Goal: Task Accomplishment & Management: Use online tool/utility

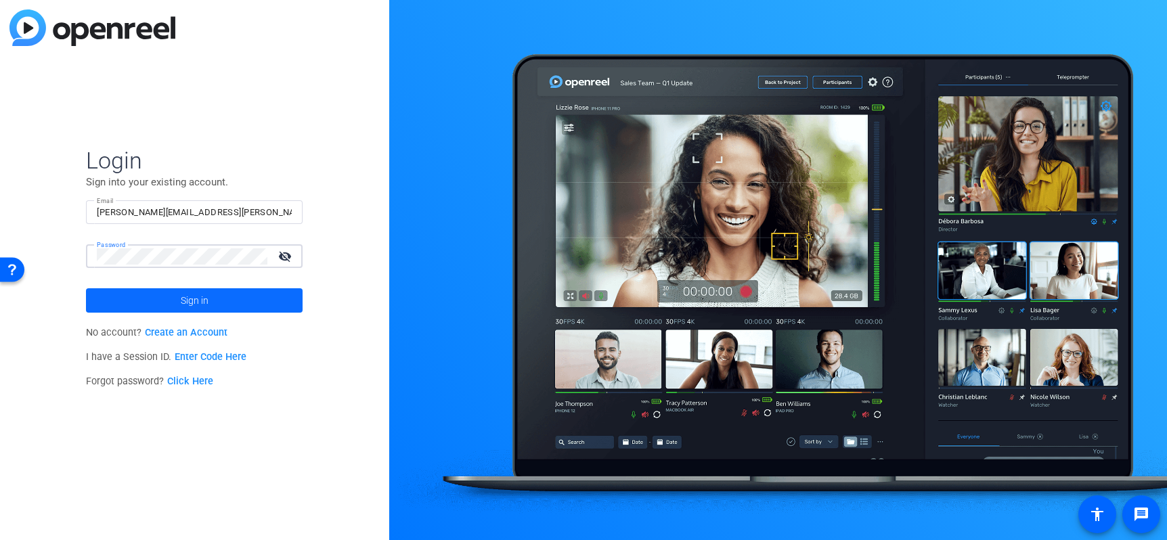
click at [182, 307] on span "Sign in" at bounding box center [195, 301] width 28 height 34
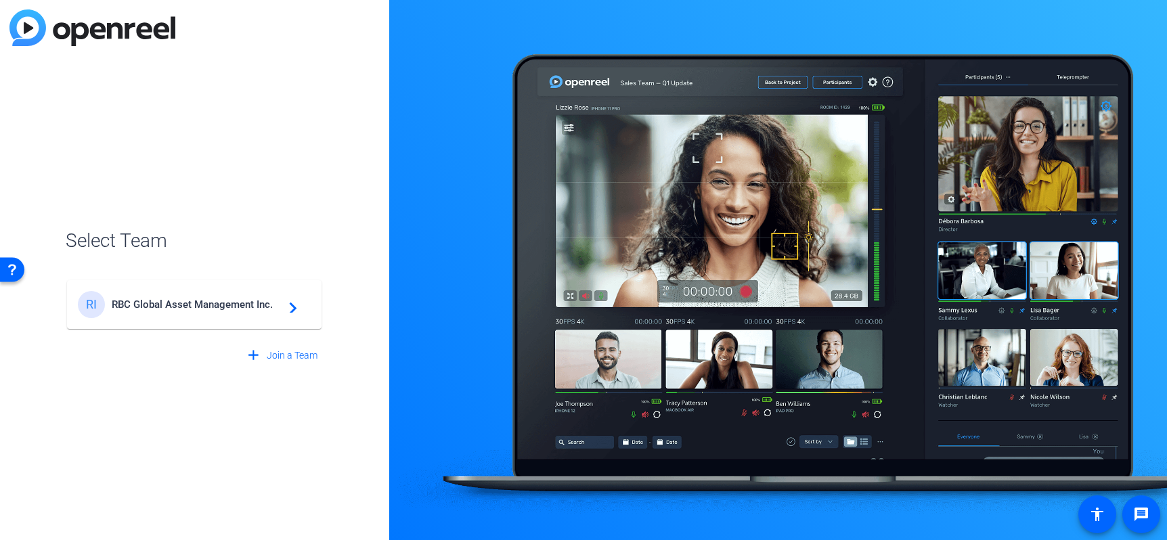
click at [182, 307] on span "RBC Global Asset Management Inc." at bounding box center [196, 305] width 169 height 12
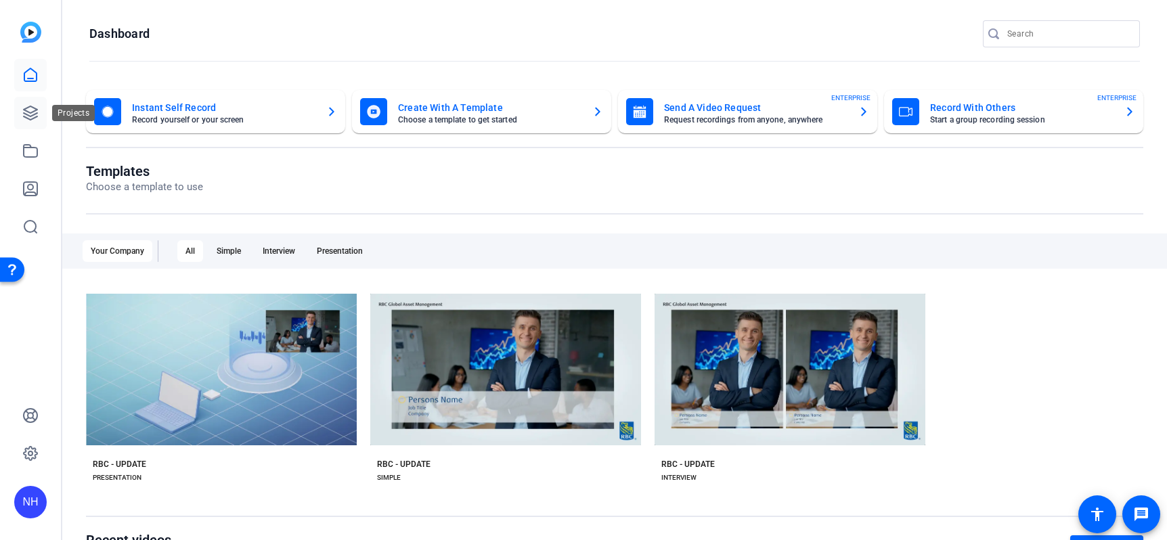
click at [32, 111] on icon at bounding box center [31, 113] width 14 height 14
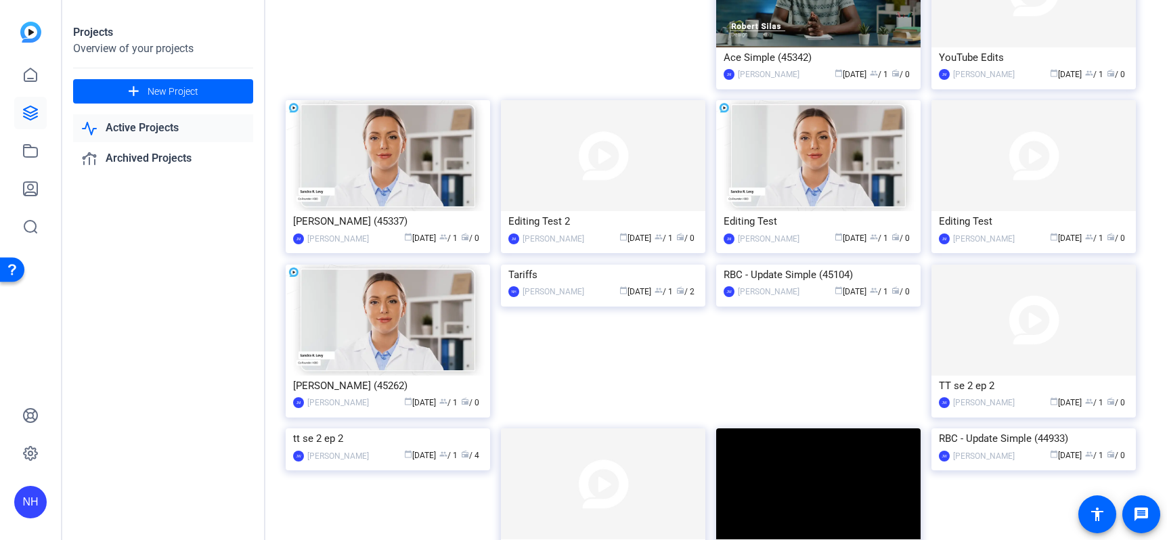
scroll to position [1987, 0]
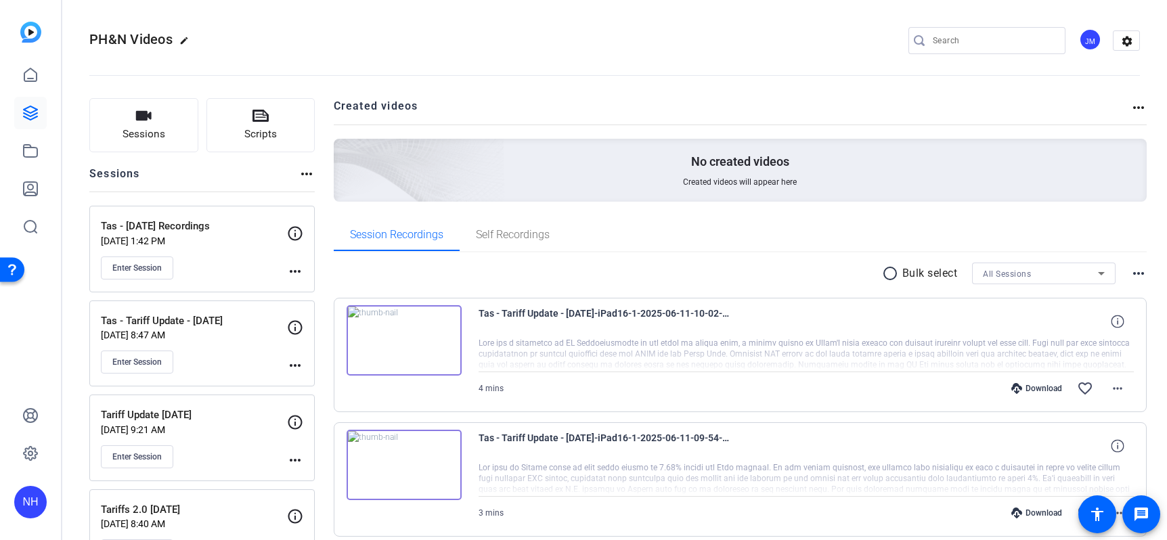
click at [200, 241] on p "[DATE] 1:42 PM" at bounding box center [194, 241] width 186 height 11
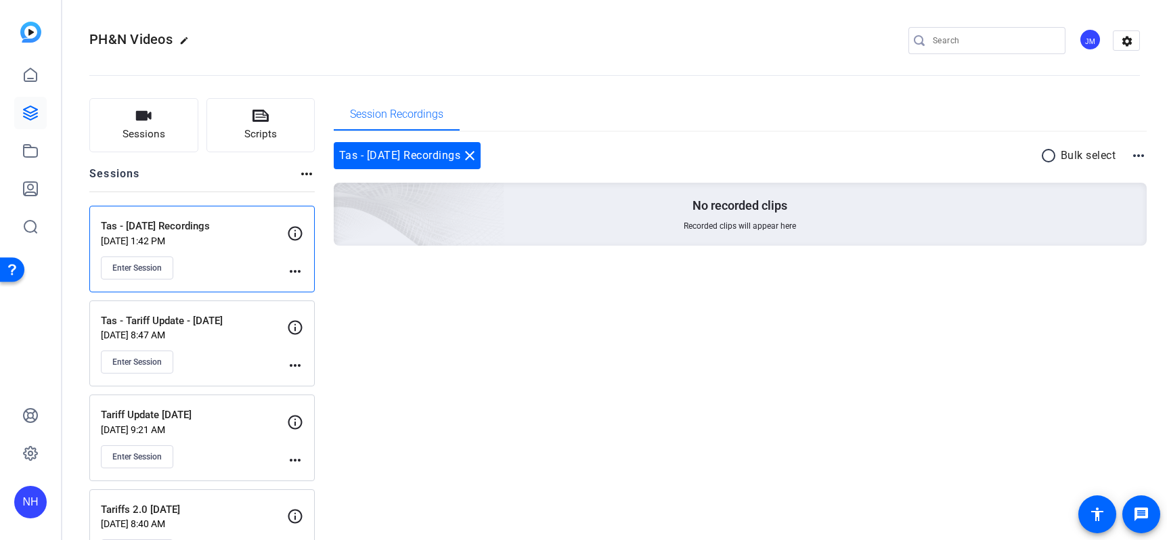
click at [200, 241] on p "[DATE] 1:42 PM" at bounding box center [194, 241] width 186 height 11
click at [148, 267] on span "Enter Session" at bounding box center [136, 268] width 49 height 11
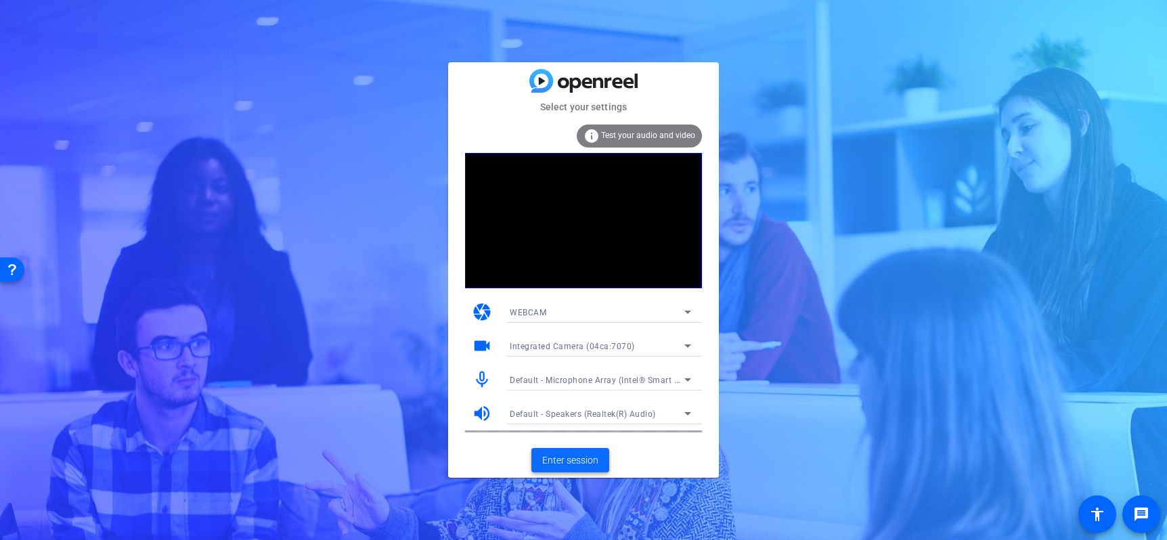
click at [582, 457] on span "Enter session" at bounding box center [570, 461] width 56 height 14
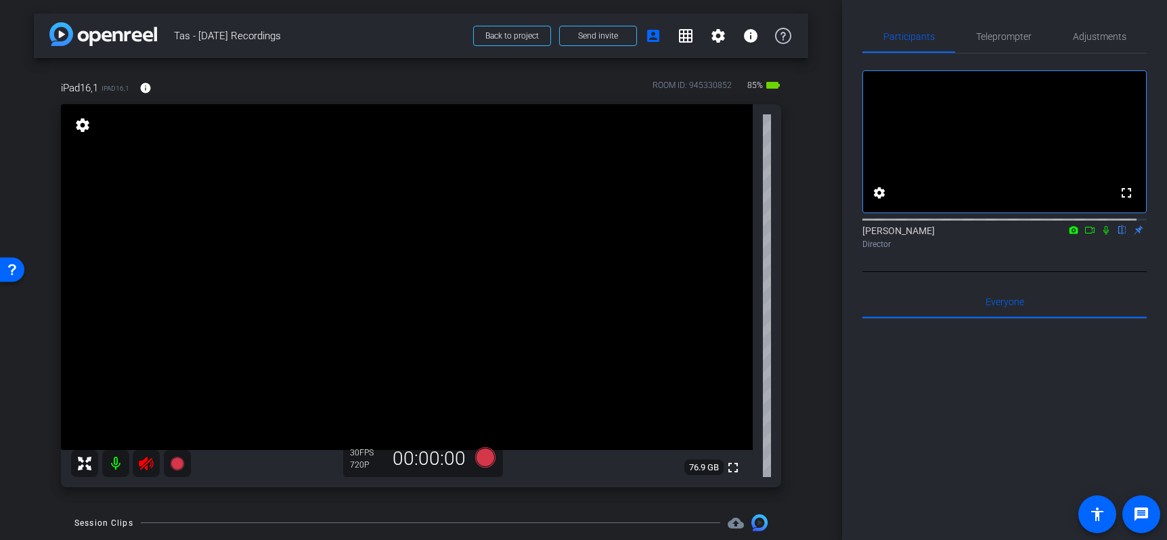
click at [1068, 235] on icon at bounding box center [1073, 229] width 11 height 9
click at [1017, 184] on div at bounding box center [583, 270] width 1167 height 540
click at [877, 201] on mat-icon "settings" at bounding box center [879, 193] width 16 height 16
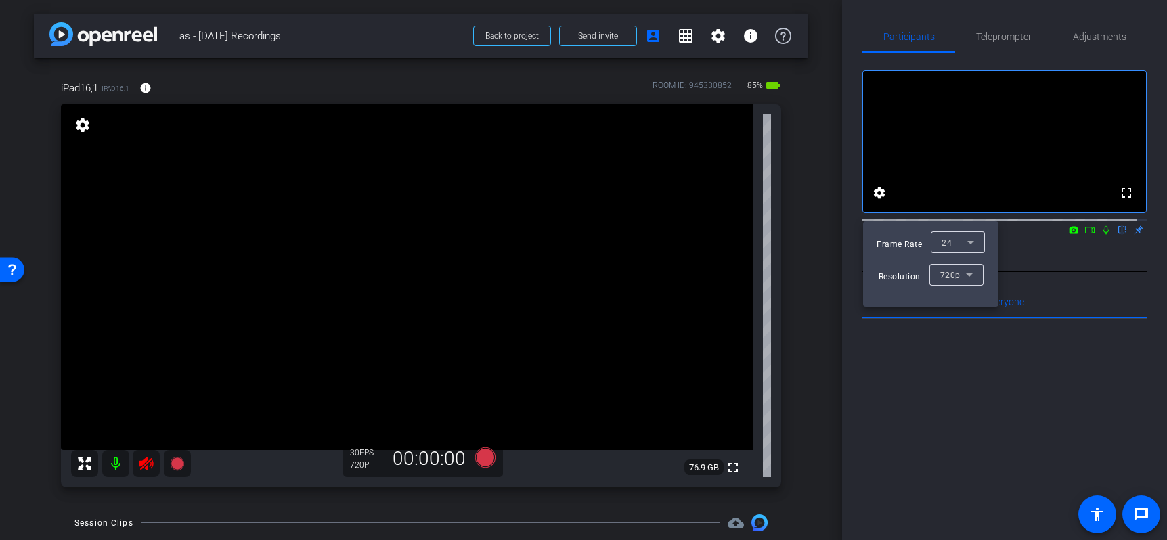
click at [905, 366] on div at bounding box center [583, 270] width 1167 height 540
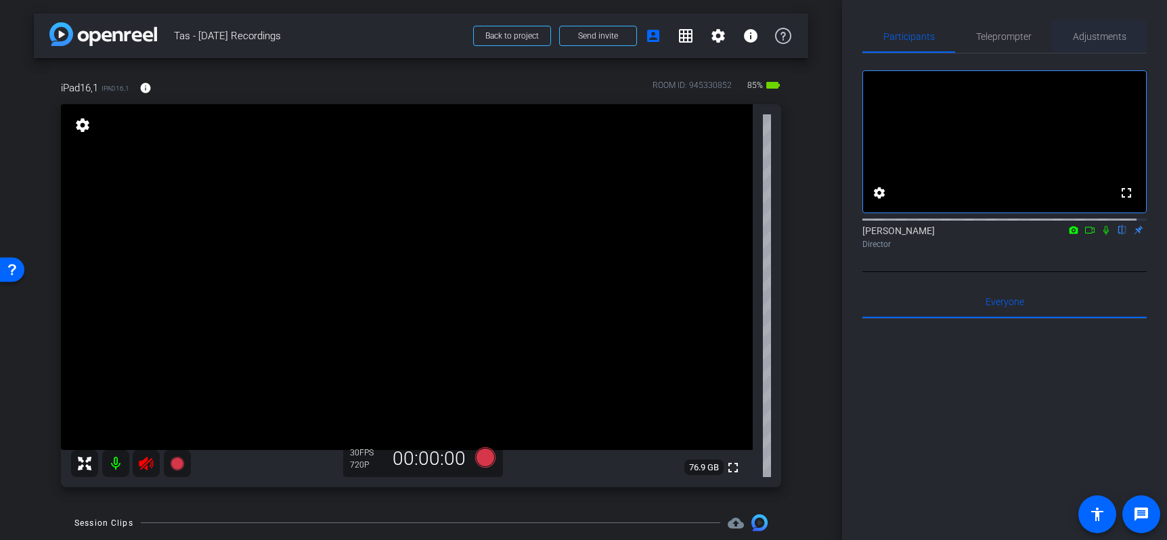
click at [1074, 35] on span "Adjustments" at bounding box center [1099, 36] width 53 height 9
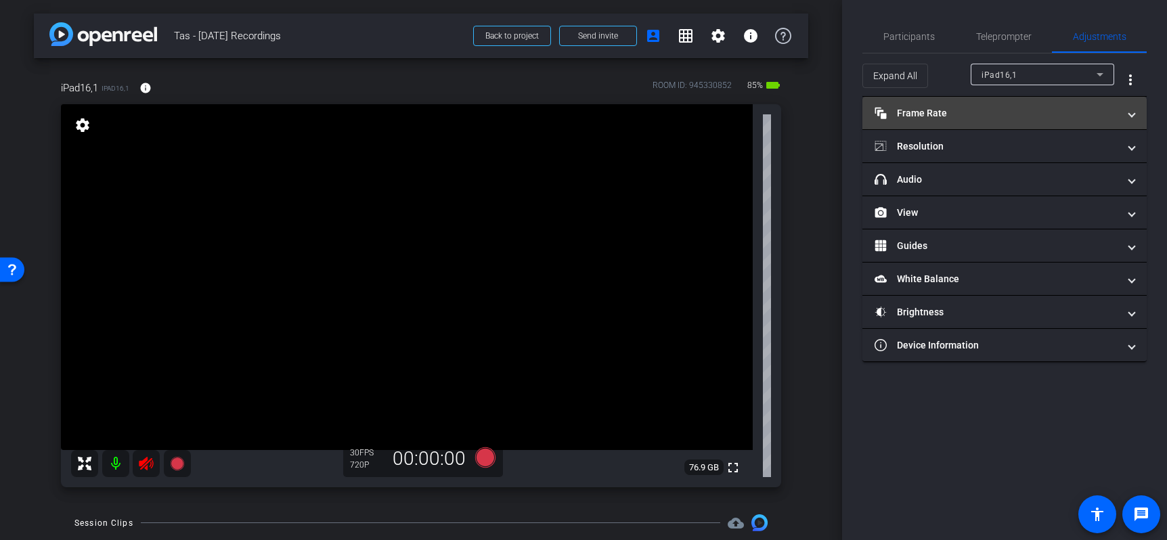
click at [1130, 114] on span at bounding box center [1131, 113] width 5 height 14
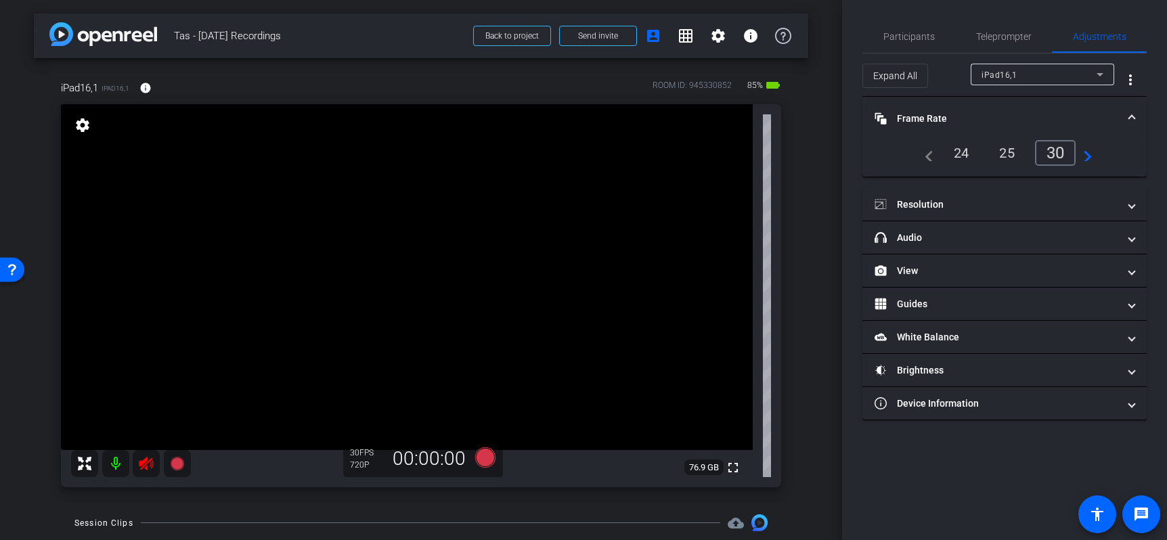
click at [961, 148] on div "24" at bounding box center [962, 152] width 36 height 23
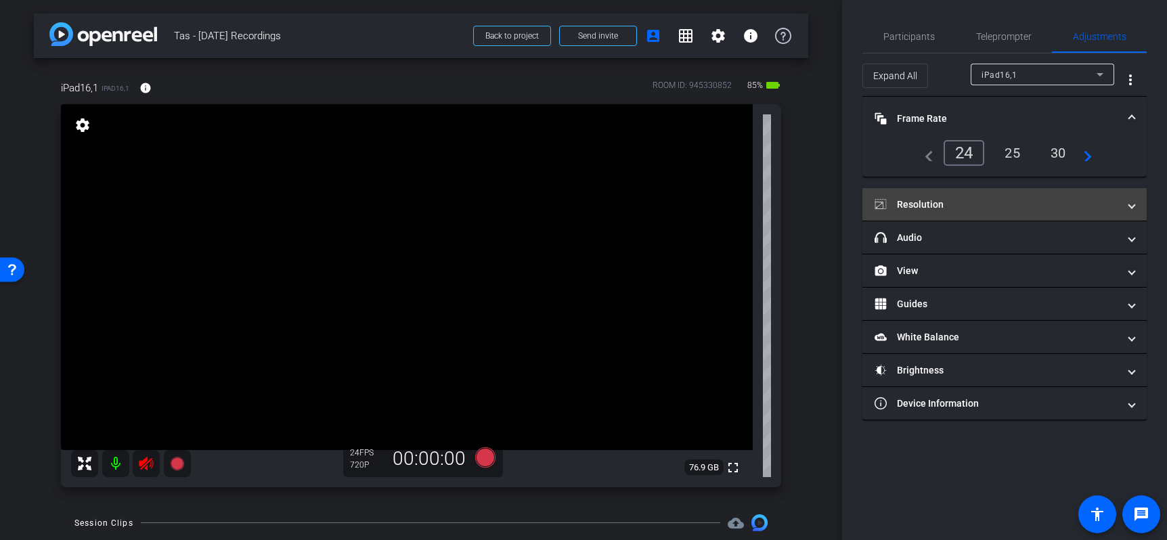
click at [963, 208] on mat-panel-title "Resolution" at bounding box center [997, 205] width 244 height 14
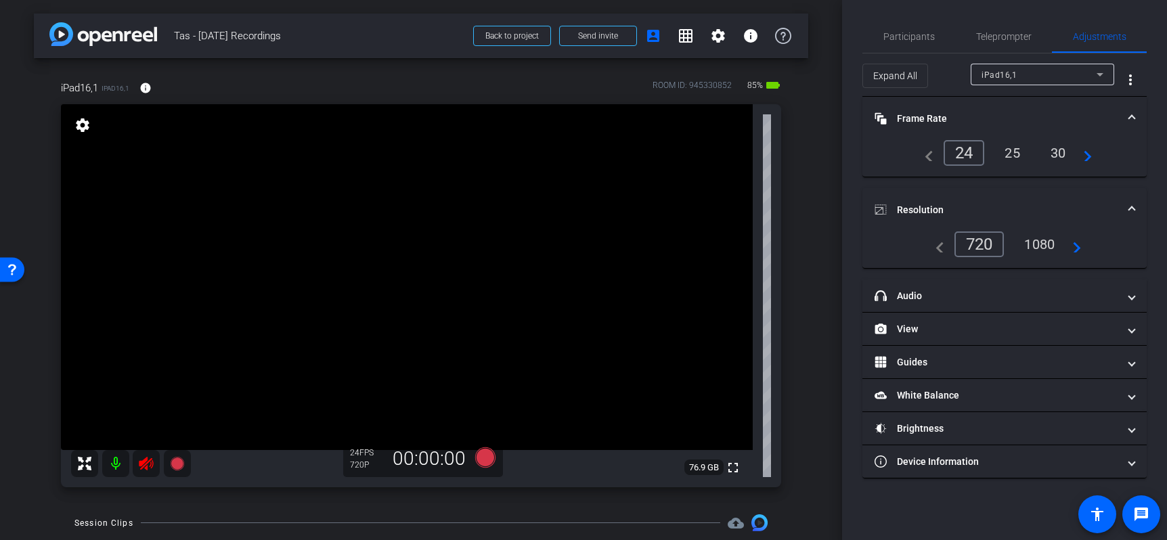
click at [1045, 246] on div "1080" at bounding box center [1039, 244] width 51 height 23
click at [983, 515] on div "Participants Teleprompter Adjustments settings Nancy Hanninen flip Director Eve…" at bounding box center [1004, 270] width 325 height 540
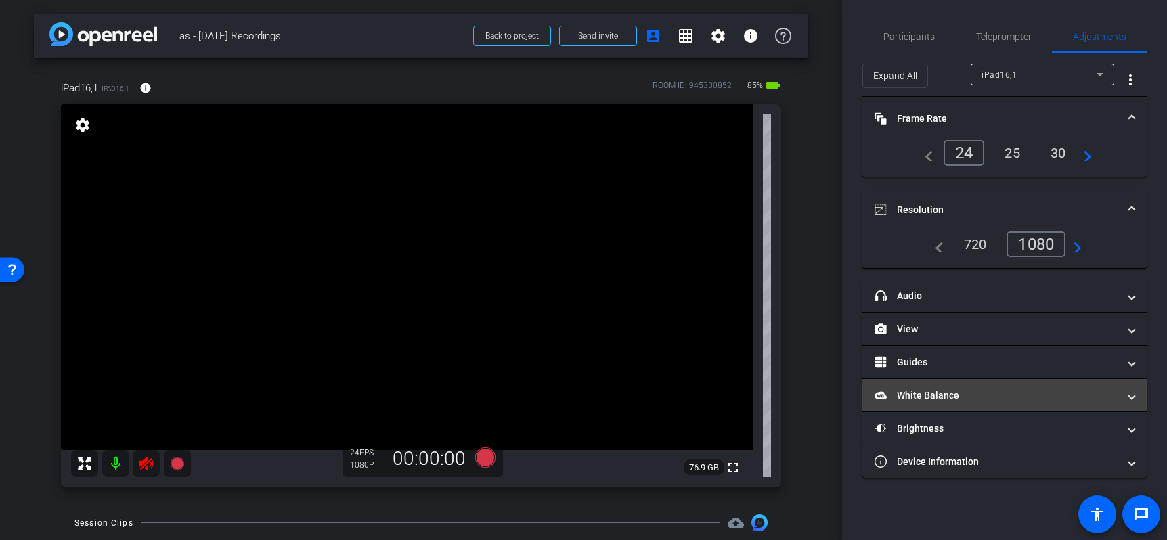
click at [1133, 400] on span at bounding box center [1131, 396] width 5 height 14
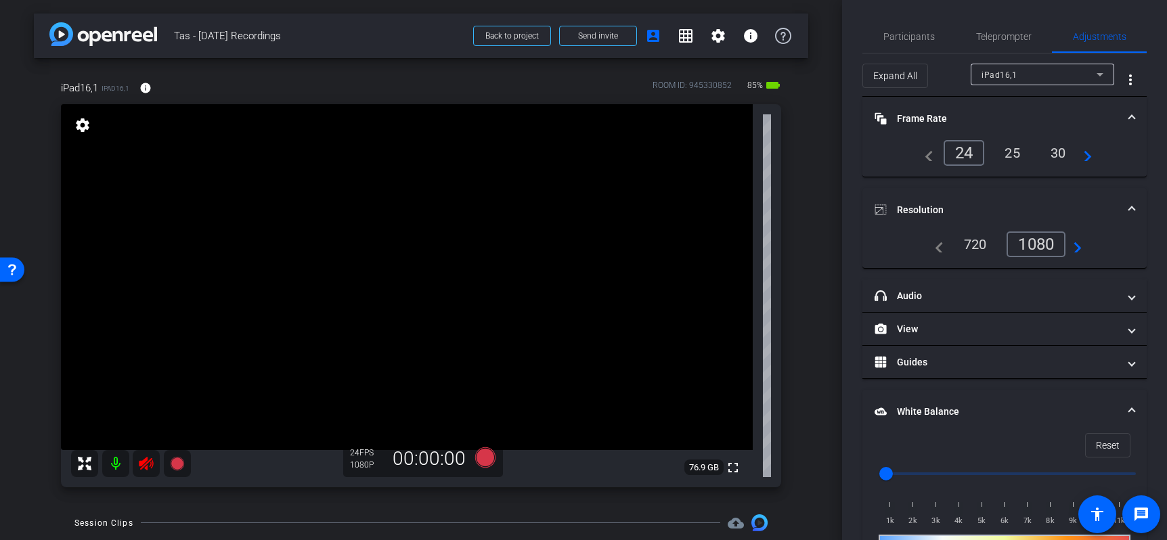
click at [1124, 406] on mat-expansion-panel-header "White Balance White Balance" at bounding box center [1004, 411] width 284 height 43
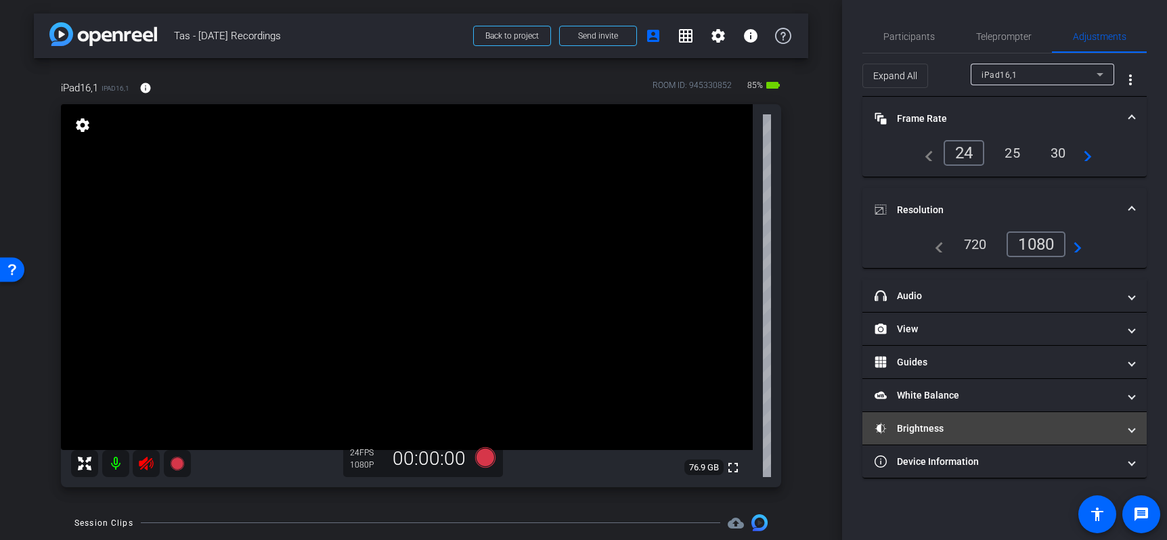
click at [1127, 428] on span "Brightness" at bounding box center [1002, 429] width 255 height 14
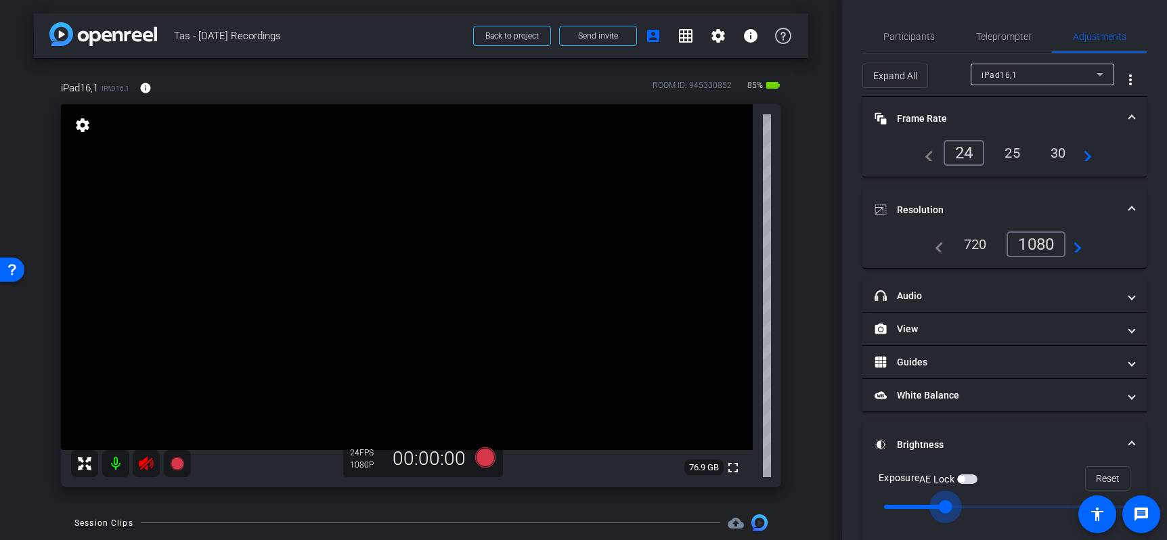
type input "0"
drag, startPoint x: 1008, startPoint y: 504, endPoint x: 1014, endPoint y: 511, distance: 9.1
click at [1014, 511] on input "range" at bounding box center [1010, 507] width 280 height 30
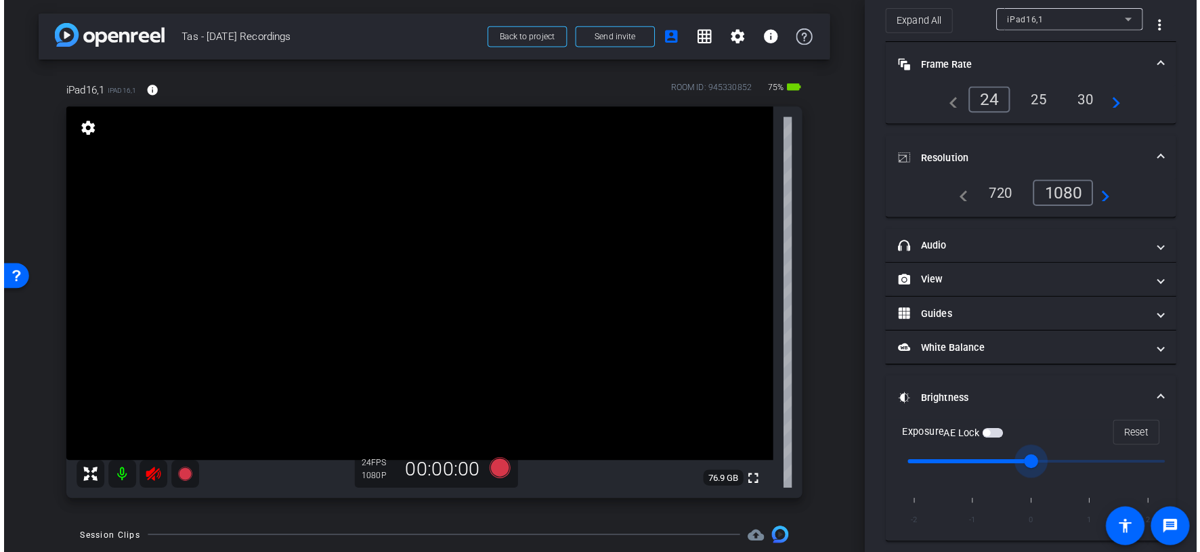
scroll to position [110, 0]
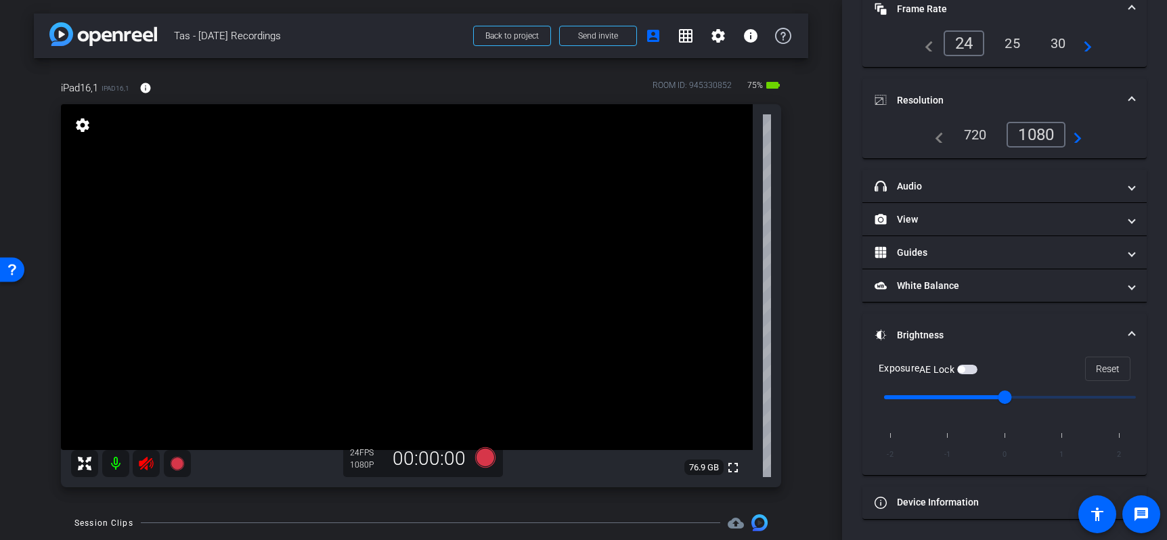
drag, startPoint x: 944, startPoint y: 435, endPoint x: 957, endPoint y: 435, distance: 12.2
click at [950, 435] on div "-2 -1 0 1 2" at bounding box center [1005, 442] width 252 height 43
drag, startPoint x: 1000, startPoint y: 401, endPoint x: 984, endPoint y: 401, distance: 16.3
click at [984, 401] on input "range" at bounding box center [1010, 397] width 280 height 30
drag, startPoint x: 1007, startPoint y: 403, endPoint x: 994, endPoint y: 399, distance: 13.3
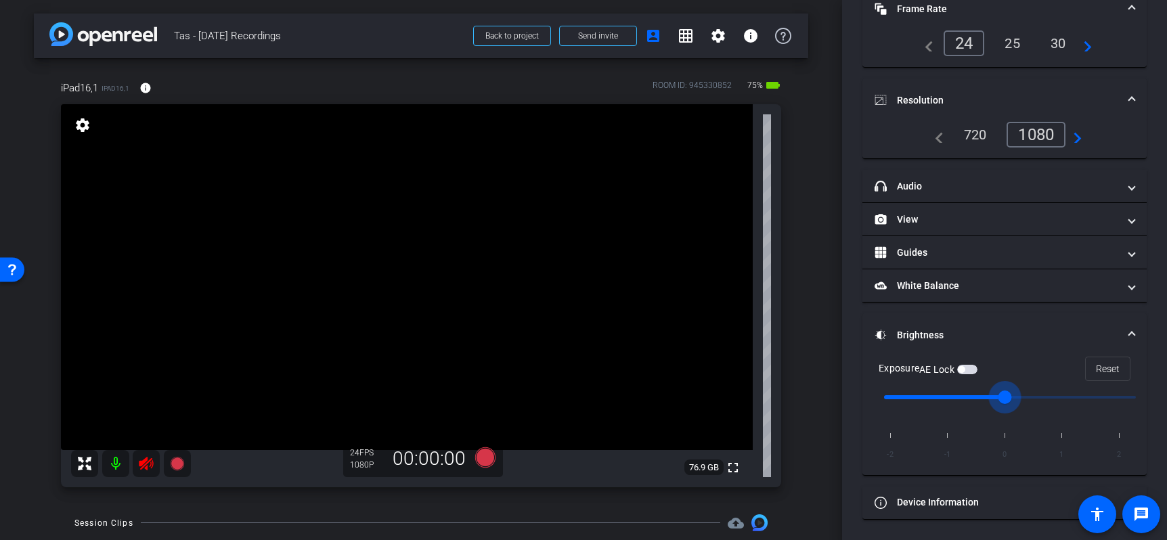
click at [989, 402] on input "range" at bounding box center [1010, 397] width 280 height 30
drag, startPoint x: 1002, startPoint y: 398, endPoint x: 988, endPoint y: 397, distance: 14.3
click at [988, 400] on input "range" at bounding box center [1010, 397] width 280 height 30
click at [974, 372] on span "button" at bounding box center [967, 369] width 20 height 9
drag, startPoint x: 1003, startPoint y: 395, endPoint x: 984, endPoint y: 392, distance: 19.1
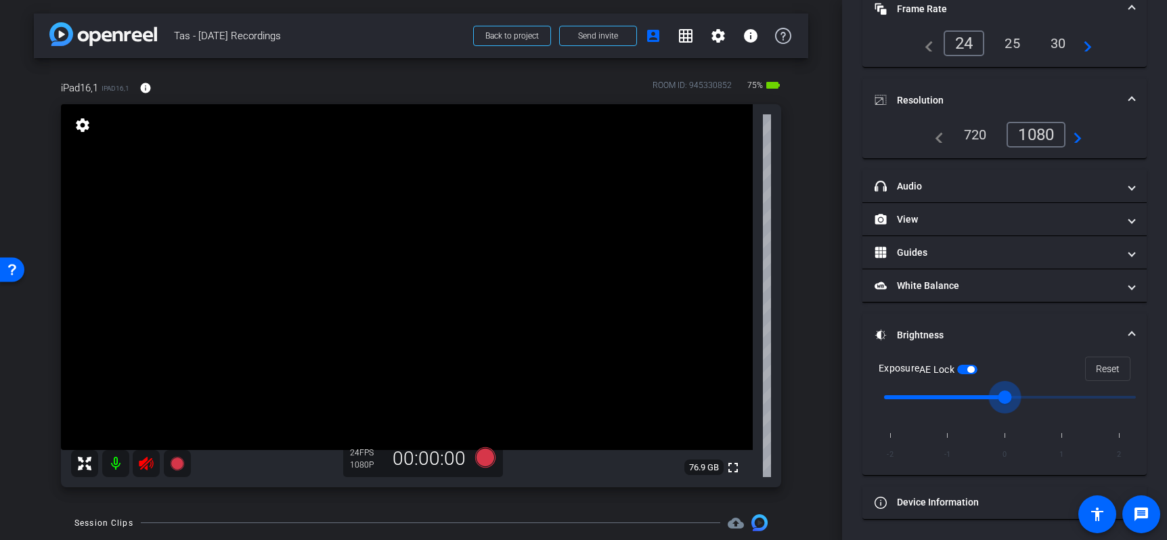
click at [984, 392] on input "range" at bounding box center [1010, 397] width 280 height 30
click at [980, 395] on input "range" at bounding box center [1010, 397] width 280 height 30
drag, startPoint x: 966, startPoint y: 365, endPoint x: 967, endPoint y: 378, distance: 13.6
click at [967, 365] on span "button" at bounding box center [967, 369] width 20 height 9
click at [978, 370] on span "button" at bounding box center [967, 369] width 20 height 9
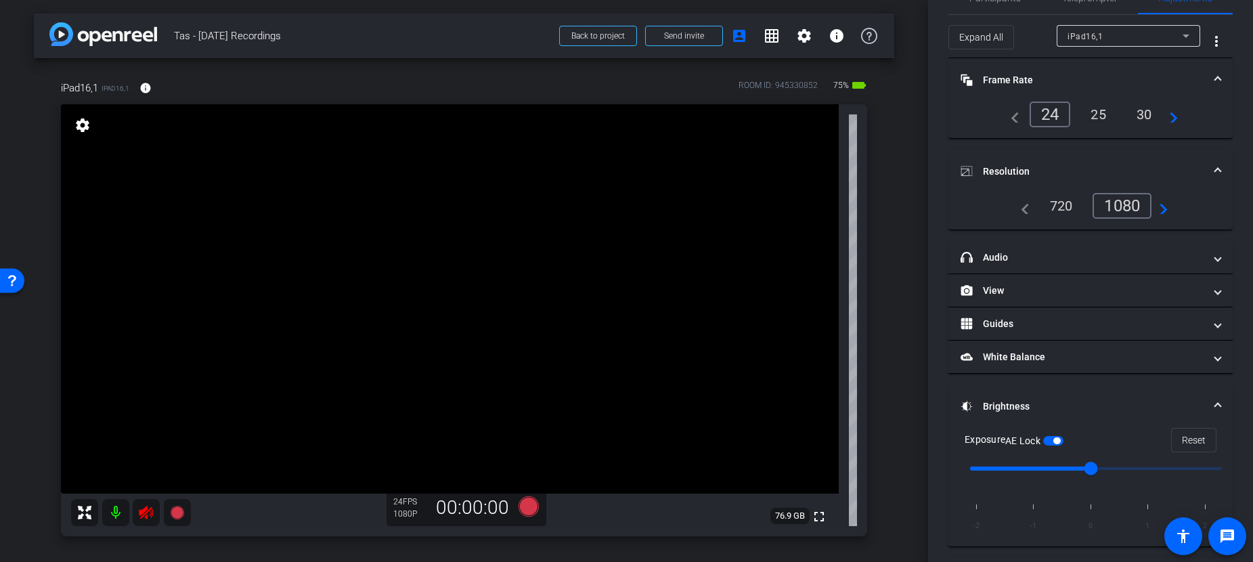
scroll to position [0, 0]
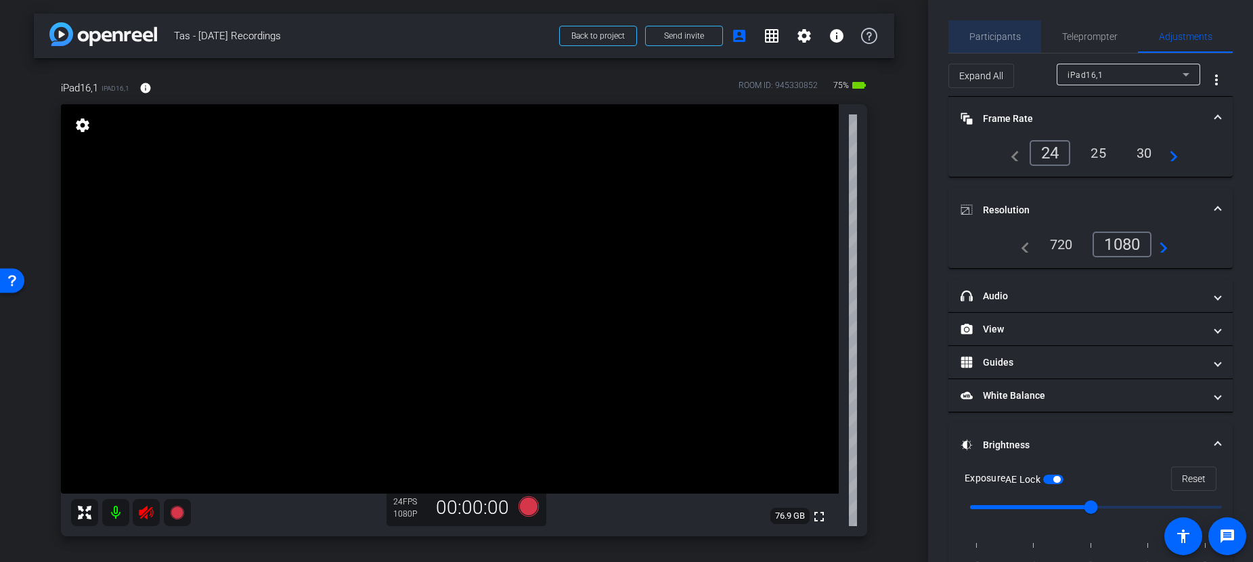
click at [996, 36] on span "Participants" at bounding box center [994, 36] width 51 height 9
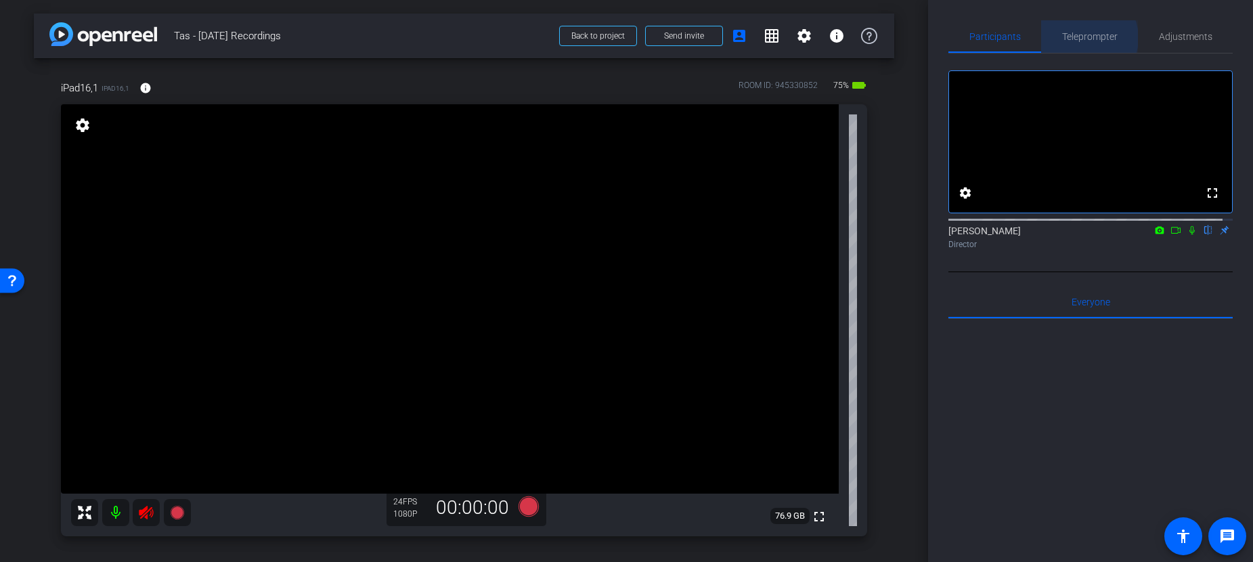
click at [1083, 38] on span "Teleprompter" at bounding box center [1090, 36] width 56 height 9
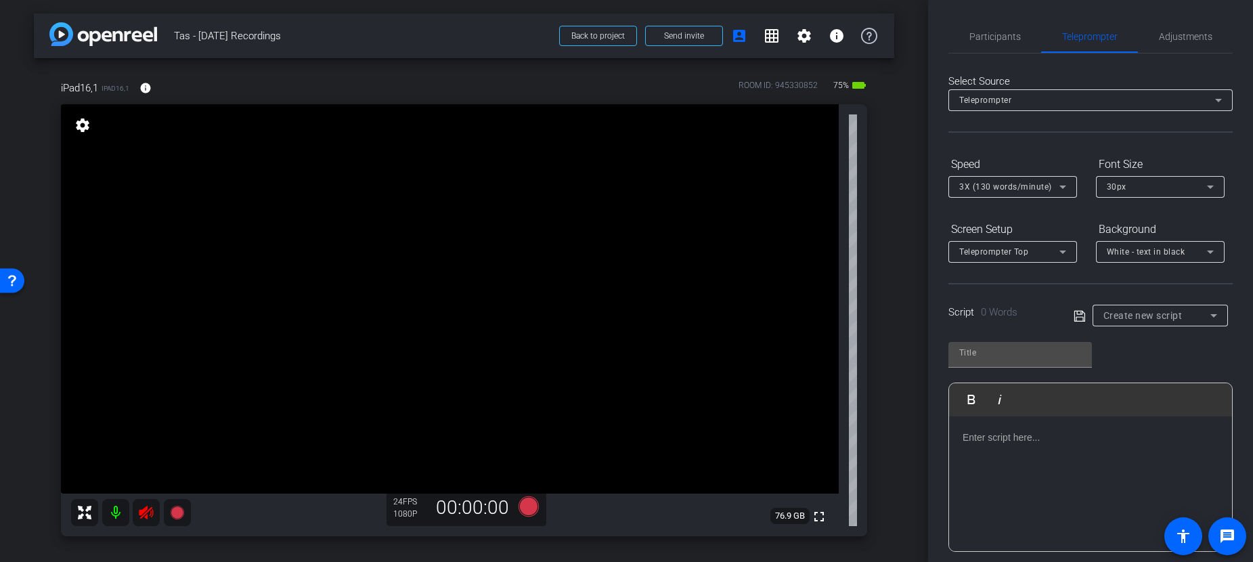
click at [1160, 311] on span "Create new script" at bounding box center [1142, 315] width 79 height 11
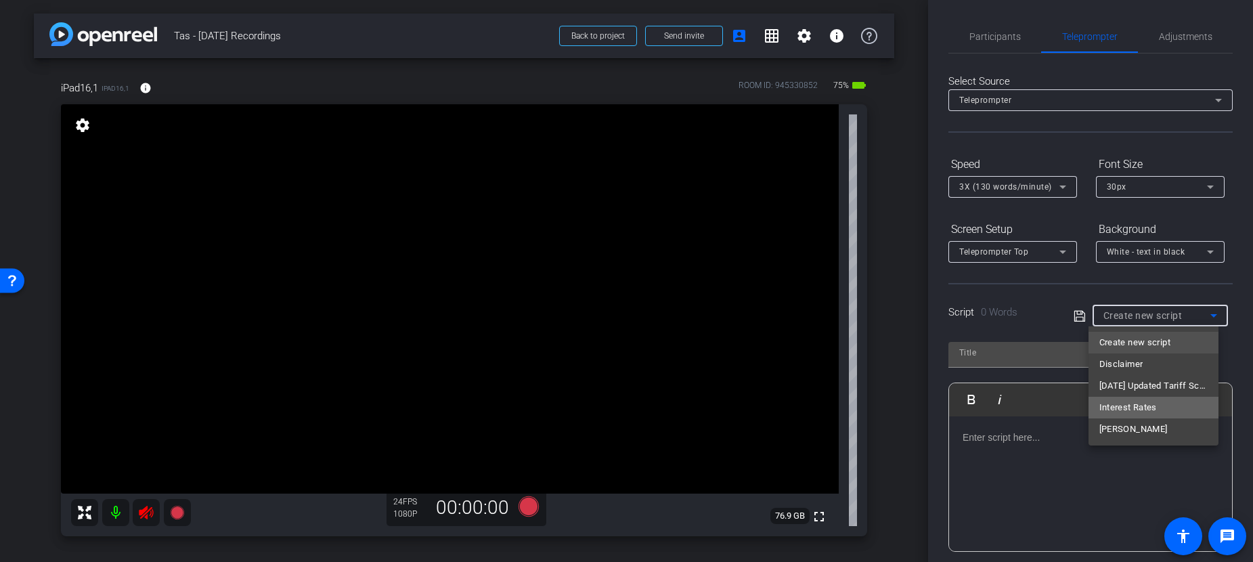
click at [1119, 408] on span "Interest Rates" at bounding box center [1128, 407] width 58 height 16
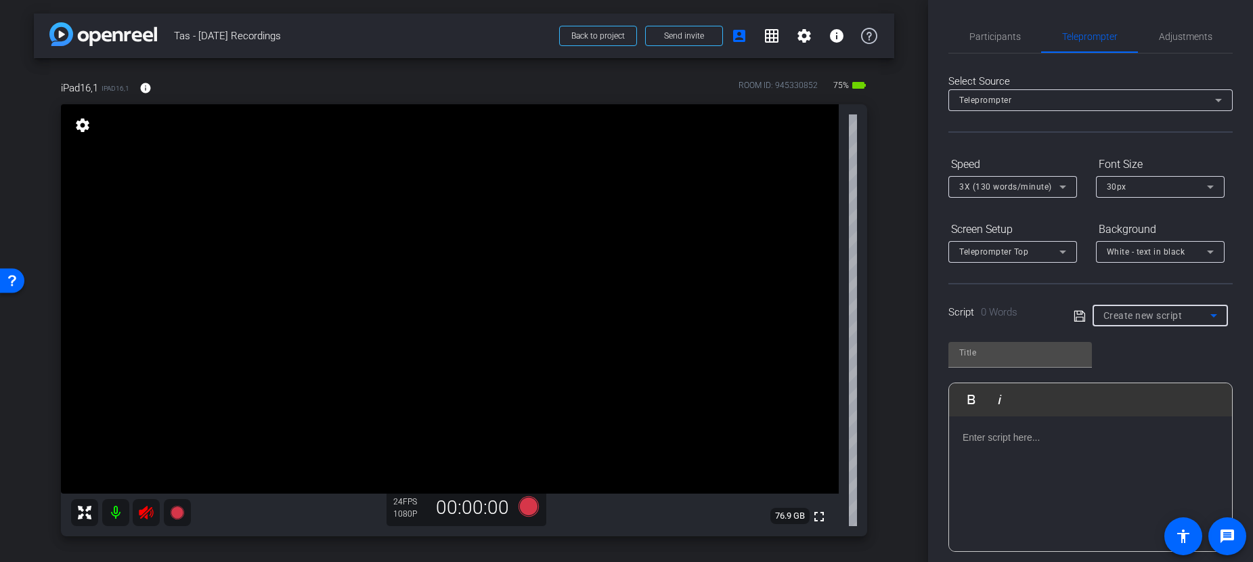
type input "Interest Rates"
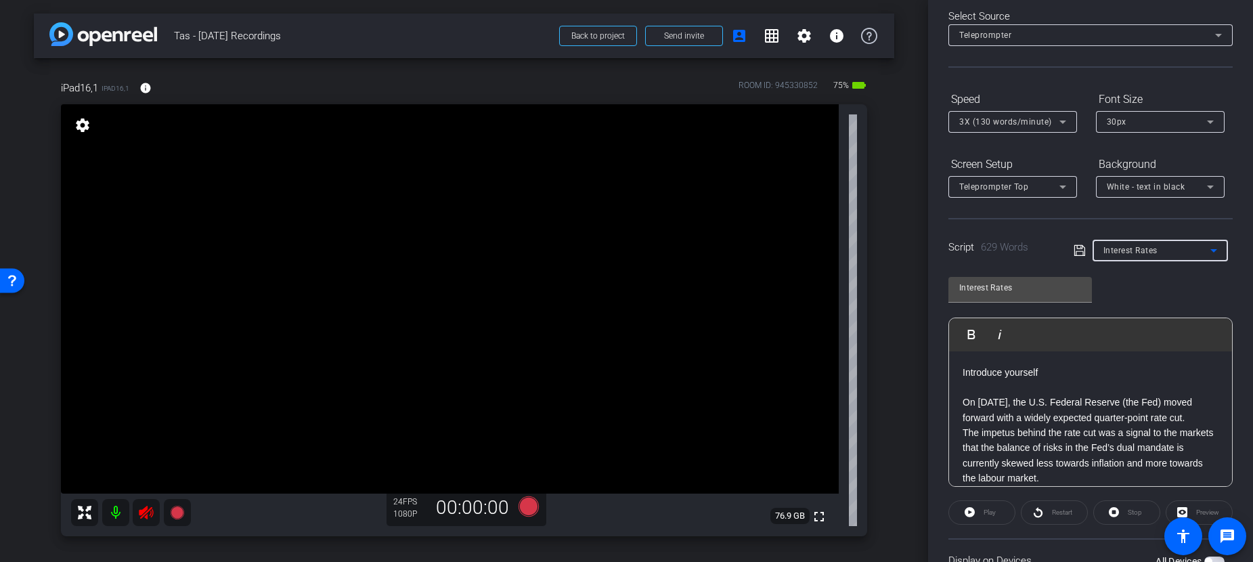
scroll to position [178, 0]
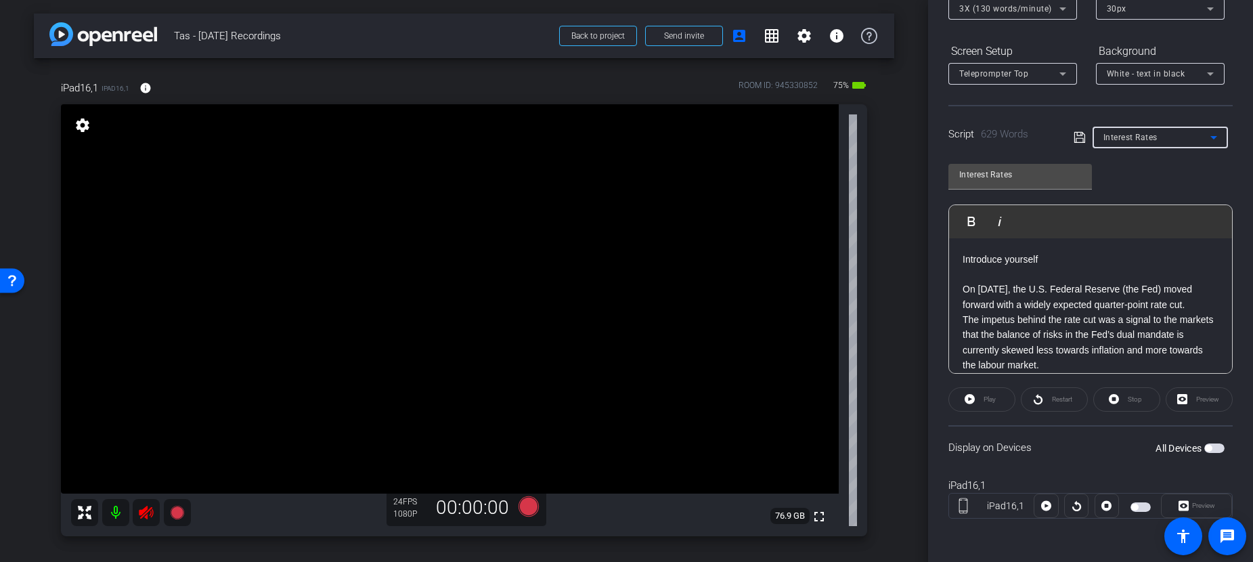
click at [1166, 445] on span "button" at bounding box center [1214, 447] width 20 height 9
click at [1166, 504] on span "Preview" at bounding box center [1203, 505] width 23 height 7
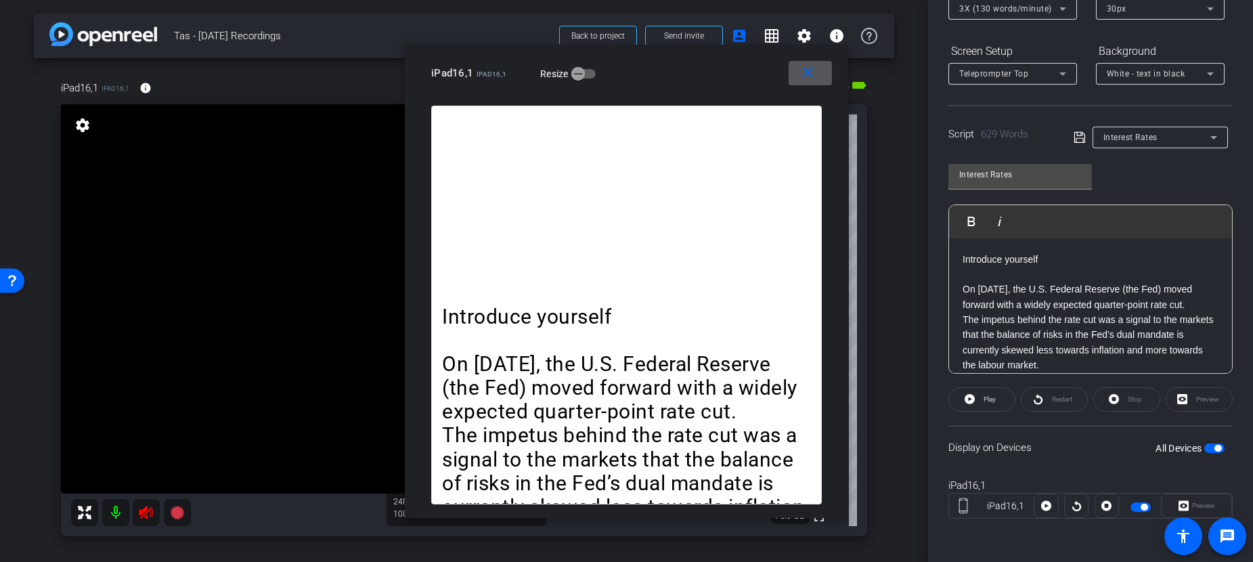
click at [1166, 504] on div "Preview" at bounding box center [1196, 505] width 71 height 24
click at [572, 146] on div "Introduce yourself On September 17, the U.S. Federal Reserve (the Fed) moved fo…" at bounding box center [626, 305] width 391 height 399
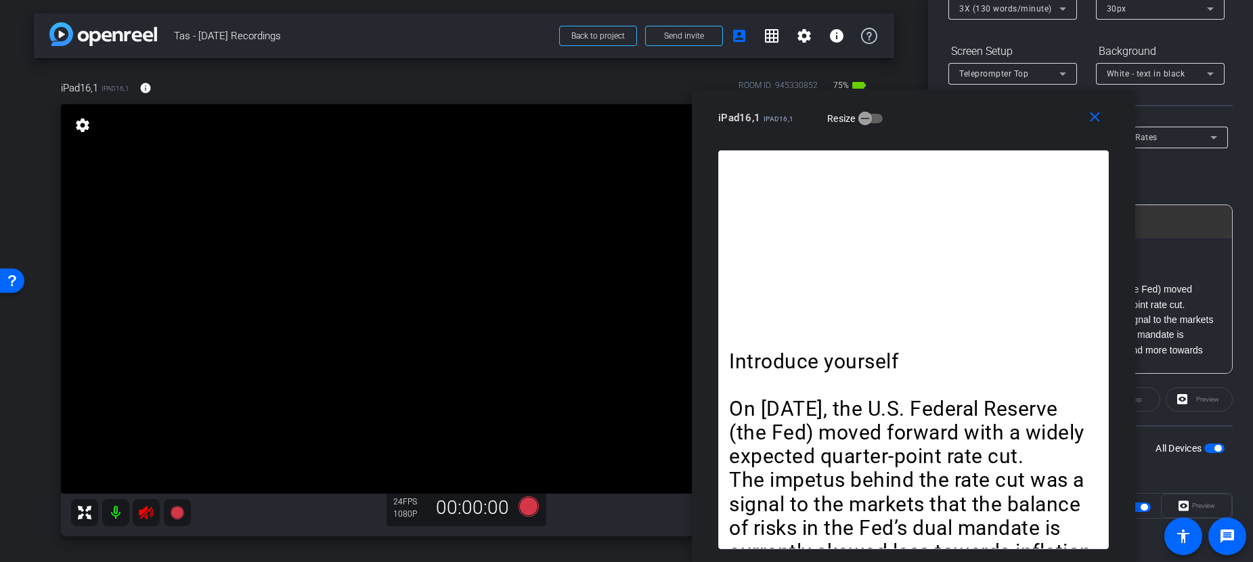
drag, startPoint x: 572, startPoint y: 146, endPoint x: 1033, endPoint y: 195, distance: 463.6
click at [1033, 182] on div "Introduce yourself On September 17, the U.S. Federal Reserve (the Fed) moved fo…" at bounding box center [913, 349] width 391 height 399
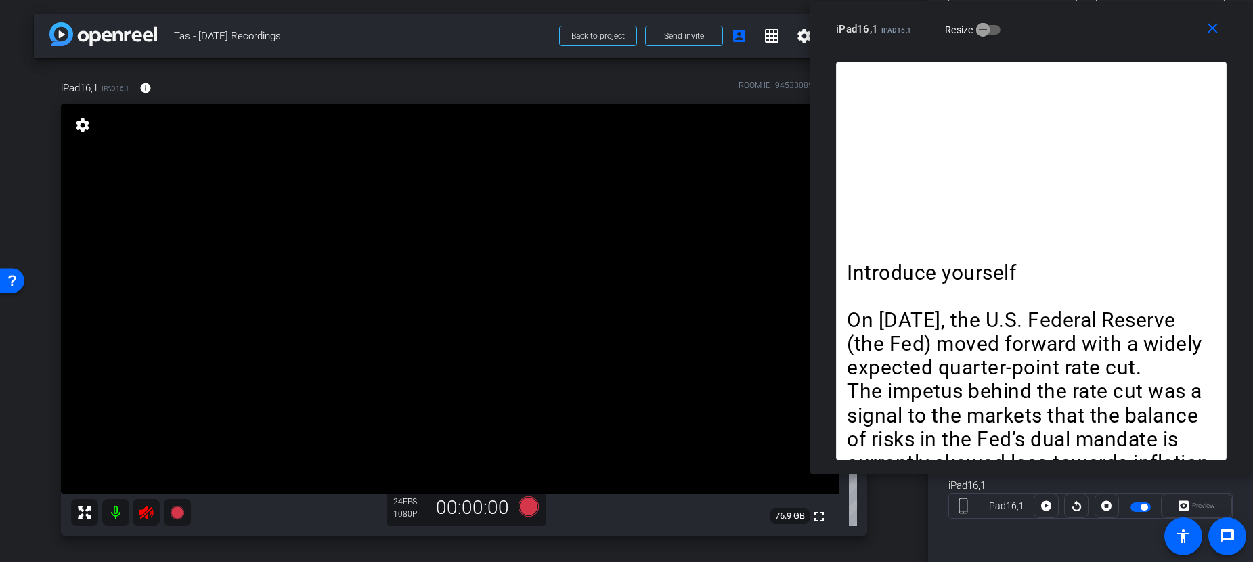
drag, startPoint x: 1033, startPoint y: 195, endPoint x: 1046, endPoint y: 77, distance: 118.5
click at [1046, 77] on div "Introduce yourself On September 17, the U.S. Federal Reserve (the Fed) moved fo…" at bounding box center [1031, 261] width 391 height 399
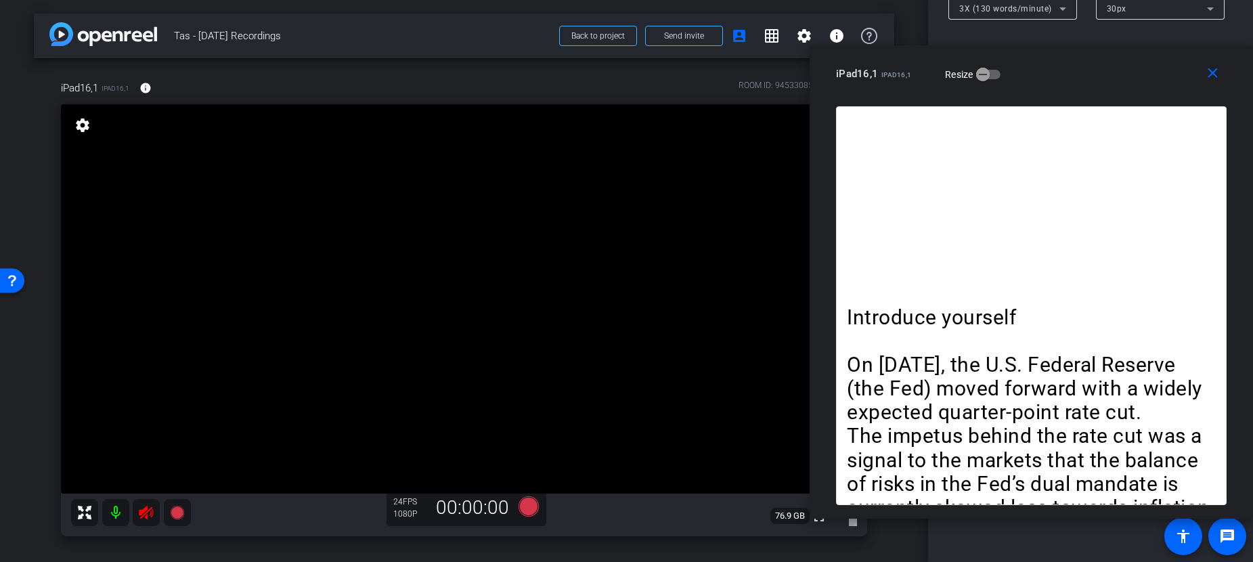
drag, startPoint x: 963, startPoint y: 87, endPoint x: 992, endPoint y: 135, distance: 56.2
click at [992, 135] on div "Introduce yourself On September 17, the U.S. Federal Reserve (the Fed) moved fo…" at bounding box center [1031, 305] width 391 height 399
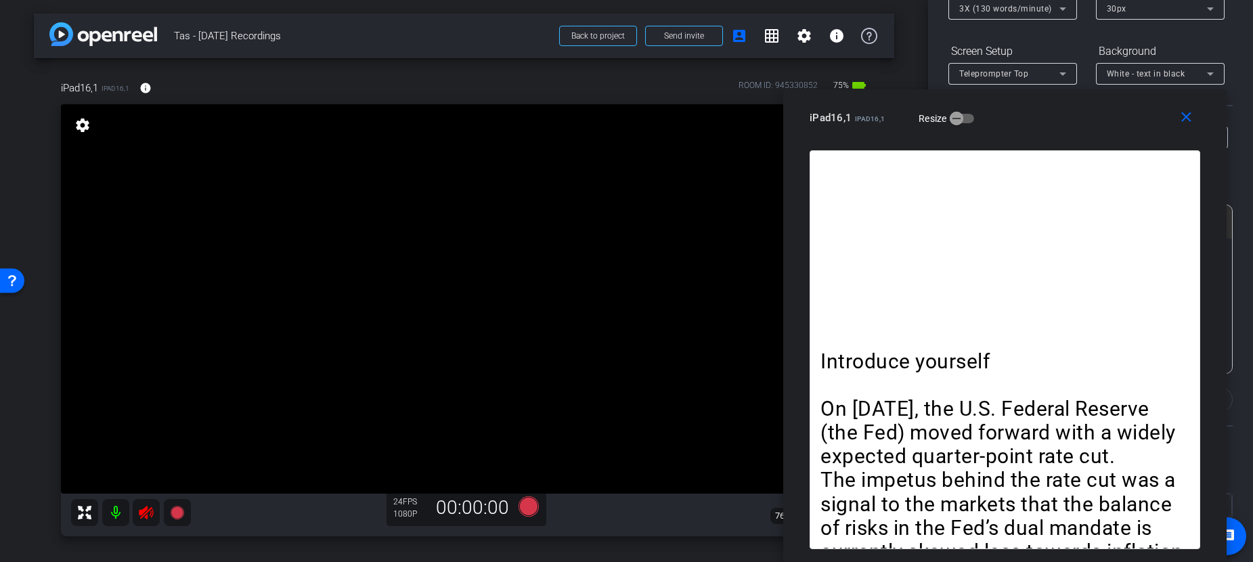
drag, startPoint x: 1185, startPoint y: 146, endPoint x: 1164, endPoint y: 163, distance: 27.4
click at [1164, 180] on div "Introduce yourself On September 17, the U.S. Federal Reserve (the Fed) moved fo…" at bounding box center [1005, 349] width 391 height 399
click at [1166, 129] on span at bounding box center [1187, 118] width 43 height 32
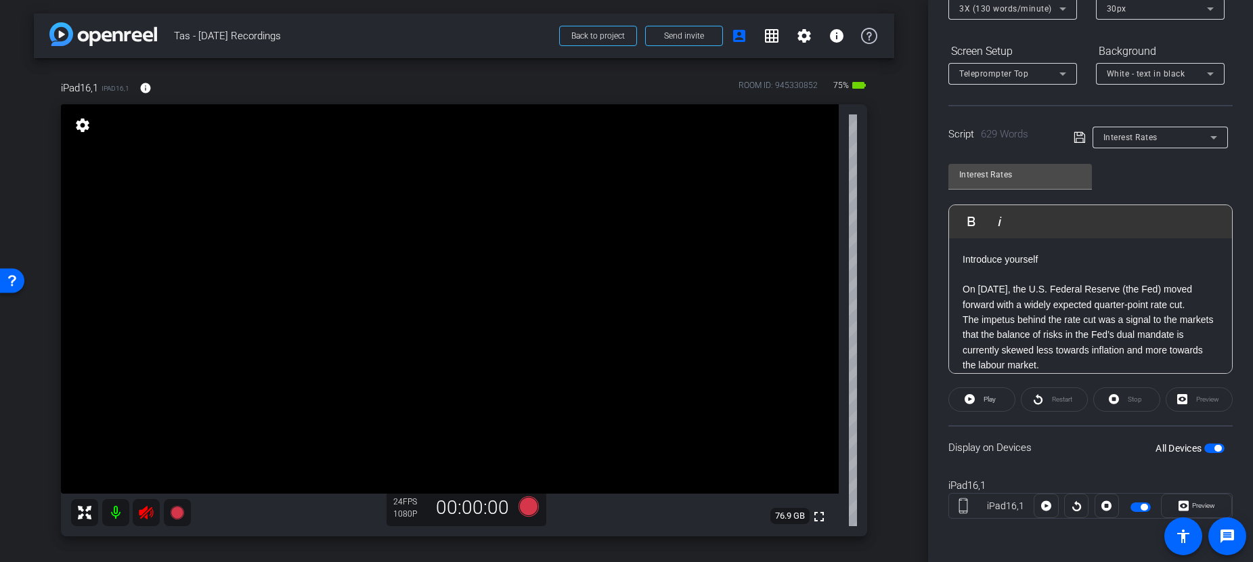
click at [112, 513] on mat-icon at bounding box center [115, 512] width 27 height 27
click at [525, 512] on icon at bounding box center [528, 506] width 20 height 20
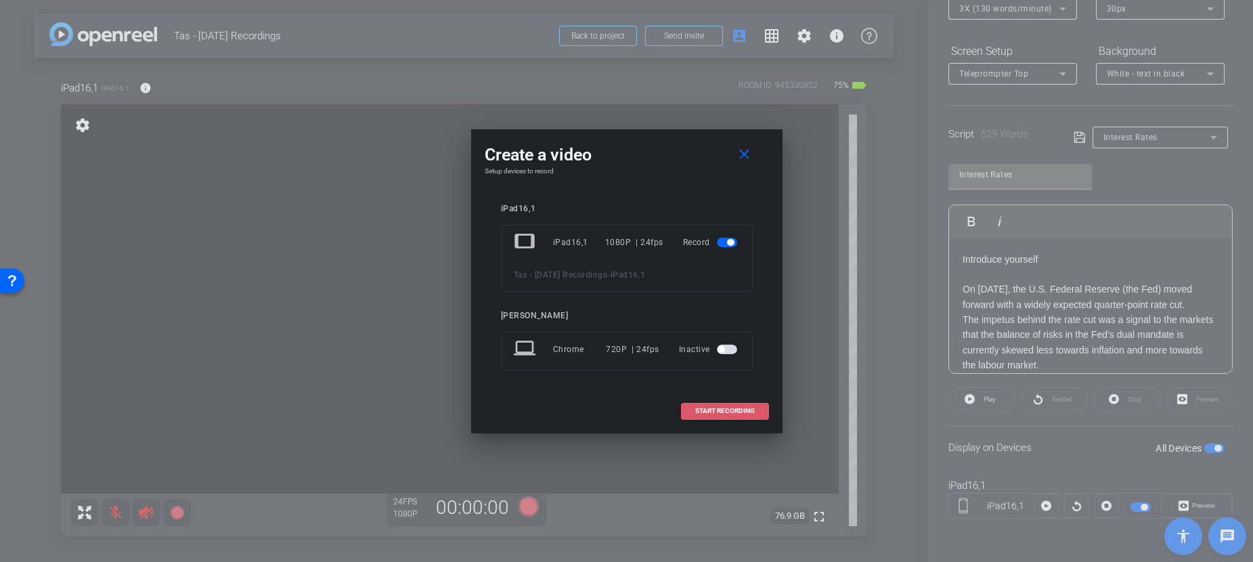
click at [724, 410] on span "START RECORDING" at bounding box center [725, 411] width 60 height 7
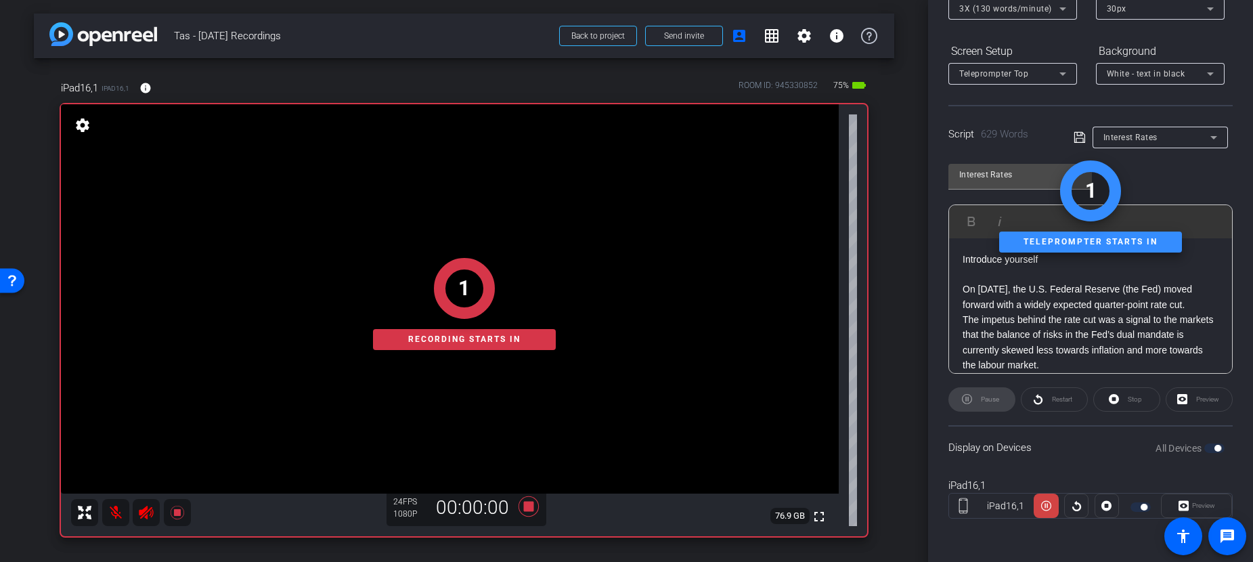
click at [1166, 507] on div "Preview" at bounding box center [1196, 505] width 71 height 24
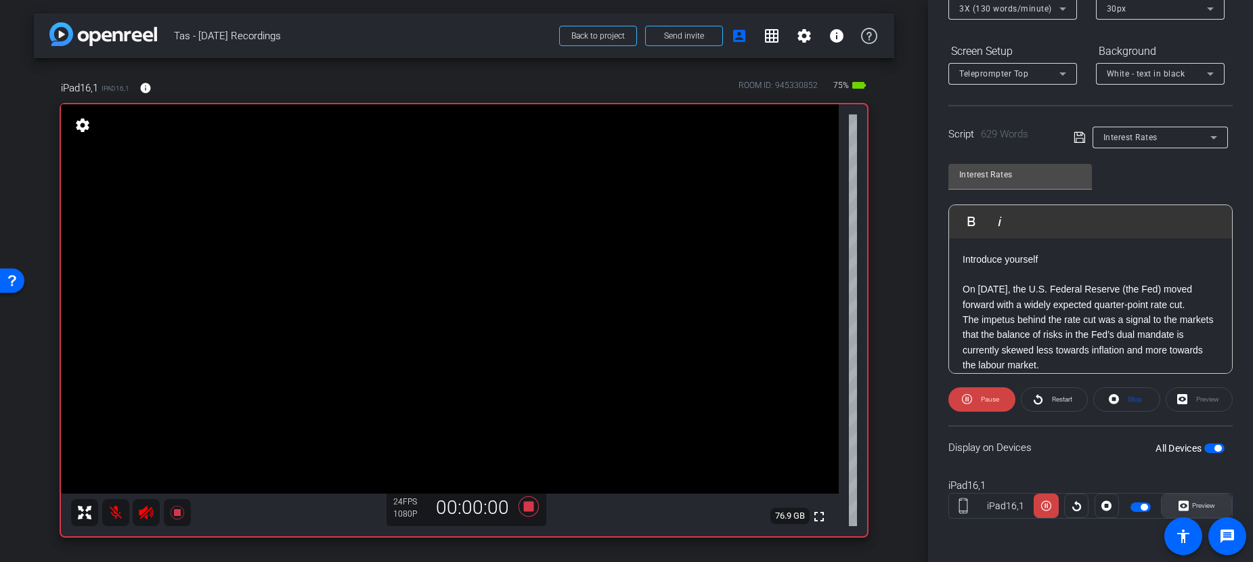
click at [1166, 506] on span "Preview" at bounding box center [1203, 505] width 23 height 7
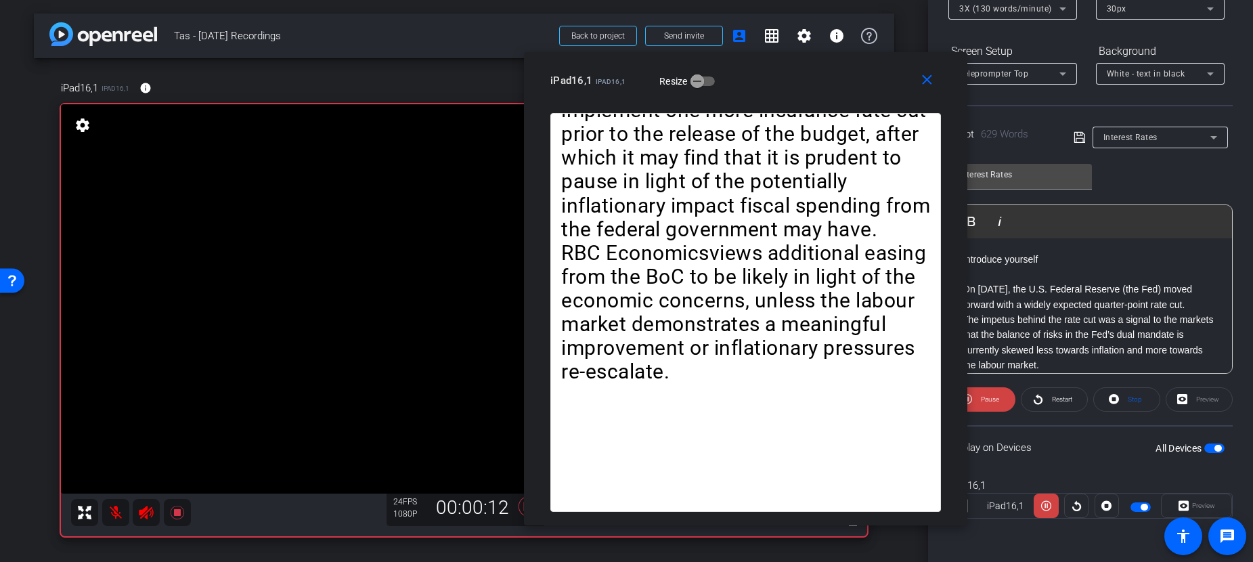
drag, startPoint x: 651, startPoint y: 93, endPoint x: 770, endPoint y: 100, distance: 119.4
click at [770, 100] on div "close iPad16,1 iPad16,1 Resize" at bounding box center [745, 82] width 443 height 61
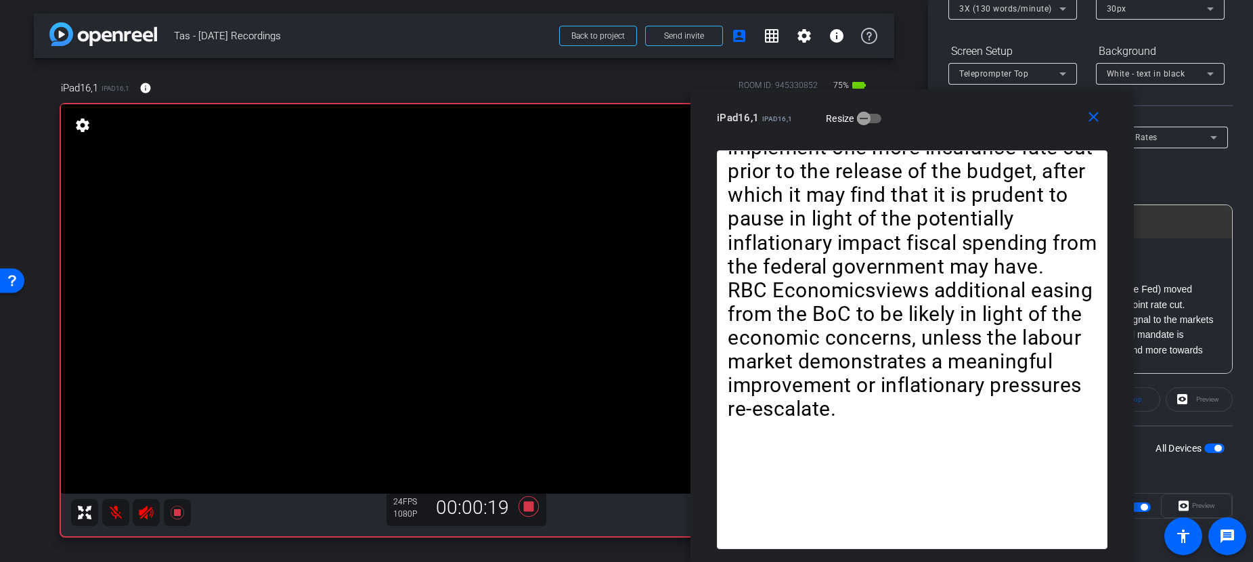
drag, startPoint x: 751, startPoint y: 82, endPoint x: 918, endPoint y: 129, distance: 173.1
click at [918, 129] on div "close iPad16,1 iPad16,1 Resize" at bounding box center [911, 119] width 443 height 61
click at [523, 508] on icon at bounding box center [528, 506] width 20 height 20
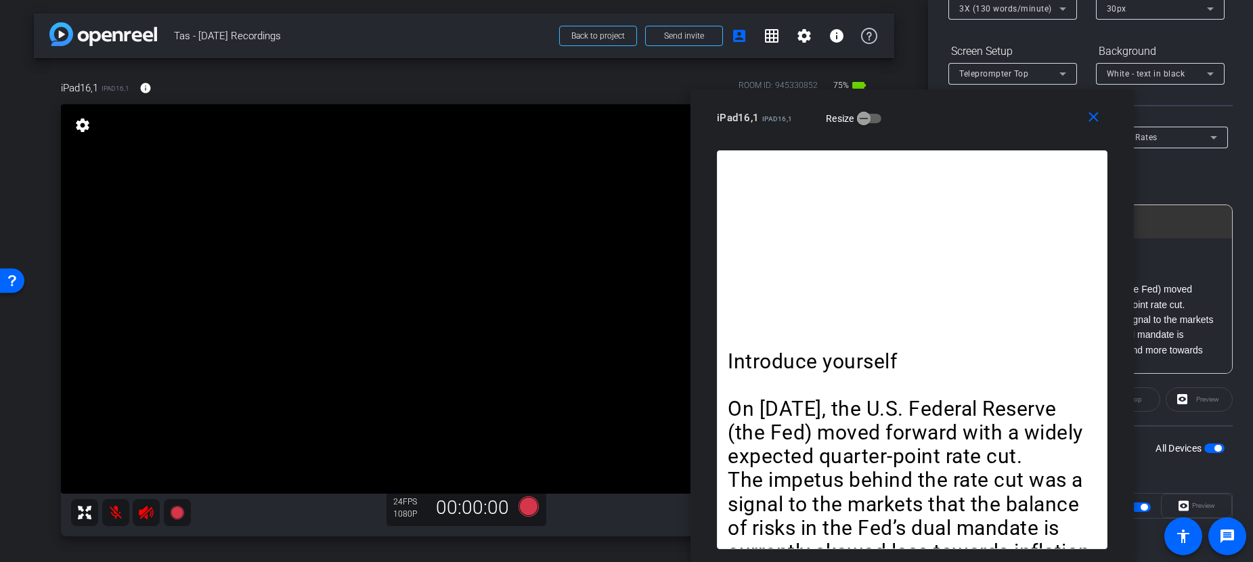
click at [898, 146] on div "close iPad16,1 iPad16,1 Resize" at bounding box center [911, 119] width 443 height 61
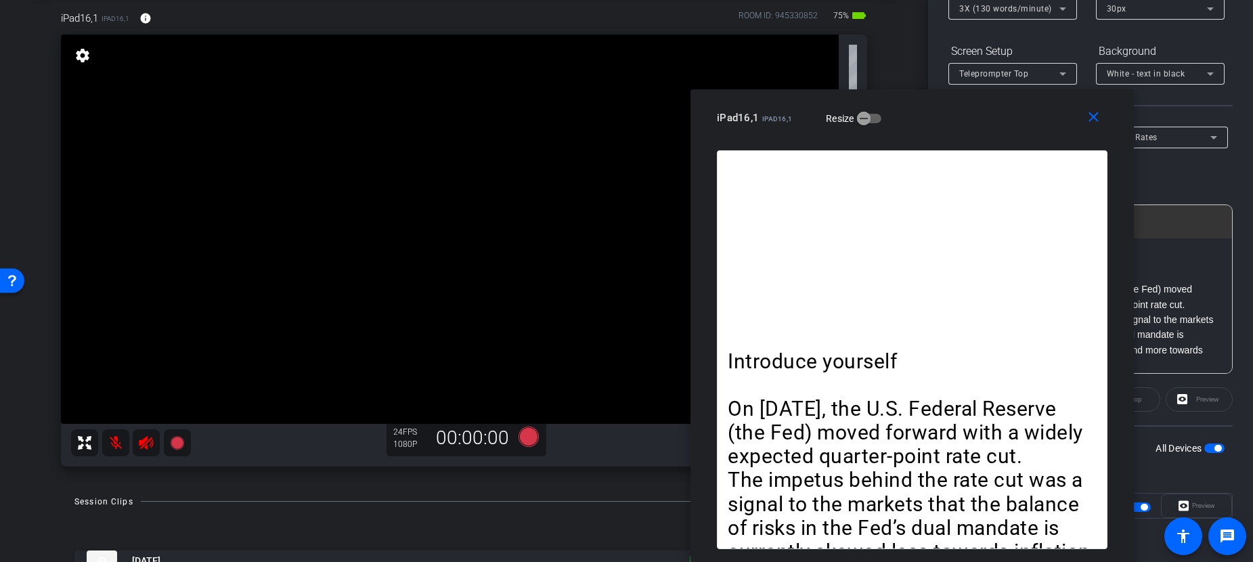
scroll to position [127, 0]
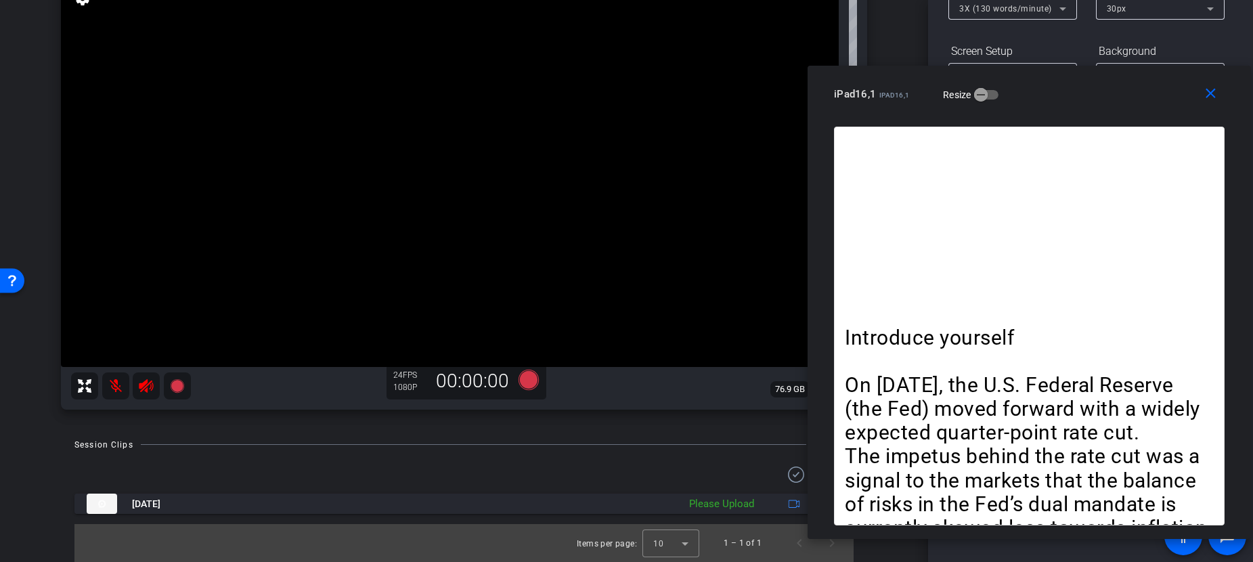
drag, startPoint x: 923, startPoint y: 123, endPoint x: 1036, endPoint y: 103, distance: 114.9
click at [1038, 104] on div "iPad16,1 iPad16,1 Resize" at bounding box center [1034, 94] width 401 height 24
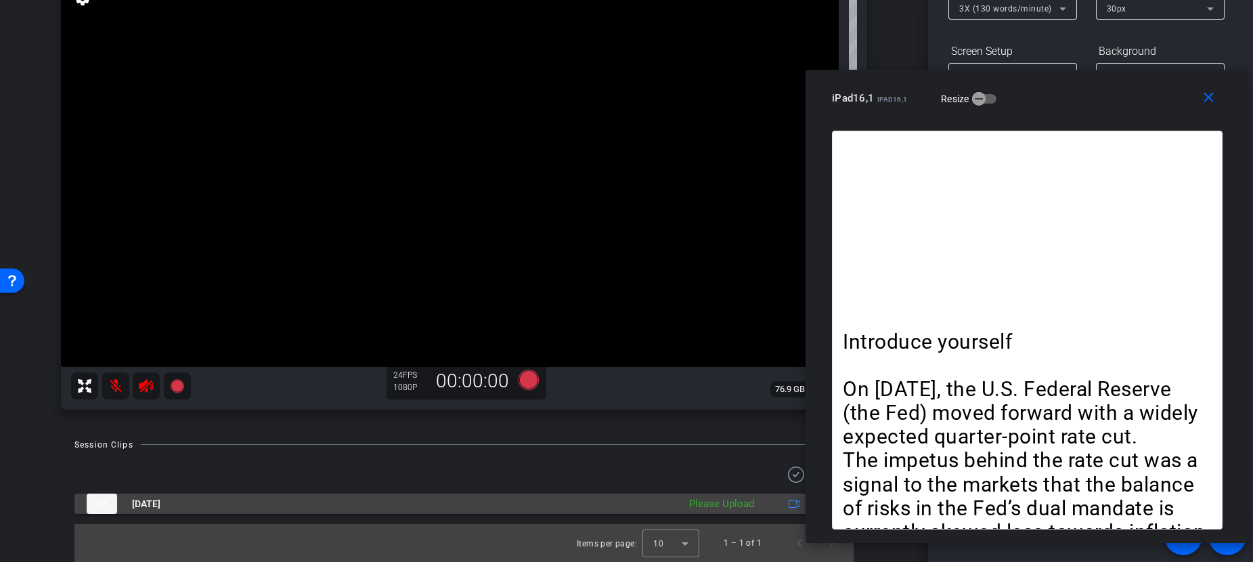
click at [729, 504] on div "Please Upload" at bounding box center [721, 504] width 79 height 16
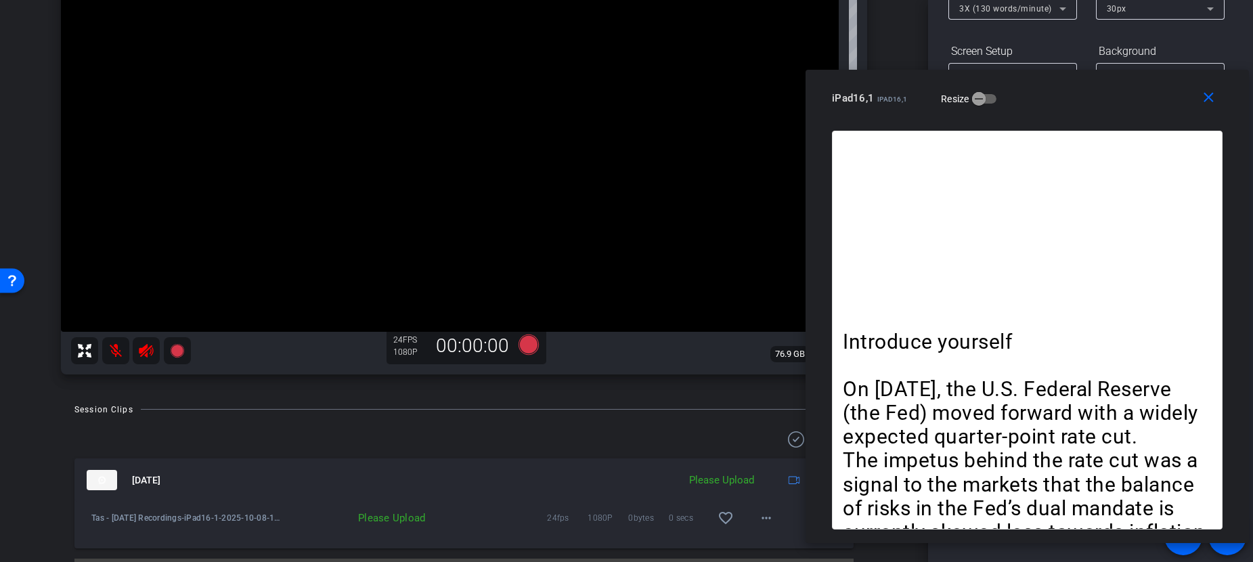
scroll to position [196, 0]
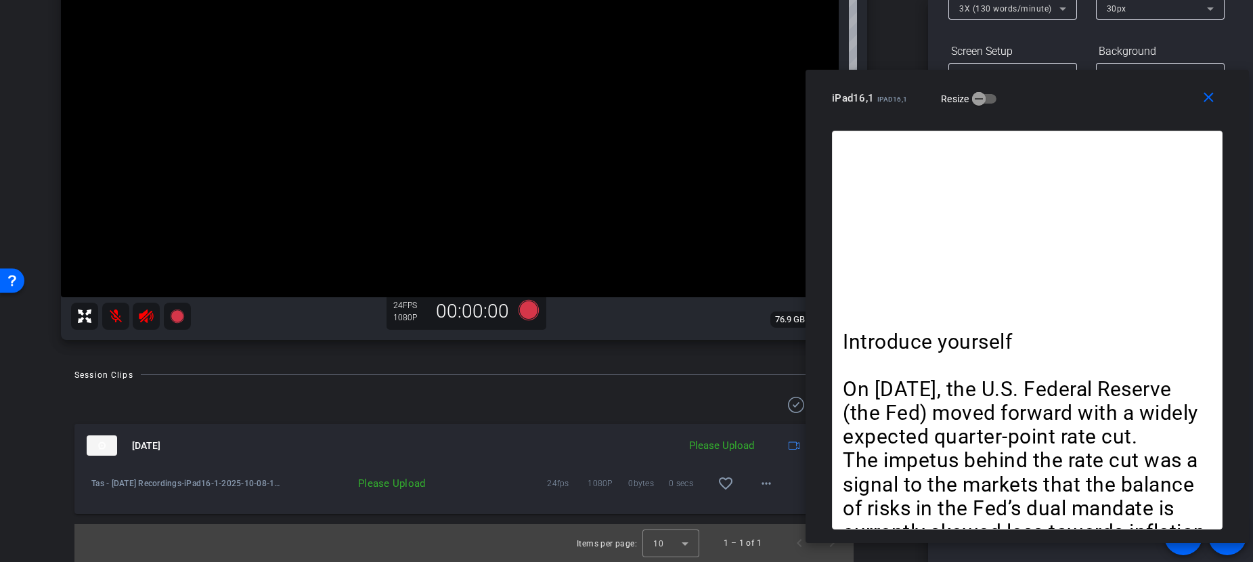
click at [709, 442] on div "Please Upload" at bounding box center [721, 446] width 79 height 16
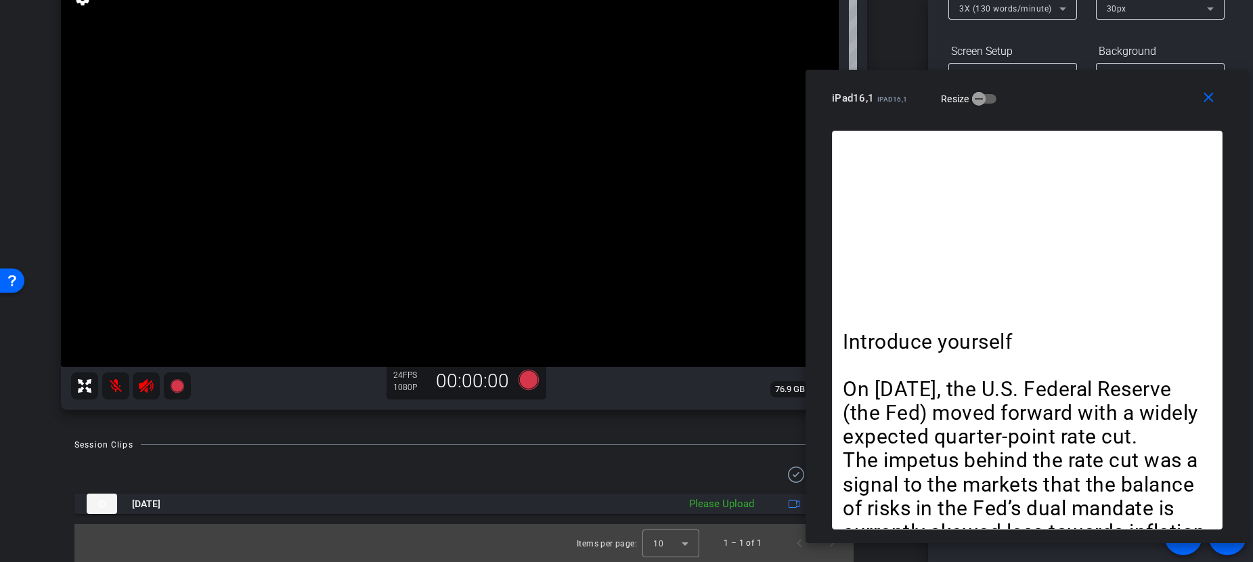
scroll to position [127, 0]
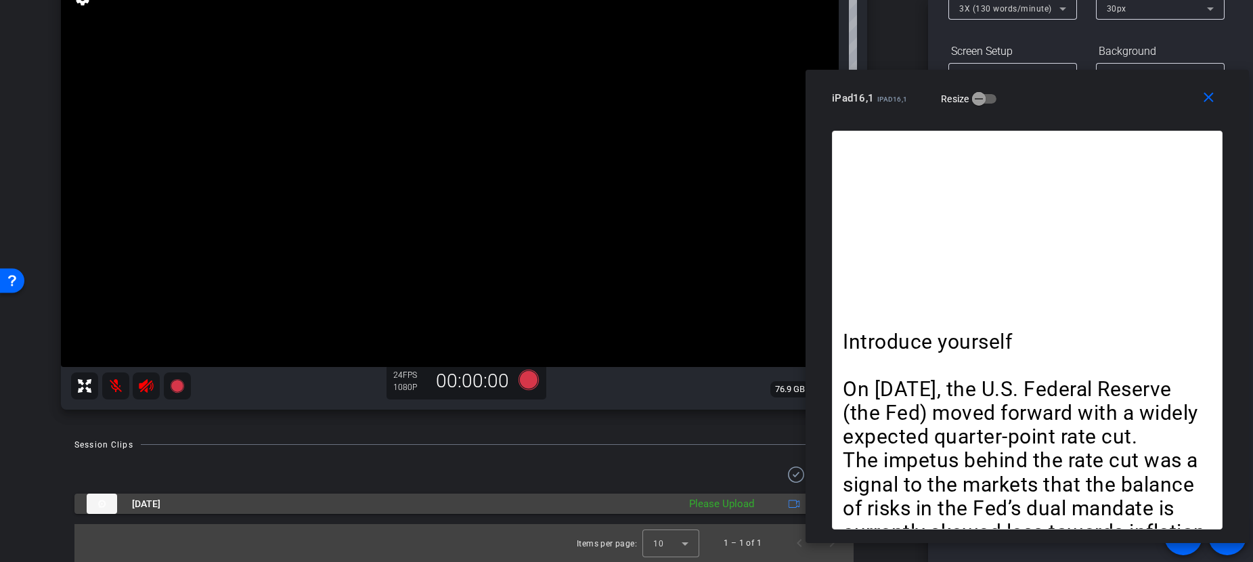
click at [719, 502] on div "Please Upload" at bounding box center [721, 504] width 79 height 16
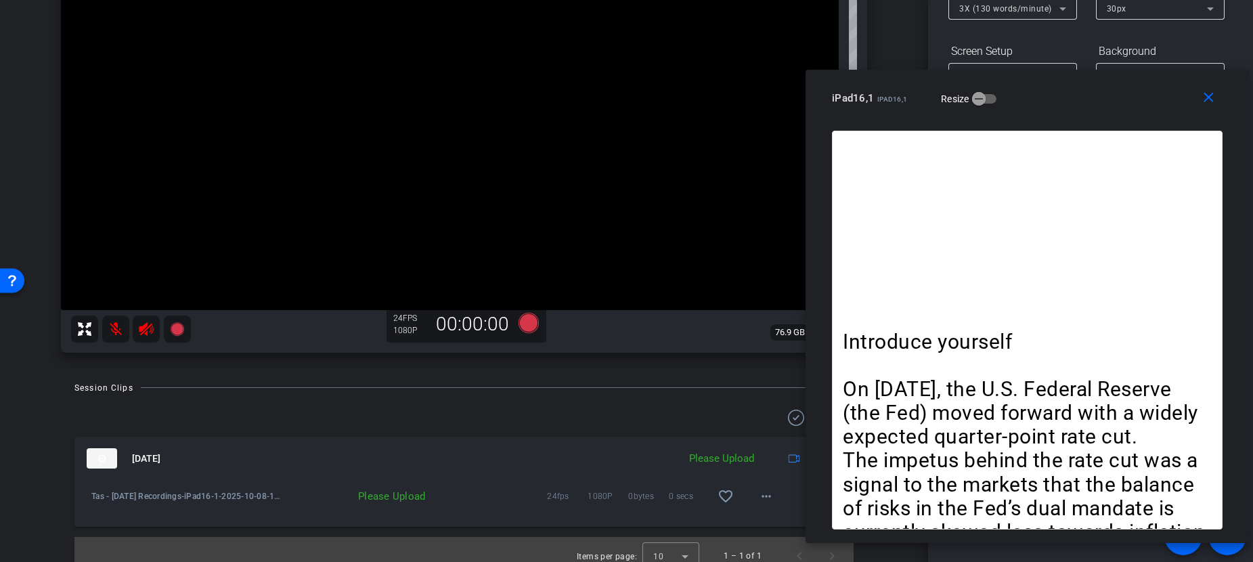
scroll to position [196, 0]
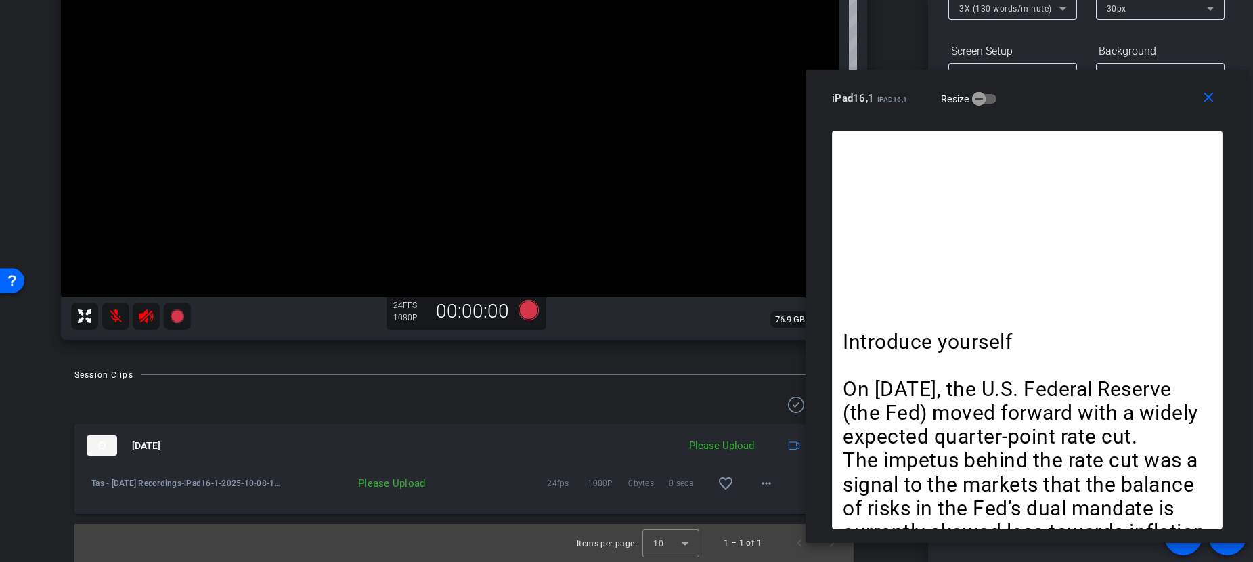
click at [105, 447] on img at bounding box center [102, 445] width 30 height 20
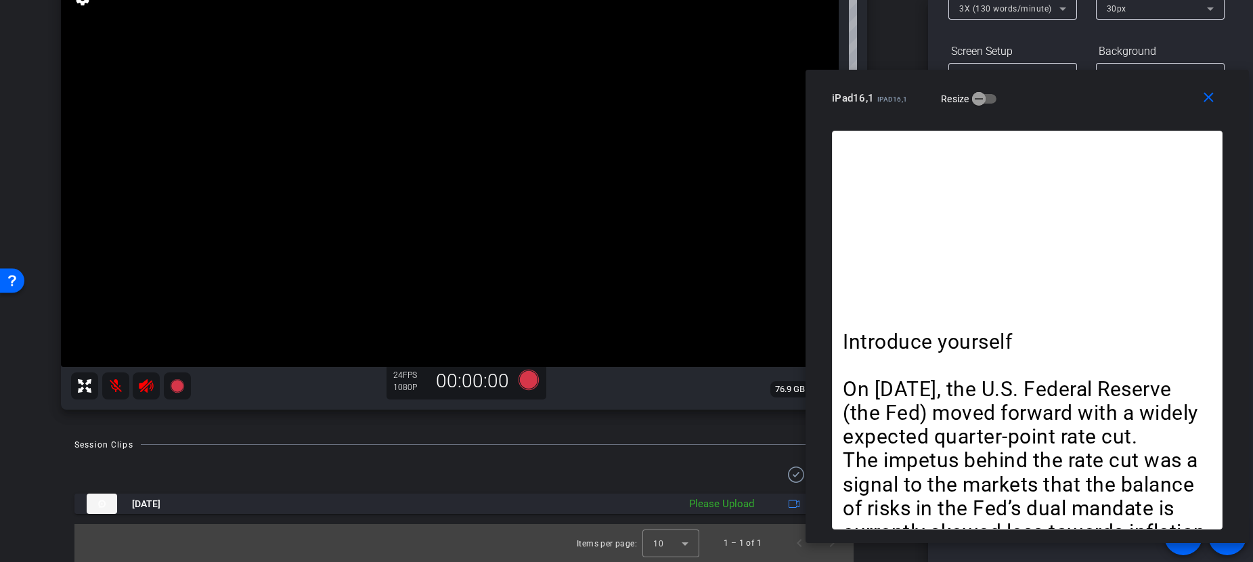
scroll to position [127, 0]
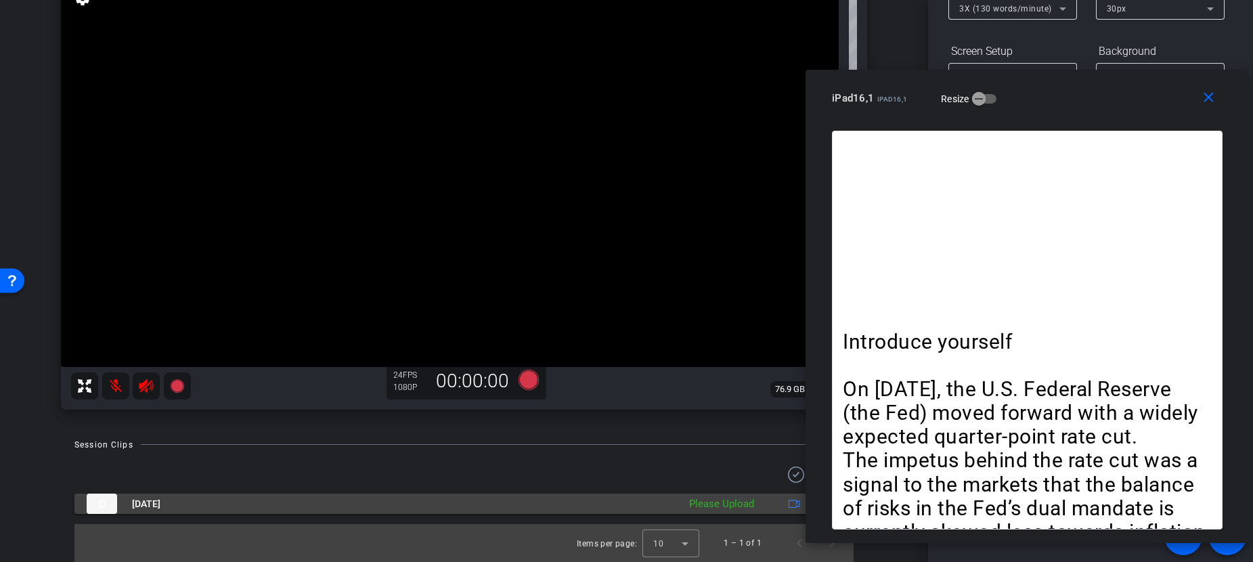
click at [719, 503] on div "Please Upload" at bounding box center [721, 504] width 79 height 16
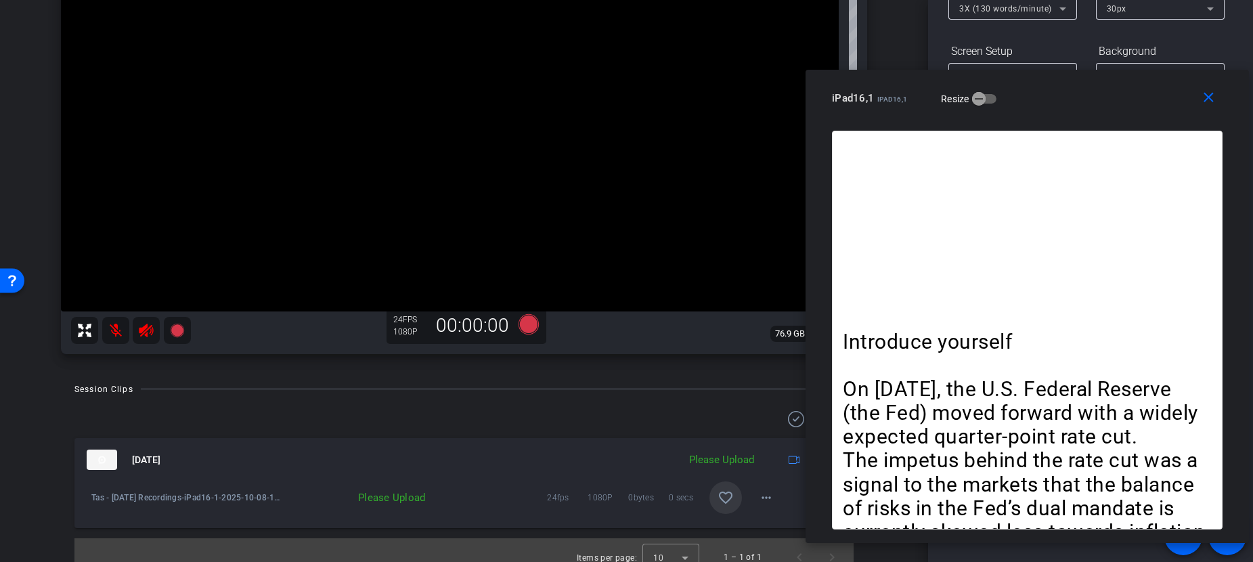
scroll to position [196, 0]
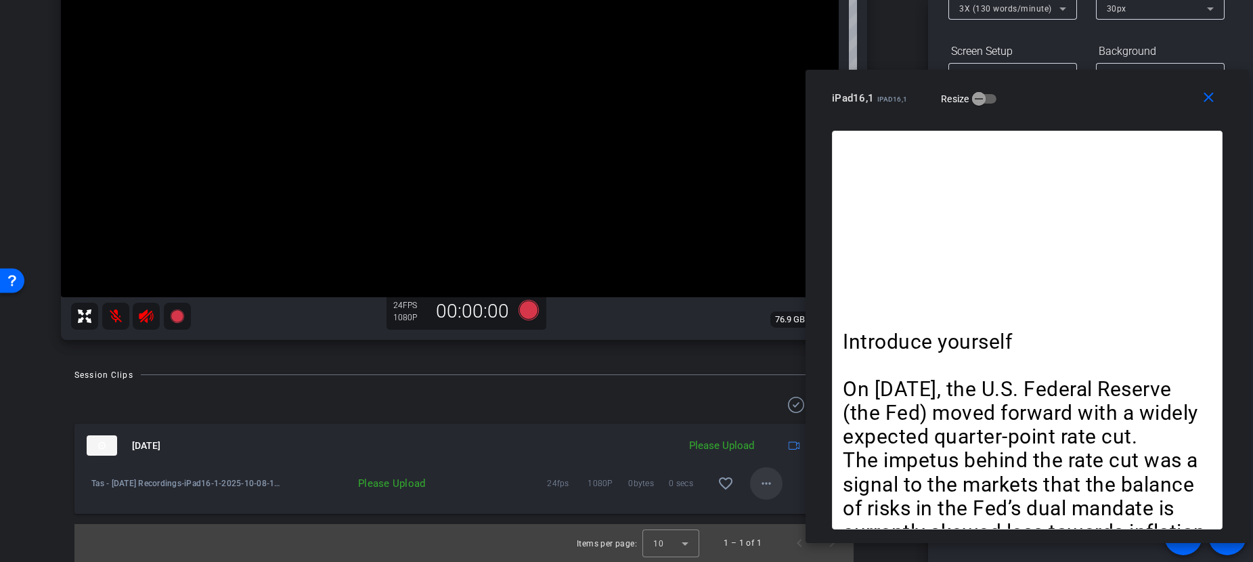
click at [758, 487] on mat-icon "more_horiz" at bounding box center [766, 483] width 16 height 16
click at [768, 513] on span "Upload" at bounding box center [779, 512] width 54 height 16
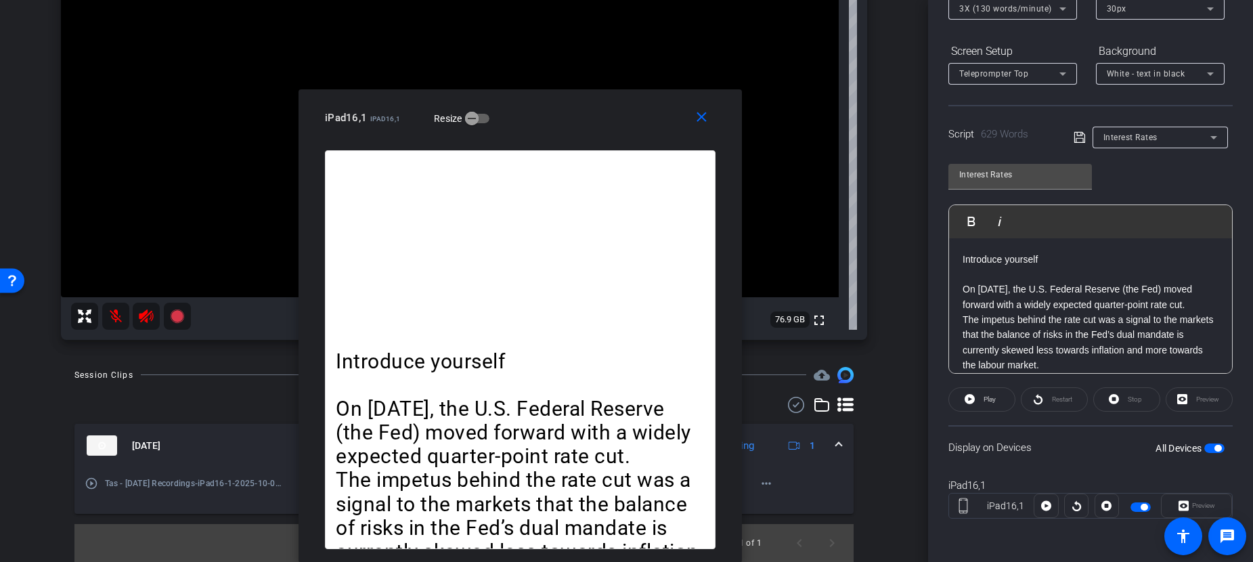
drag, startPoint x: 1042, startPoint y: 90, endPoint x: 583, endPoint y: 246, distance: 485.3
click at [546, 254] on div "close iPad16,1 iPad16,1 Resize Introduce yourself On September 17, the U.S. Fed…" at bounding box center [520, 325] width 443 height 473
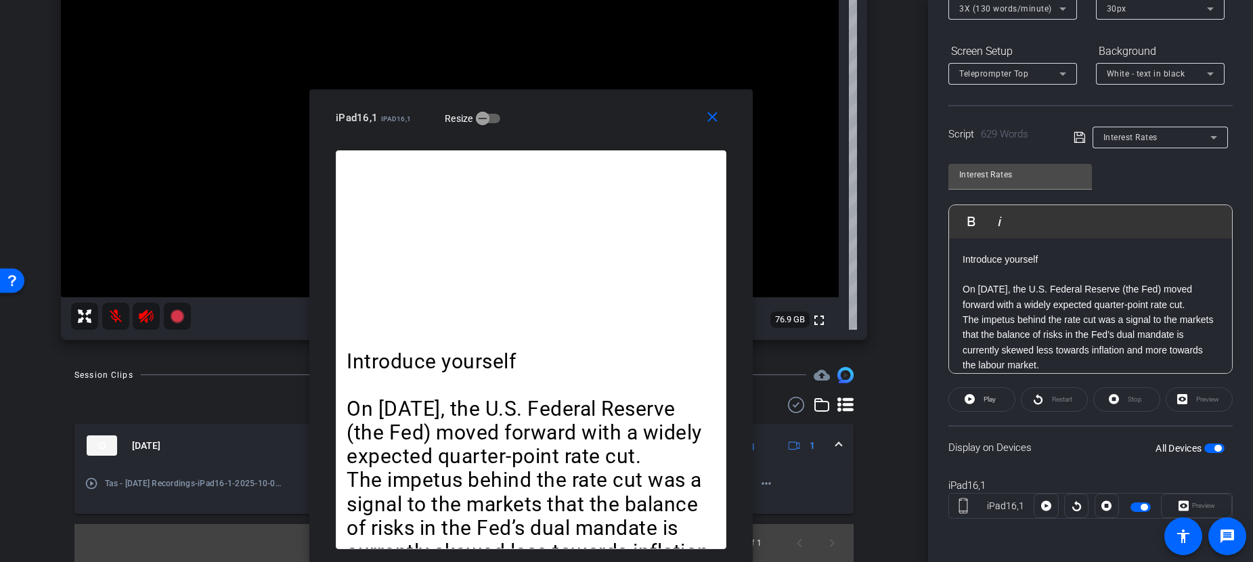
scroll to position [0, 0]
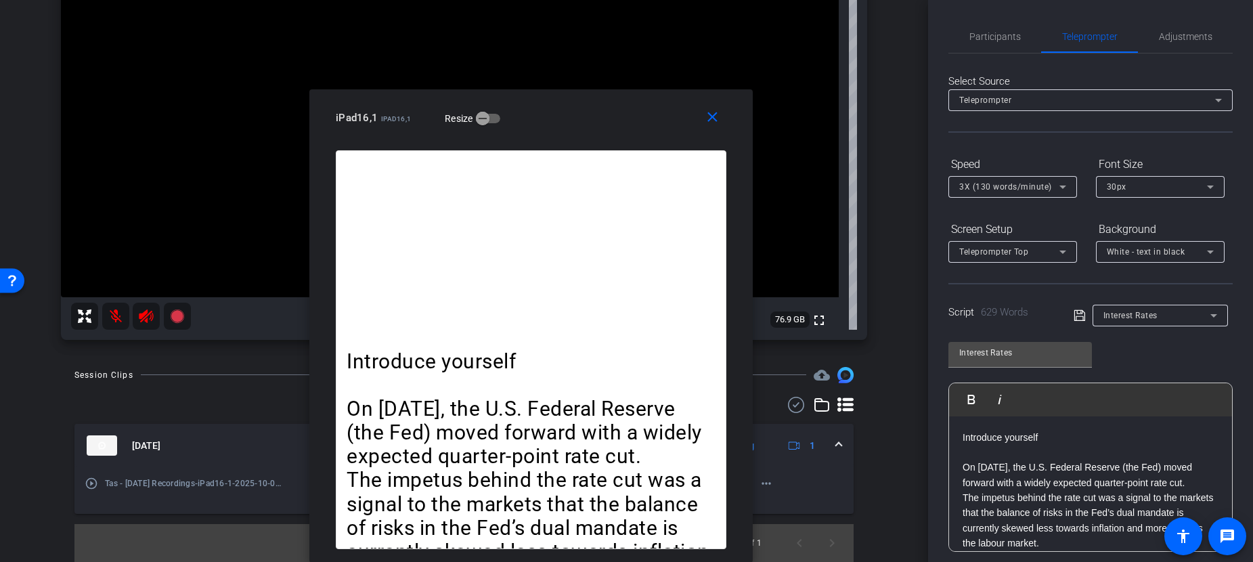
click at [1024, 182] on span "3X (130 words/minute)" at bounding box center [1005, 186] width 93 height 9
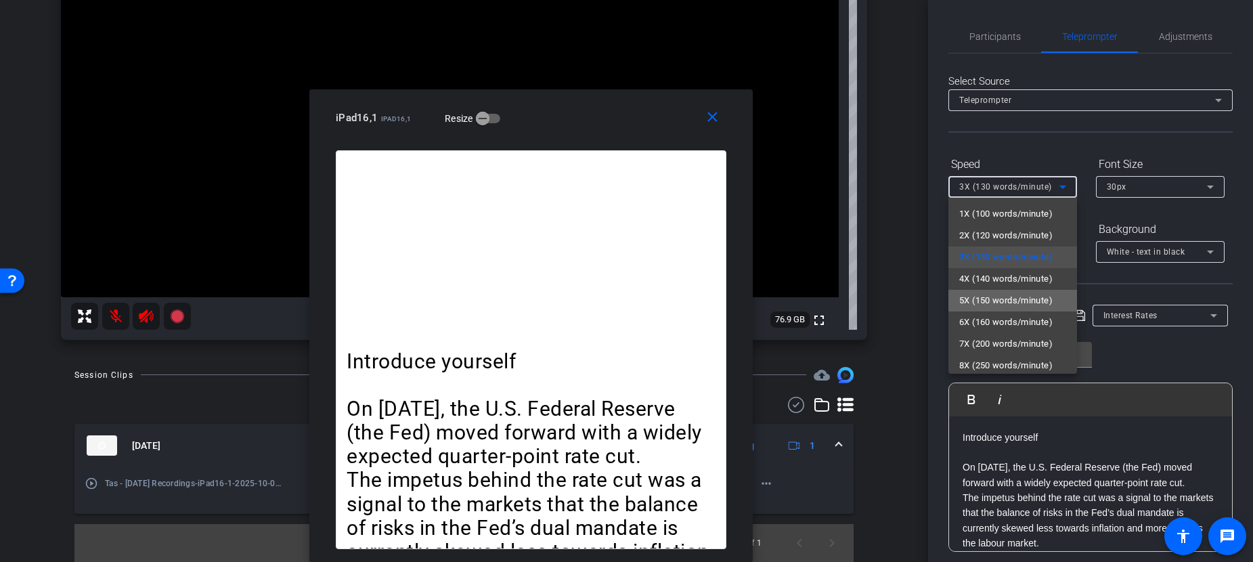
click at [1015, 294] on span "5X (150 words/minute)" at bounding box center [1005, 300] width 93 height 16
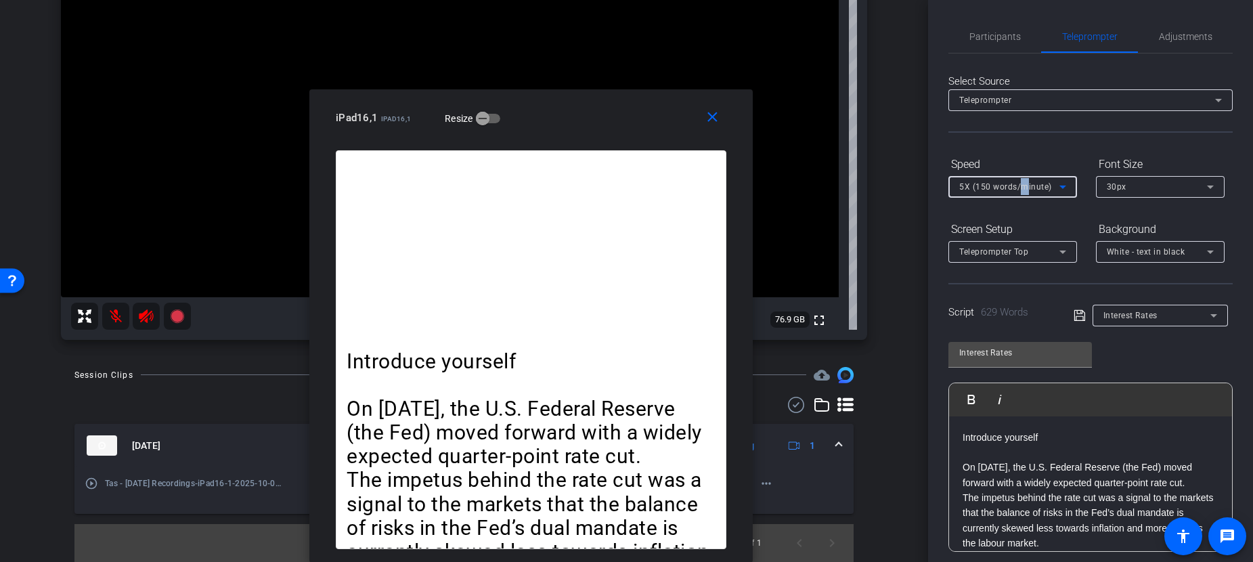
click at [1022, 184] on span "5X (150 words/minute)" at bounding box center [1005, 186] width 93 height 9
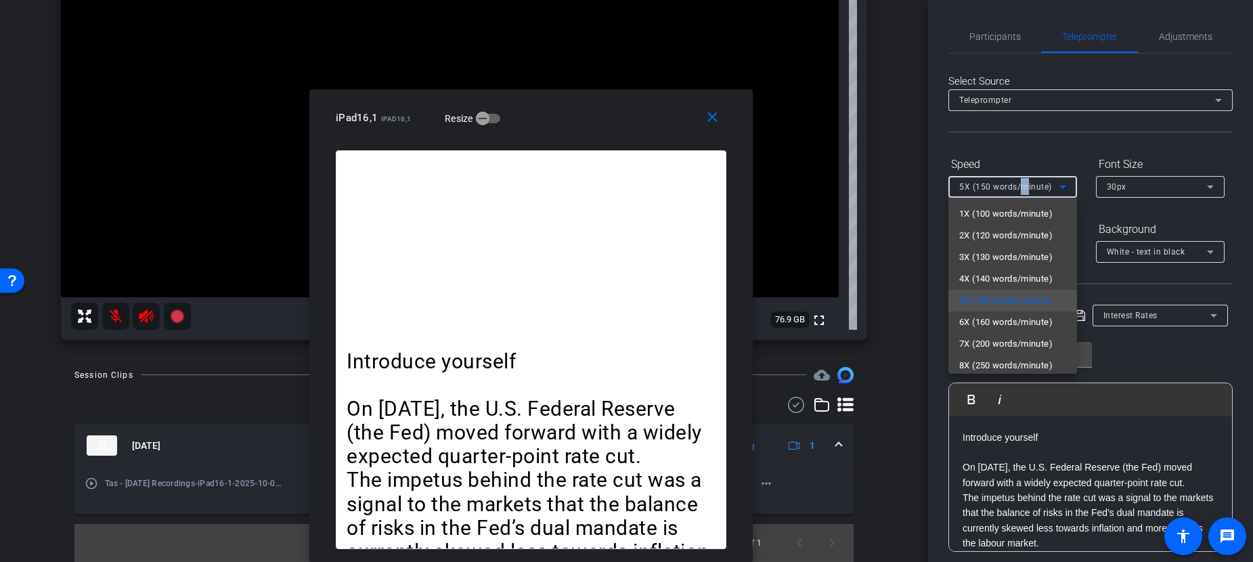
drag, startPoint x: 1022, startPoint y: 184, endPoint x: 1021, endPoint y: 275, distance: 90.7
click at [1021, 275] on span "4X (140 words/minute)" at bounding box center [1005, 279] width 93 height 16
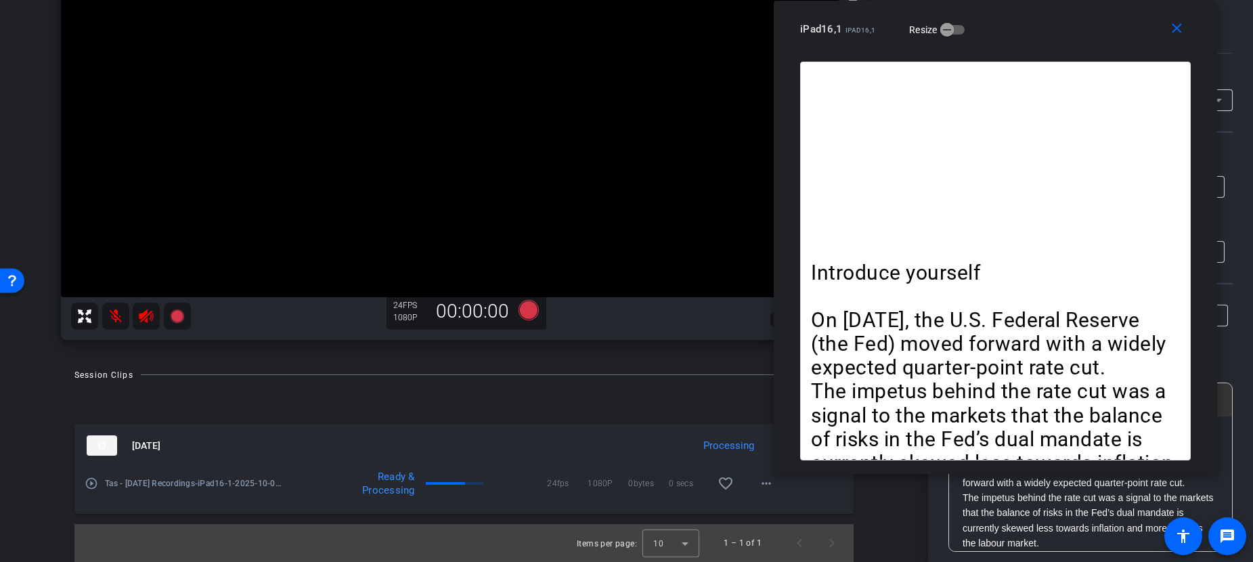
drag, startPoint x: 567, startPoint y: 122, endPoint x: 1032, endPoint y: 31, distance: 473.8
click at [1032, 31] on div "iPad16,1 iPad16,1 Resize" at bounding box center [1000, 29] width 401 height 24
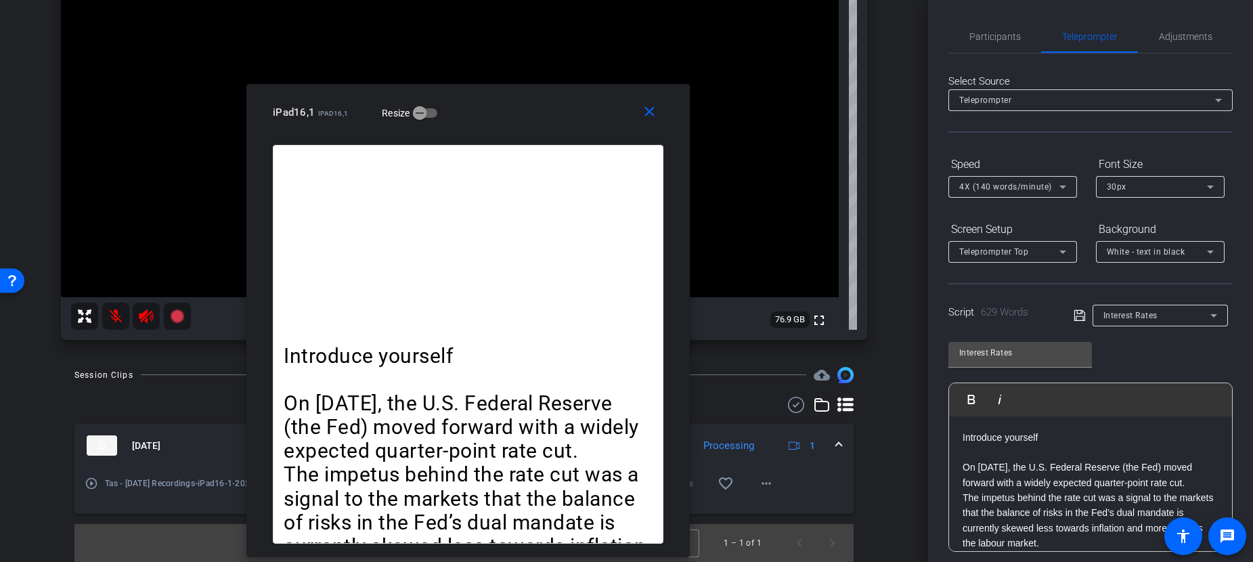
drag, startPoint x: 1034, startPoint y: 33, endPoint x: 619, endPoint y: 97, distance: 419.1
click at [619, 100] on div "iPad16,1 iPad16,1 Resize" at bounding box center [473, 112] width 401 height 24
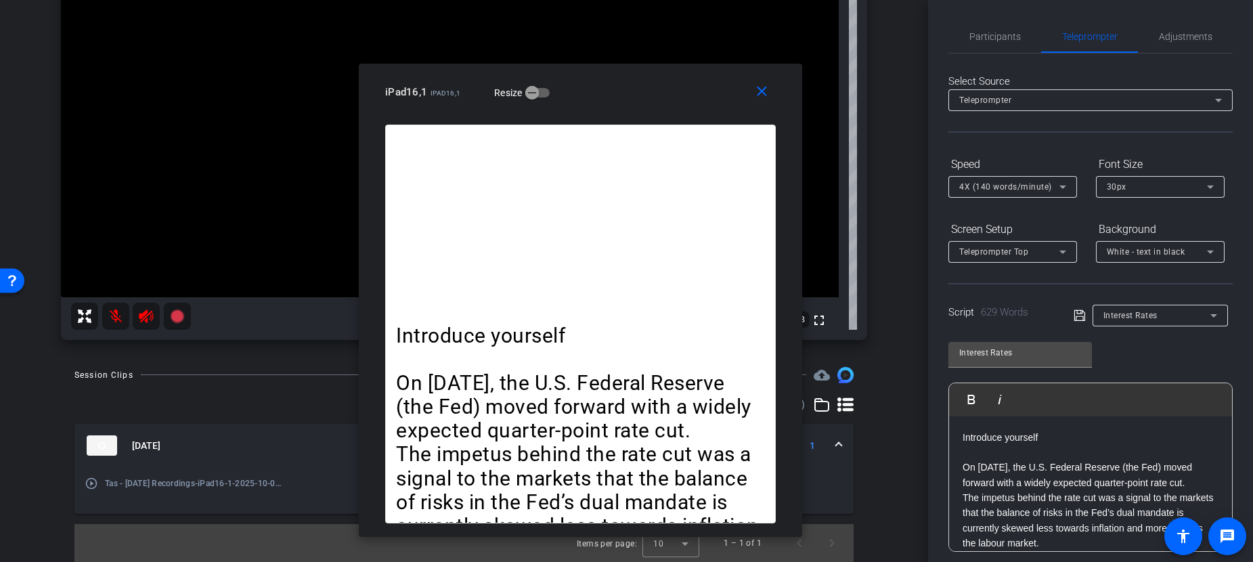
click at [990, 195] on div "4X (140 words/minute)" at bounding box center [1012, 187] width 107 height 22
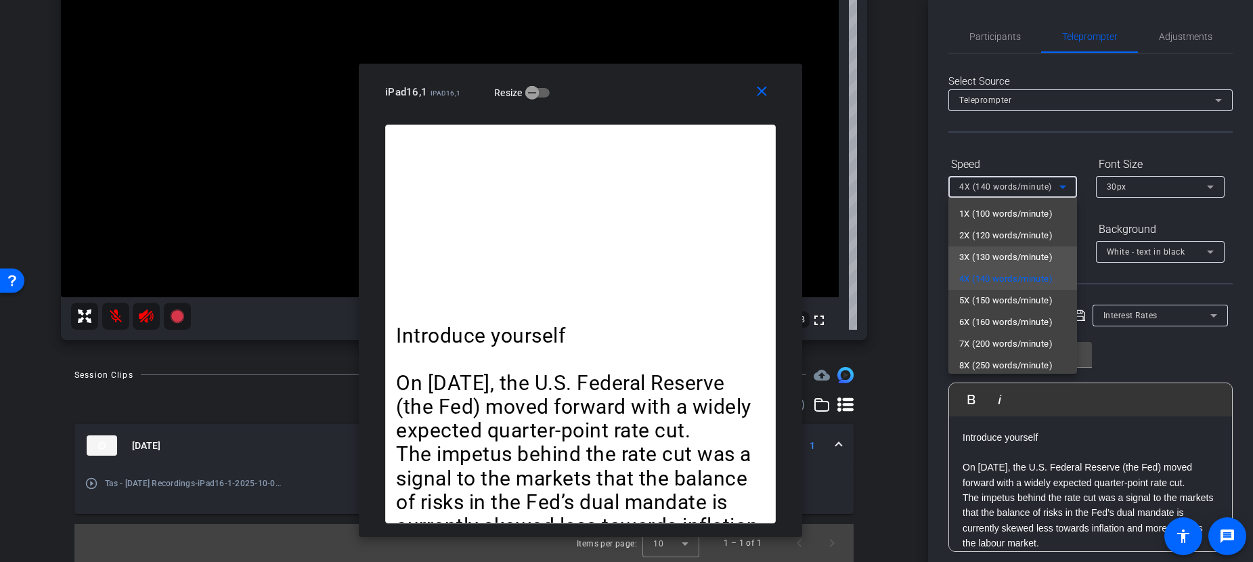
click at [988, 258] on span "3X (130 words/minute)" at bounding box center [1005, 257] width 93 height 16
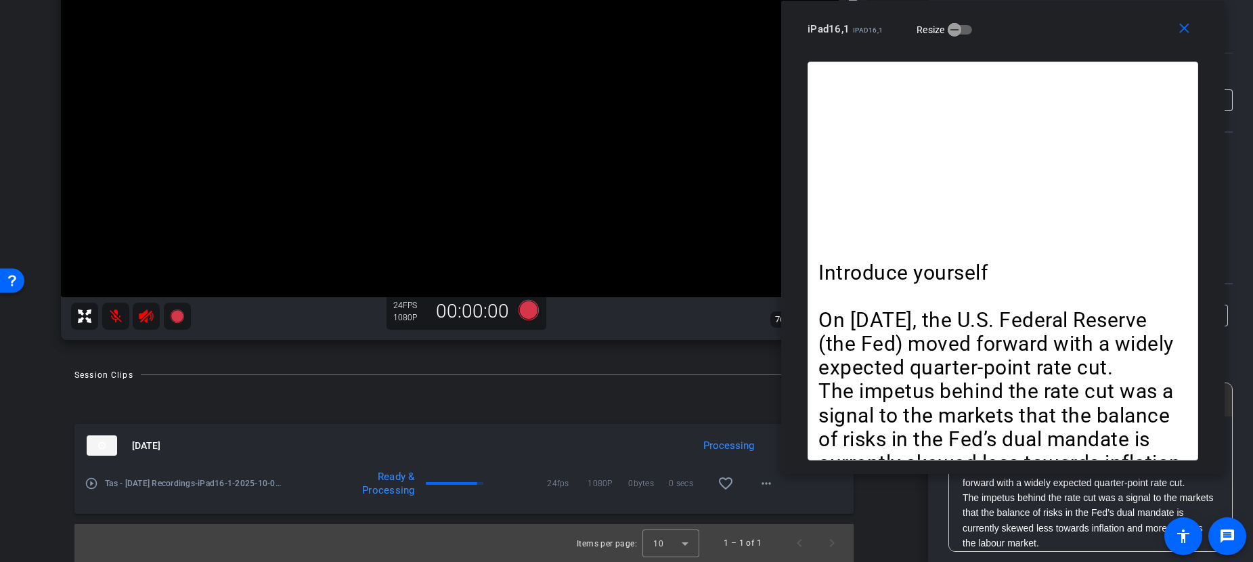
drag, startPoint x: 653, startPoint y: 98, endPoint x: 1076, endPoint y: 16, distance: 430.3
click at [1076, 17] on div "iPad16,1 iPad16,1 Resize" at bounding box center [1008, 29] width 401 height 24
click at [760, 478] on mat-icon "more_horiz" at bounding box center [766, 483] width 16 height 16
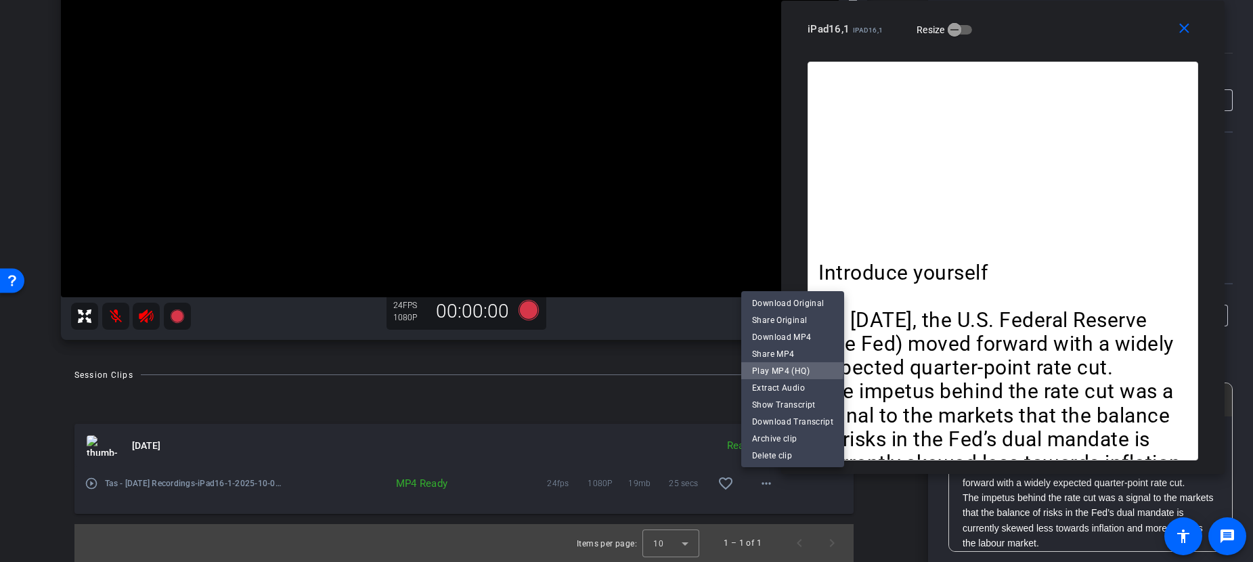
click at [782, 368] on span "Play MP4 (HQ)" at bounding box center [792, 371] width 81 height 16
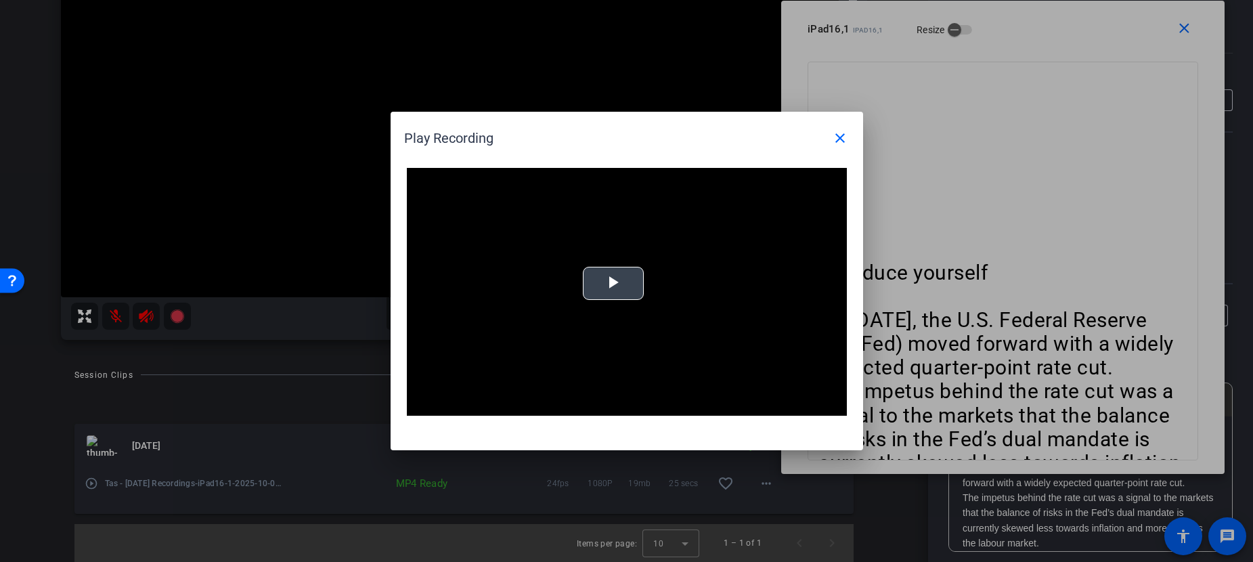
click at [613, 284] on span "Video Player" at bounding box center [613, 284] width 0 height 0
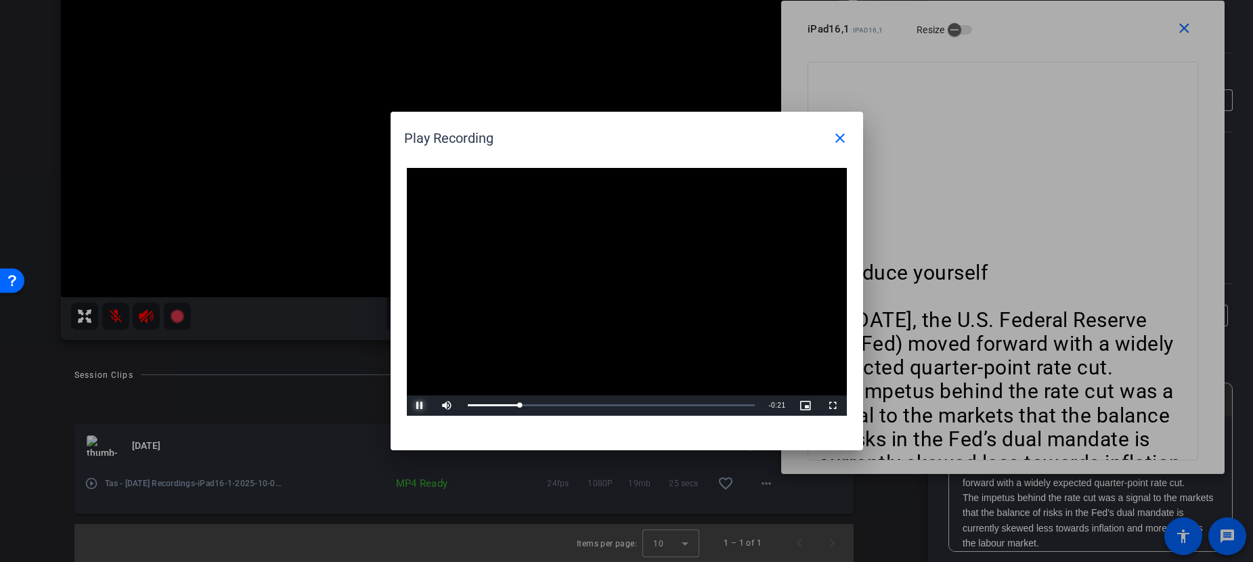
click at [419, 405] on span "Video Player" at bounding box center [420, 405] width 27 height 0
click at [843, 130] on mat-icon "close" at bounding box center [840, 138] width 16 height 16
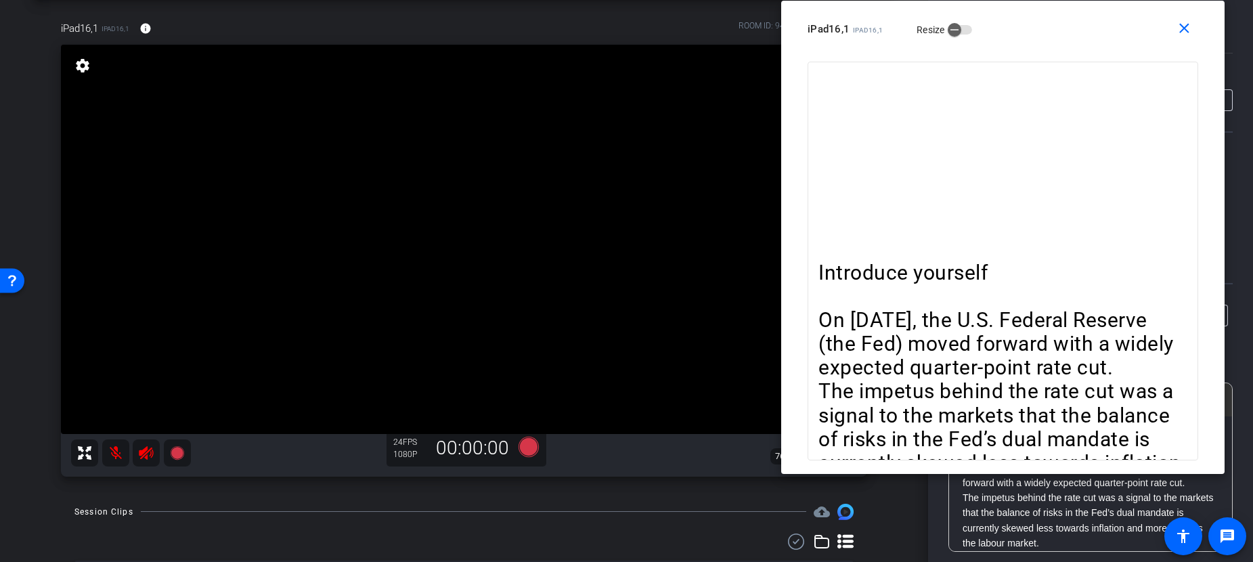
scroll to position [102, 0]
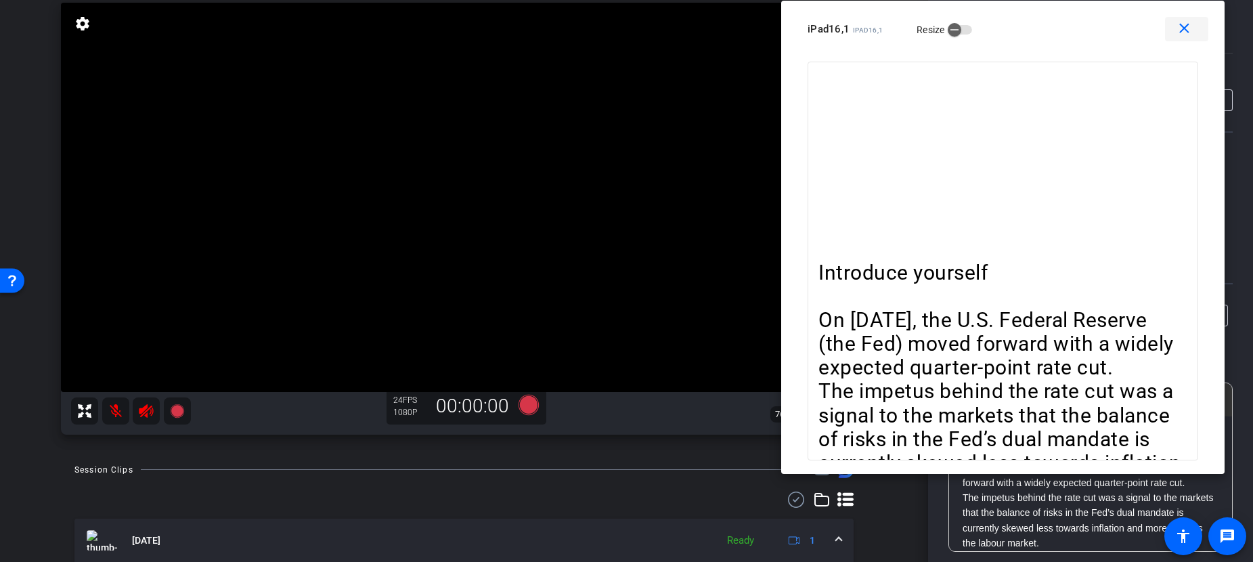
click at [1166, 28] on mat-icon "close" at bounding box center [1184, 28] width 17 height 17
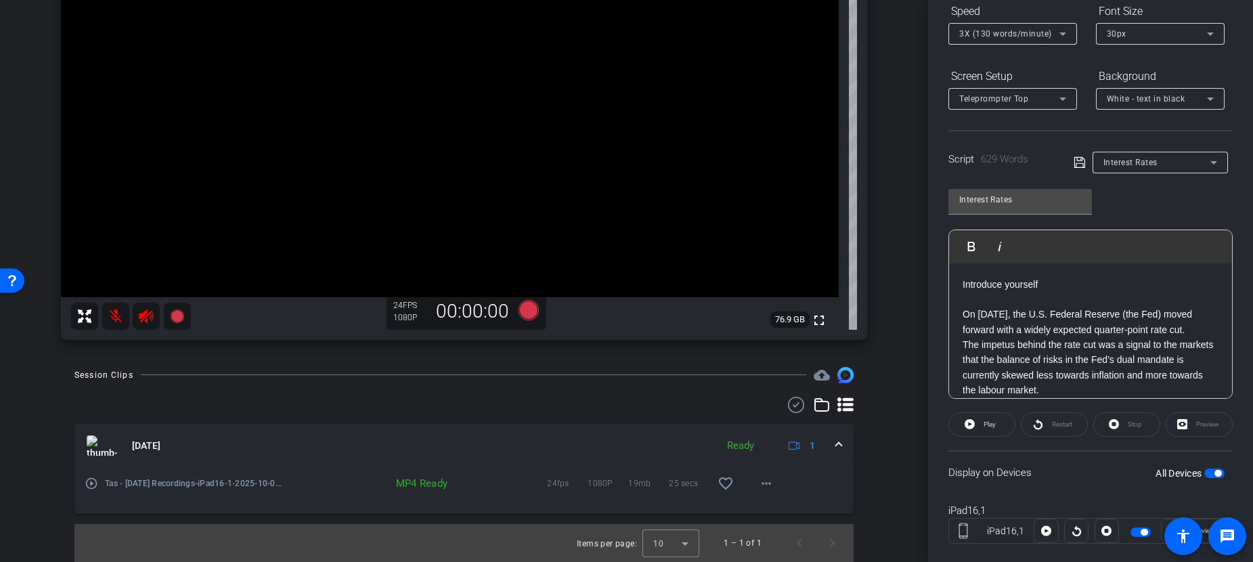
scroll to position [178, 0]
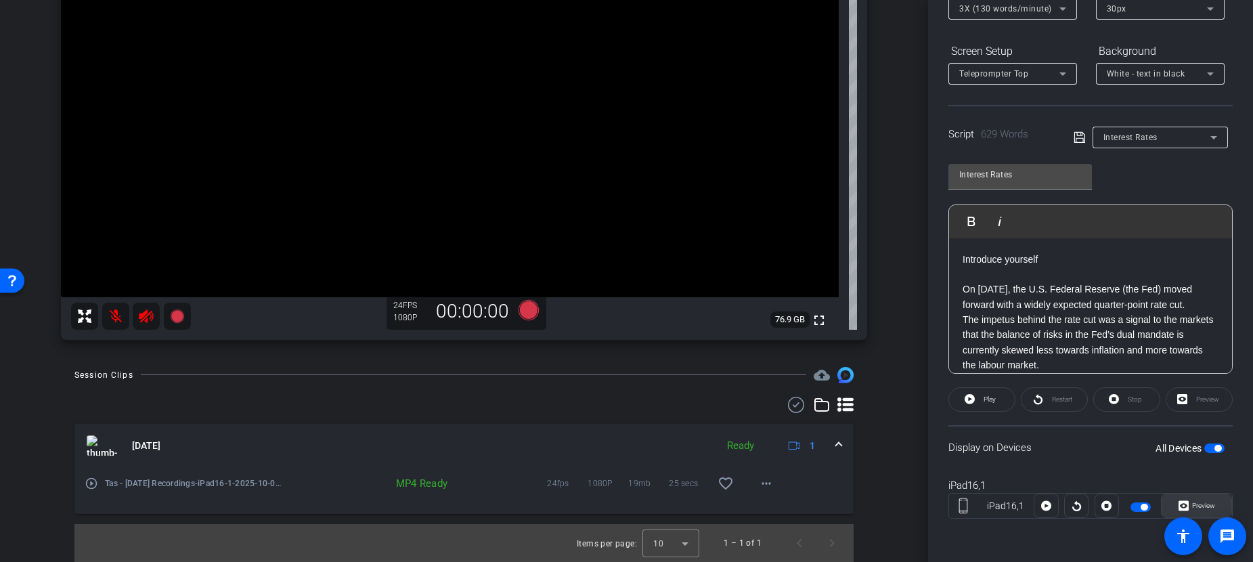
click at [1166, 506] on span "Preview" at bounding box center [1203, 505] width 23 height 7
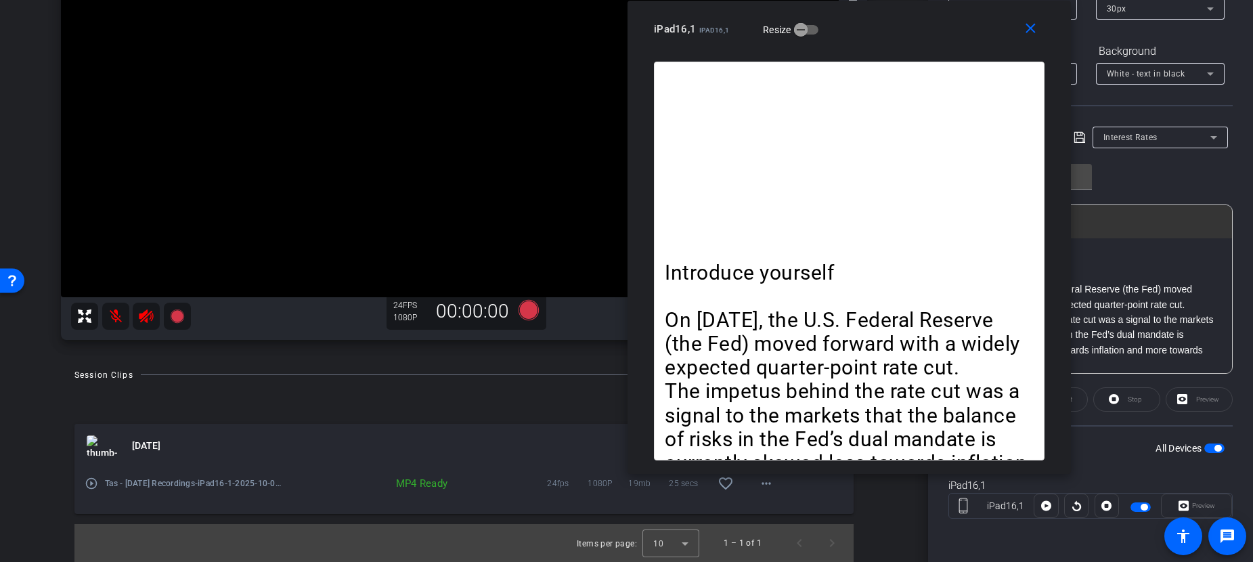
drag, startPoint x: 688, startPoint y: 70, endPoint x: 910, endPoint y: 14, distance: 229.7
click at [910, 14] on div "close iPad16,1 iPad16,1 Resize" at bounding box center [849, 31] width 443 height 61
click at [522, 311] on icon at bounding box center [528, 310] width 20 height 20
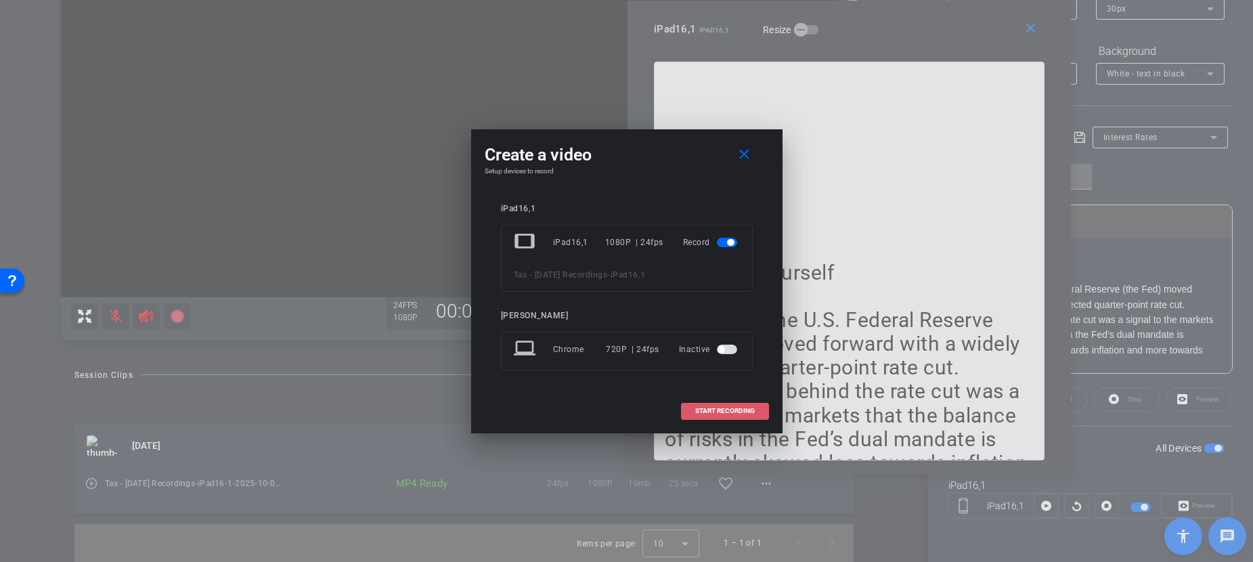
click at [715, 412] on span "START RECORDING" at bounding box center [725, 411] width 60 height 7
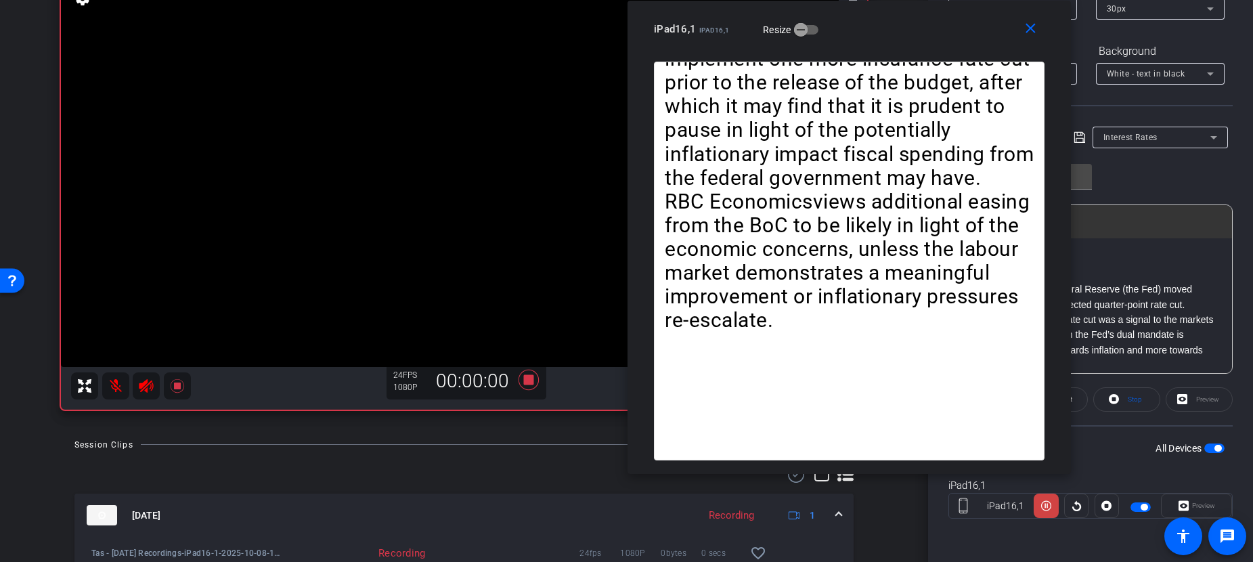
scroll to position [95, 0]
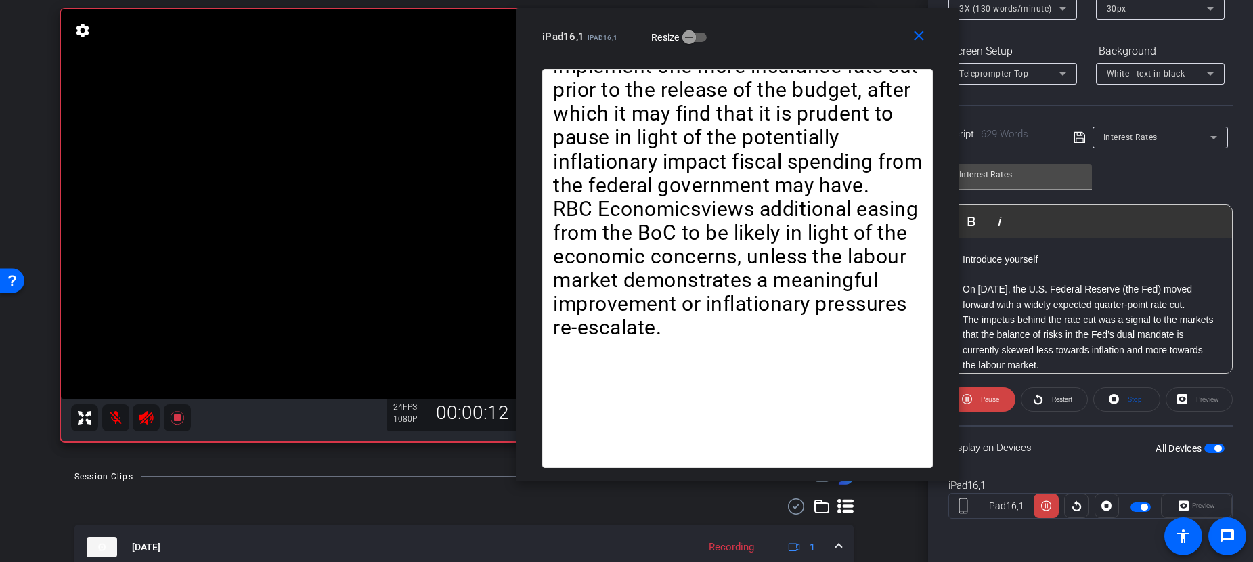
drag, startPoint x: 942, startPoint y: 17, endPoint x: 831, endPoint y: 25, distance: 112.0
click at [831, 25] on div "iPad16,1 iPad16,1 Resize" at bounding box center [742, 36] width 401 height 24
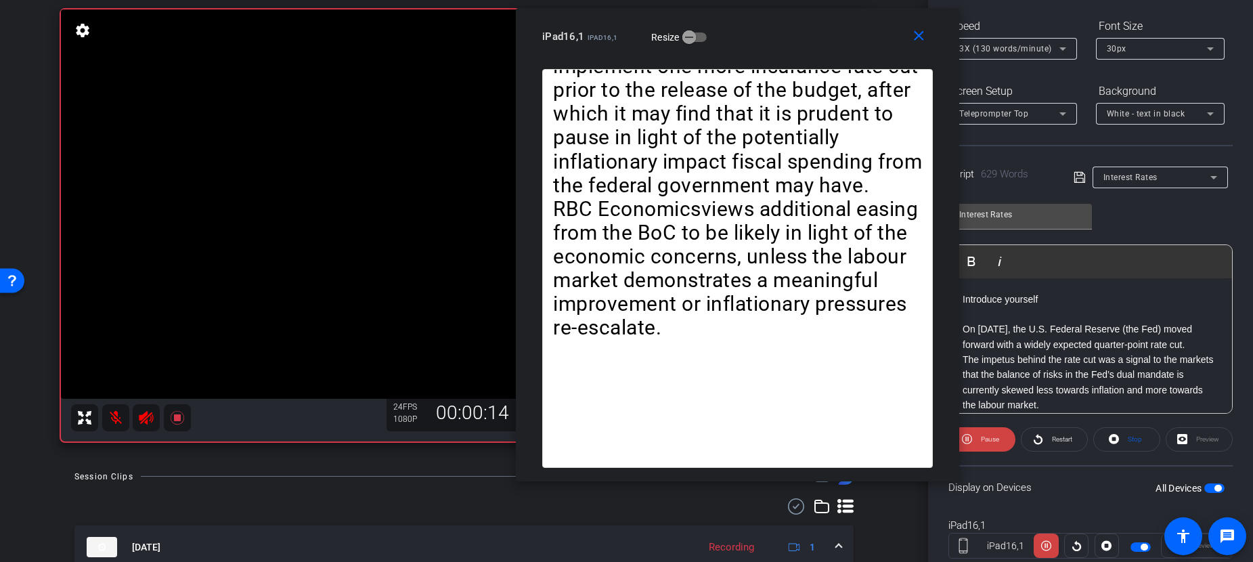
scroll to position [76, 0]
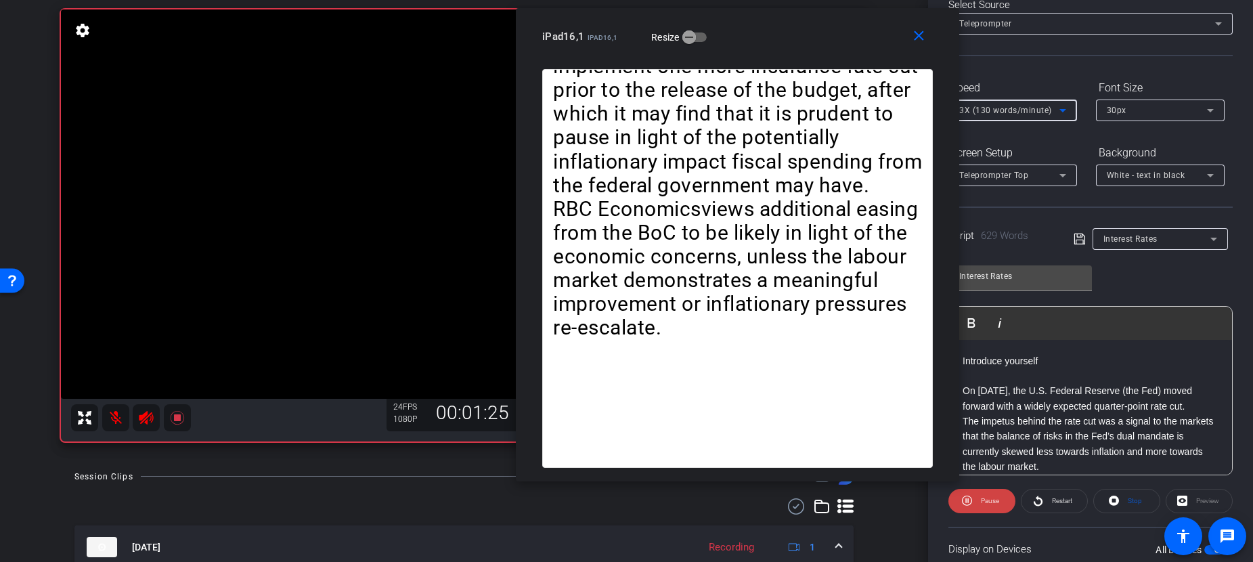
click at [1022, 113] on span "3X (130 words/minute)" at bounding box center [1005, 110] width 93 height 9
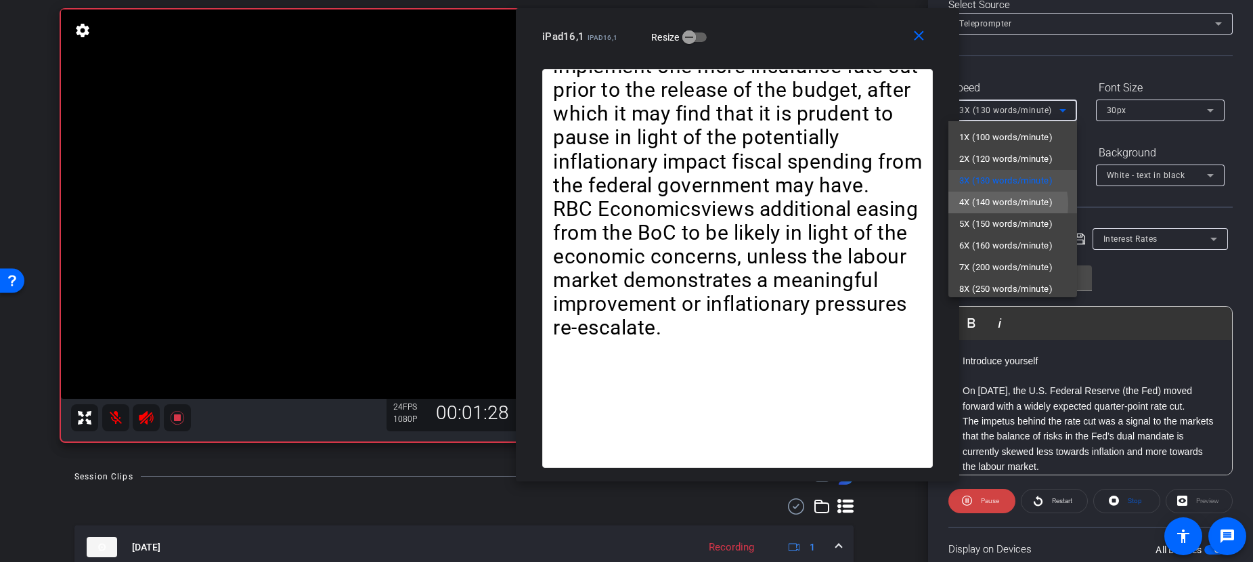
click at [998, 204] on span "4X (140 words/minute)" at bounding box center [1005, 202] width 93 height 16
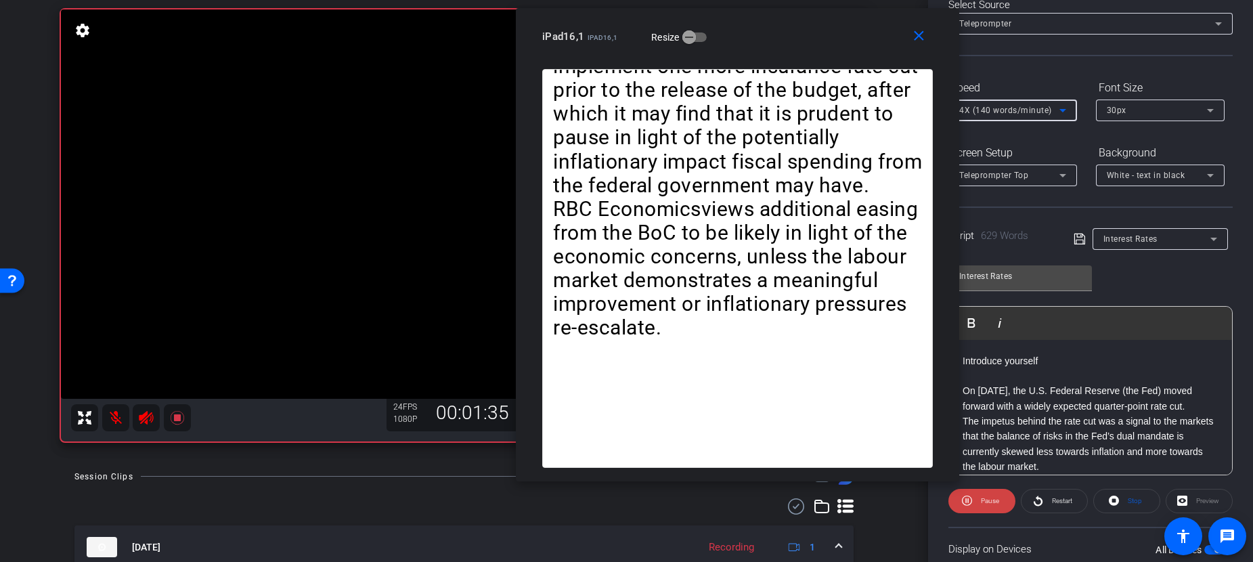
click at [1022, 106] on span "4X (140 words/minute)" at bounding box center [1005, 110] width 93 height 9
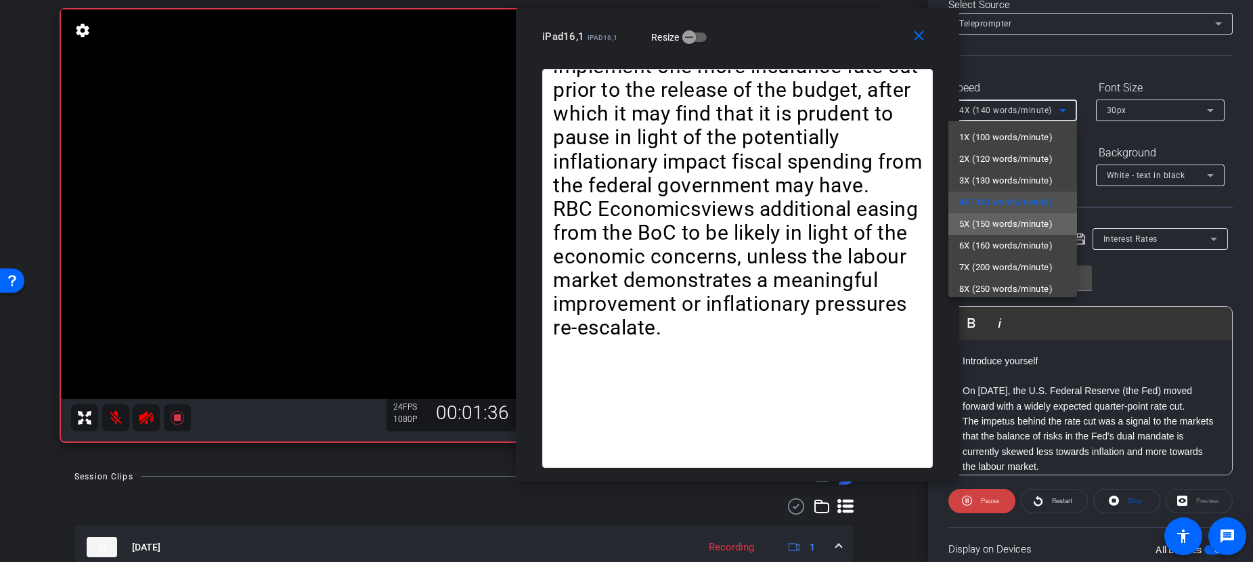
click at [1015, 223] on span "5X (150 words/minute)" at bounding box center [1005, 224] width 93 height 16
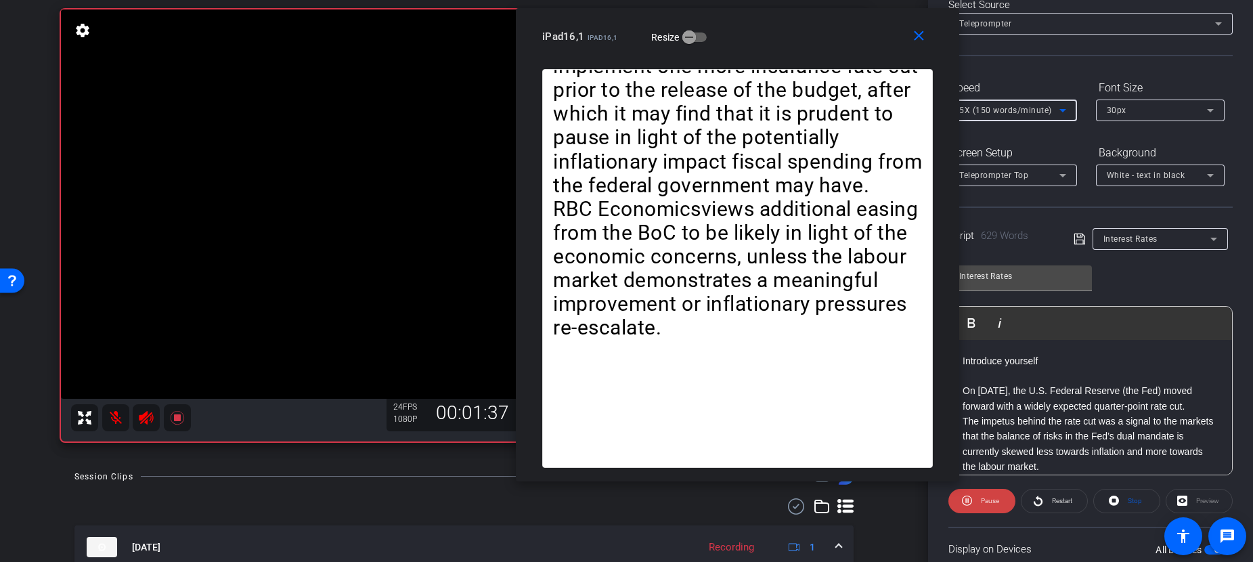
click at [1015, 121] on div at bounding box center [1012, 128] width 129 height 15
click at [1018, 111] on span "5X (150 words/minute)" at bounding box center [1005, 110] width 93 height 9
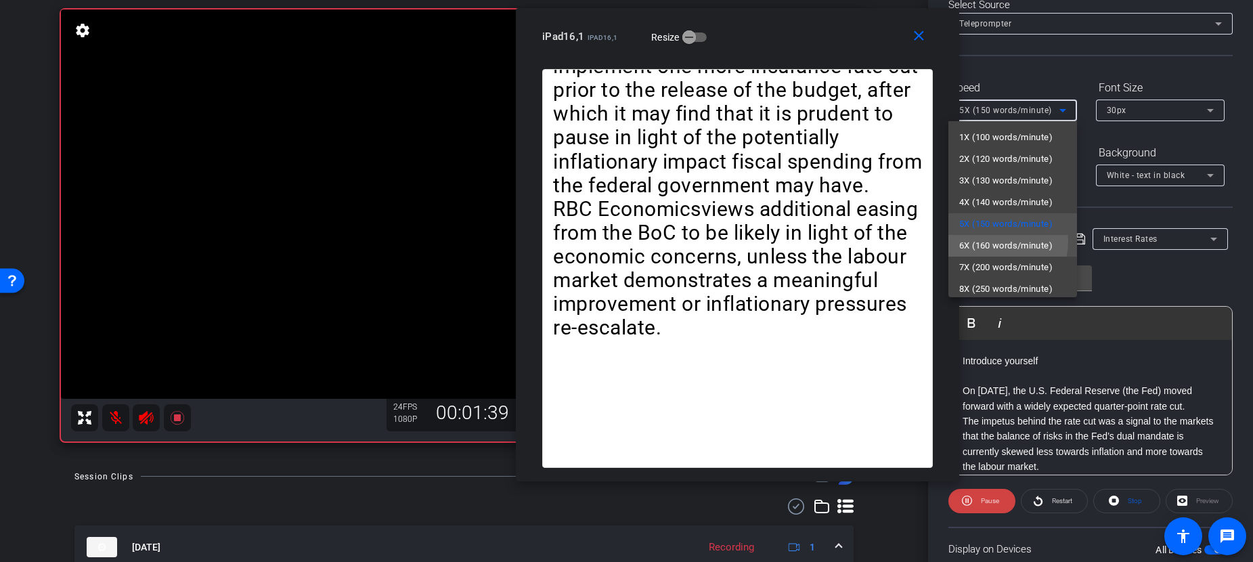
click at [989, 241] on span "6X (160 words/minute)" at bounding box center [1005, 246] width 93 height 16
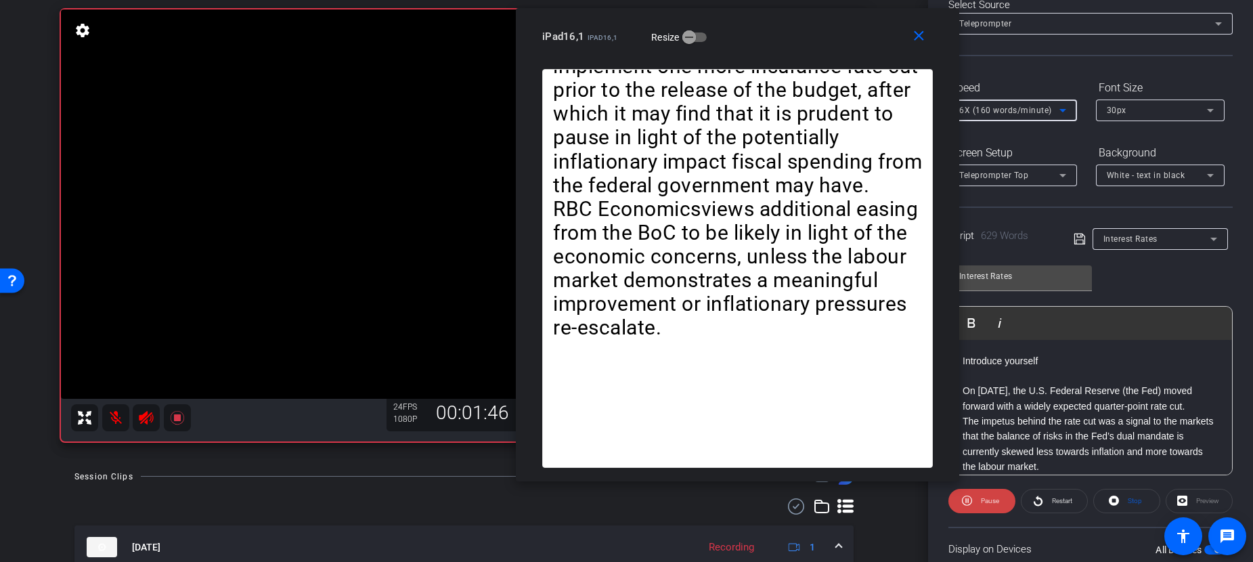
click at [1010, 108] on span "6X (160 words/minute)" at bounding box center [1005, 110] width 93 height 9
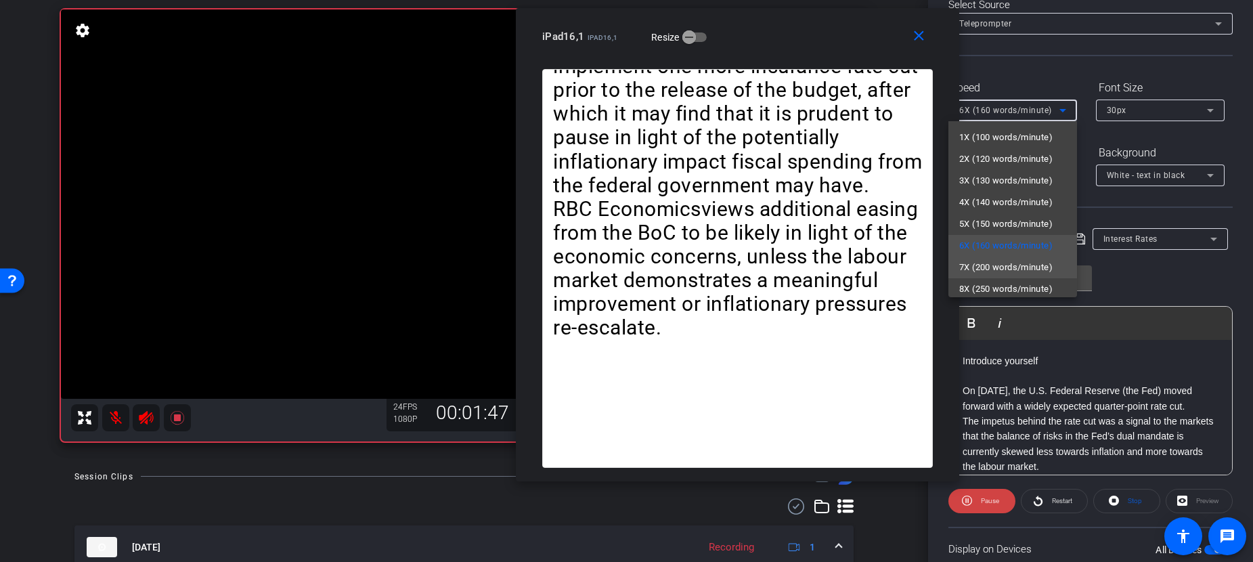
click at [994, 263] on span "7X (200 words/minute)" at bounding box center [1005, 267] width 93 height 16
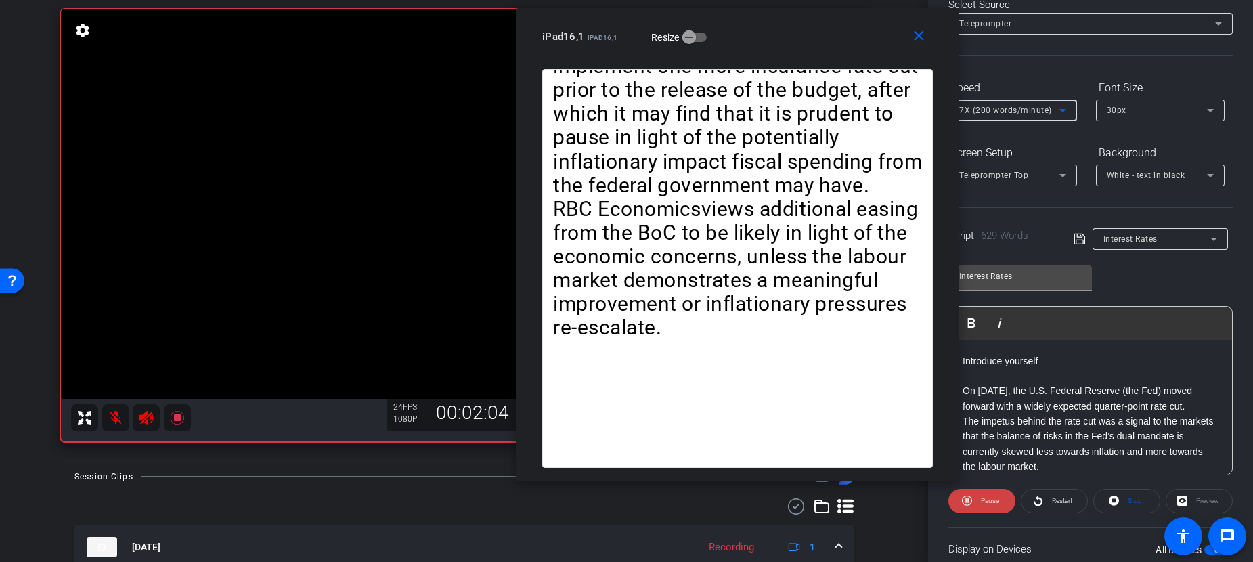
click at [1042, 108] on span "7X (200 words/minute)" at bounding box center [1005, 110] width 93 height 9
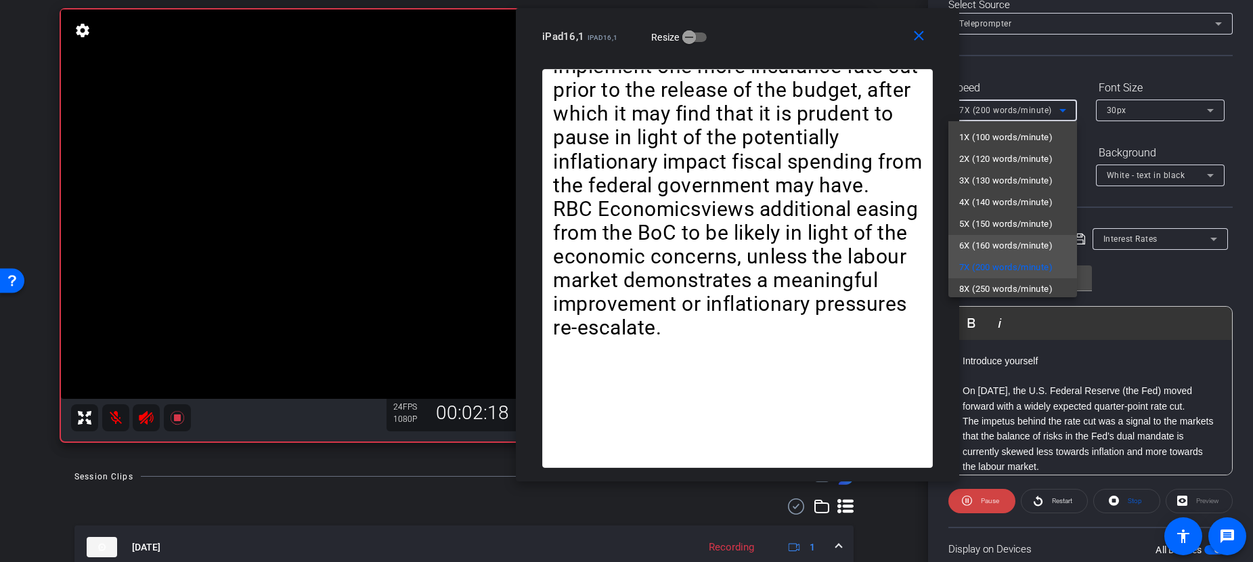
click at [1025, 242] on span "6X (160 words/minute)" at bounding box center [1005, 246] width 93 height 16
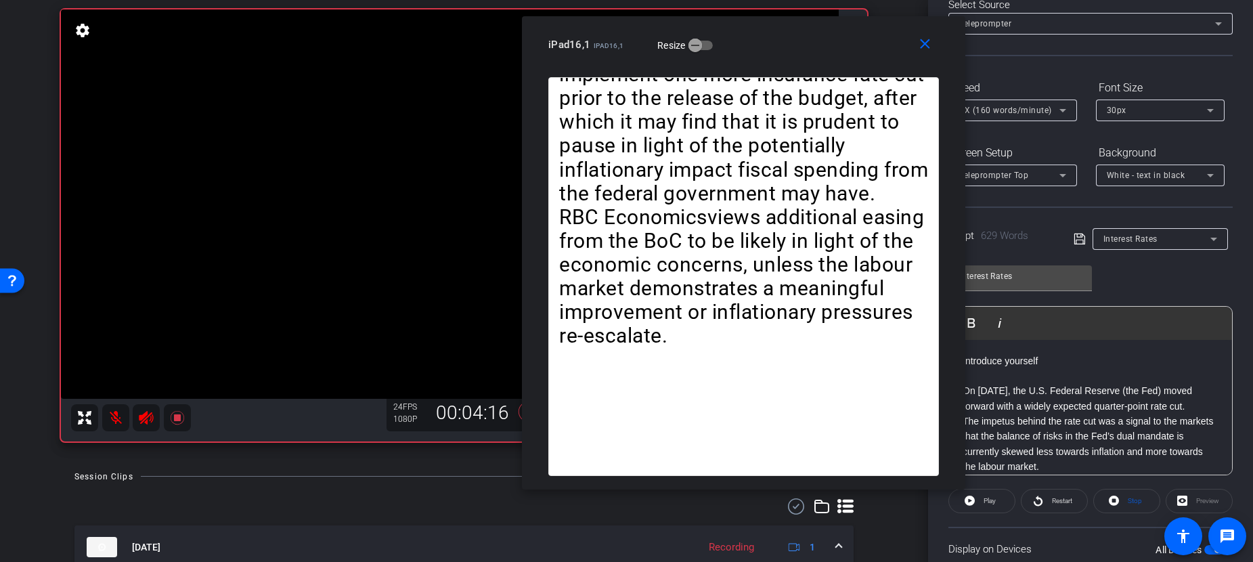
drag, startPoint x: 777, startPoint y: 25, endPoint x: 959, endPoint y: 81, distance: 189.7
click at [949, 57] on div "iPad16,1 iPad16,1 Resize" at bounding box center [748, 44] width 401 height 24
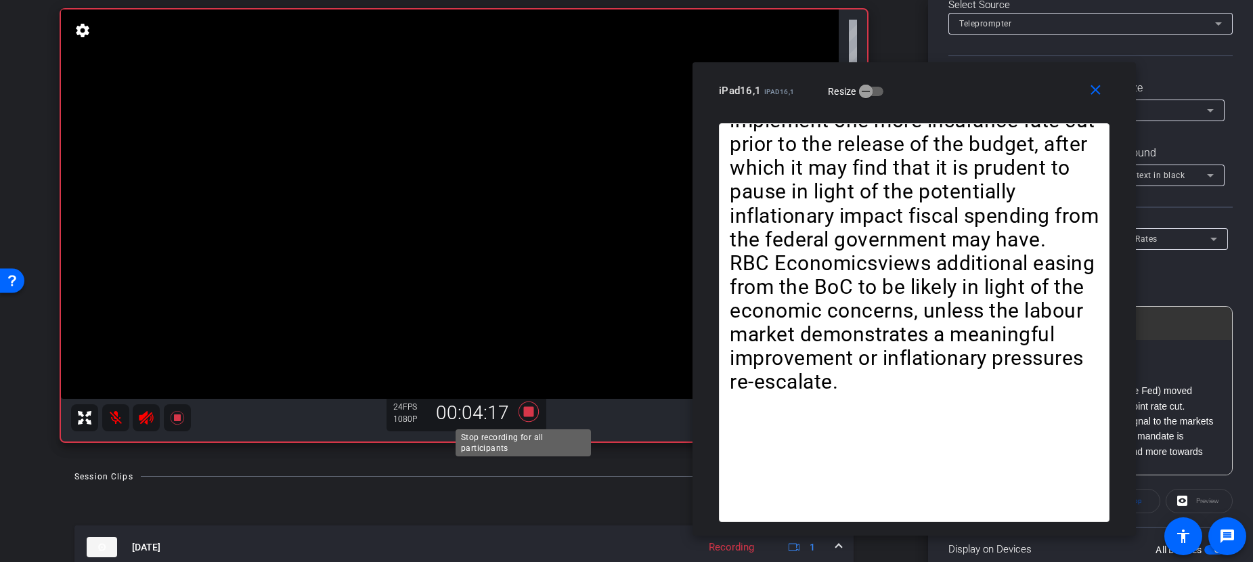
click at [531, 402] on icon at bounding box center [528, 411] width 32 height 24
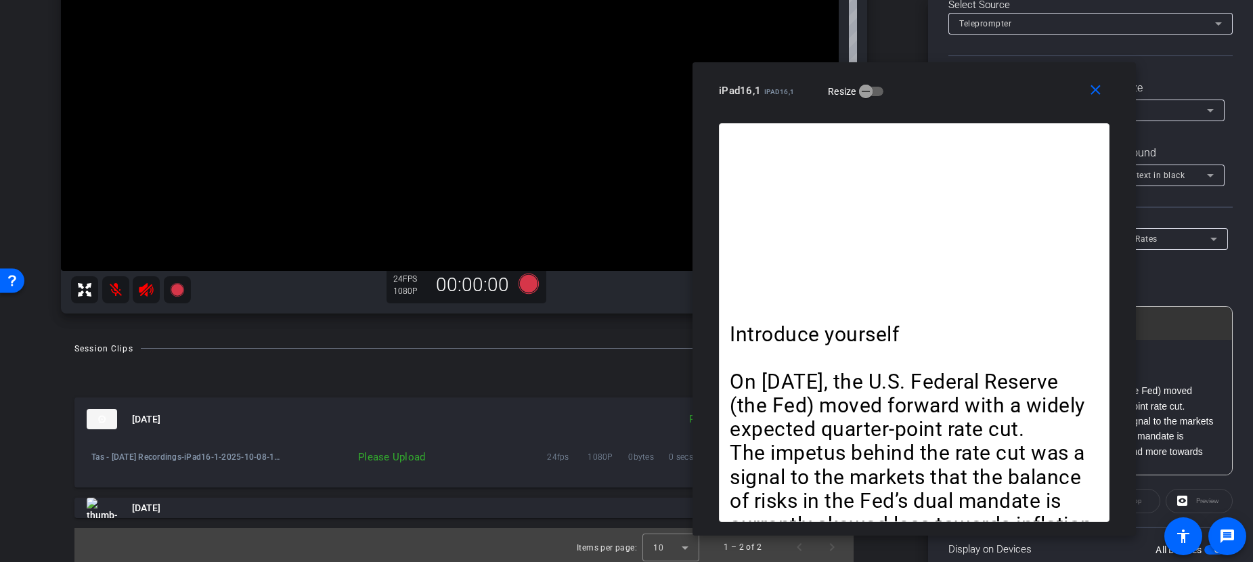
scroll to position [227, 0]
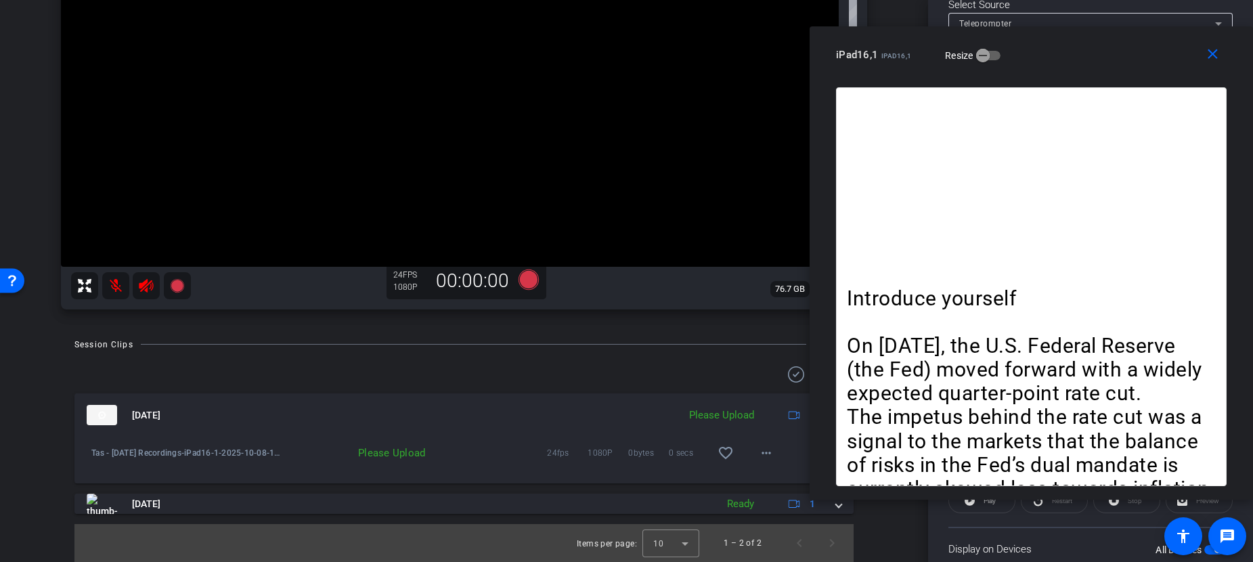
drag, startPoint x: 936, startPoint y: 93, endPoint x: 1078, endPoint y: 56, distance: 147.4
click at [1078, 56] on div "iPad16,1 iPad16,1 Resize" at bounding box center [1036, 55] width 401 height 24
click at [1166, 51] on mat-icon "close" at bounding box center [1212, 54] width 17 height 17
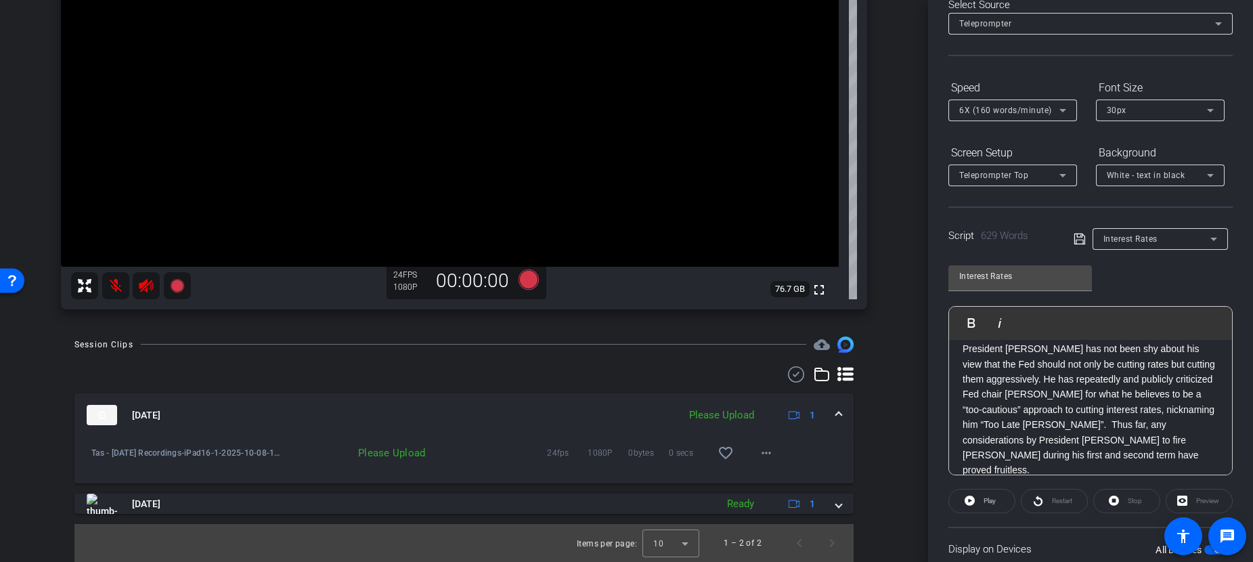
scroll to position [406, 0]
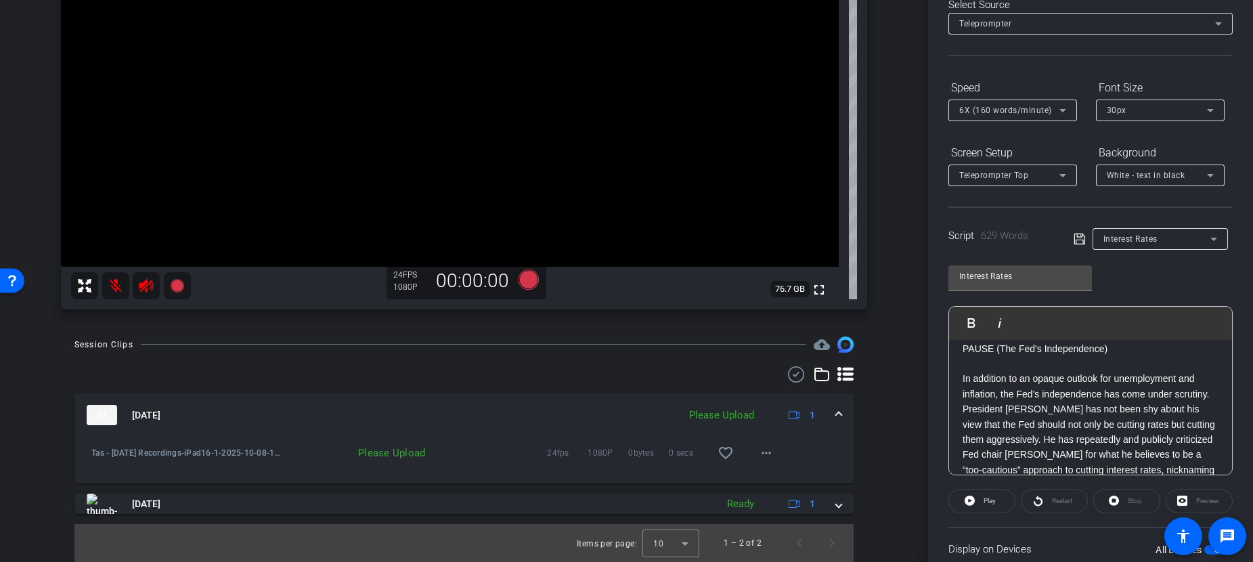
click at [1077, 401] on p "In addition to an opaque outlook for unemployment and inflation, the Fed’s inde…" at bounding box center [1091, 386] width 256 height 30
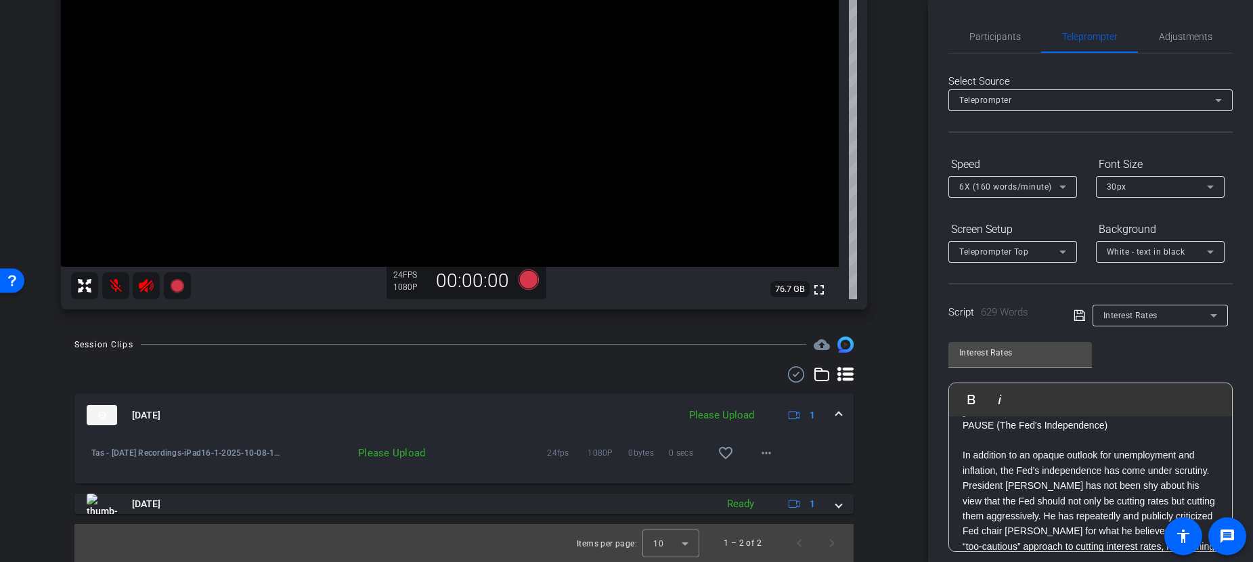
drag, startPoint x: 966, startPoint y: 439, endPoint x: 1097, endPoint y: 434, distance: 131.4
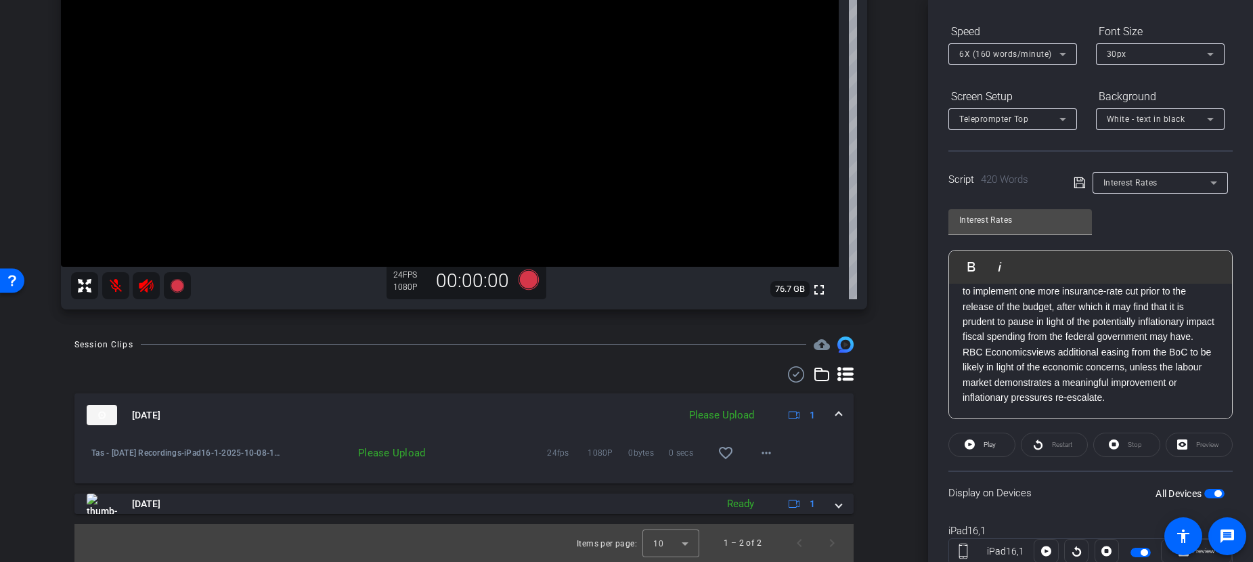
scroll to position [178, 0]
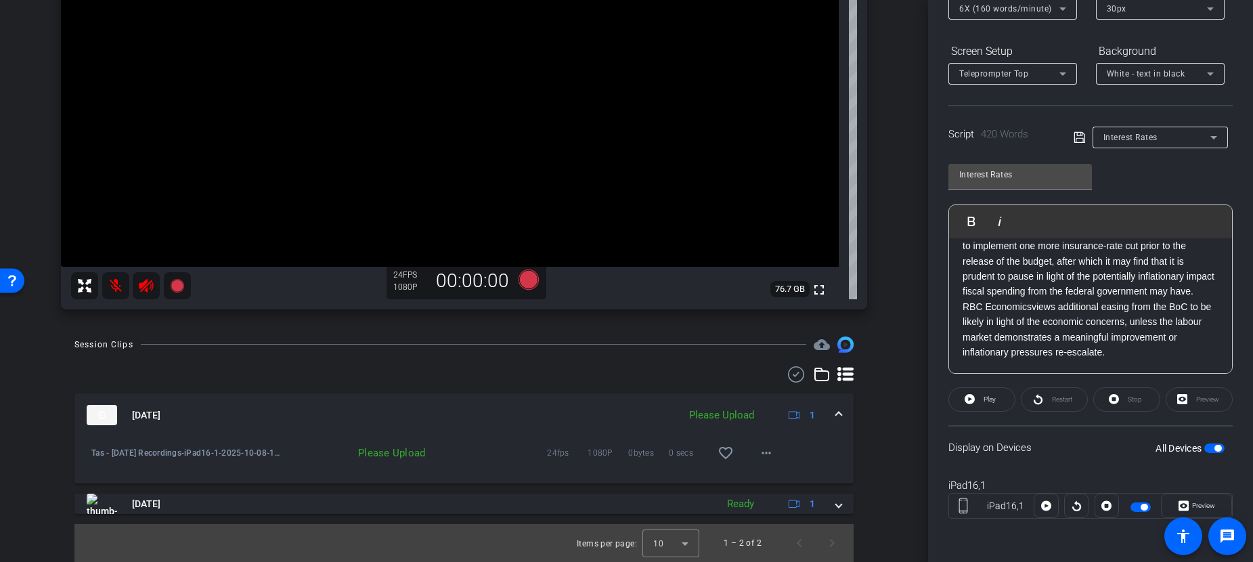
click at [1147, 357] on p "RBC Economics views additional easing from the BoC to be likely in light of the…" at bounding box center [1091, 329] width 256 height 61
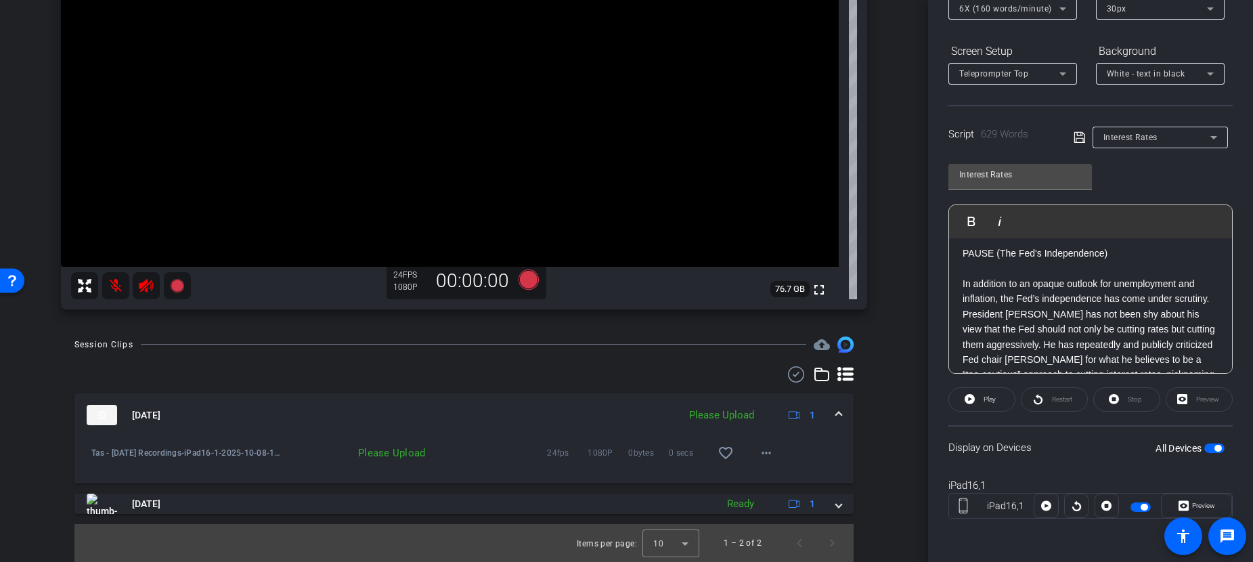
scroll to position [0, 0]
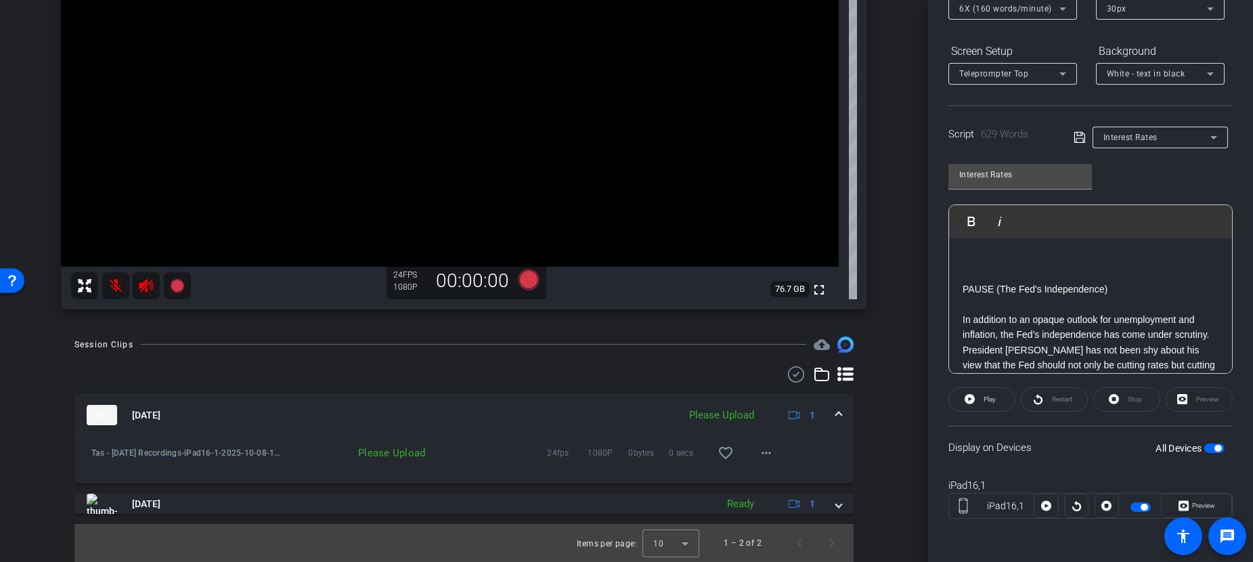
click at [1001, 265] on p at bounding box center [1091, 259] width 256 height 15
drag, startPoint x: 975, startPoint y: 242, endPoint x: 976, endPoint y: 278, distance: 35.2
drag, startPoint x: 996, startPoint y: 325, endPoint x: 991, endPoint y: 334, distance: 10.3
click at [1002, 322] on p "In addition to an opaque outlook for unemployment and inflation, the Fed’s inde…" at bounding box center [1091, 312] width 256 height 30
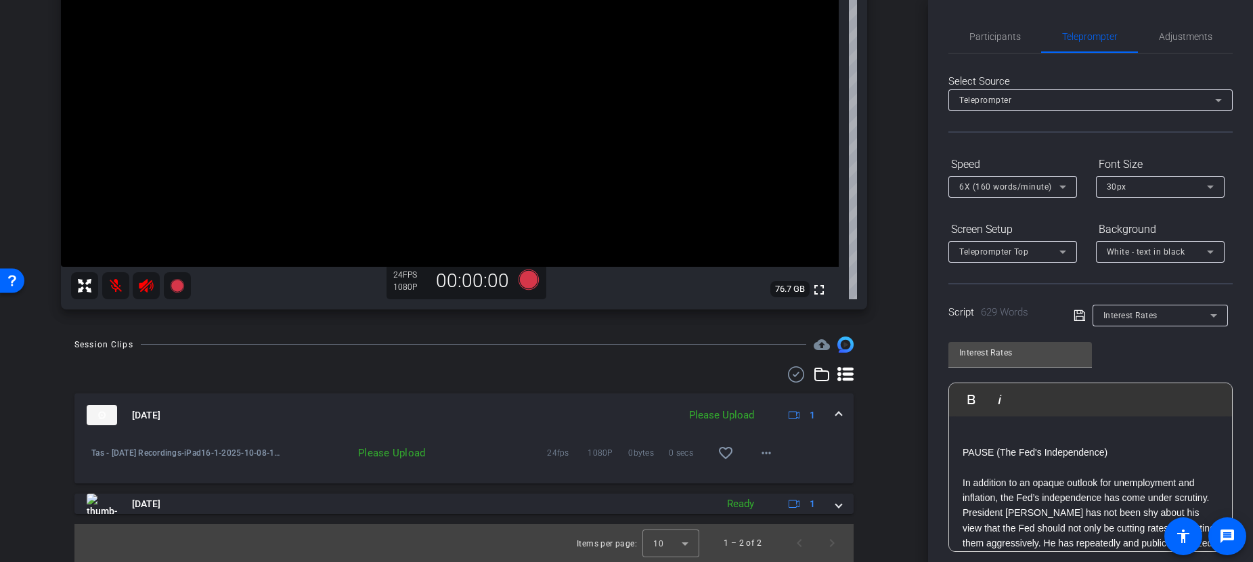
click at [1022, 439] on p at bounding box center [1091, 437] width 256 height 15
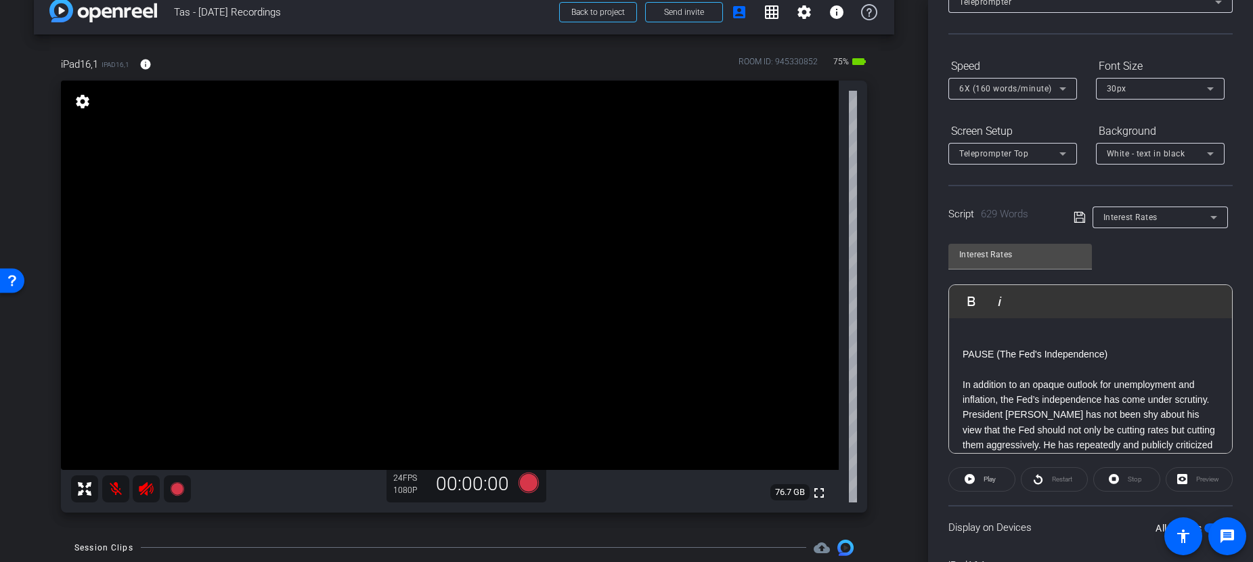
scroll to position [115, 0]
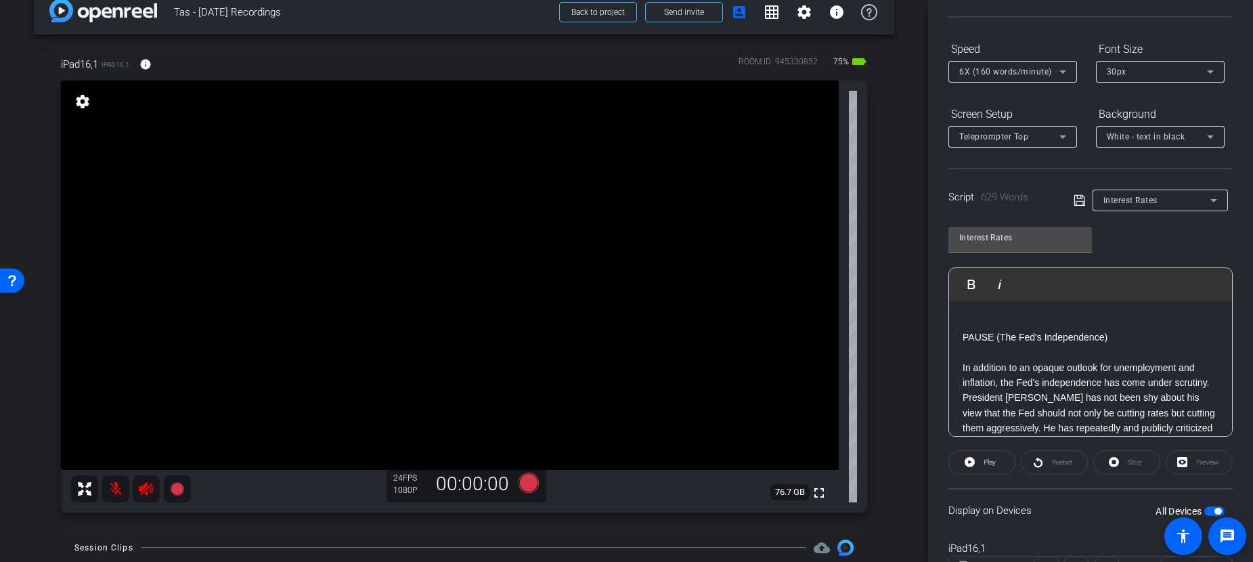
click at [1166, 455] on div "Preview" at bounding box center [1199, 462] width 67 height 24
click at [1166, 463] on div "Preview" at bounding box center [1199, 462] width 67 height 24
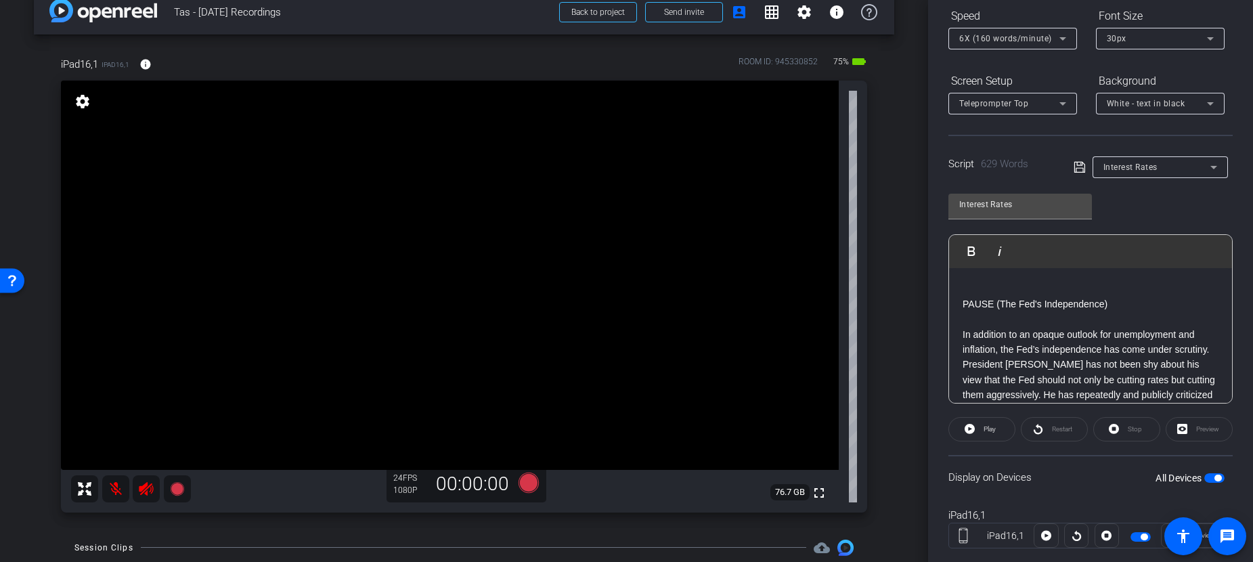
scroll to position [178, 0]
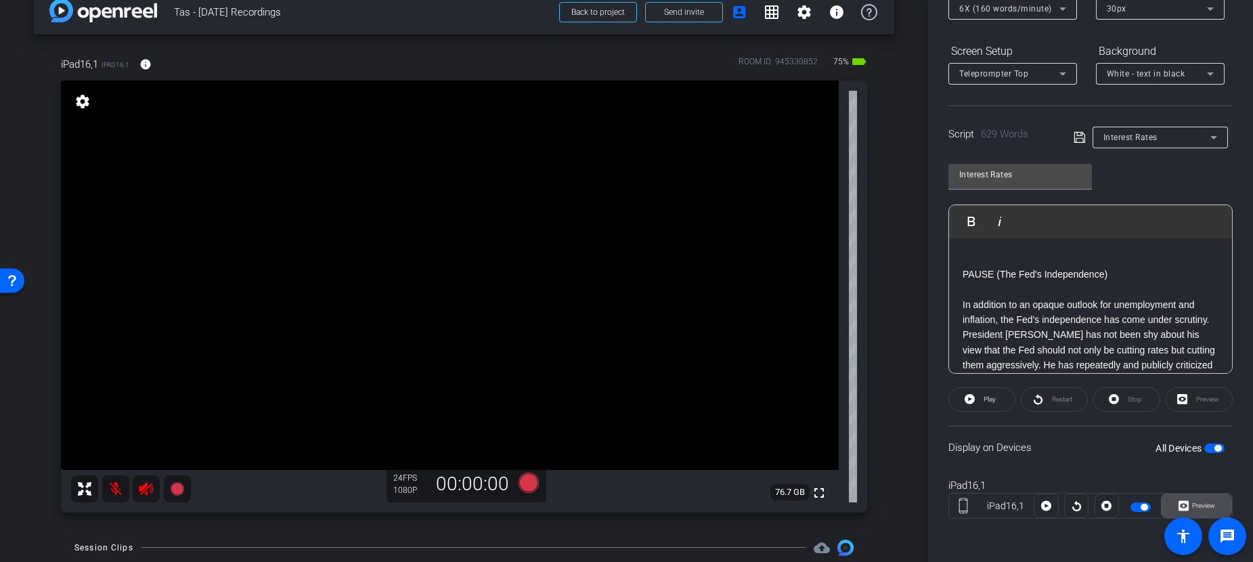
click at [1166, 502] on span "Preview" at bounding box center [1203, 505] width 23 height 7
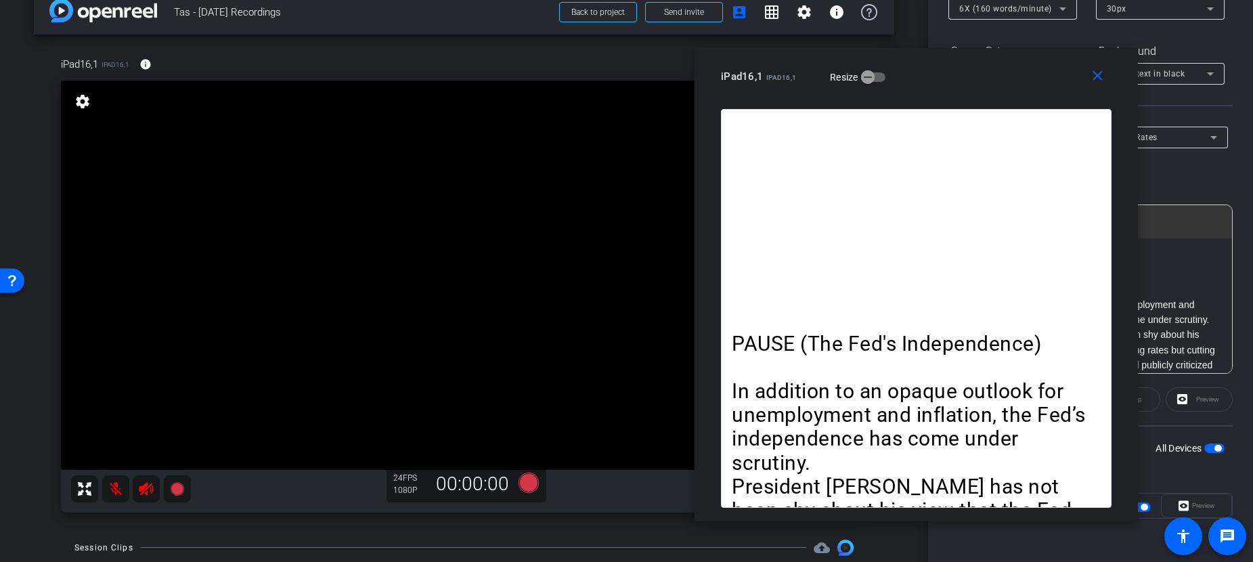
drag, startPoint x: 636, startPoint y: 89, endPoint x: 943, endPoint y: 91, distance: 307.3
click at [943, 91] on div "close iPad16,1 iPad16,1 Resize" at bounding box center [916, 78] width 443 height 61
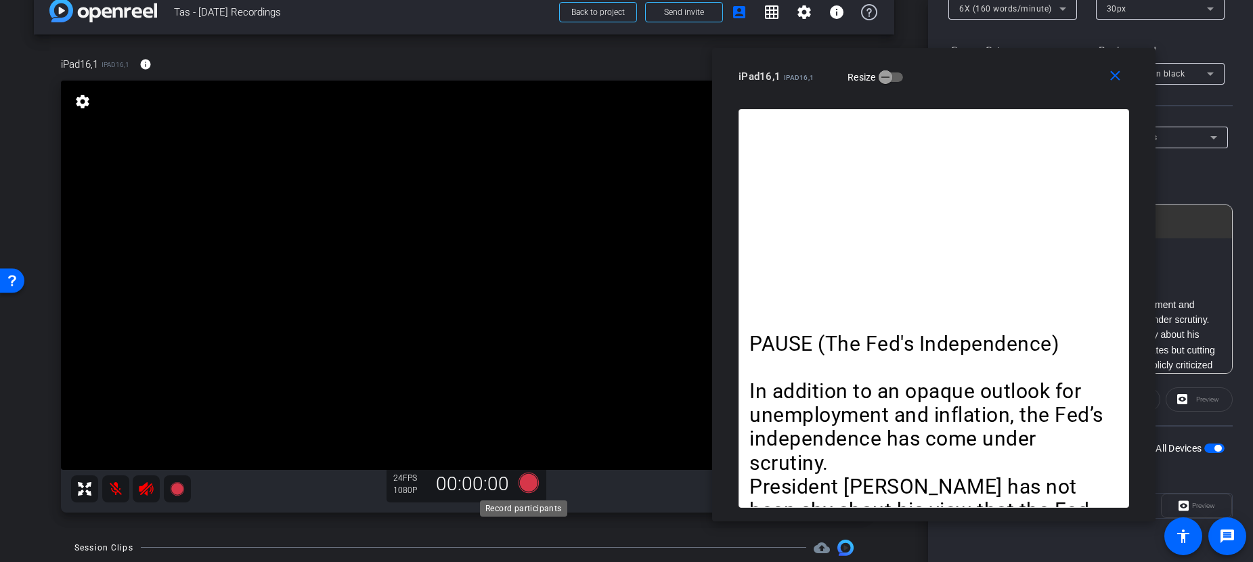
click at [523, 483] on icon at bounding box center [528, 483] width 20 height 20
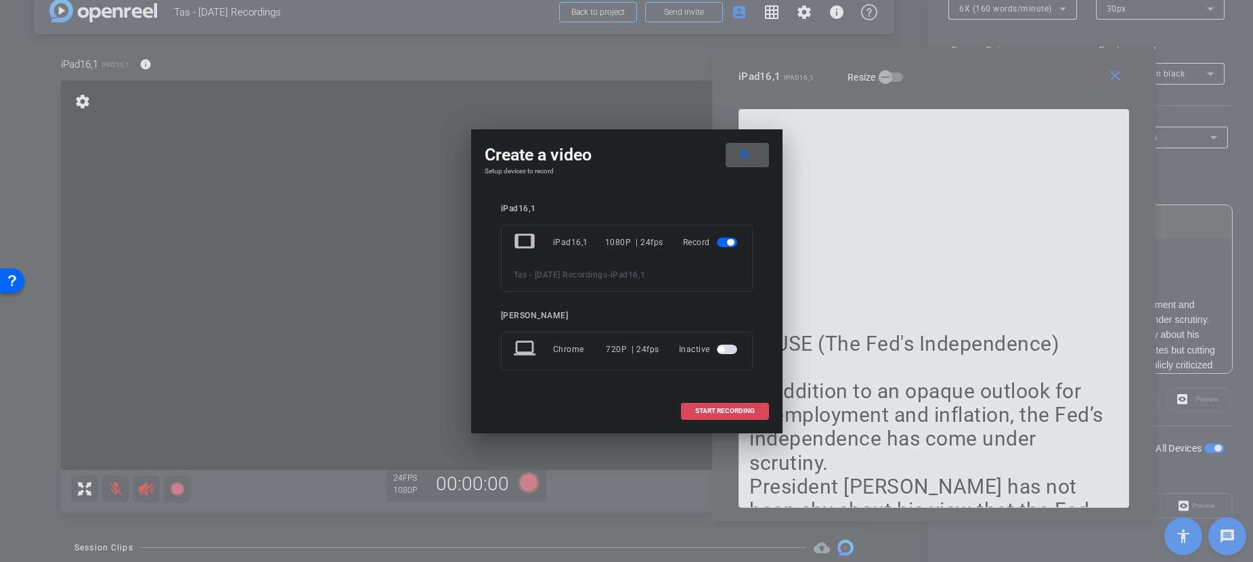
click at [703, 412] on span "START RECORDING" at bounding box center [725, 411] width 60 height 7
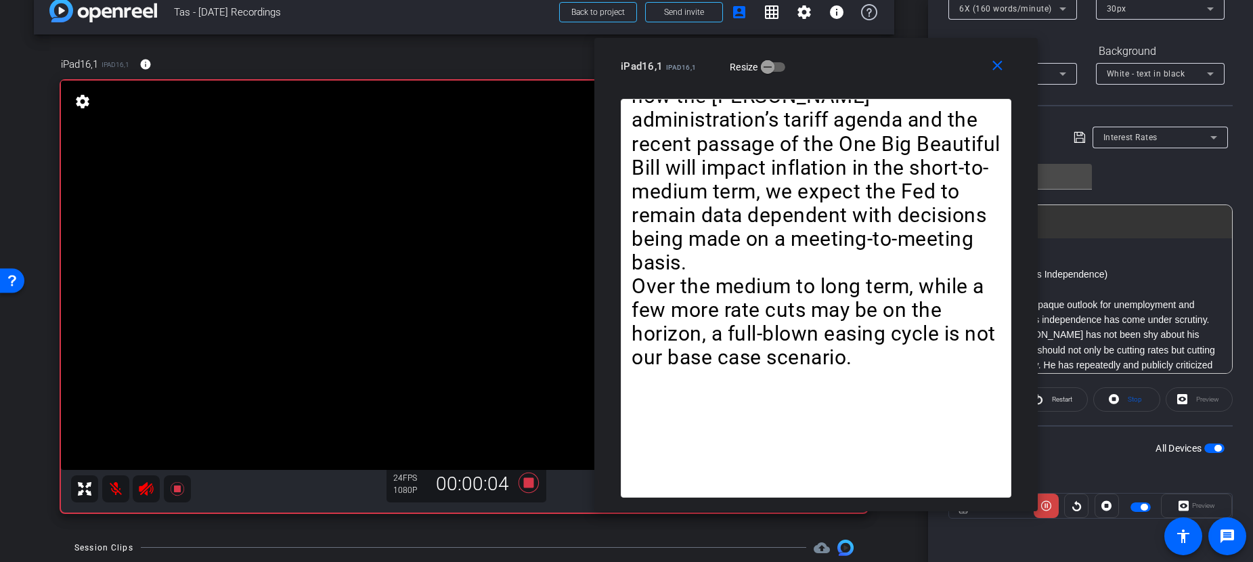
drag, startPoint x: 1010, startPoint y: 72, endPoint x: 892, endPoint y: 62, distance: 118.9
click at [892, 62] on div "iPad16,1 iPad16,1 Resize" at bounding box center [821, 66] width 401 height 24
click at [998, 64] on mat-icon "close" at bounding box center [997, 66] width 17 height 17
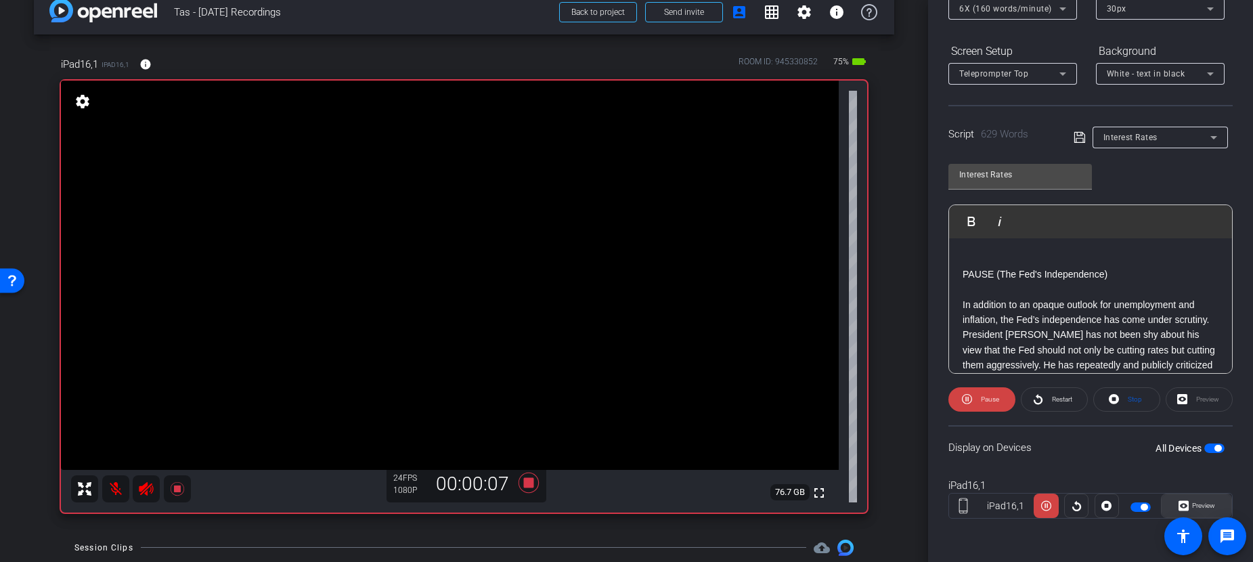
click at [1166, 500] on span "Preview" at bounding box center [1202, 505] width 26 height 19
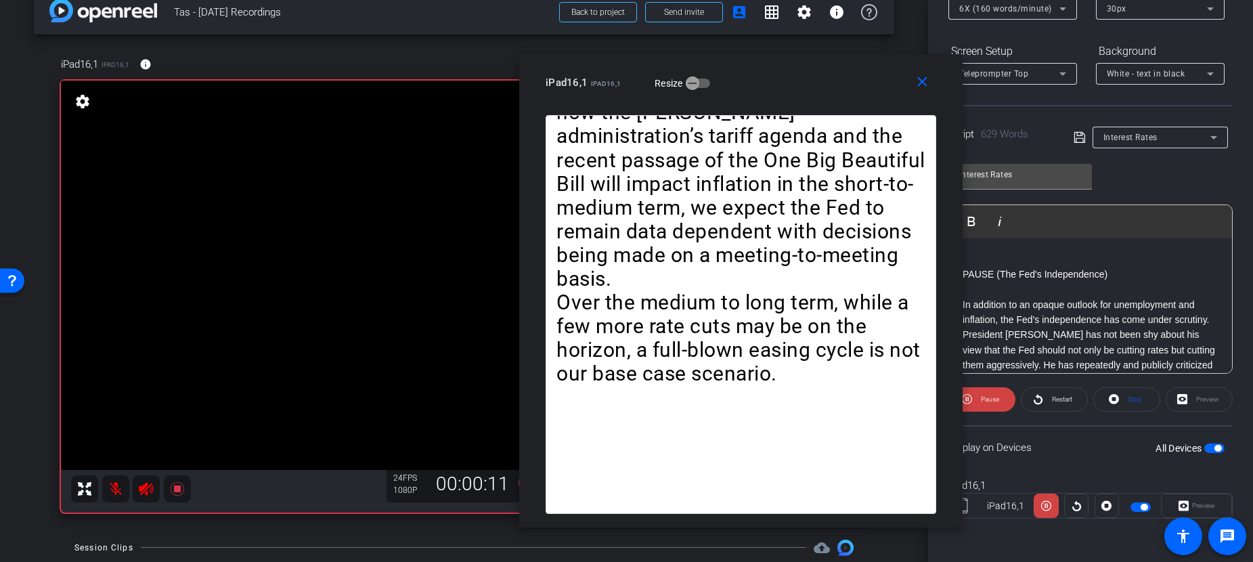
drag, startPoint x: 645, startPoint y: 57, endPoint x: 760, endPoint y: 66, distance: 114.8
click at [760, 66] on div "close iPad16,1 iPad16,1 Resize" at bounding box center [740, 84] width 443 height 61
click at [981, 397] on span "Pause" at bounding box center [990, 398] width 18 height 7
click at [986, 398] on span "Play" at bounding box center [990, 398] width 12 height 7
click at [1166, 396] on div "Preview" at bounding box center [1199, 399] width 67 height 24
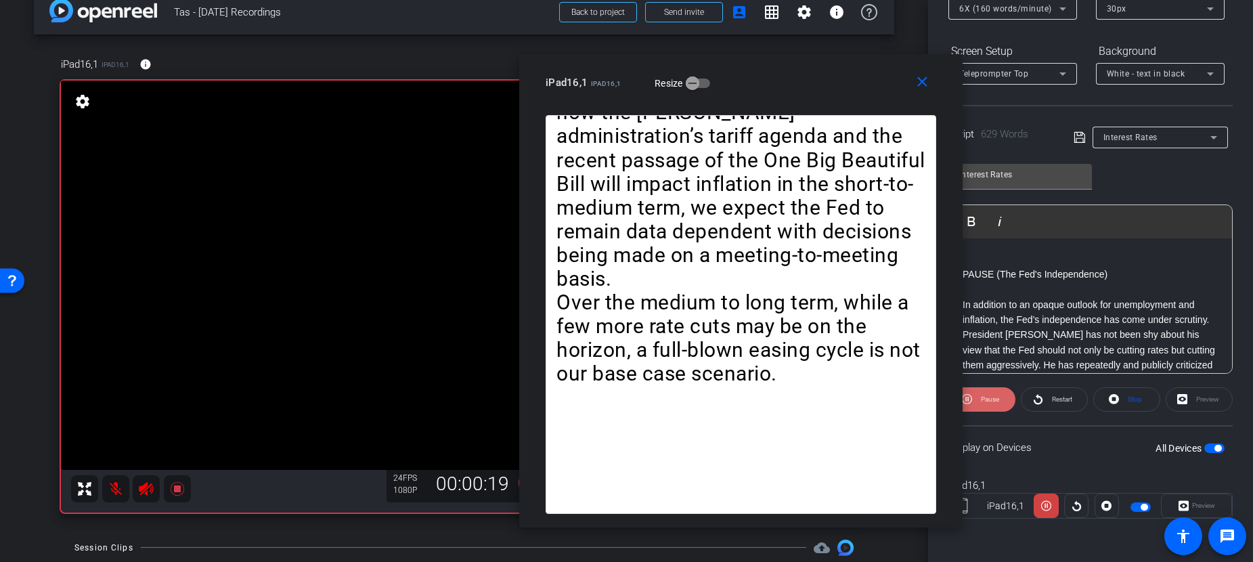
click at [988, 399] on span "Pause" at bounding box center [990, 398] width 18 height 7
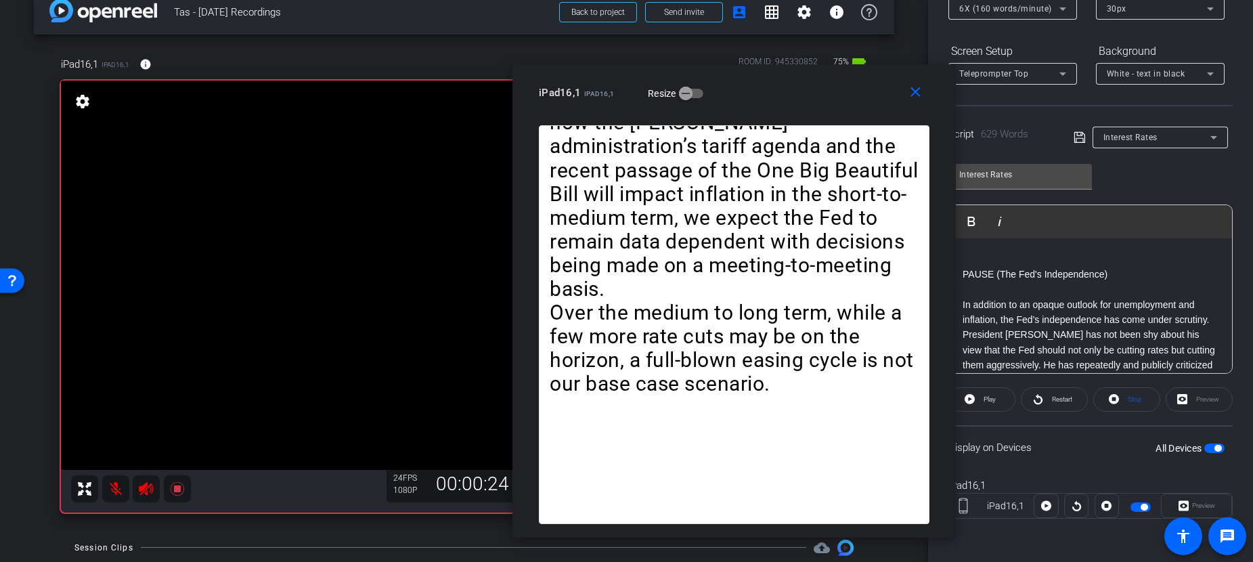
drag, startPoint x: 784, startPoint y: 284, endPoint x: 779, endPoint y: 292, distance: 9.4
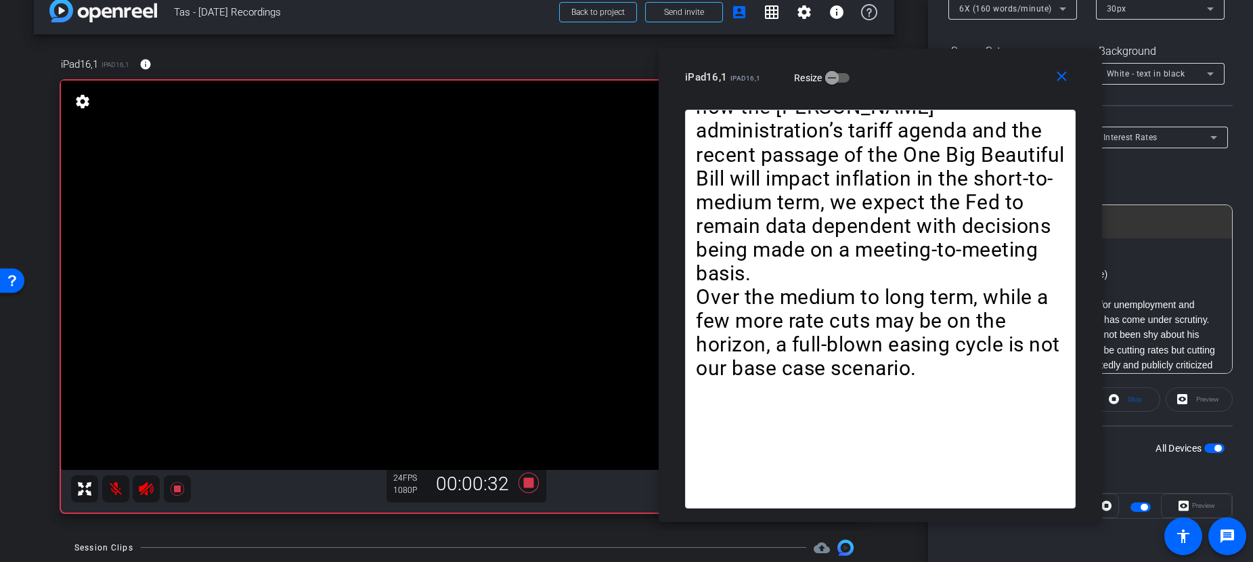
drag, startPoint x: 745, startPoint y: 93, endPoint x: 892, endPoint y: 78, distance: 148.4
click at [892, 78] on div "iPad16,1 iPad16,1 Resize" at bounding box center [885, 77] width 401 height 24
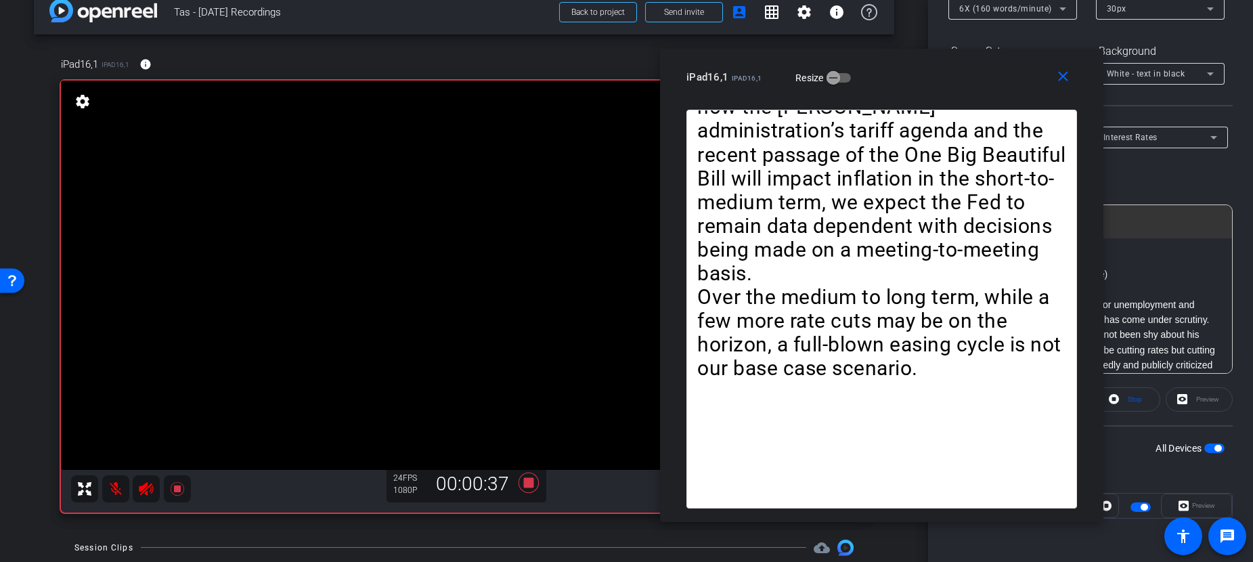
drag, startPoint x: 824, startPoint y: 360, endPoint x: 825, endPoint y: 242, distance: 118.5
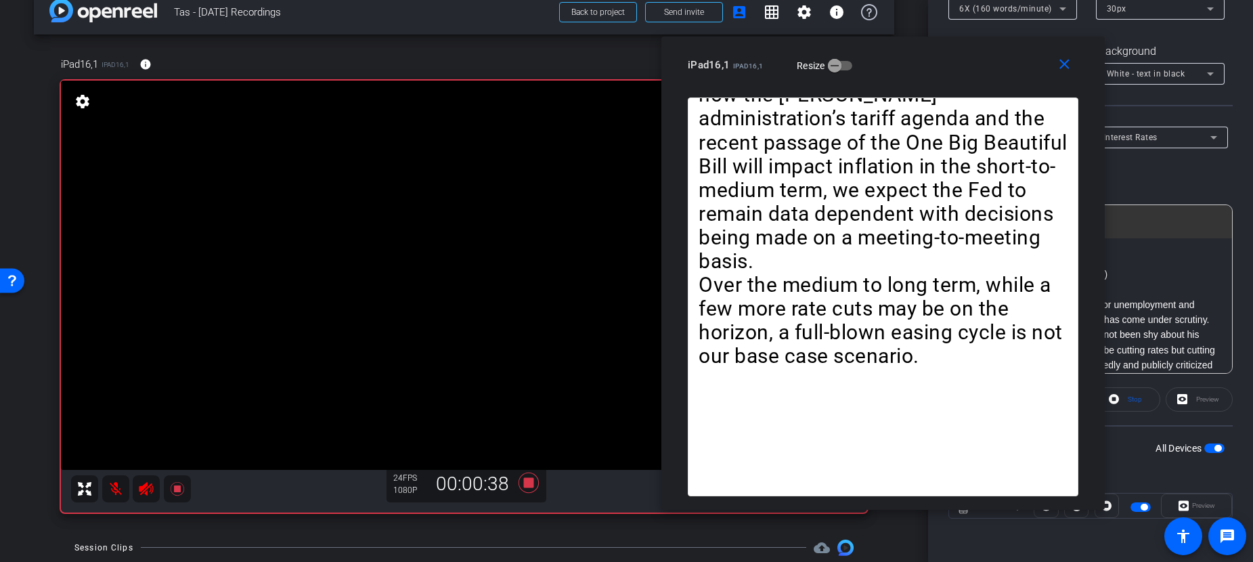
drag, startPoint x: 819, startPoint y: 330, endPoint x: 820, endPoint y: 366, distance: 35.9
click at [523, 481] on icon at bounding box center [528, 483] width 20 height 20
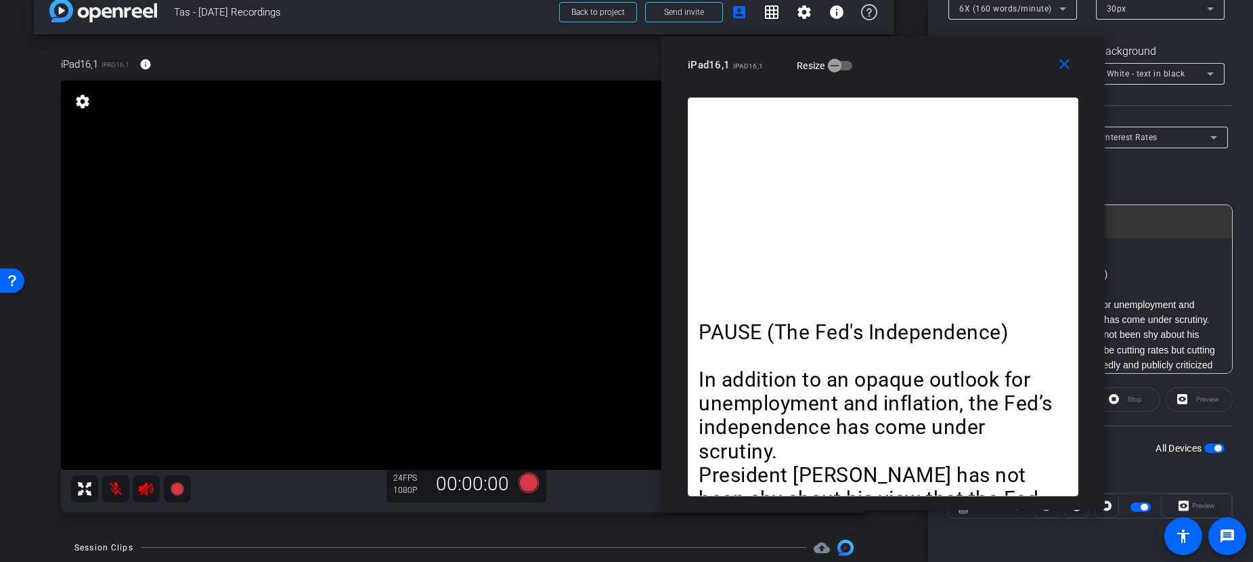
click at [902, 297] on p at bounding box center [883, 309] width 369 height 24
click at [746, 333] on p "PAUSE (The Fed's Independence)" at bounding box center [883, 332] width 369 height 24
click at [733, 324] on p "PAUSE (The Fed's Independence)" at bounding box center [883, 332] width 369 height 24
click at [1064, 66] on mat-icon "close" at bounding box center [1064, 64] width 17 height 17
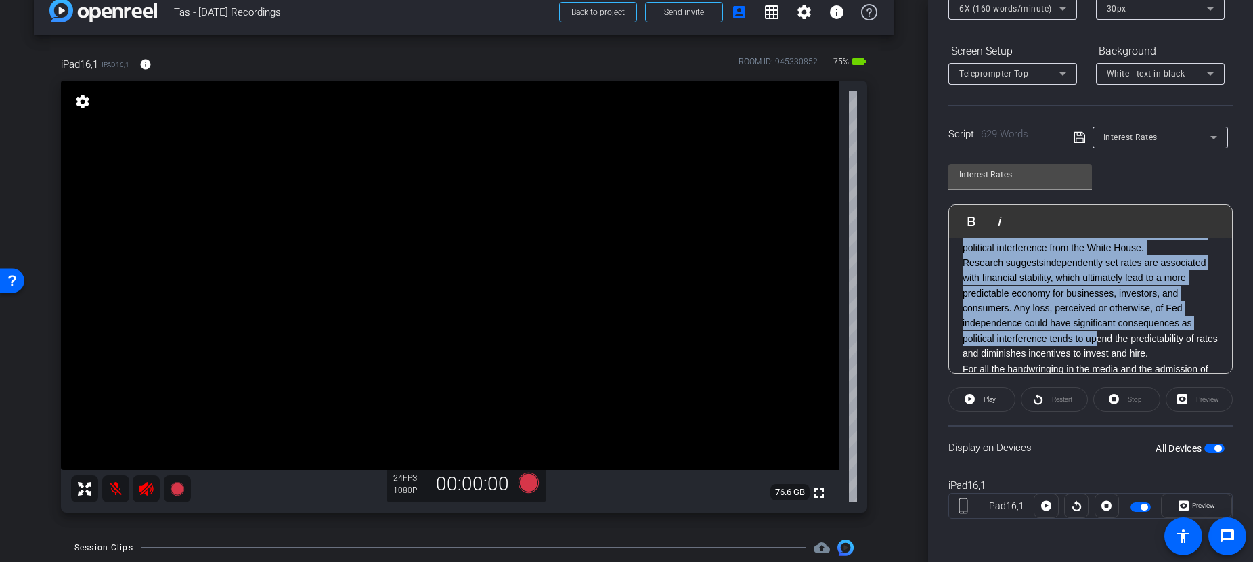
scroll to position [288, 0]
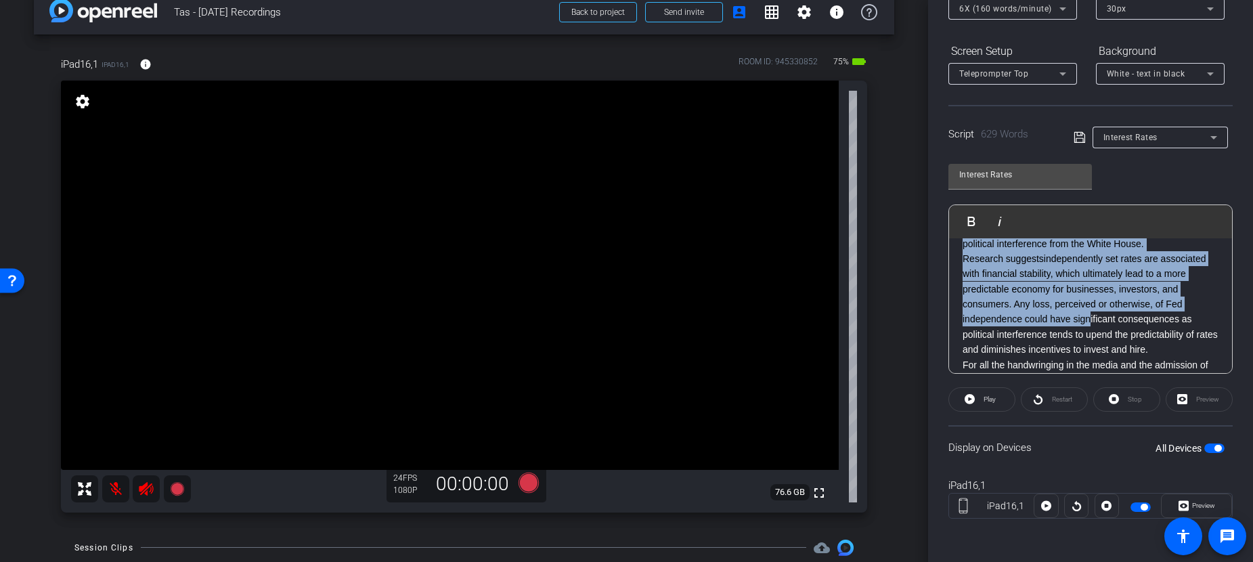
drag, startPoint x: 964, startPoint y: 274, endPoint x: 1149, endPoint y: 334, distance: 194.2
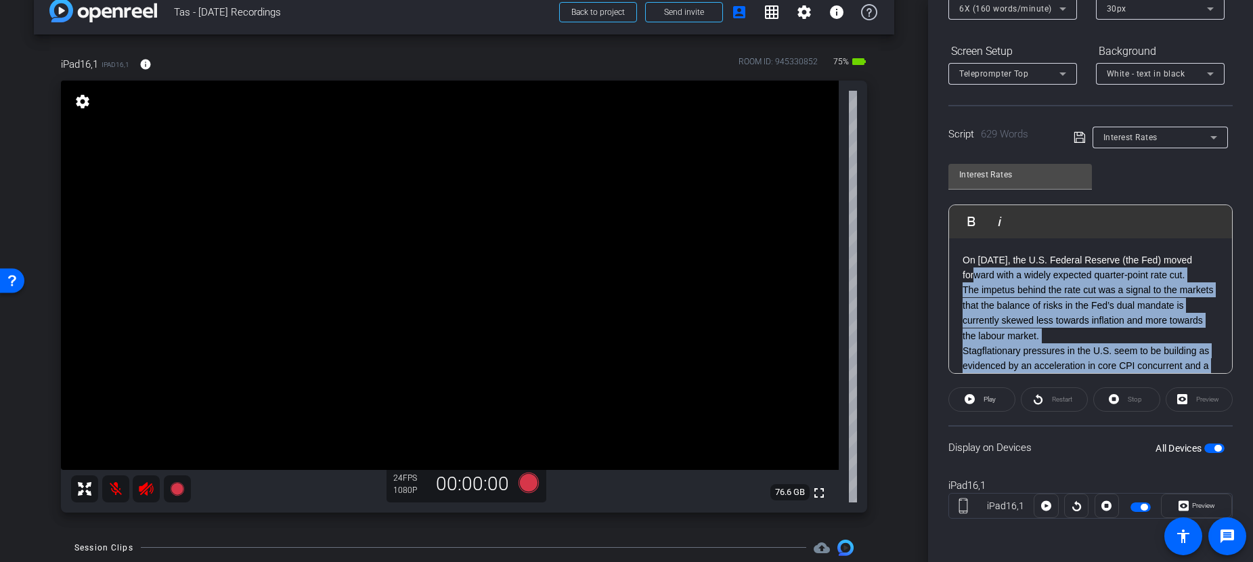
scroll to position [891, 0]
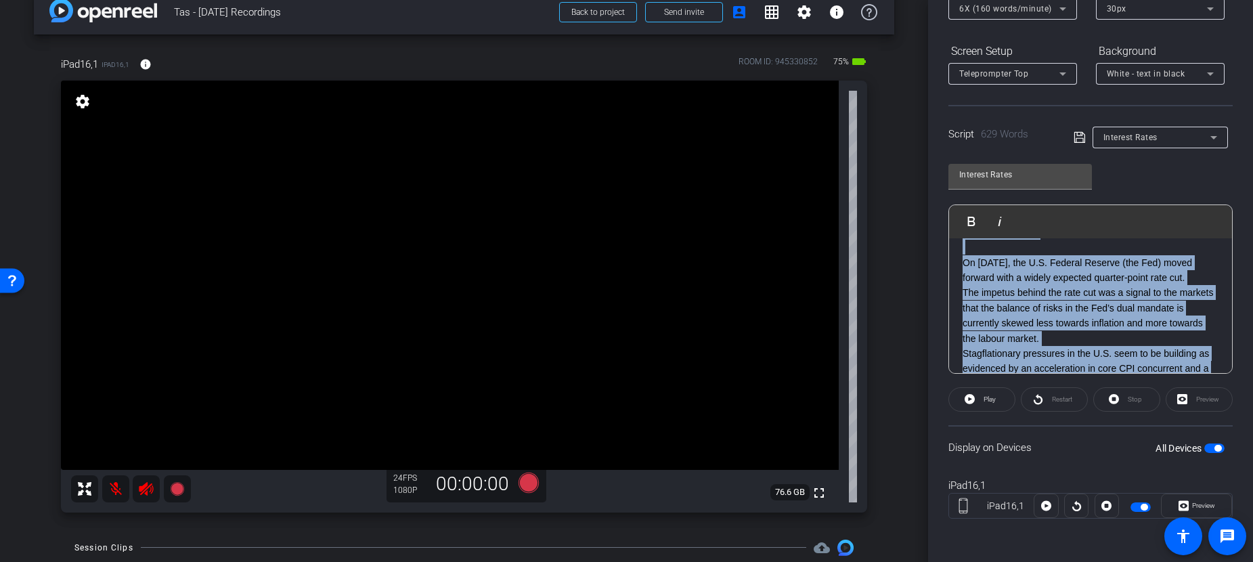
drag, startPoint x: 1100, startPoint y: 359, endPoint x: 958, endPoint y: 263, distance: 171.6
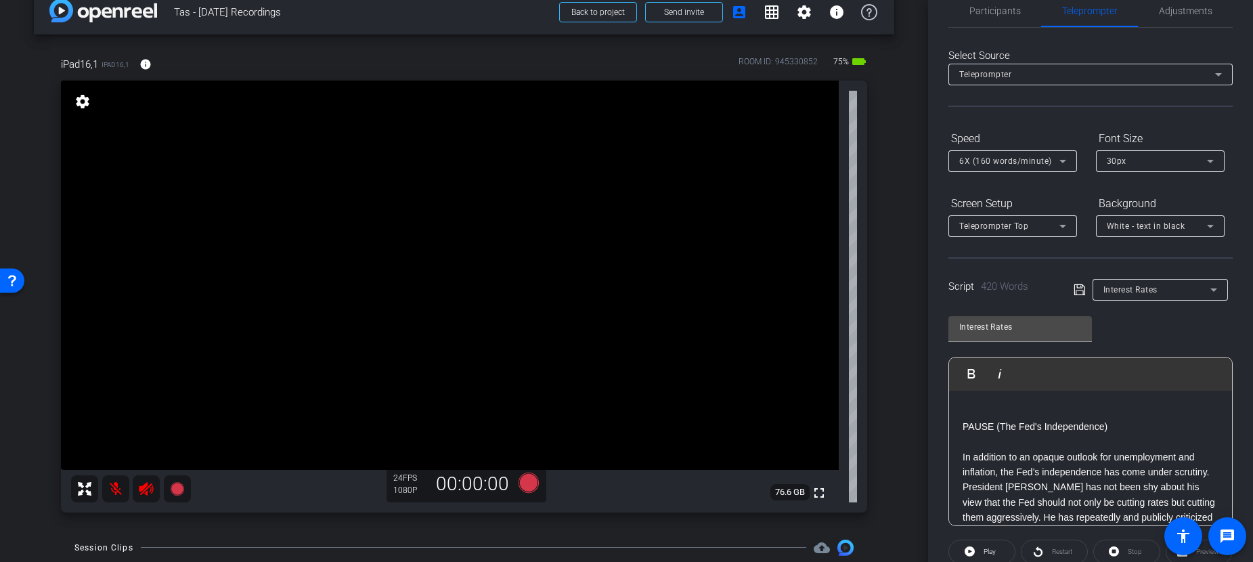
scroll to position [0, 0]
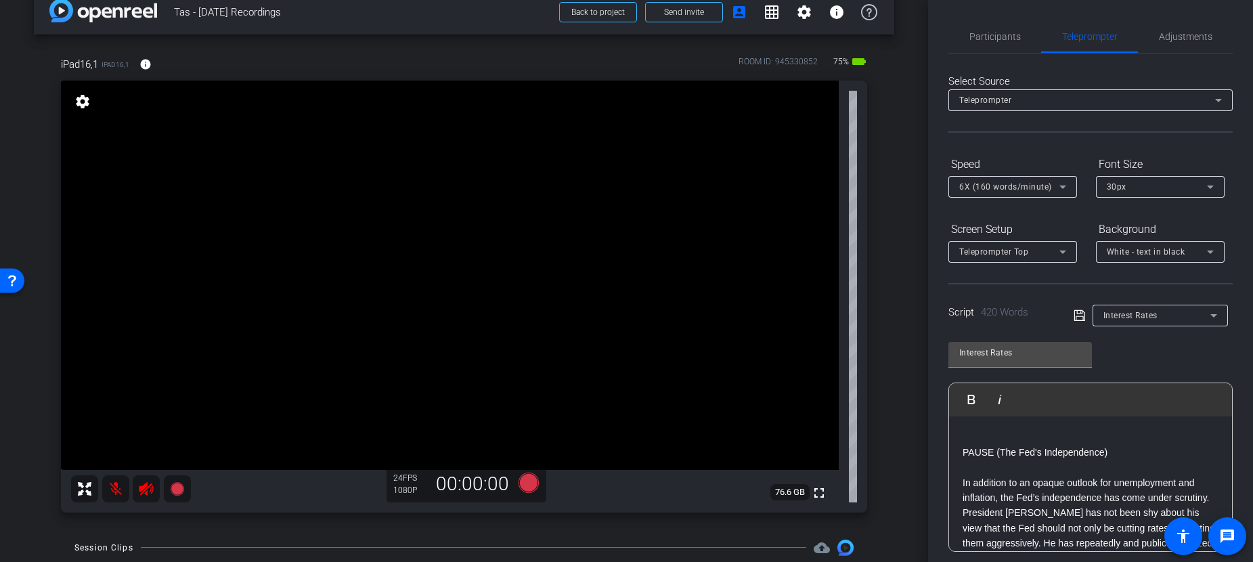
click at [1049, 436] on p "Introduce yourself" at bounding box center [1091, 437] width 256 height 15
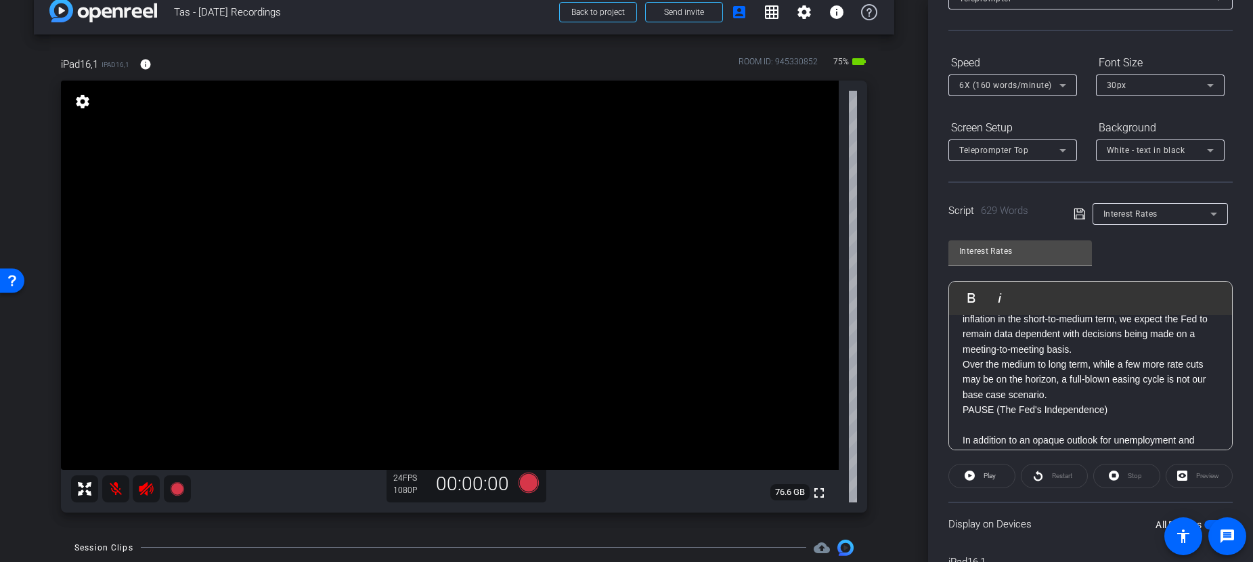
scroll to position [406, 0]
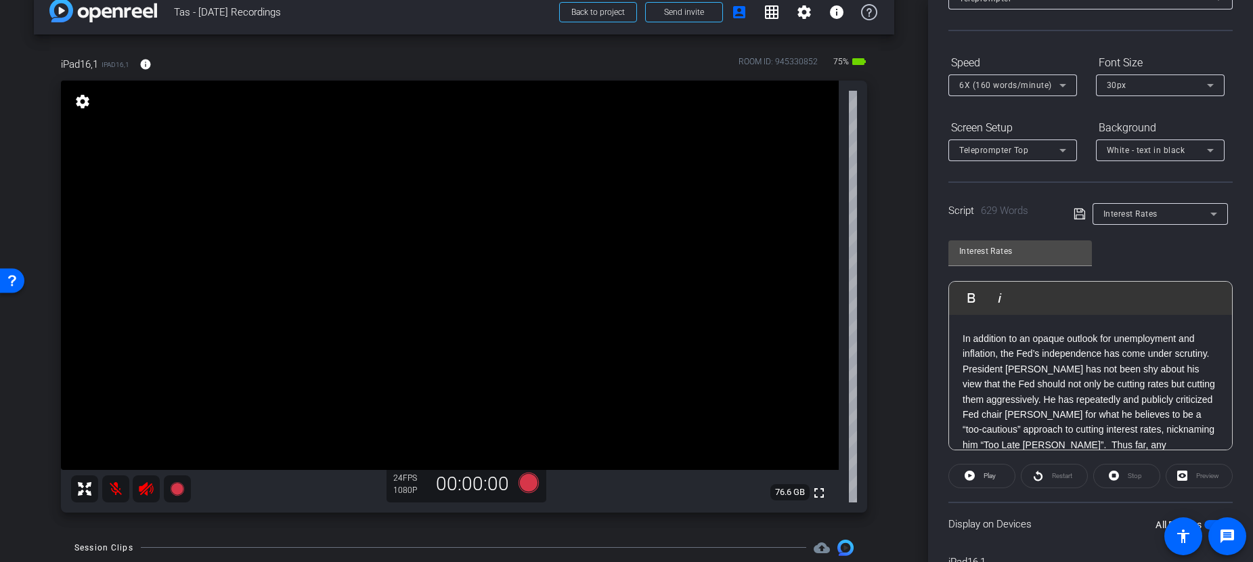
drag, startPoint x: 1107, startPoint y: 322, endPoint x: 1111, endPoint y: 332, distance: 11.3
click at [1107, 301] on p "Over the medium to long term, while a few more rate cuts may be on the horizon,…" at bounding box center [1091, 277] width 256 height 45
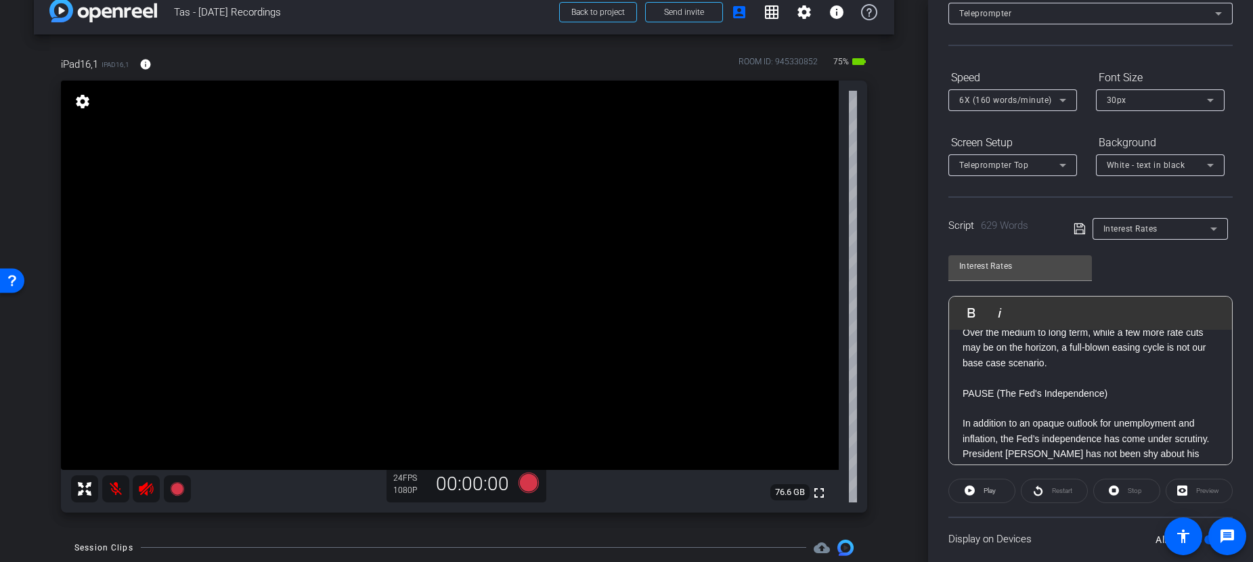
scroll to position [320, 0]
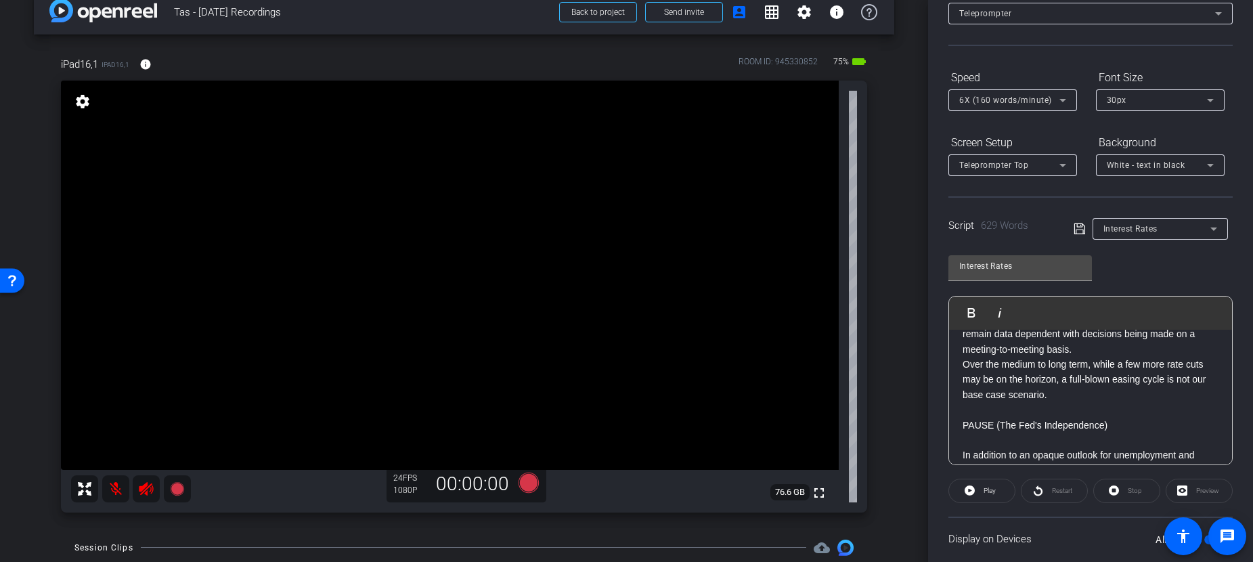
click at [1059, 491] on div "Restart" at bounding box center [1054, 491] width 67 height 24
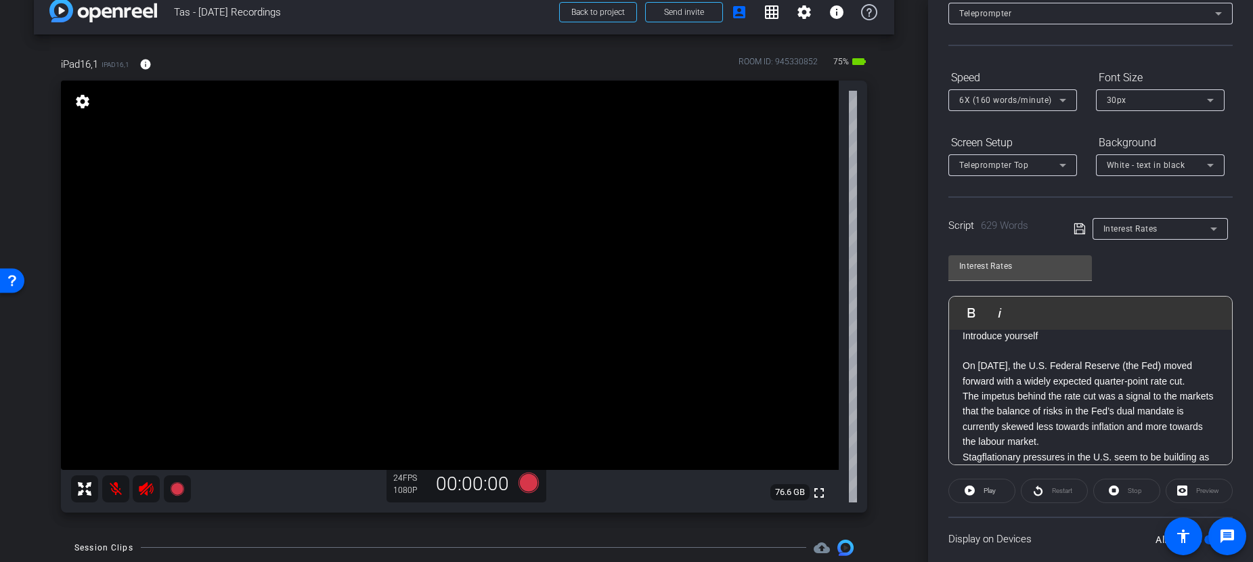
scroll to position [0, 0]
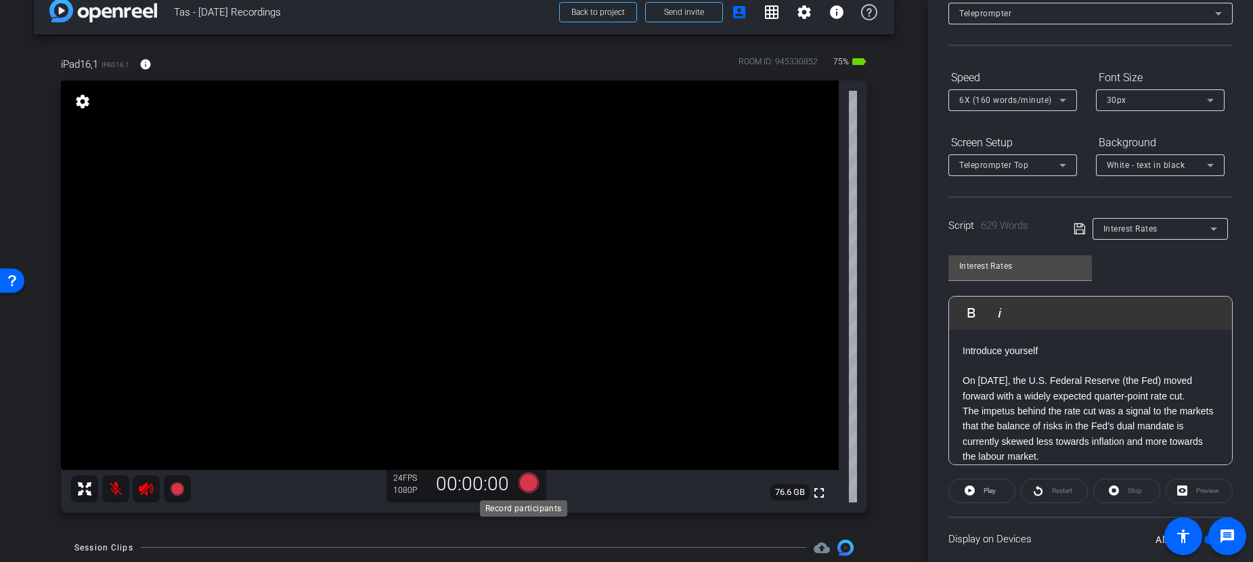
click at [519, 485] on icon at bounding box center [528, 483] width 20 height 20
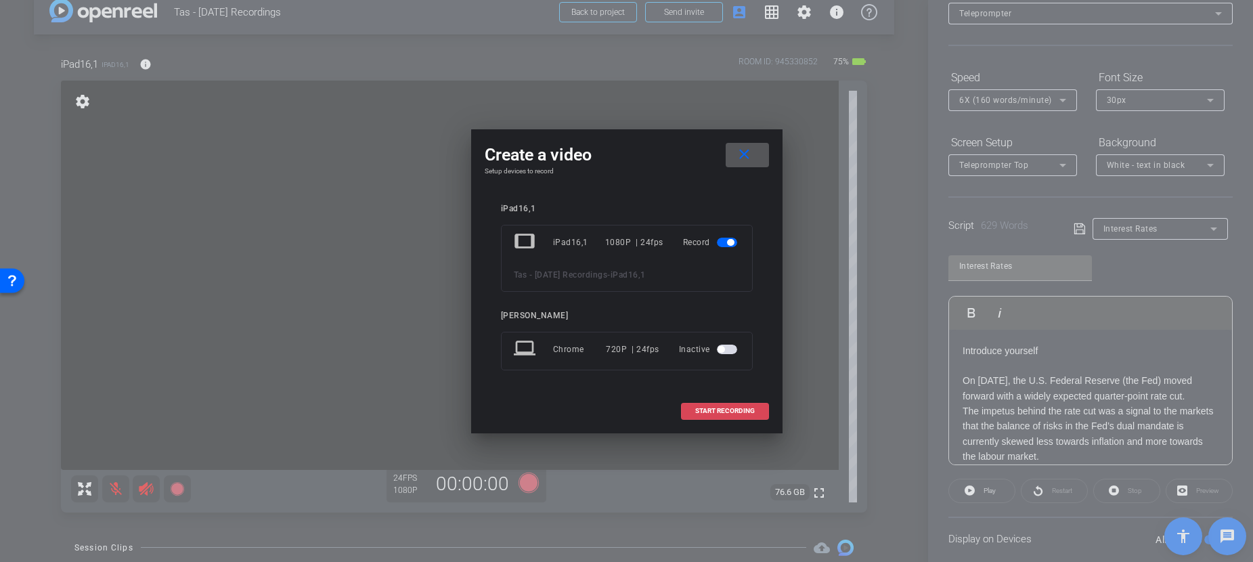
click at [730, 414] on span "START RECORDING" at bounding box center [725, 411] width 60 height 7
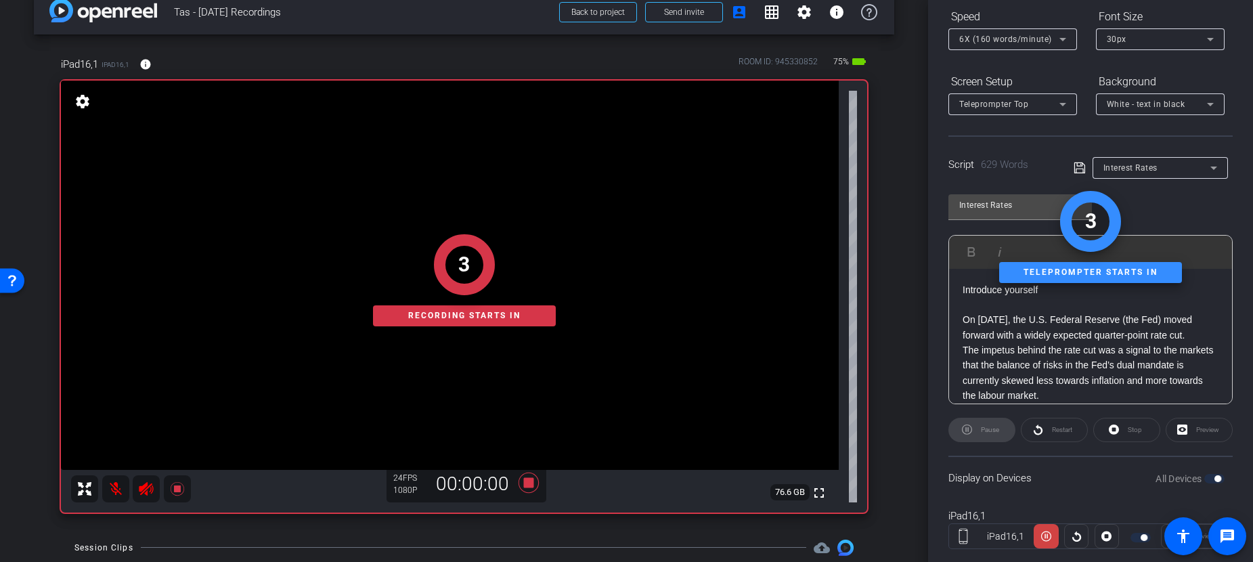
scroll to position [178, 0]
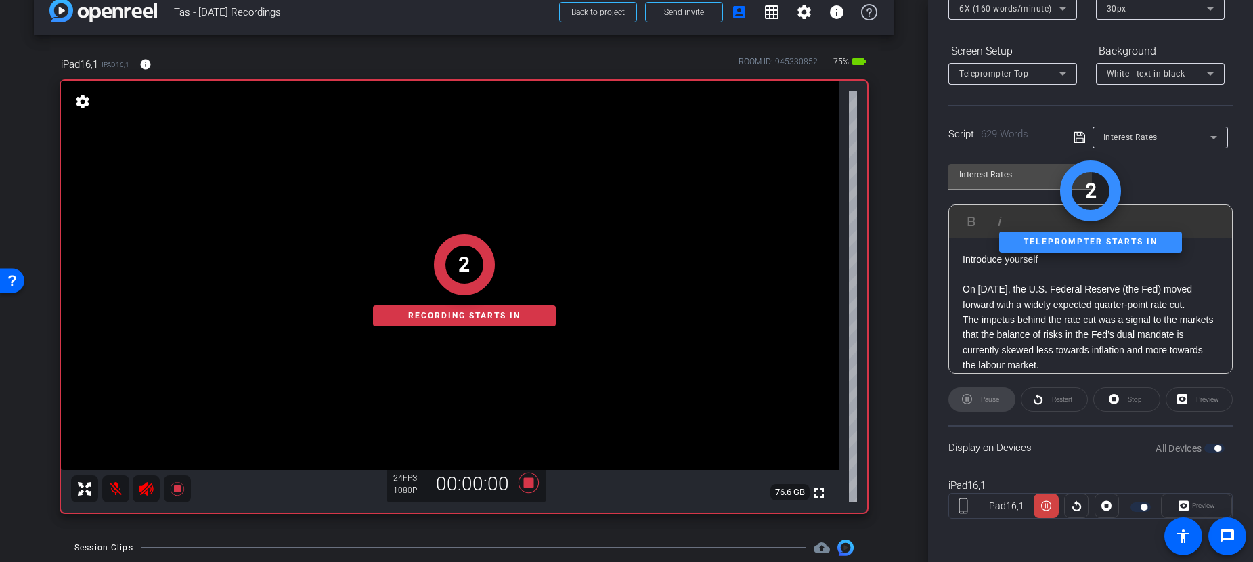
click at [1166, 507] on div "Preview" at bounding box center [1196, 505] width 71 height 24
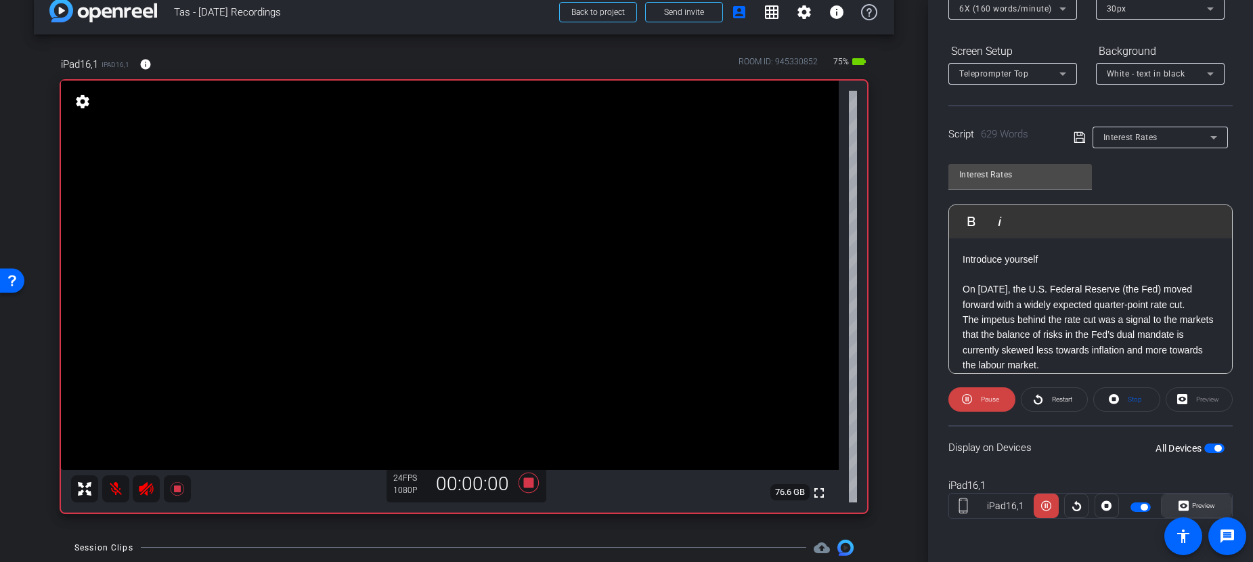
click at [1166, 506] on icon at bounding box center [1184, 506] width 10 height 20
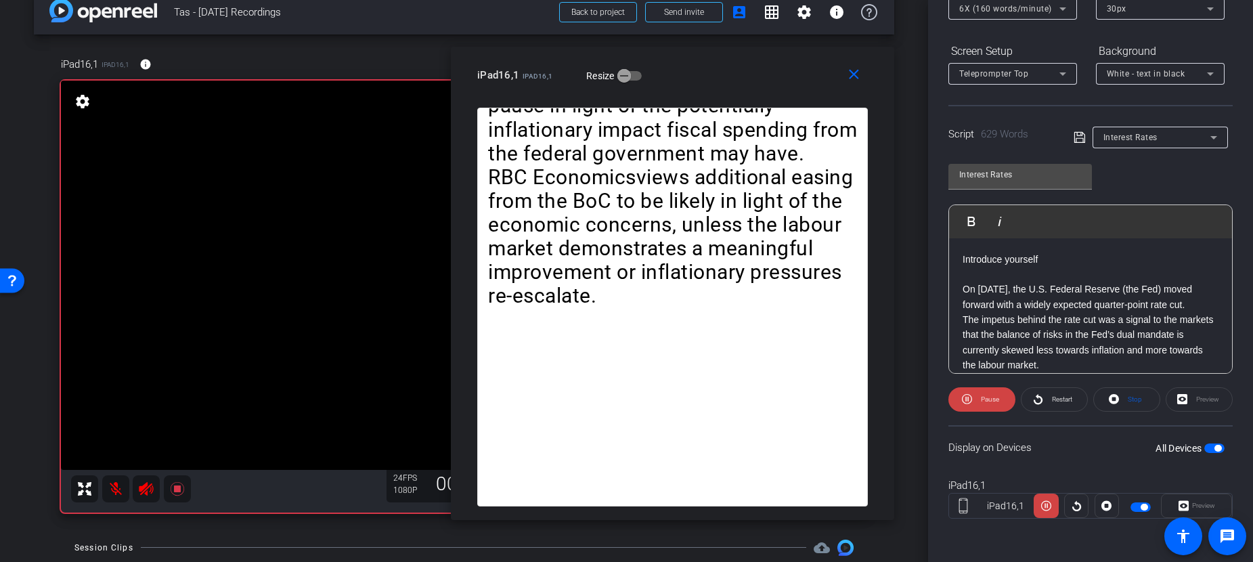
drag, startPoint x: 693, startPoint y: 63, endPoint x: 752, endPoint y: 65, distance: 59.6
click at [752, 65] on div "iPad16,1 iPad16,1 Resize" at bounding box center [677, 75] width 401 height 24
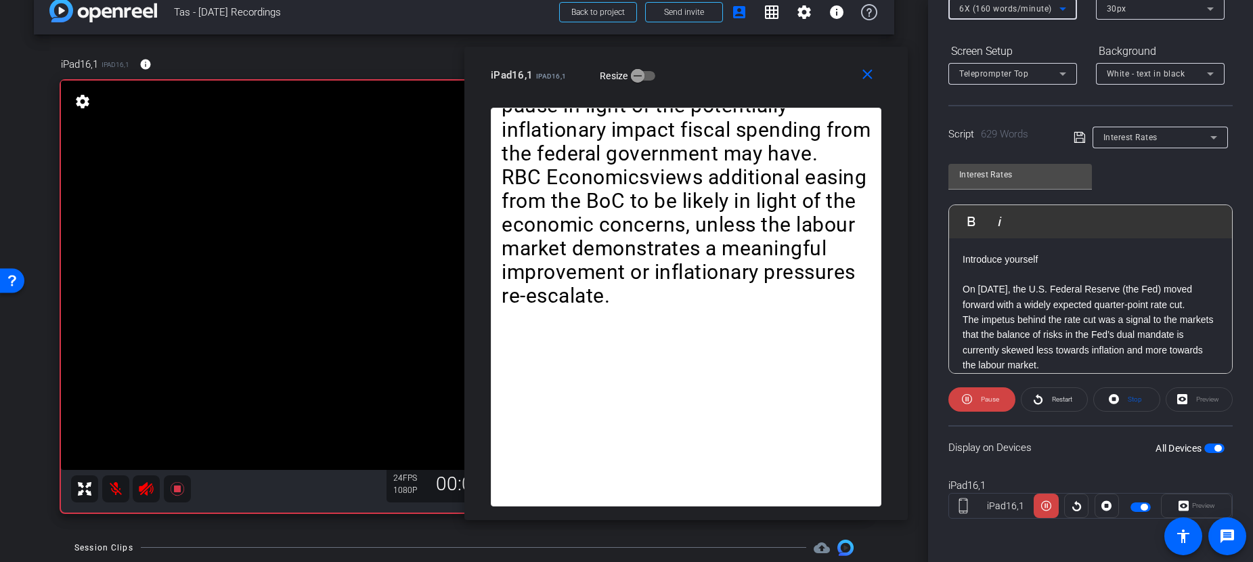
click at [1025, 7] on span "6X (160 words/minute)" at bounding box center [1005, 8] width 93 height 9
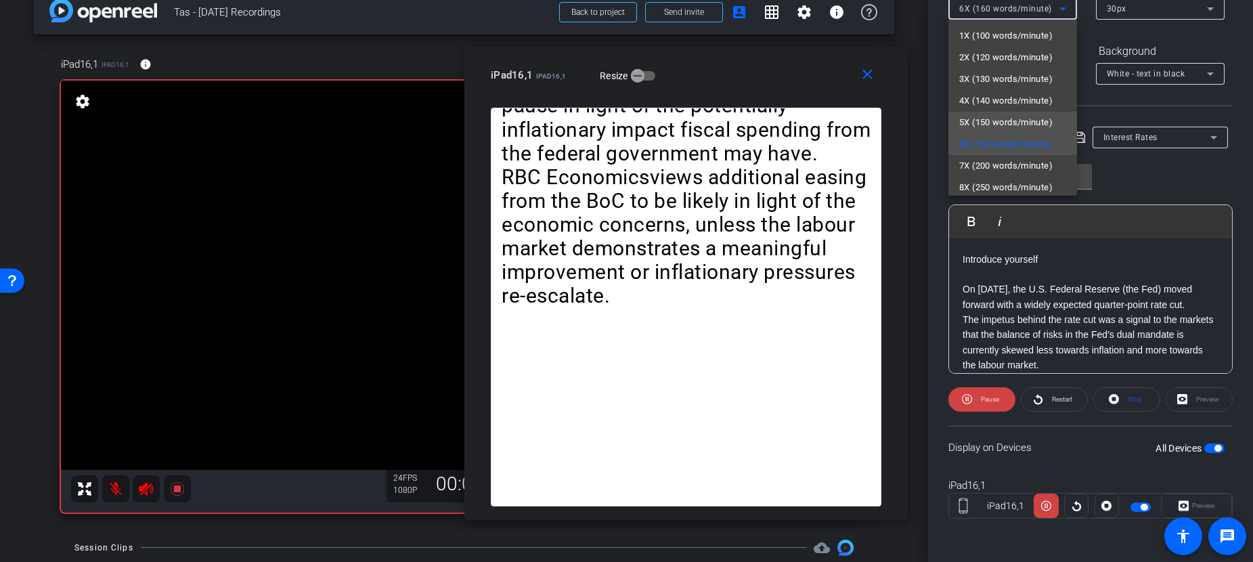
click at [1004, 123] on span "5X (150 words/minute)" at bounding box center [1005, 122] width 93 height 16
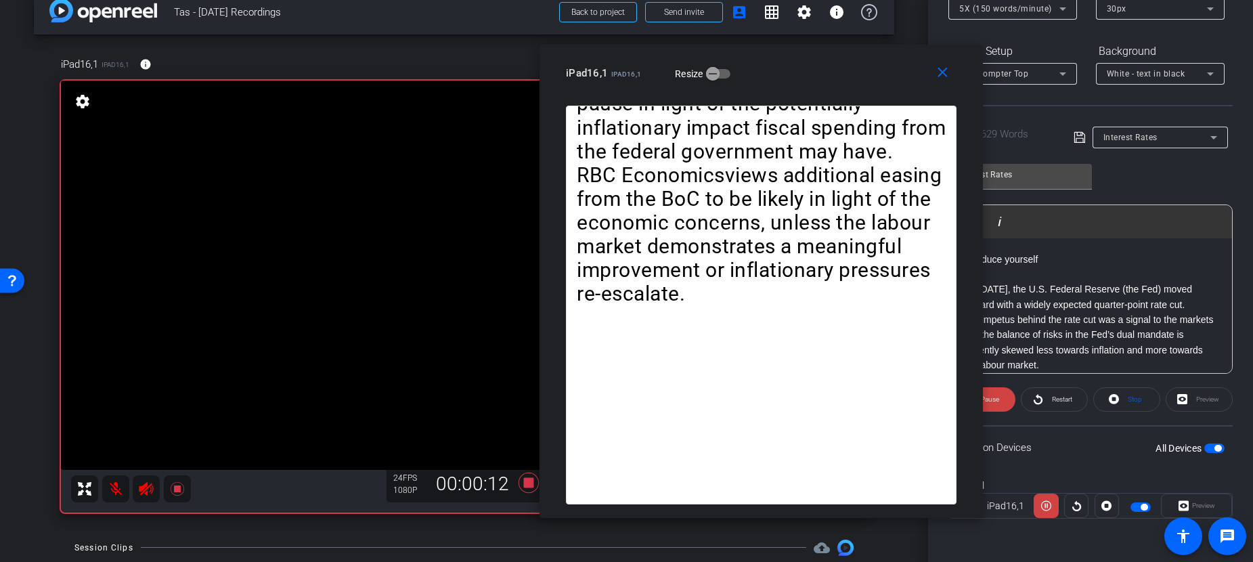
drag, startPoint x: 753, startPoint y: 54, endPoint x: 826, endPoint y: 52, distance: 73.1
click at [826, 52] on div "close iPad16,1 iPad16,1 Resize" at bounding box center [761, 75] width 443 height 61
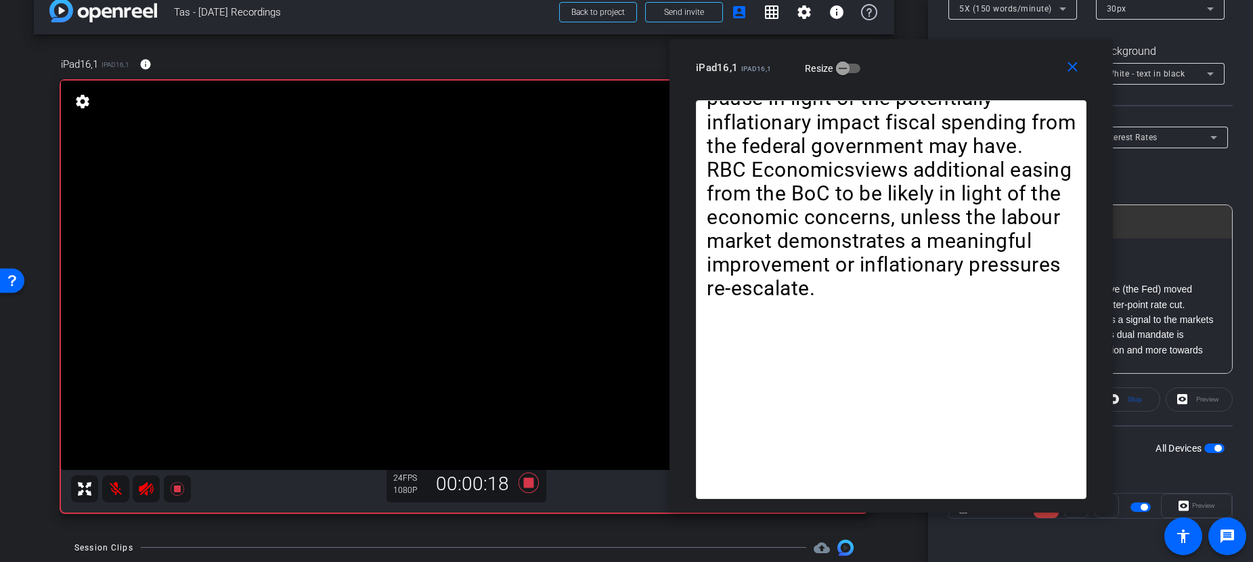
drag, startPoint x: 803, startPoint y: 74, endPoint x: 934, endPoint y: 68, distance: 131.5
click at [934, 68] on div "iPad16,1 iPad16,1 Resize" at bounding box center [896, 68] width 401 height 24
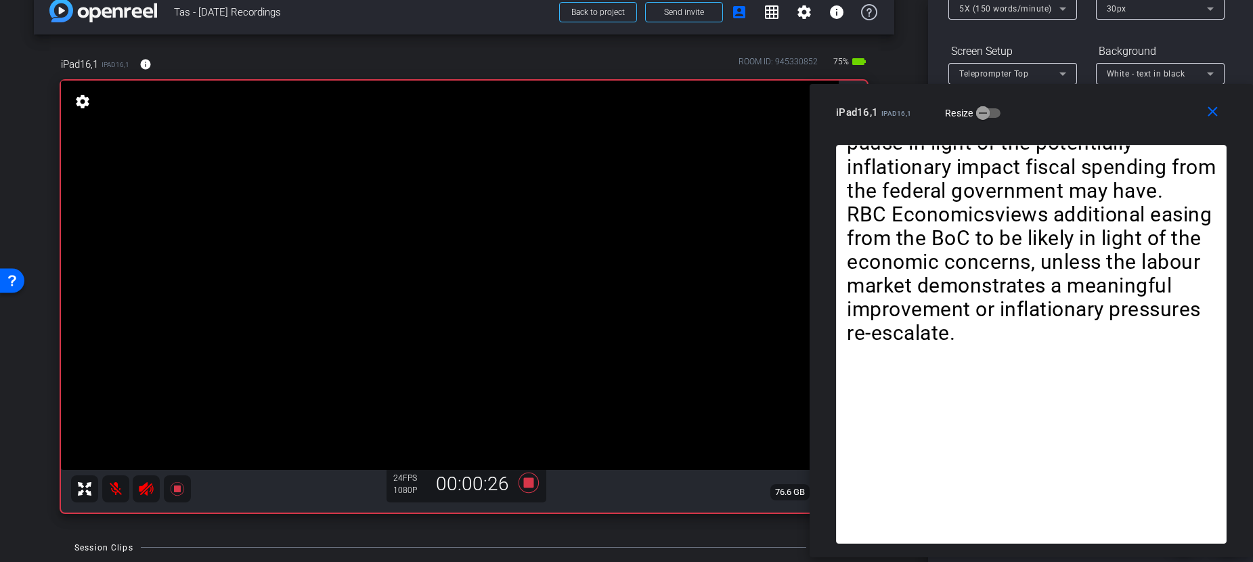
drag, startPoint x: 895, startPoint y: 72, endPoint x: 1082, endPoint y: 117, distance: 192.1
click at [1082, 117] on div "iPad16,1 iPad16,1 Resize" at bounding box center [1036, 112] width 401 height 24
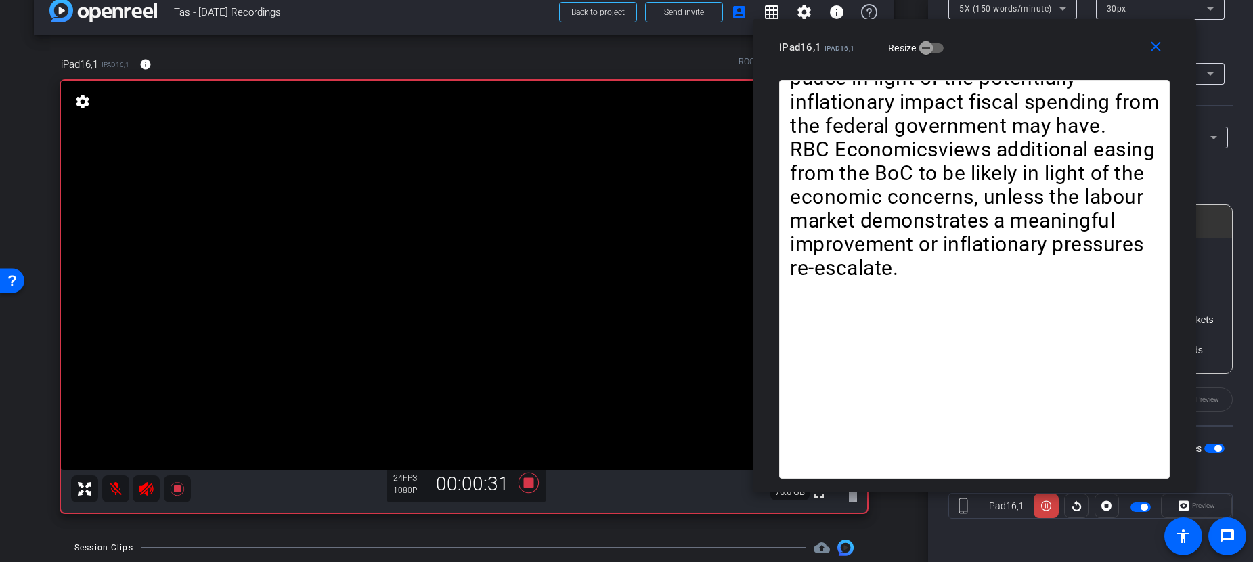
drag, startPoint x: 1038, startPoint y: 97, endPoint x: 990, endPoint y: 42, distance: 73.4
click at [990, 42] on div "iPad16,1 iPad16,1 Resize" at bounding box center [979, 47] width 401 height 24
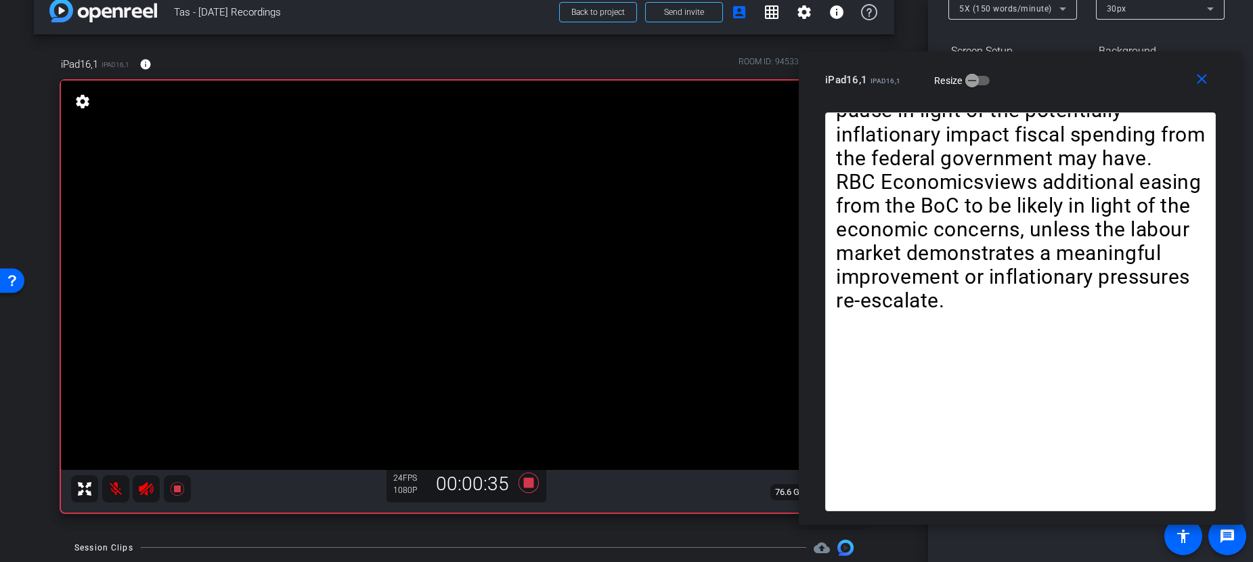
drag, startPoint x: 1017, startPoint y: 39, endPoint x: 1125, endPoint y: 83, distance: 117.2
click at [1130, 76] on div "iPad16,1 iPad16,1 Resize" at bounding box center [1025, 80] width 401 height 24
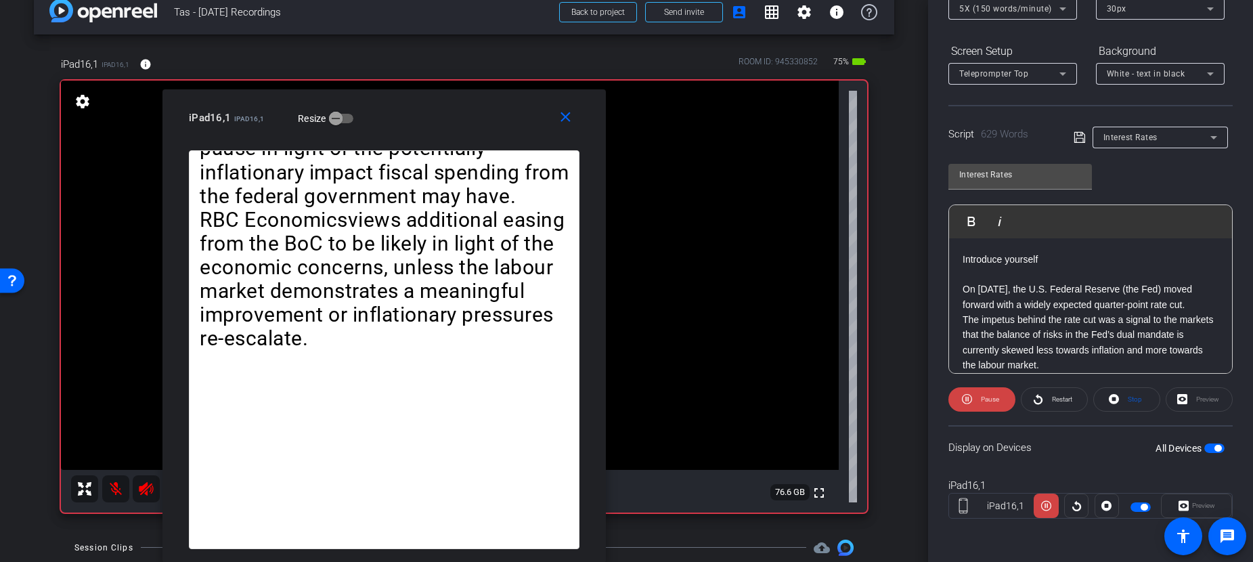
drag, startPoint x: 1128, startPoint y: 90, endPoint x: 492, endPoint y: 175, distance: 641.9
click at [482, 178] on div "close iPad16,1 iPad16,1 Resize Introduce yourself On September 17, the U.S. Fed…" at bounding box center [383, 325] width 443 height 473
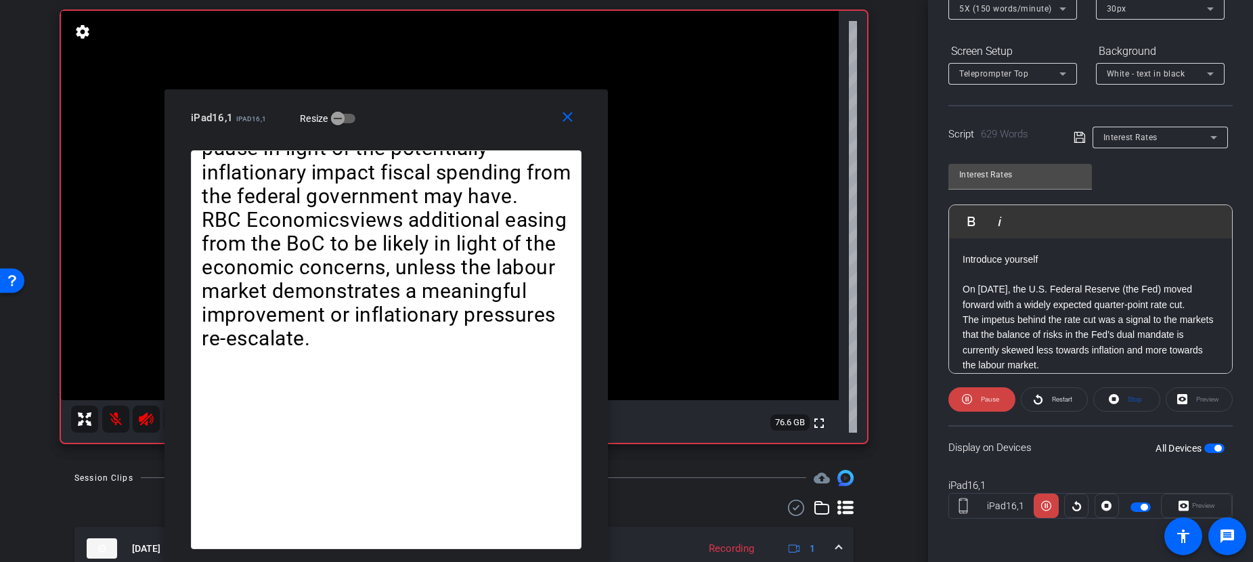
scroll to position [227, 0]
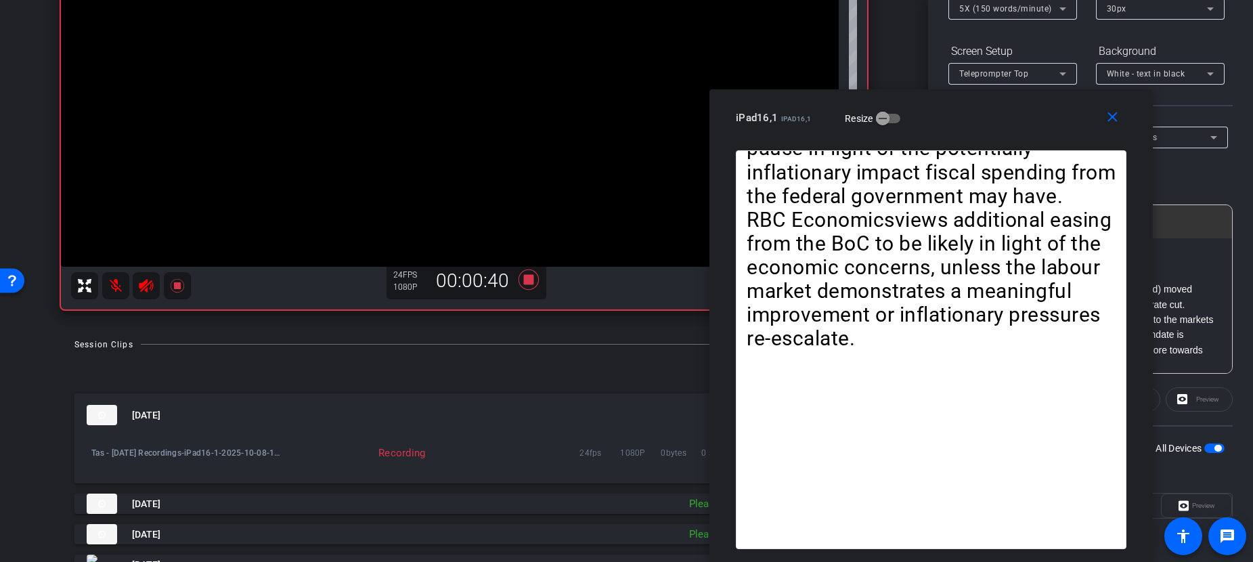
drag, startPoint x: 426, startPoint y: 127, endPoint x: 971, endPoint y: 131, distance: 545.0
click at [971, 131] on div "close iPad16,1 iPad16,1 Resize" at bounding box center [930, 119] width 443 height 61
click at [118, 285] on mat-icon at bounding box center [115, 285] width 27 height 27
click at [112, 287] on mat-icon at bounding box center [115, 285] width 27 height 27
click at [115, 284] on mat-icon at bounding box center [115, 285] width 27 height 27
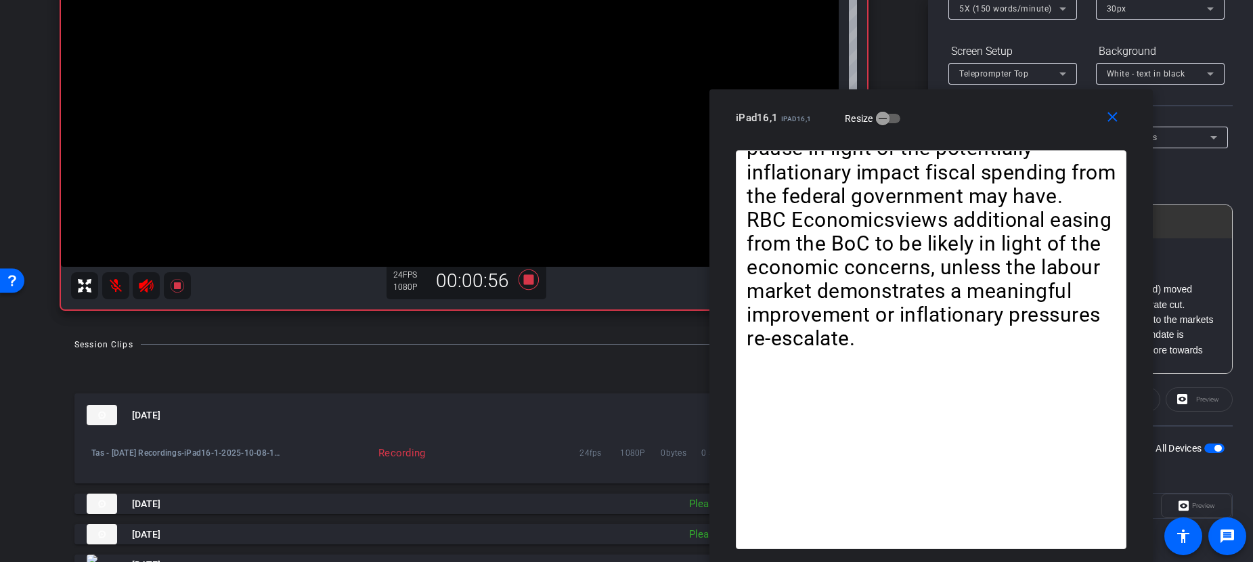
click at [146, 287] on icon at bounding box center [146, 286] width 14 height 14
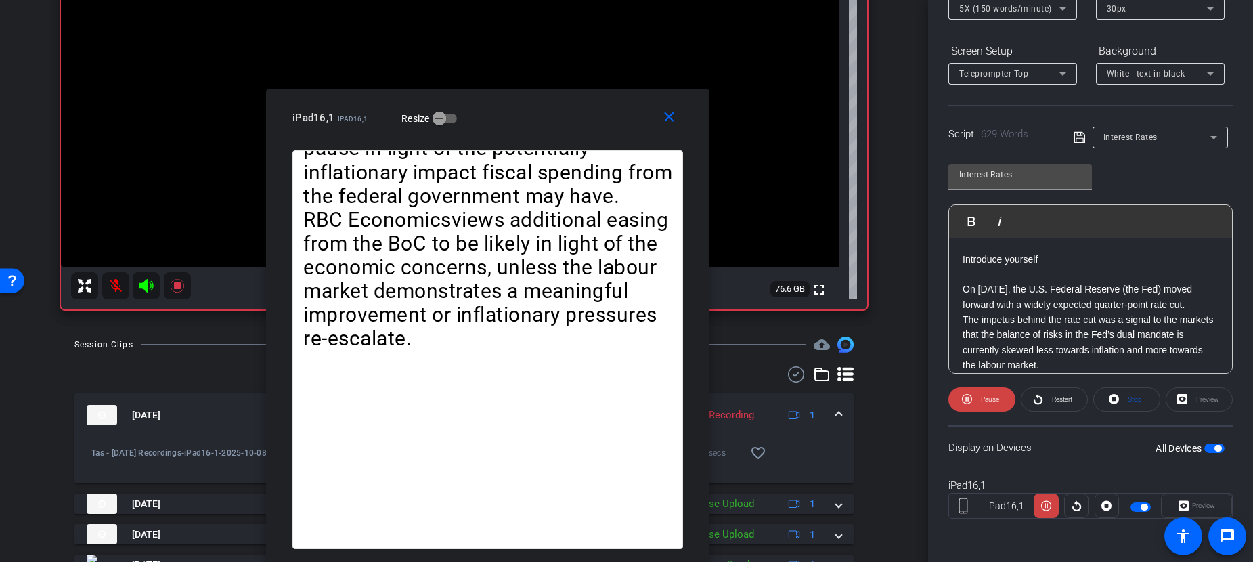
drag, startPoint x: 955, startPoint y: 110, endPoint x: 487, endPoint y: 215, distance: 479.5
click at [487, 215] on div "close iPad16,1 iPad16,1 Resize Introduce yourself On September 17, the U.S. Fed…" at bounding box center [487, 325] width 443 height 473
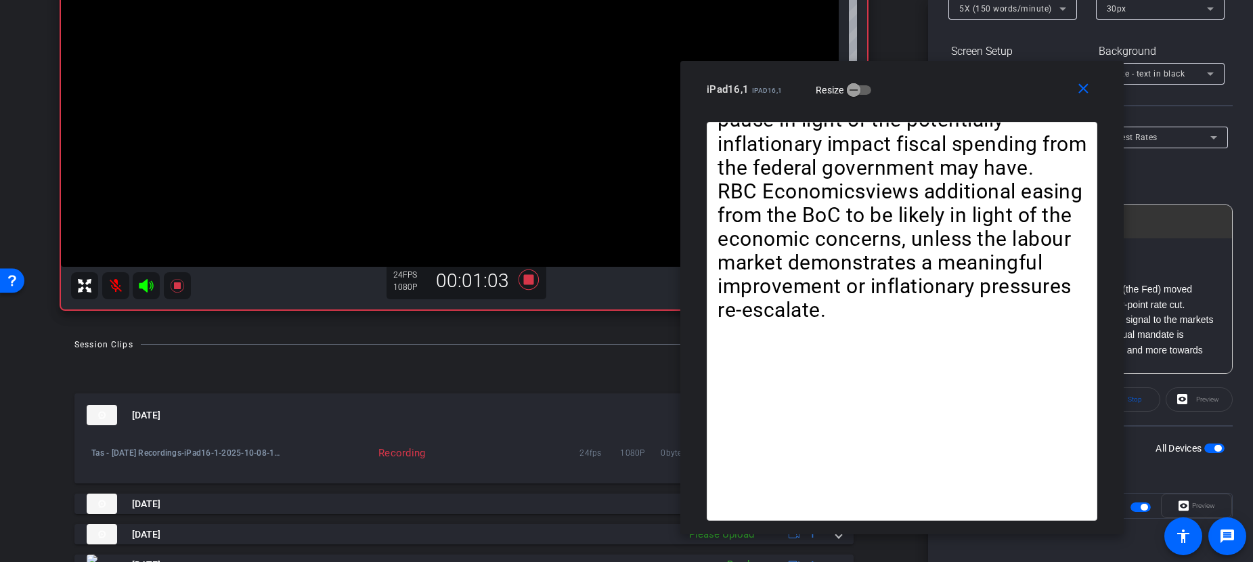
drag, startPoint x: 499, startPoint y: 111, endPoint x: 898, endPoint y: 71, distance: 400.7
click at [900, 77] on div "iPad16,1 iPad16,1 Resize" at bounding box center [907, 89] width 401 height 24
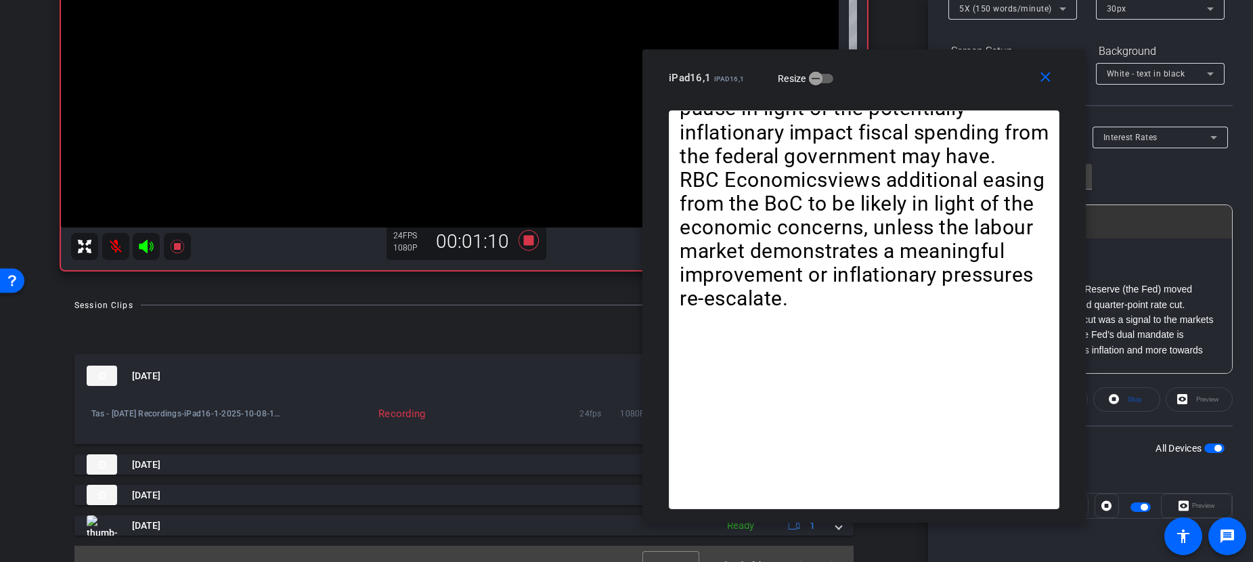
scroll to position [288, 0]
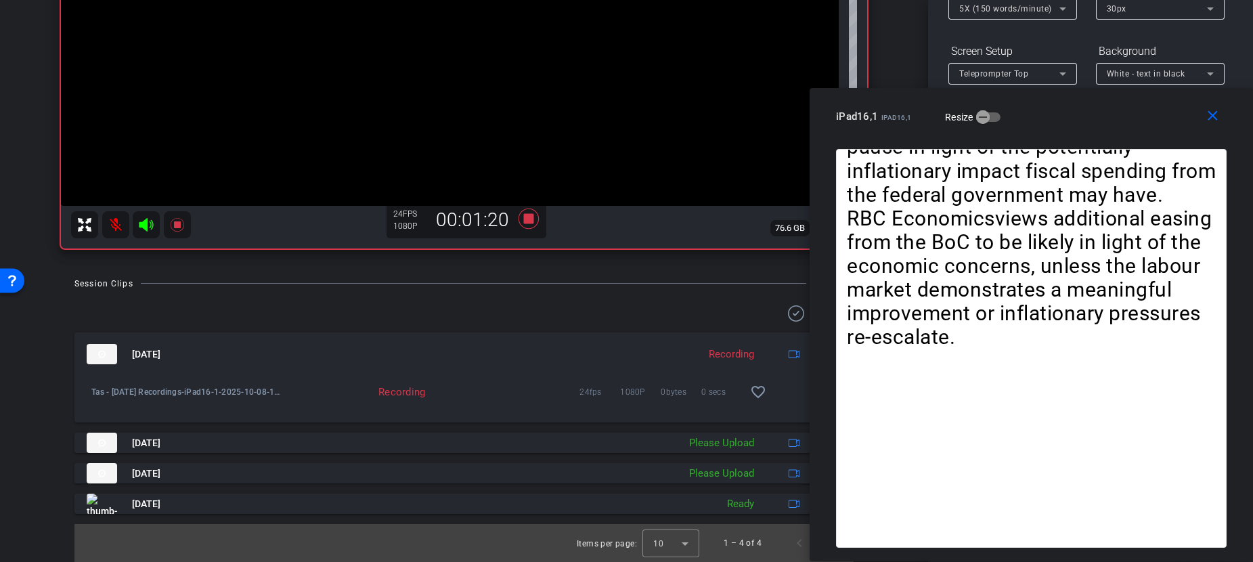
drag, startPoint x: 902, startPoint y: 75, endPoint x: 1120, endPoint y: 114, distance: 221.4
click at [1120, 114] on div "iPad16,1 iPad16,1 Resize" at bounding box center [1036, 116] width 401 height 24
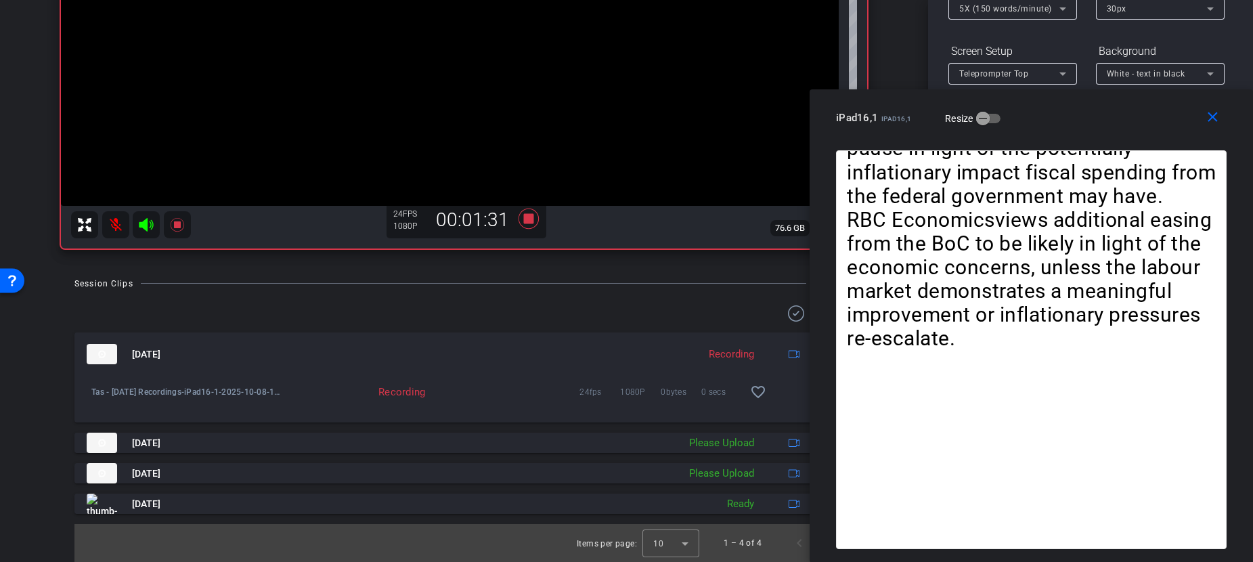
drag, startPoint x: 885, startPoint y: 102, endPoint x: 1041, endPoint y: 110, distance: 156.6
click at [1041, 110] on div "close iPad16,1 iPad16,1 Resize" at bounding box center [1031, 119] width 443 height 61
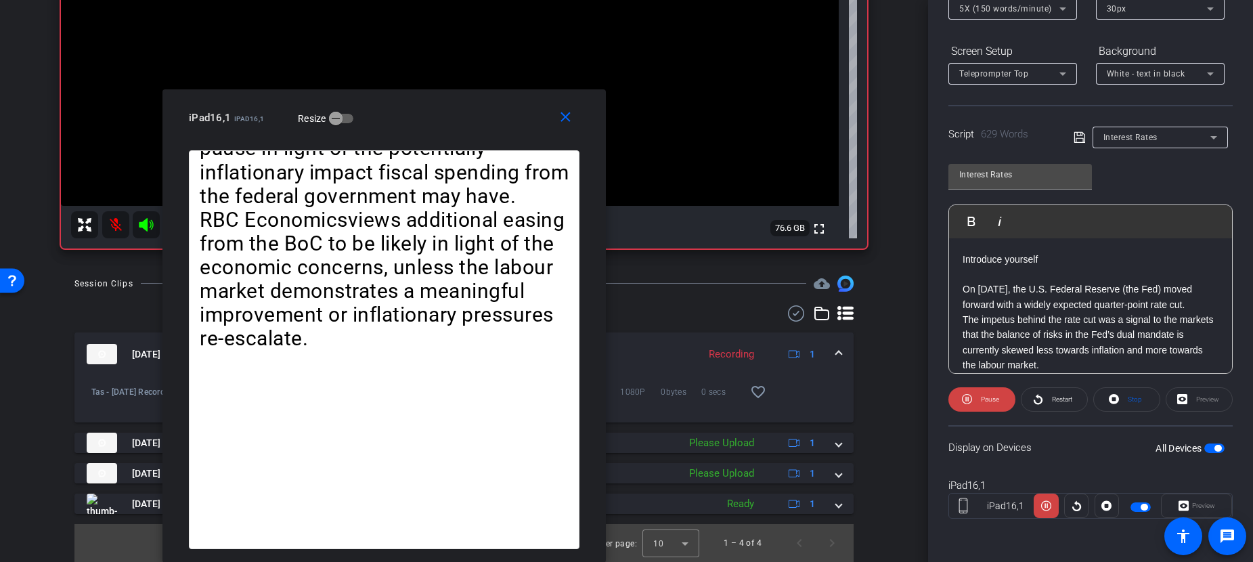
drag, startPoint x: 1053, startPoint y: 109, endPoint x: 406, endPoint y: 150, distance: 648.4
click at [406, 150] on div "close iPad16,1 iPad16,1 Resize Introduce yourself On September 17, the U.S. Fed…" at bounding box center [383, 325] width 443 height 473
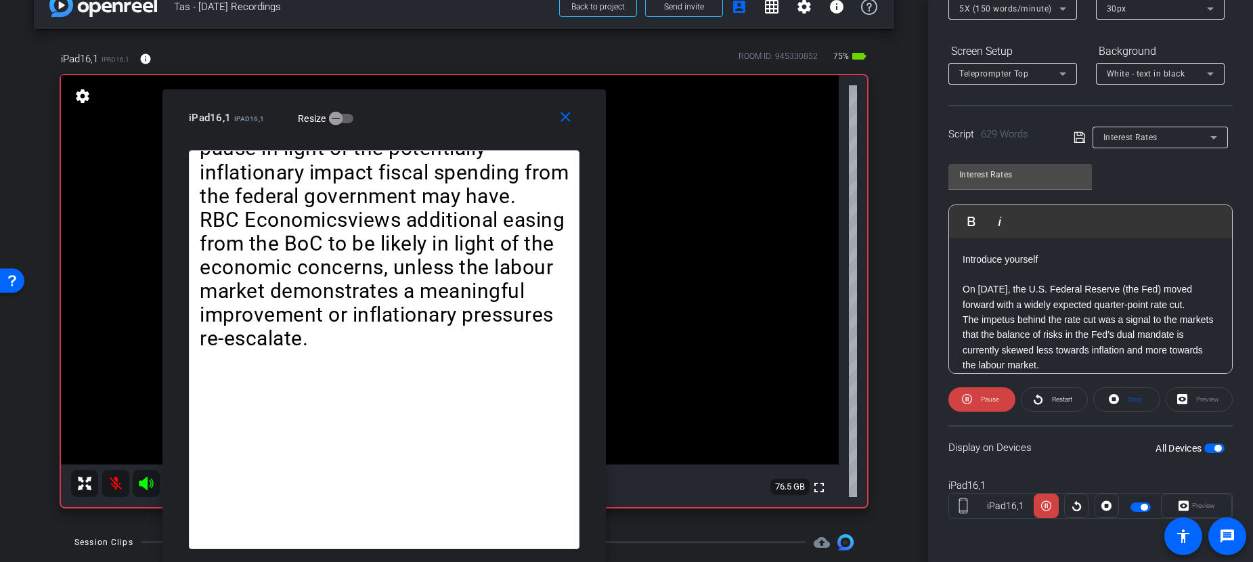
scroll to position [0, 0]
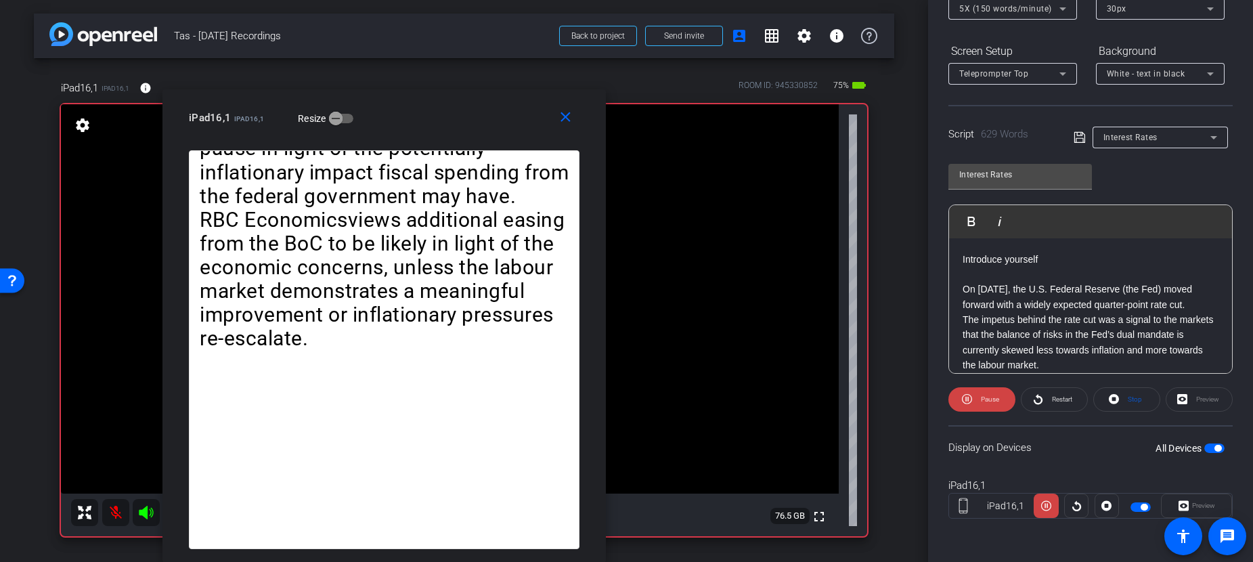
drag, startPoint x: 458, startPoint y: 85, endPoint x: 618, endPoint y: 71, distance: 161.0
click at [718, 74] on div "iPad16,1 iPad16,1 info ROOM ID: 945330852 75% battery_std" at bounding box center [464, 88] width 806 height 32
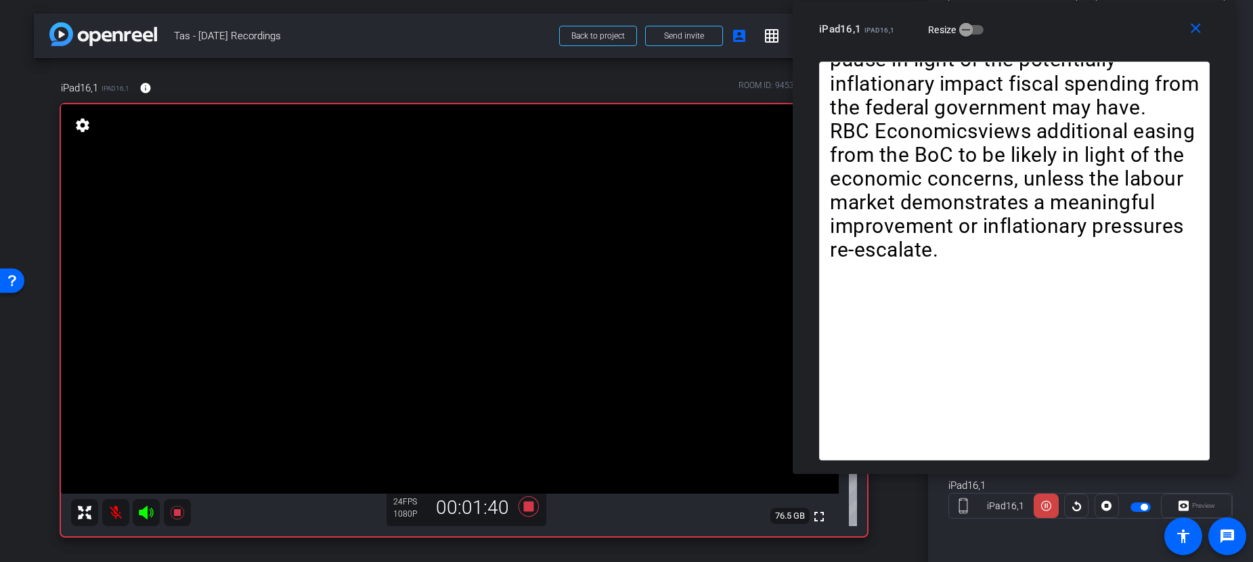
drag, startPoint x: 404, startPoint y: 118, endPoint x: 1034, endPoint y: -9, distance: 642.8
click at [1034, 0] on html "Accessibility Screen-Reader Guide, Feedback, and Issue Reporting | New window m…" at bounding box center [626, 281] width 1253 height 562
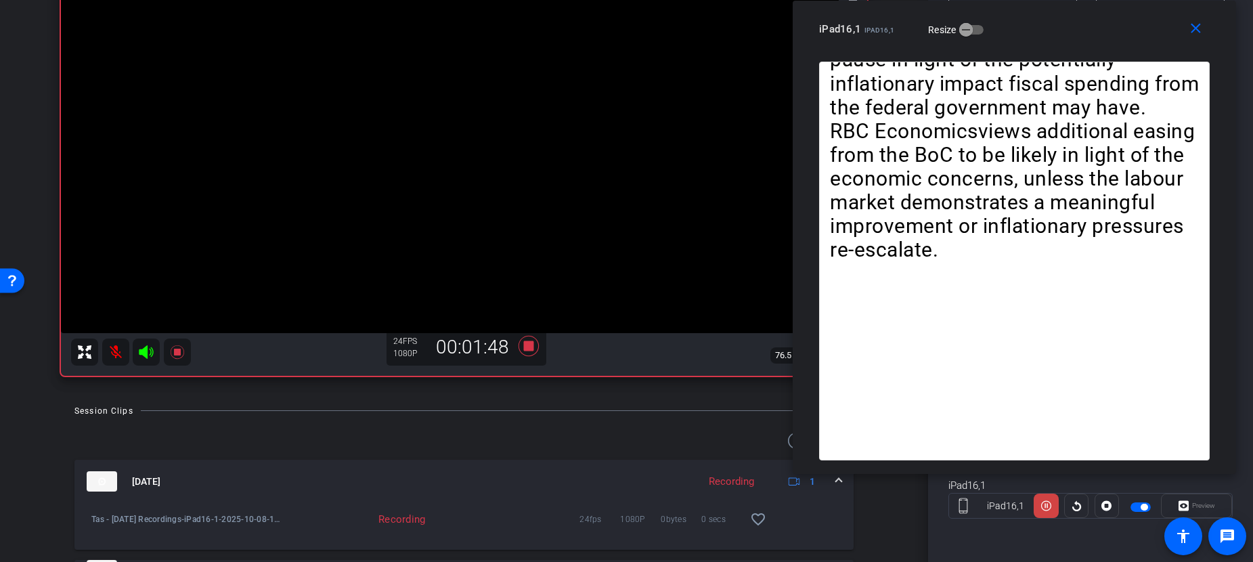
scroll to position [203, 0]
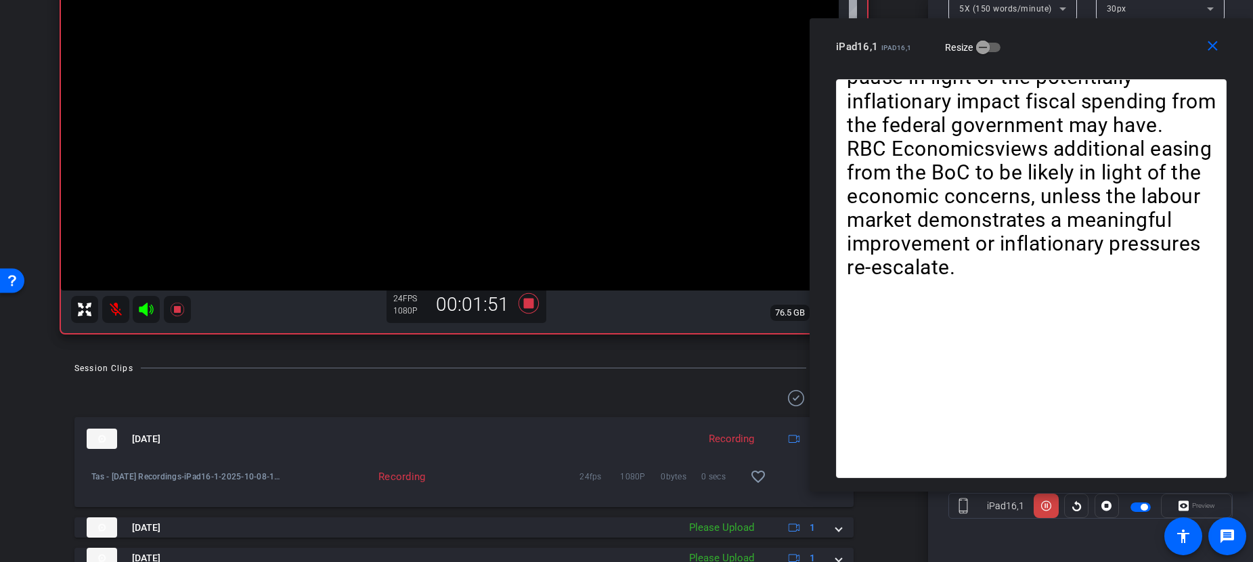
drag, startPoint x: 1025, startPoint y: 36, endPoint x: 1136, endPoint y: 53, distance: 112.4
click at [1136, 53] on div "iPad16,1 iPad16,1 Resize" at bounding box center [1036, 47] width 401 height 24
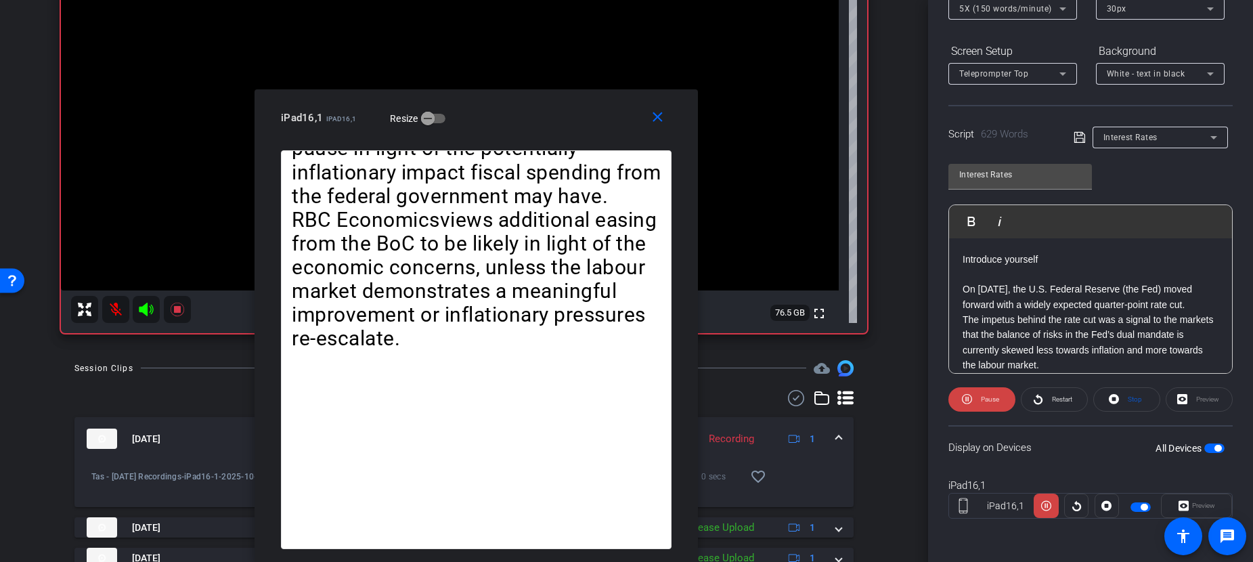
drag, startPoint x: 1038, startPoint y: 43, endPoint x: 447, endPoint y: 112, distance: 594.4
click at [447, 112] on div "iPad16,1 iPad16,1 Resize" at bounding box center [481, 118] width 401 height 24
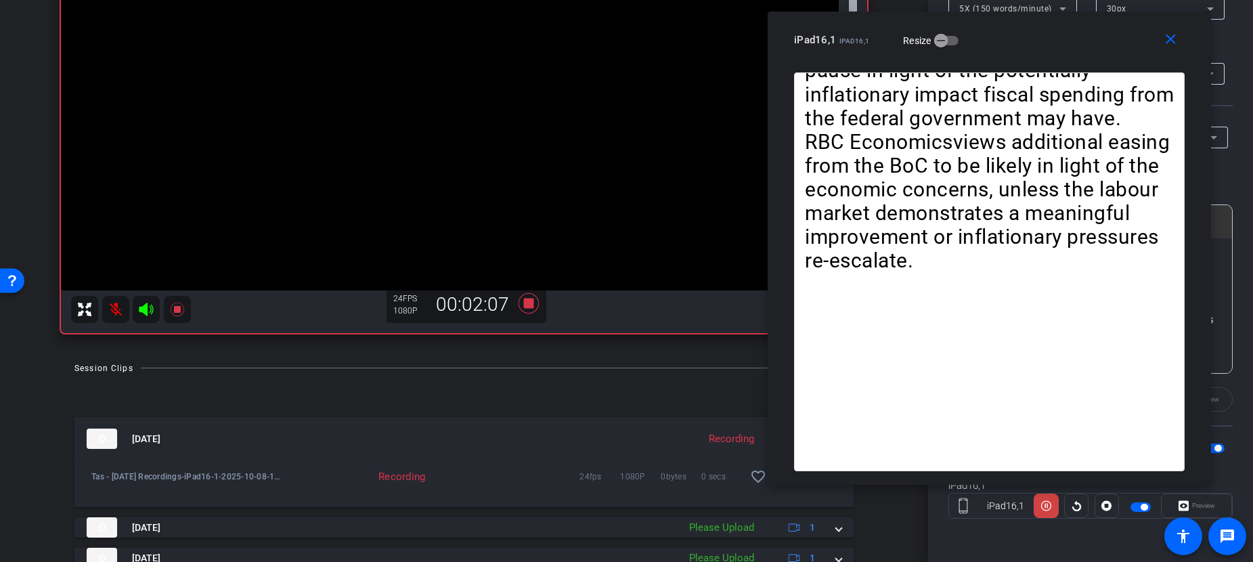
drag, startPoint x: 480, startPoint y: 112, endPoint x: 1028, endPoint y: 36, distance: 553.0
click at [1028, 36] on div "iPad16,1 iPad16,1 Resize" at bounding box center [994, 40] width 401 height 24
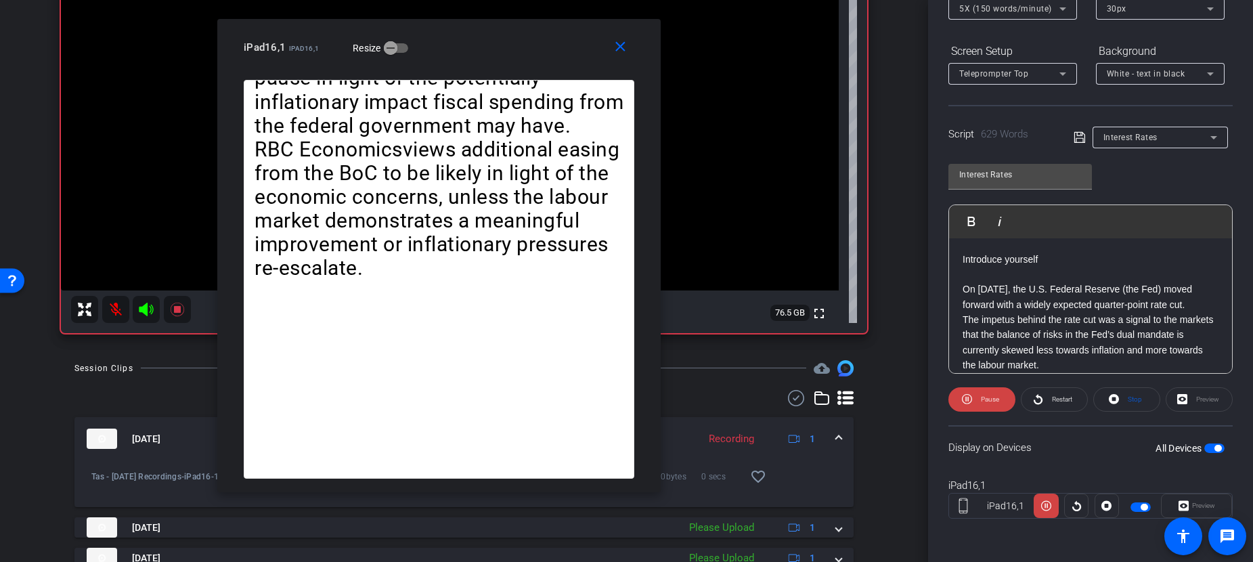
drag, startPoint x: 1012, startPoint y: 26, endPoint x: 462, endPoint y: 33, distance: 550.4
click at [462, 33] on div "close iPad16,1 iPad16,1 Resize" at bounding box center [438, 49] width 443 height 61
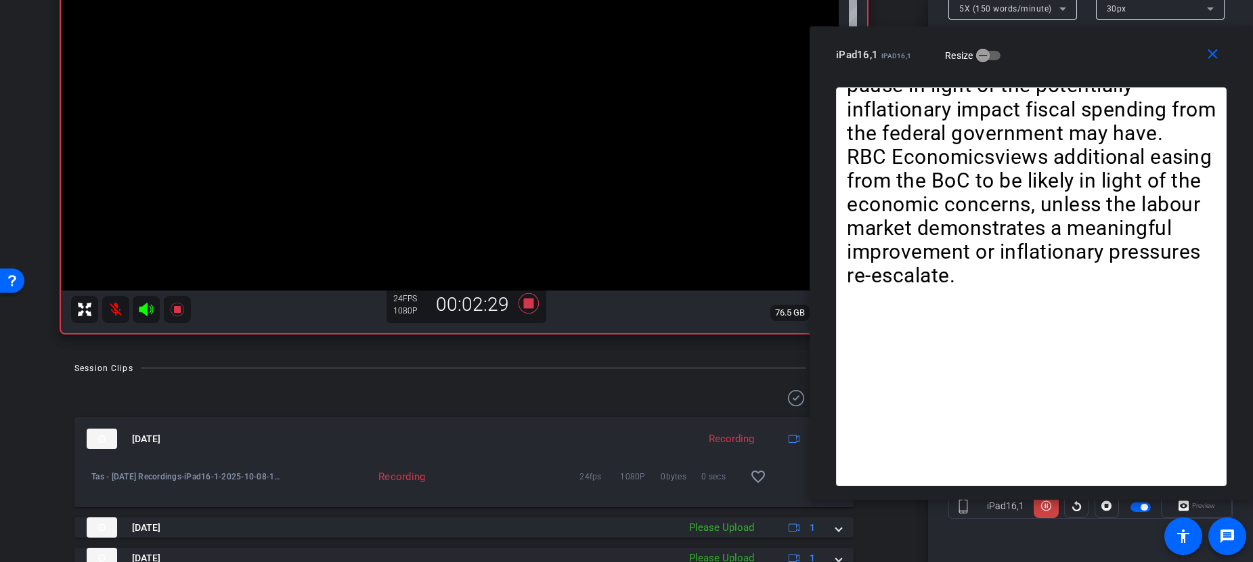
drag, startPoint x: 462, startPoint y: 35, endPoint x: 1091, endPoint y: 43, distance: 629.6
click at [1091, 43] on div "iPad16,1 iPad16,1 Resize" at bounding box center [1036, 55] width 401 height 24
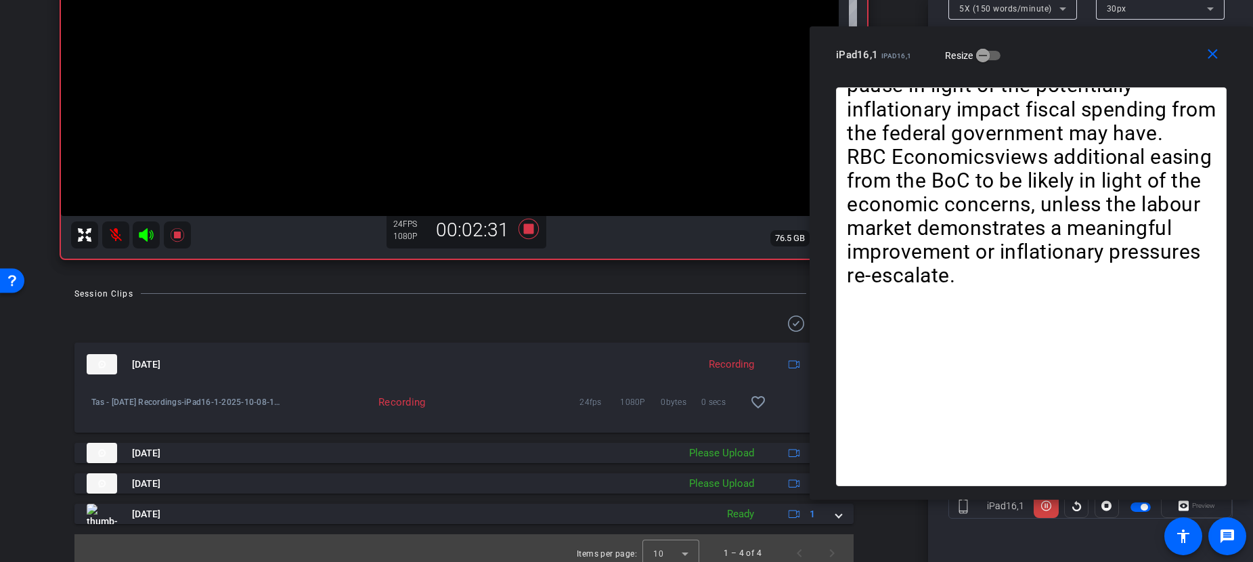
scroll to position [288, 0]
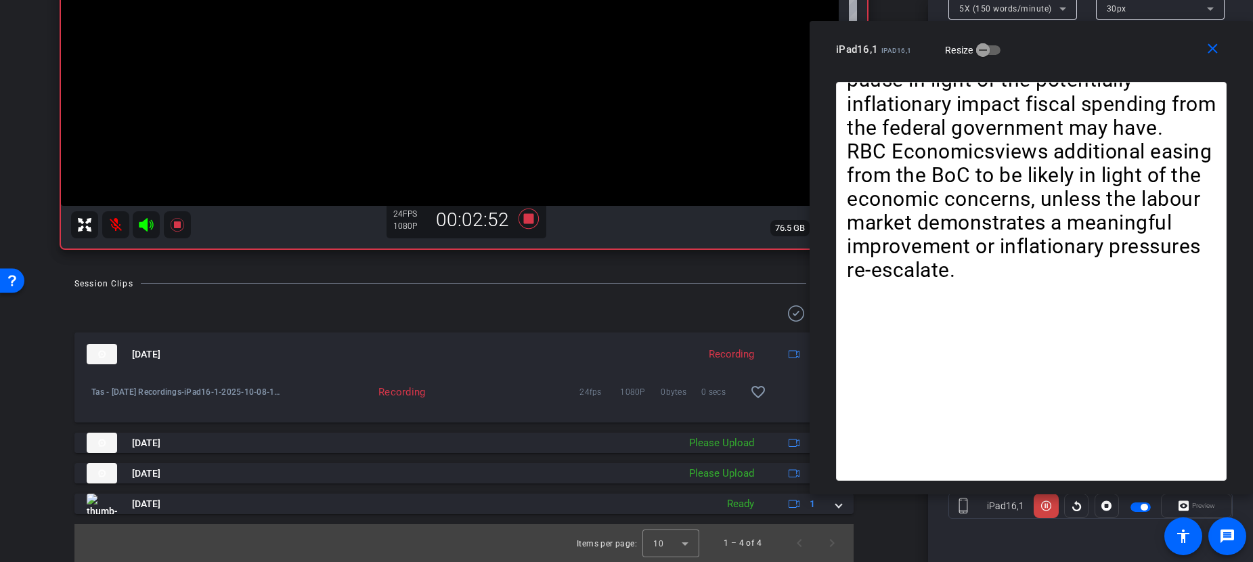
drag, startPoint x: 1059, startPoint y: 50, endPoint x: 1112, endPoint y: 45, distance: 53.1
click at [1112, 45] on div "iPad16,1 iPad16,1 Resize" at bounding box center [1036, 49] width 401 height 24
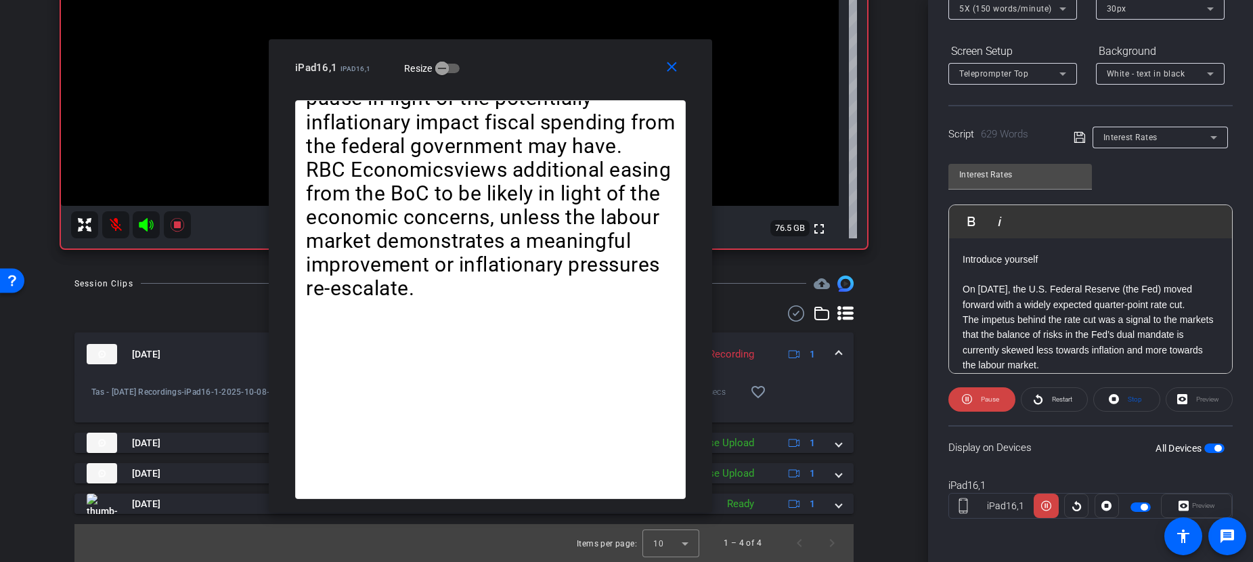
drag, startPoint x: 1112, startPoint y: 46, endPoint x: 571, endPoint y: 64, distance: 541.2
click at [571, 64] on div "iPad16,1 iPad16,1 Resize" at bounding box center [495, 68] width 401 height 24
click at [836, 447] on span at bounding box center [838, 443] width 5 height 14
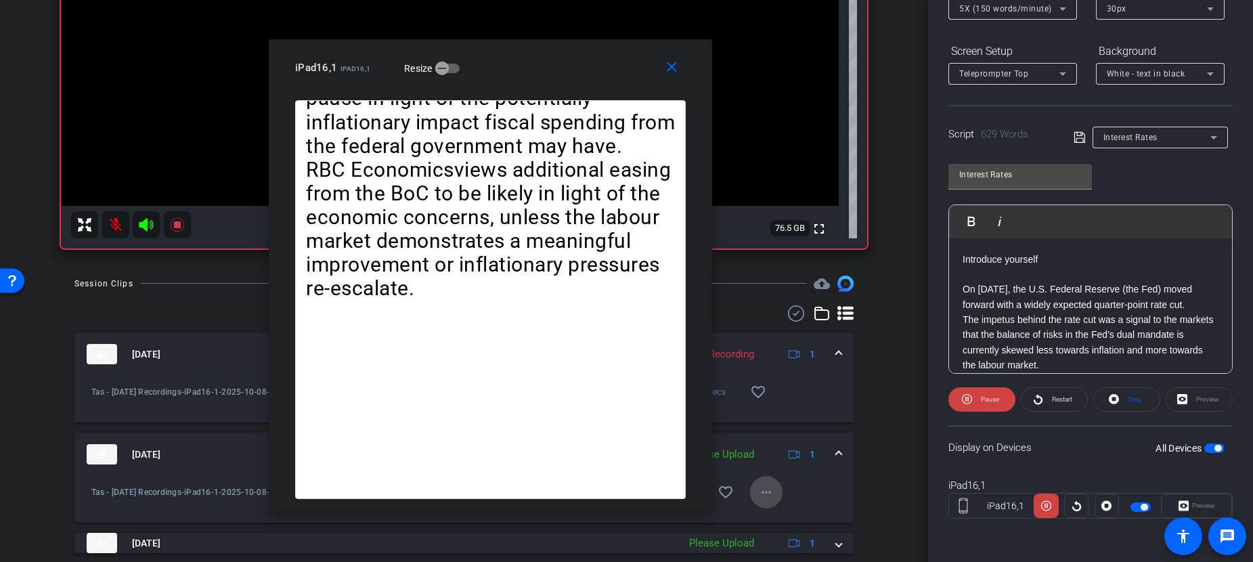
click at [758, 498] on mat-icon "more_horiz" at bounding box center [766, 492] width 16 height 16
click at [769, 427] on span "Upload" at bounding box center [779, 430] width 54 height 16
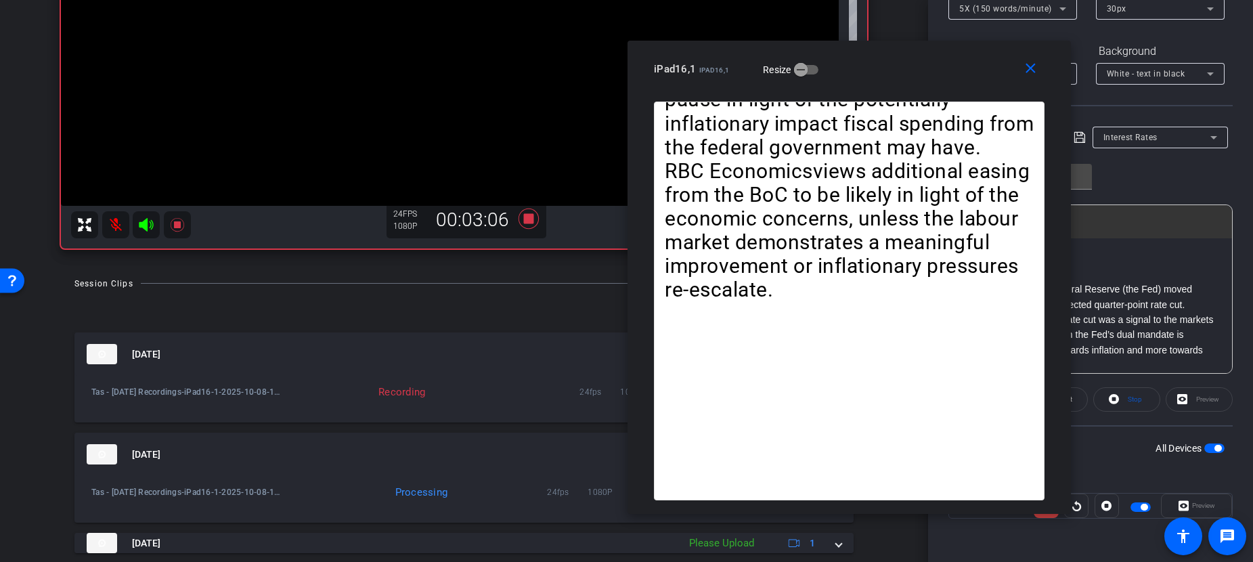
drag, startPoint x: 546, startPoint y: 62, endPoint x: 904, endPoint y: 63, distance: 358.8
click at [904, 63] on div "iPad16,1 iPad16,1 Resize" at bounding box center [854, 69] width 401 height 24
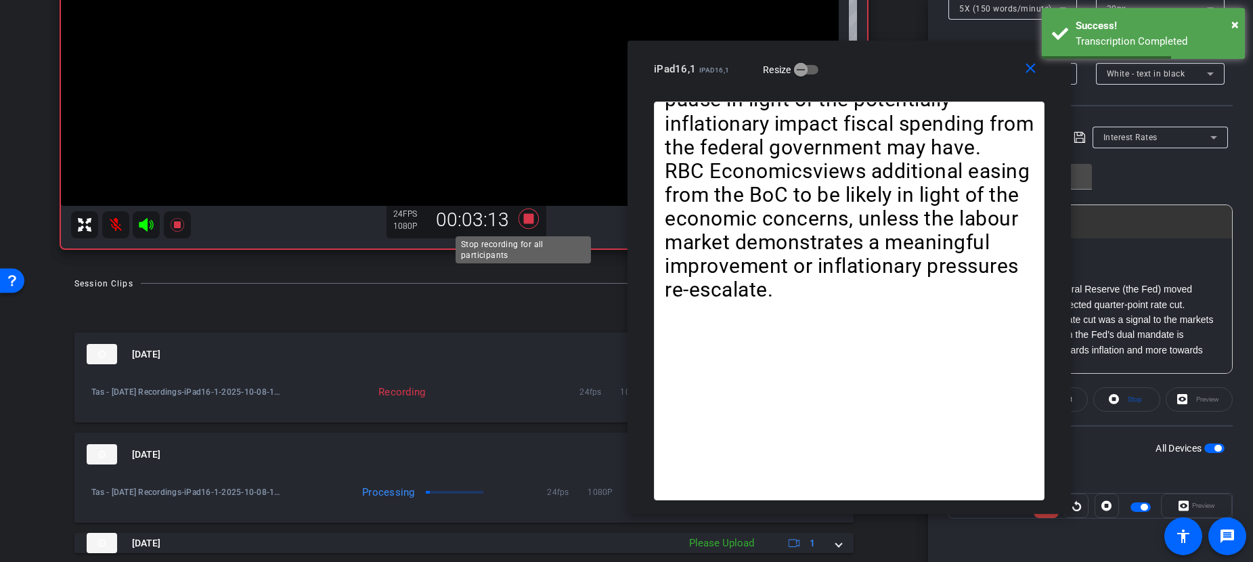
click at [523, 219] on icon at bounding box center [528, 218] width 20 height 20
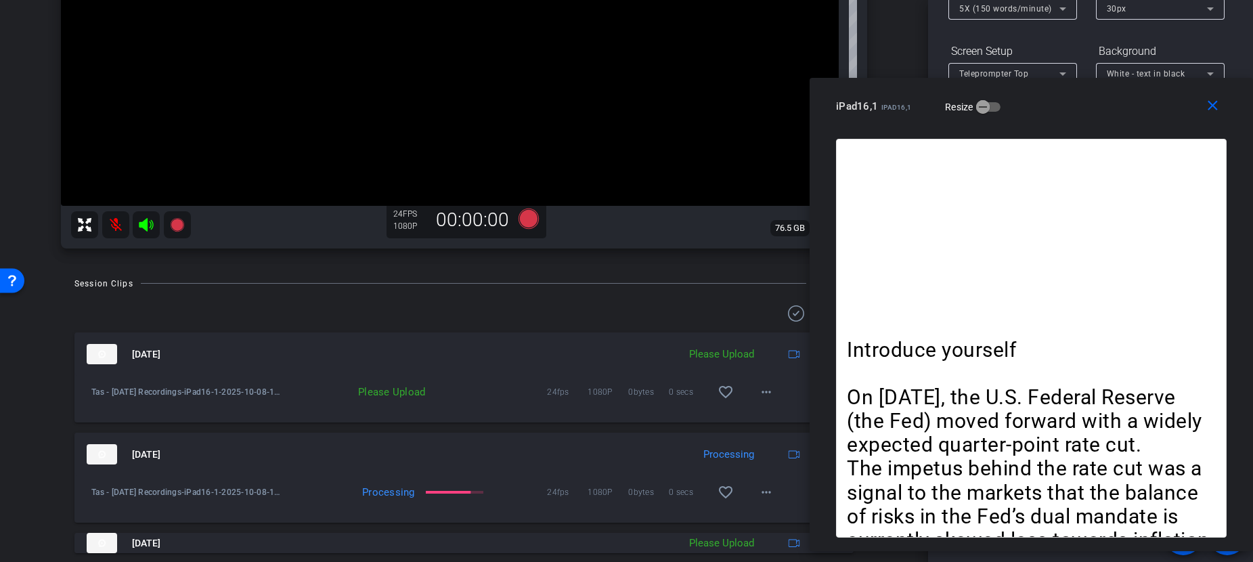
drag, startPoint x: 871, startPoint y: 62, endPoint x: 927, endPoint y: 4, distance: 81.4
click at [1099, 100] on div "iPad16,1 iPad16,1 Resize" at bounding box center [1036, 106] width 401 height 24
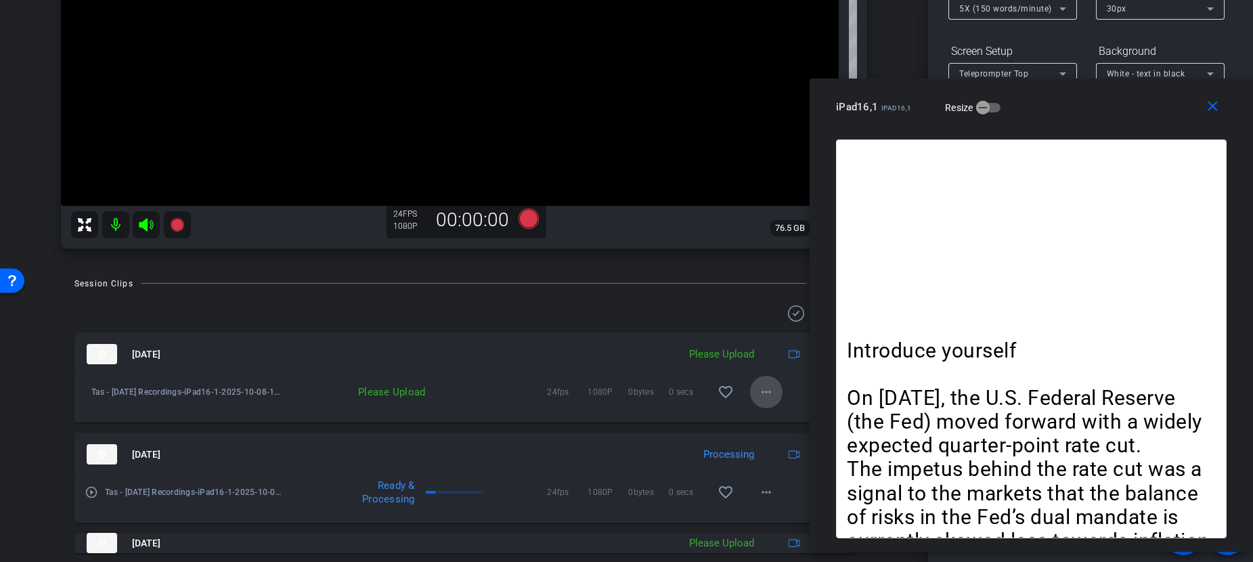
click at [758, 393] on mat-icon "more_horiz" at bounding box center [766, 392] width 16 height 16
click at [140, 229] on div at bounding box center [626, 281] width 1253 height 562
click at [118, 224] on mat-icon at bounding box center [115, 224] width 27 height 27
click at [143, 223] on icon at bounding box center [146, 225] width 14 height 14
click at [117, 229] on mat-icon at bounding box center [115, 224] width 27 height 27
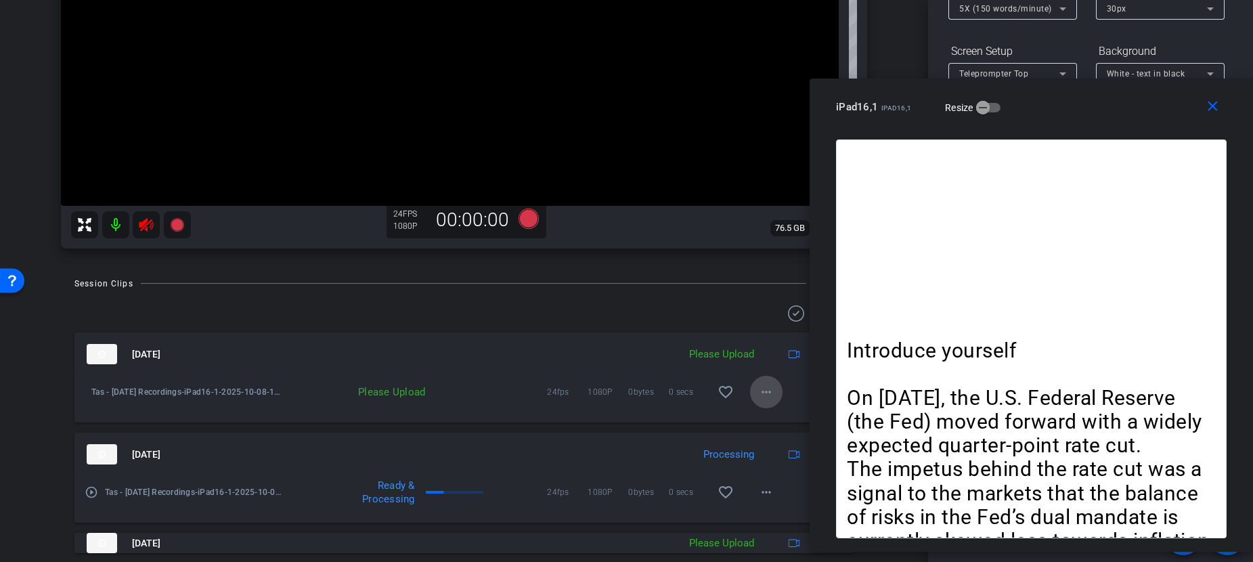
click at [762, 391] on mat-icon "more_horiz" at bounding box center [766, 392] width 16 height 16
click at [766, 416] on span "Upload" at bounding box center [779, 420] width 54 height 16
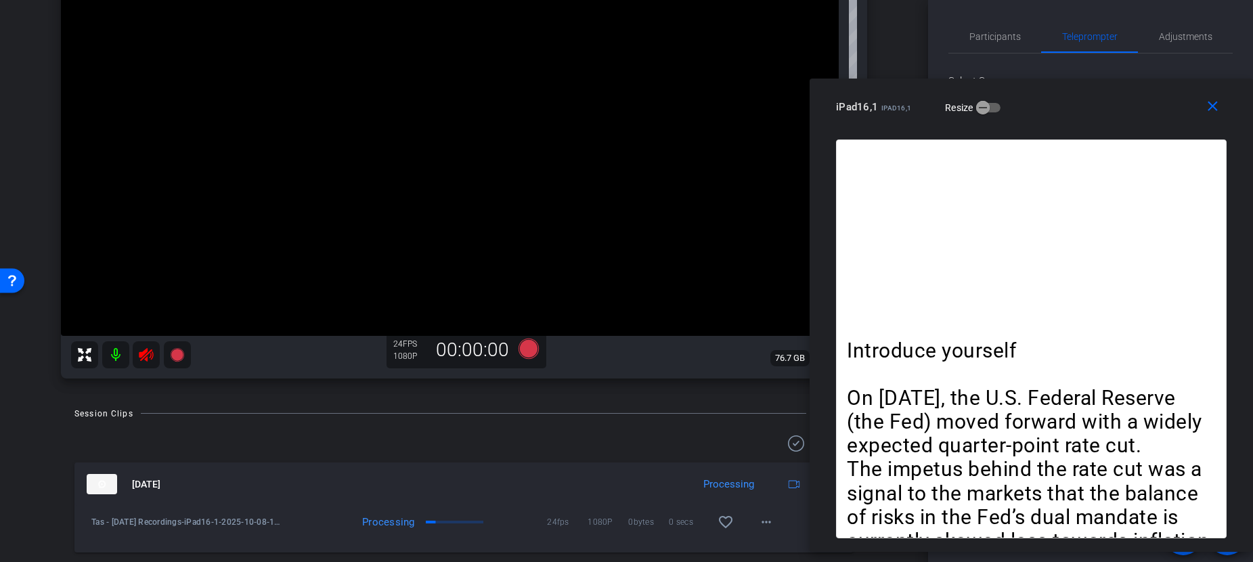
scroll to position [357, 0]
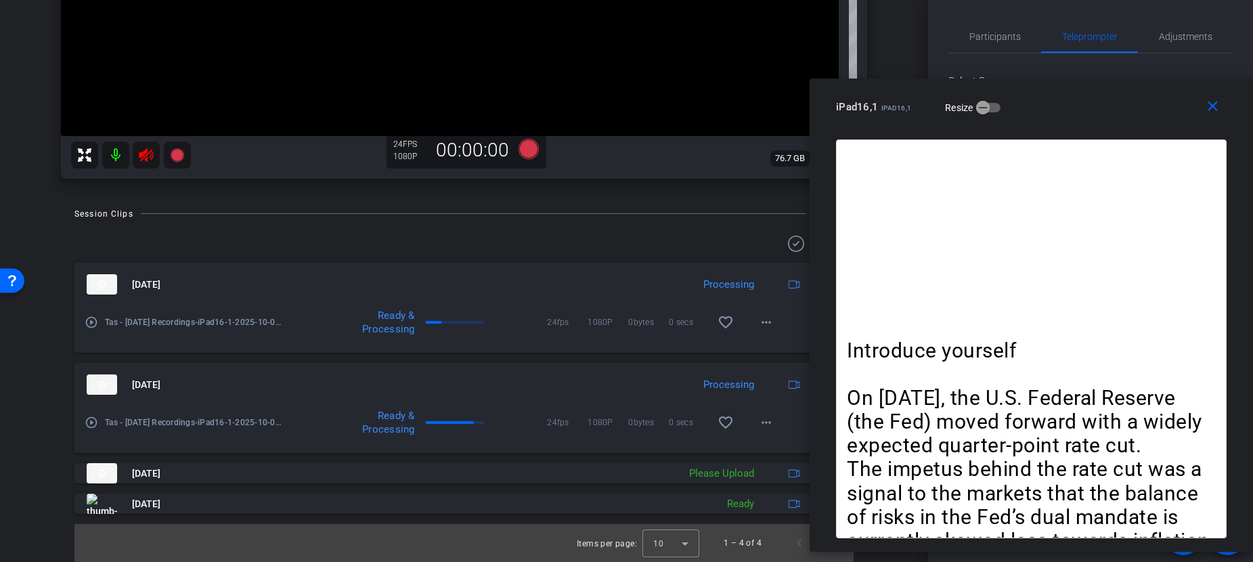
click at [91, 422] on mat-icon "play_circle_outline" at bounding box center [92, 423] width 14 height 14
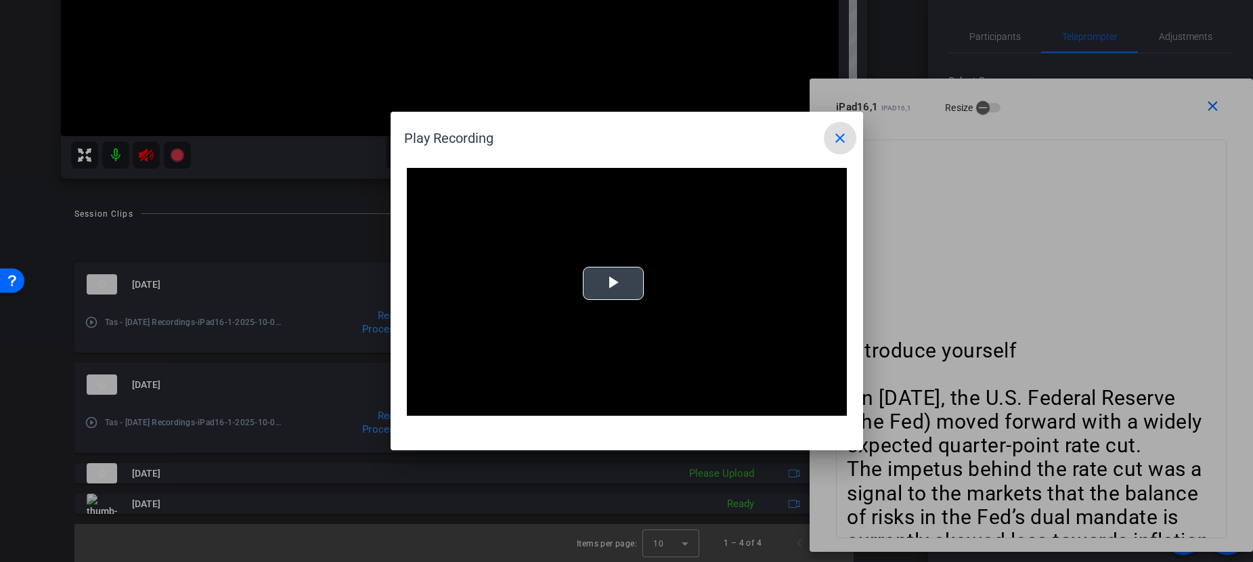
click at [613, 284] on span "Video Player" at bounding box center [613, 284] width 0 height 0
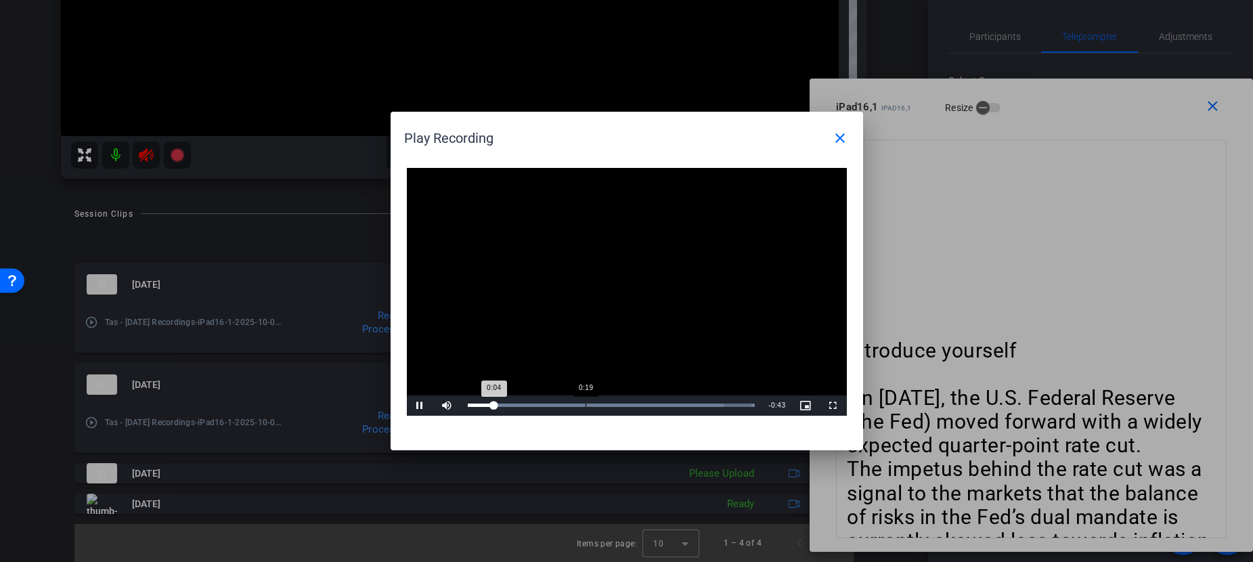
click at [585, 403] on div "Loaded : 100.00% 0:19 0:04" at bounding box center [612, 404] width 288 height 3
click at [422, 405] on span "Video Player" at bounding box center [420, 405] width 27 height 0
click at [841, 133] on mat-icon "close" at bounding box center [840, 138] width 16 height 16
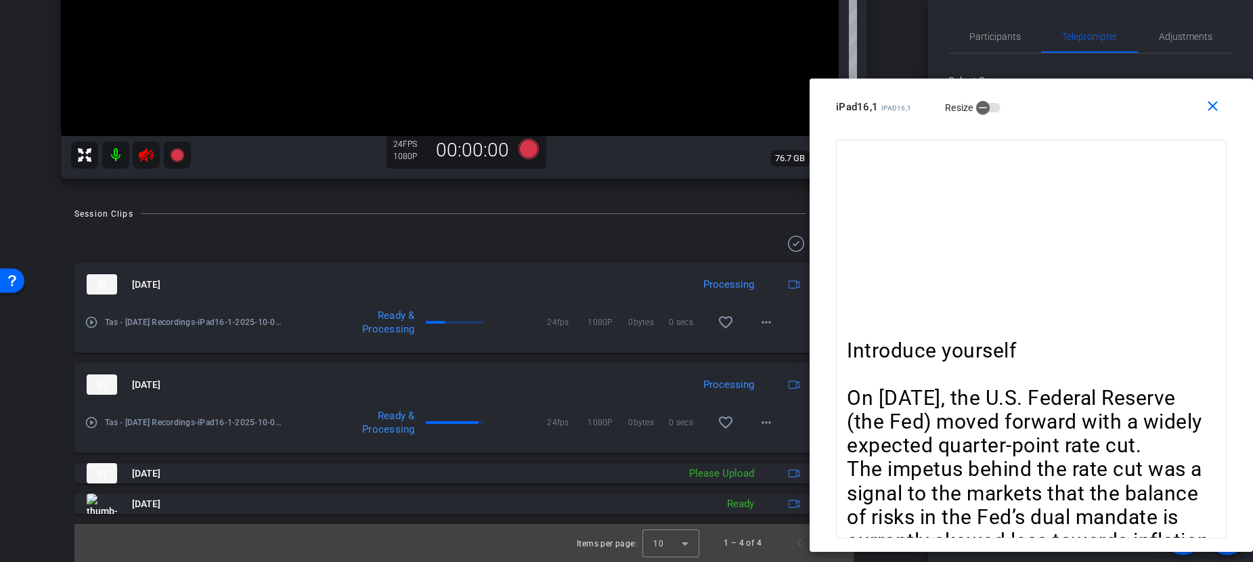
click at [94, 322] on mat-icon "play_circle_outline" at bounding box center [92, 322] width 14 height 14
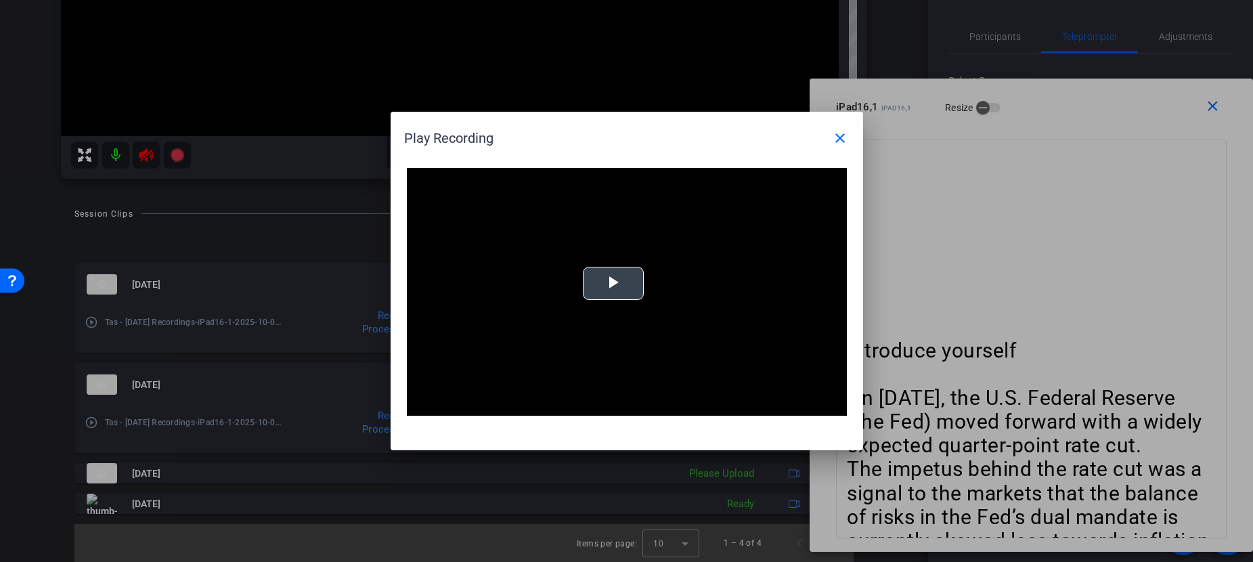
click at [613, 284] on span "Video Player" at bounding box center [613, 284] width 0 height 0
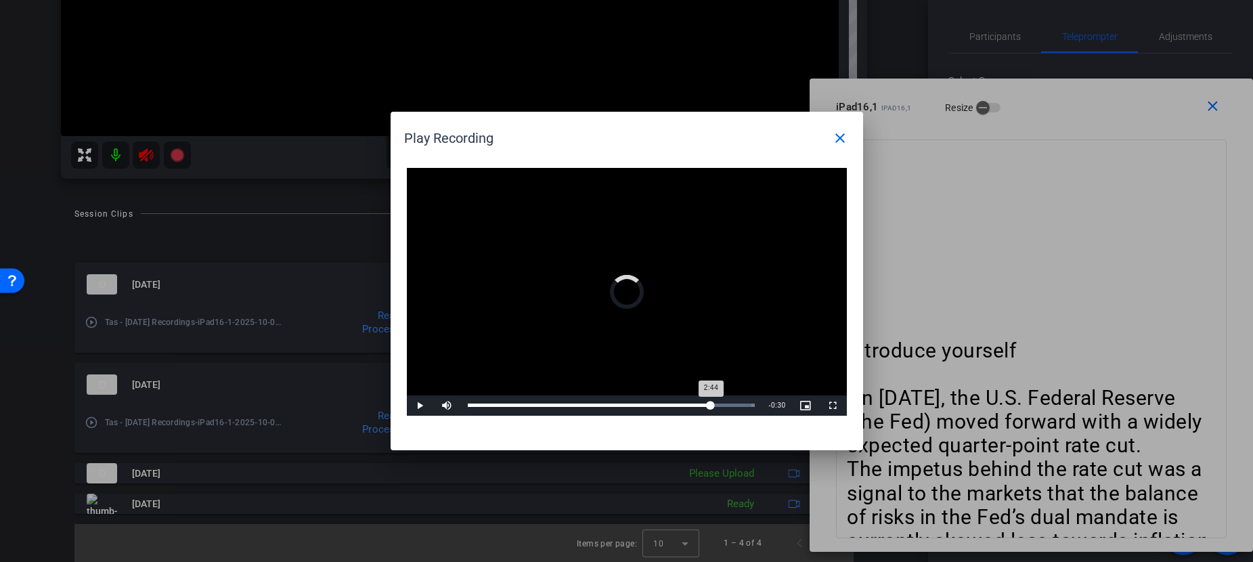
click at [711, 405] on div "Loaded : 100.00% 2:44 2:44" at bounding box center [612, 404] width 288 height 3
click at [744, 405] on div "Progress Bar" at bounding box center [724, 404] width 62 height 3
click at [744, 405] on div "Loaded : 100.00% 3:06 2:53" at bounding box center [612, 404] width 288 height 3
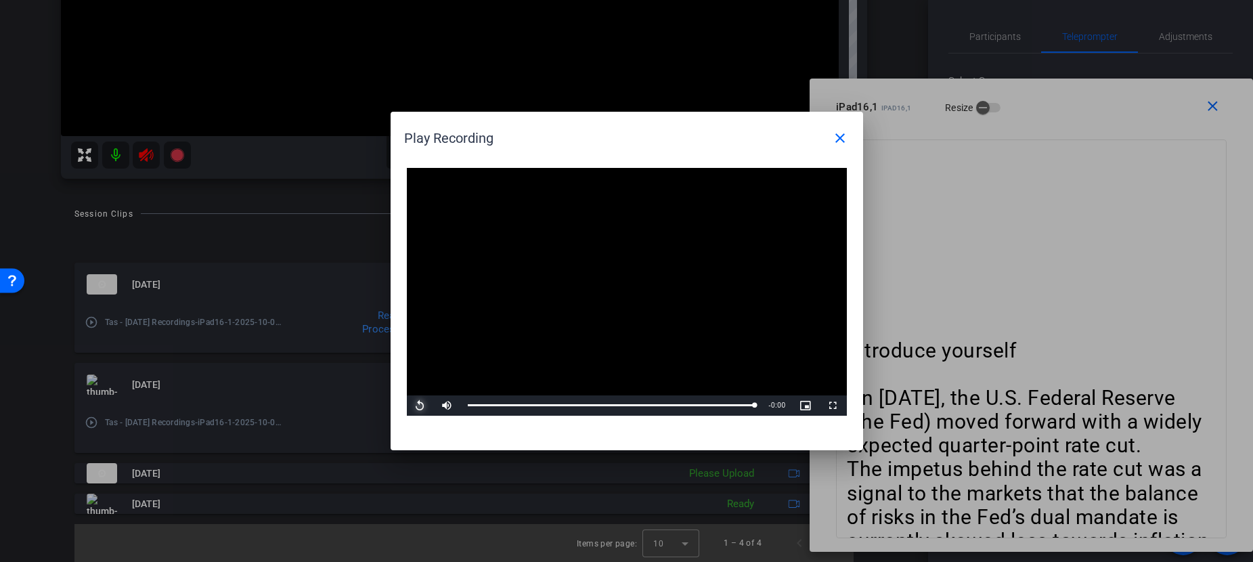
click at [421, 405] on span "Video Player" at bounding box center [420, 405] width 27 height 0
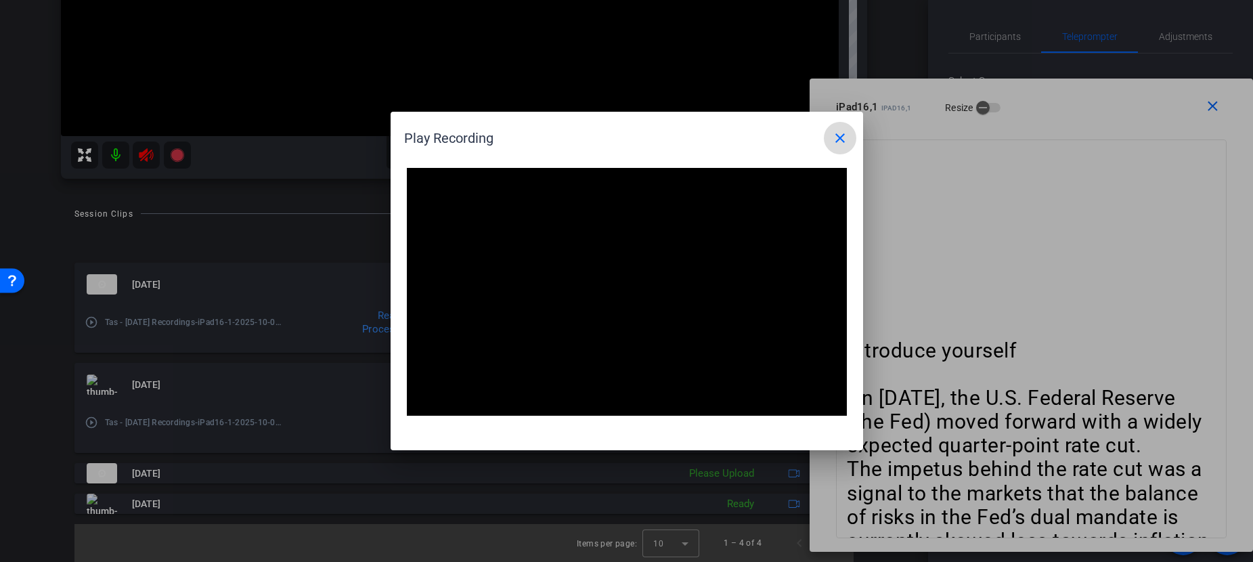
click at [840, 141] on mat-icon "close" at bounding box center [840, 138] width 16 height 16
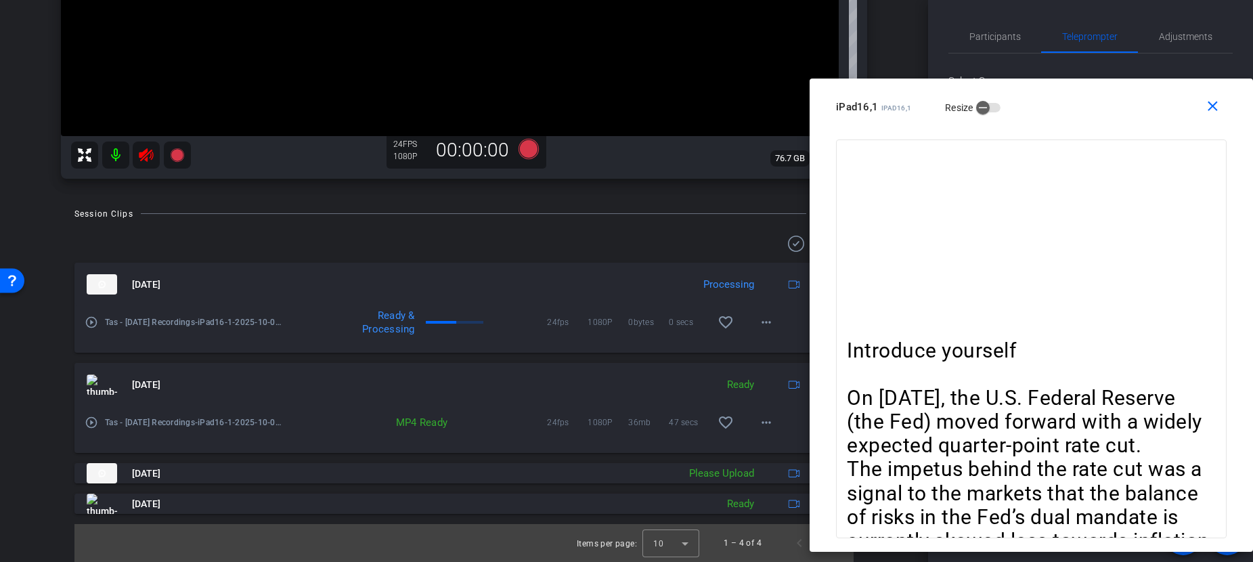
click at [1028, 322] on div "Introduce yourself On September 17, the U.S. Federal Reserve (the Fed) moved fo…" at bounding box center [1031, 338] width 391 height 399
click at [1166, 112] on mat-icon "close" at bounding box center [1212, 106] width 17 height 17
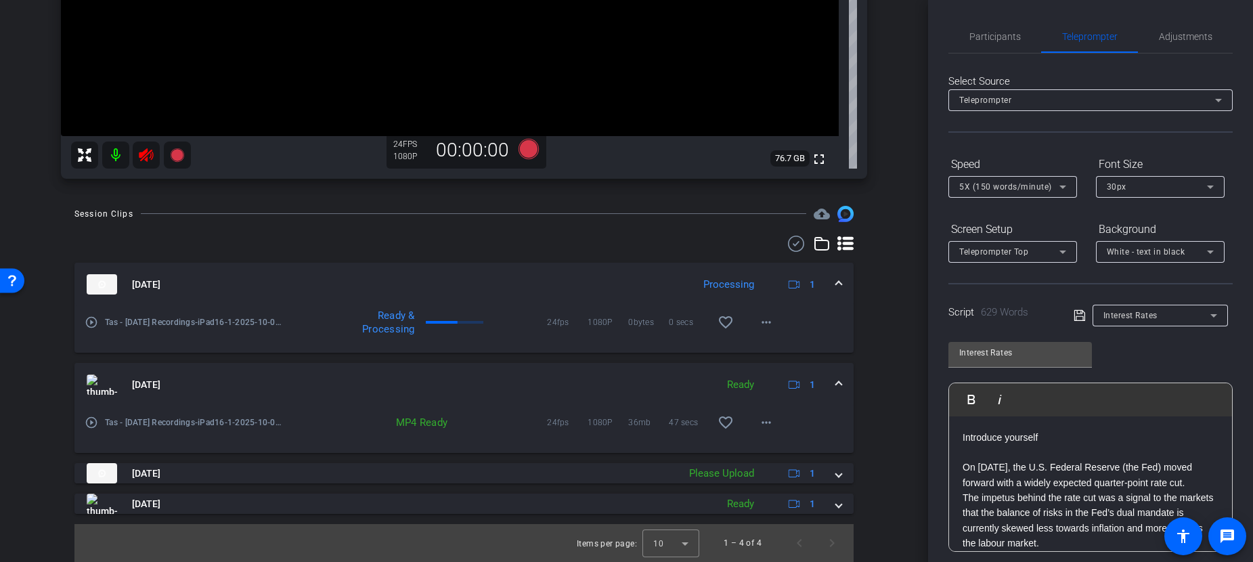
click at [1040, 451] on p at bounding box center [1091, 452] width 256 height 15
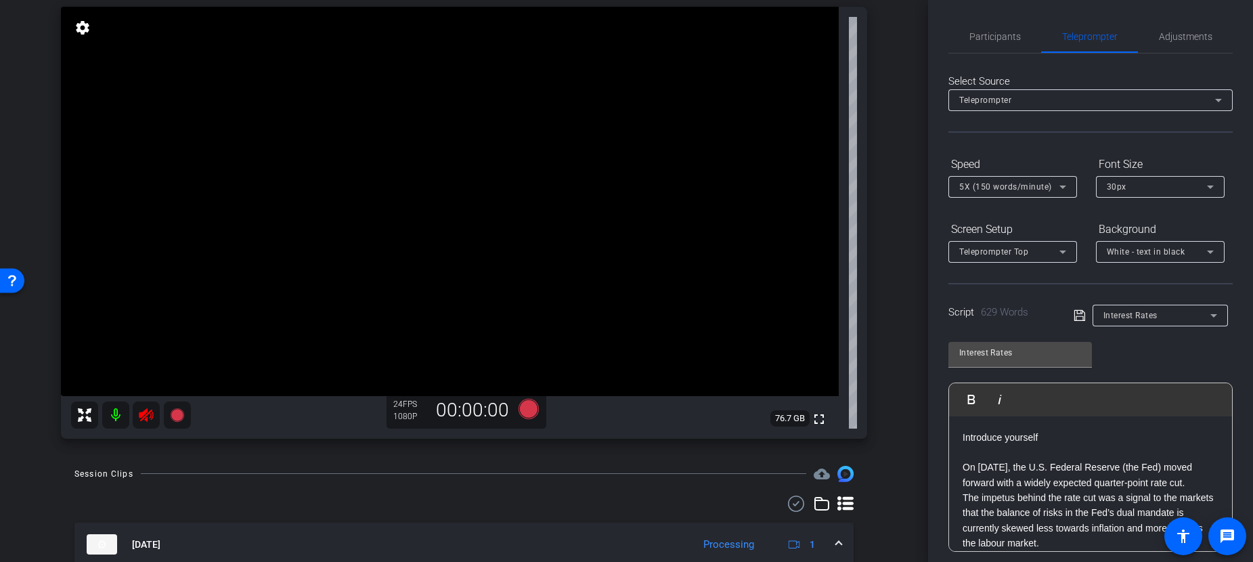
scroll to position [53, 0]
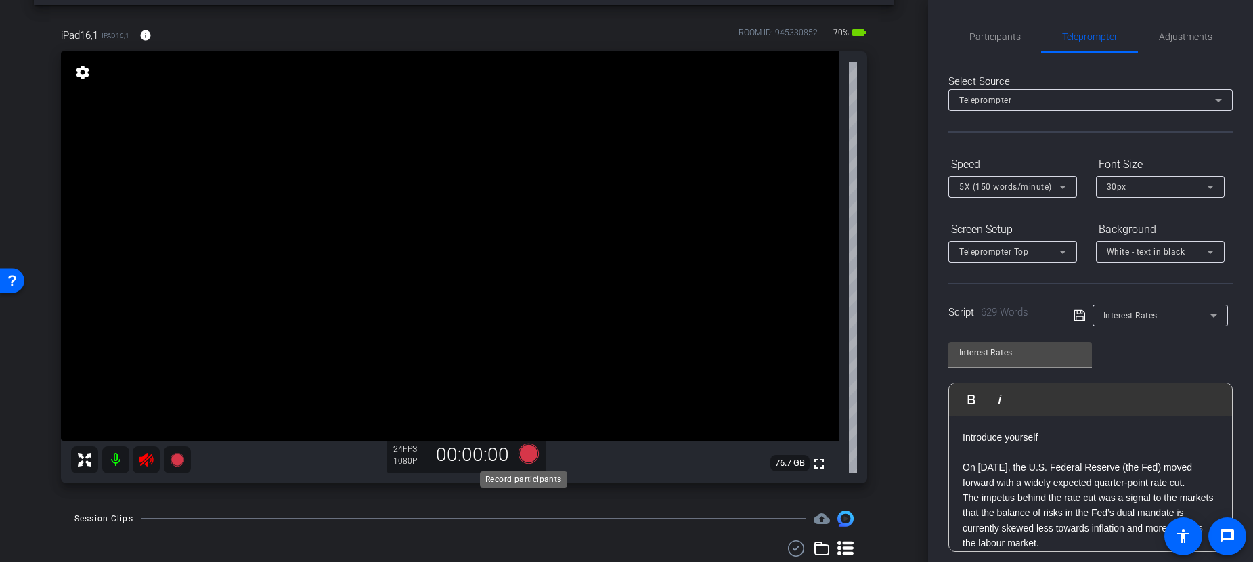
click at [525, 452] on icon at bounding box center [528, 453] width 20 height 20
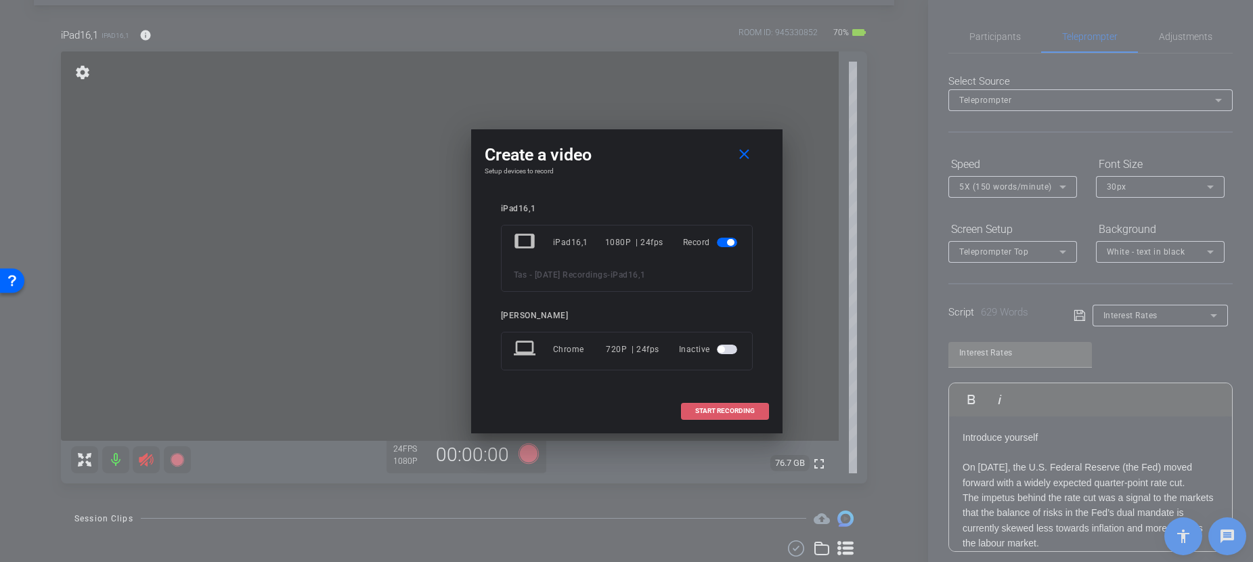
click at [743, 409] on span "START RECORDING" at bounding box center [725, 411] width 60 height 7
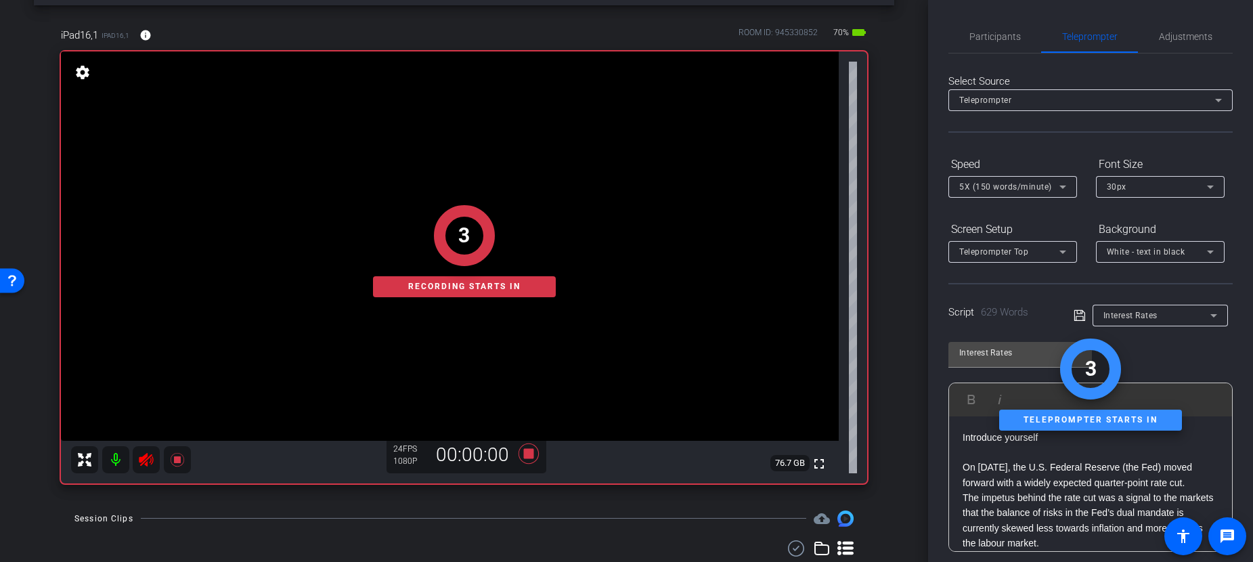
scroll to position [178, 0]
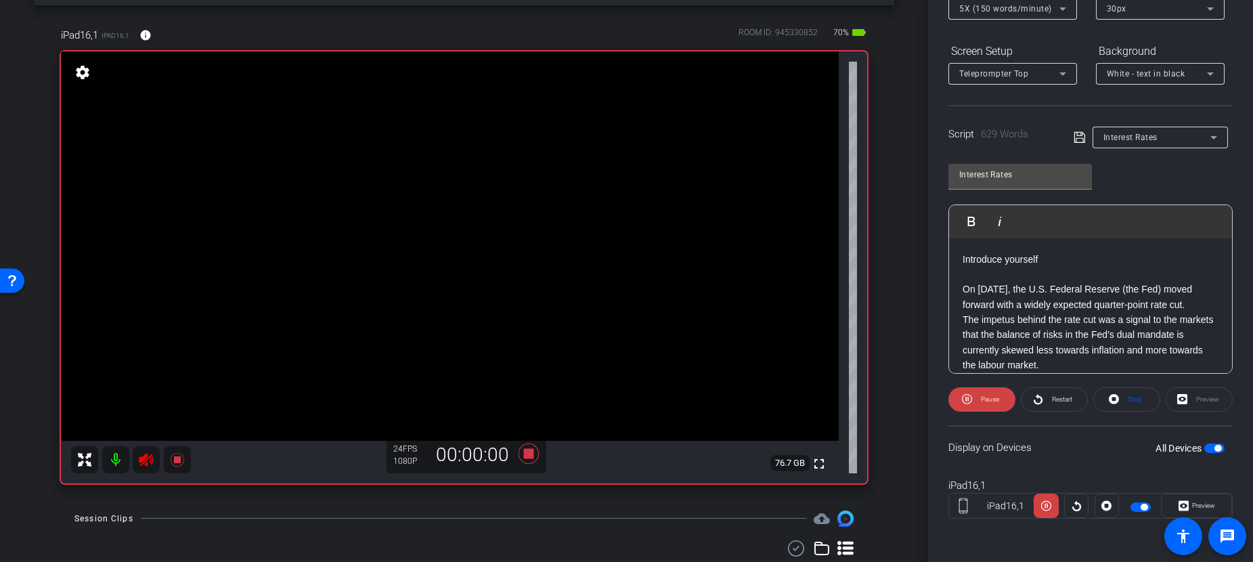
click at [1166, 508] on icon at bounding box center [1184, 506] width 10 height 10
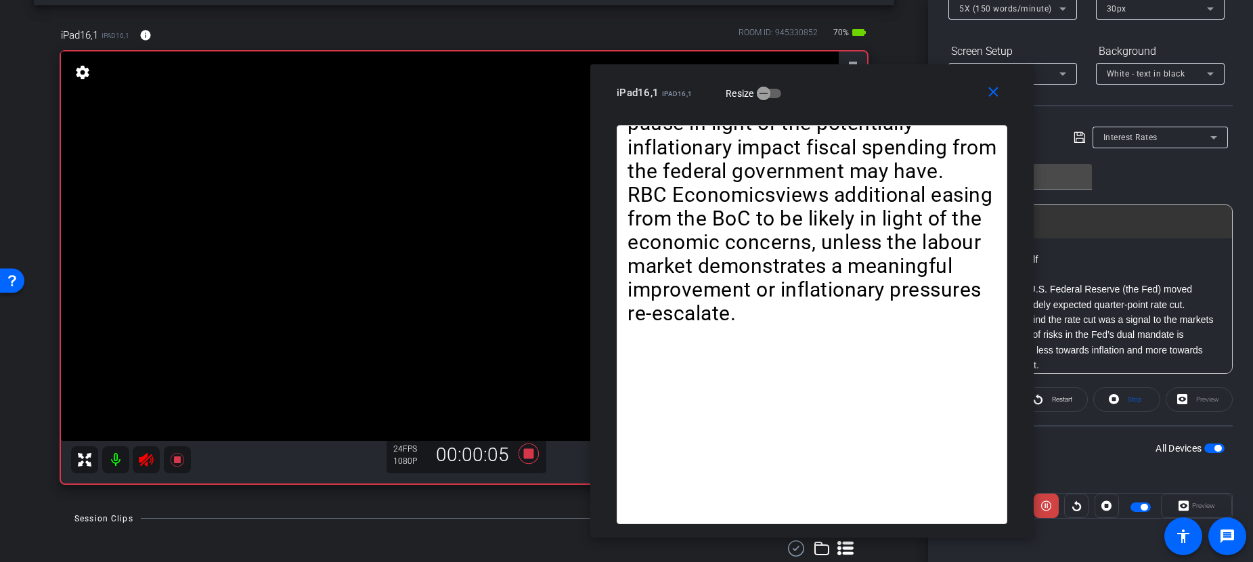
drag, startPoint x: 666, startPoint y: 53, endPoint x: 571, endPoint y: 85, distance: 100.2
click at [663, 85] on div "close iPad16,1 iPad16,1 Resize" at bounding box center [811, 94] width 443 height 61
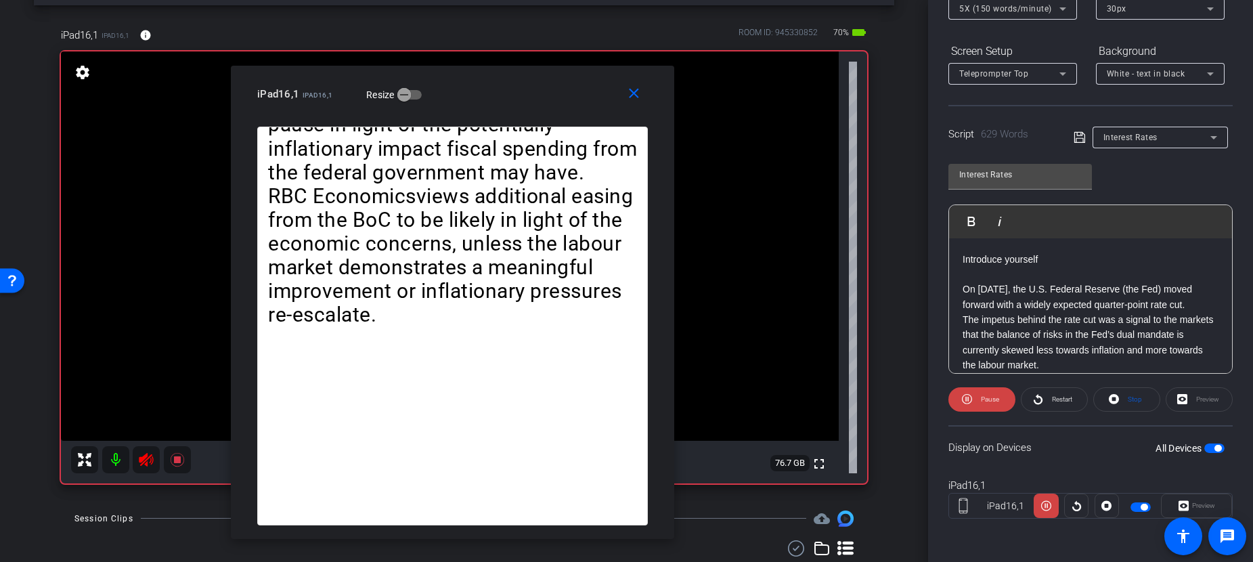
drag, startPoint x: 571, startPoint y: 85, endPoint x: 438, endPoint y: 74, distance: 133.9
click at [438, 74] on div "close iPad16,1 iPad16,1 Resize" at bounding box center [452, 96] width 443 height 61
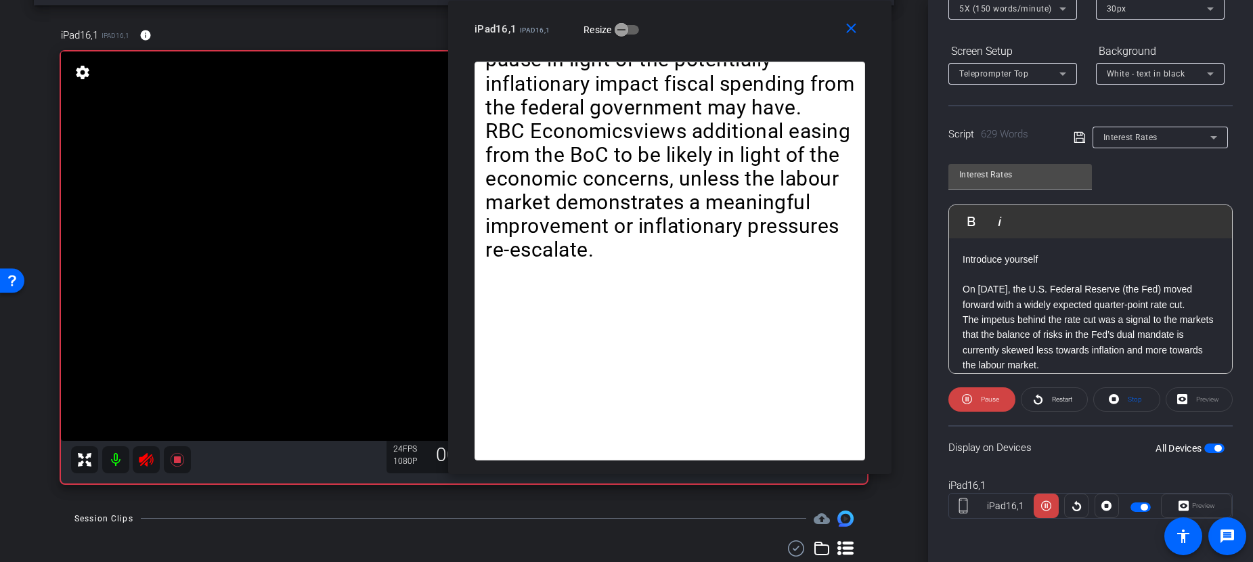
drag, startPoint x: 451, startPoint y: 85, endPoint x: 668, endPoint y: -19, distance: 240.7
click at [668, 0] on html "Accessibility Screen-Reader Guide, Feedback, and Issue Reporting | New window m…" at bounding box center [626, 281] width 1253 height 562
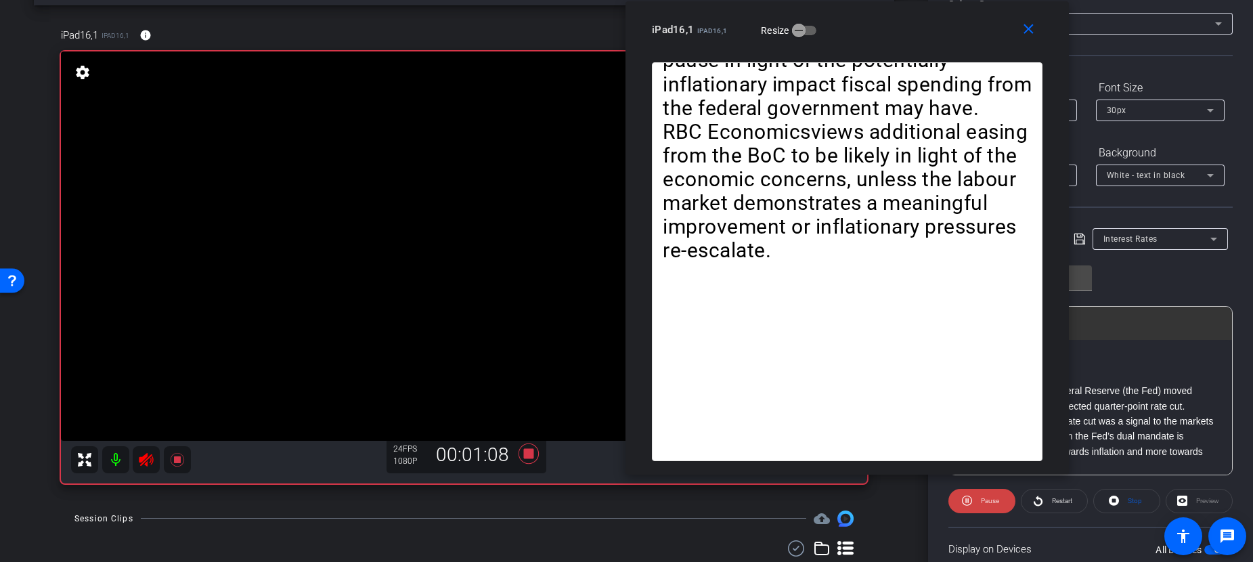
drag, startPoint x: 672, startPoint y: 52, endPoint x: 846, endPoint y: 53, distance: 174.0
click at [846, 53] on div "close iPad16,1 iPad16,1 Resize" at bounding box center [846, 31] width 443 height 61
click at [523, 456] on icon at bounding box center [528, 453] width 20 height 20
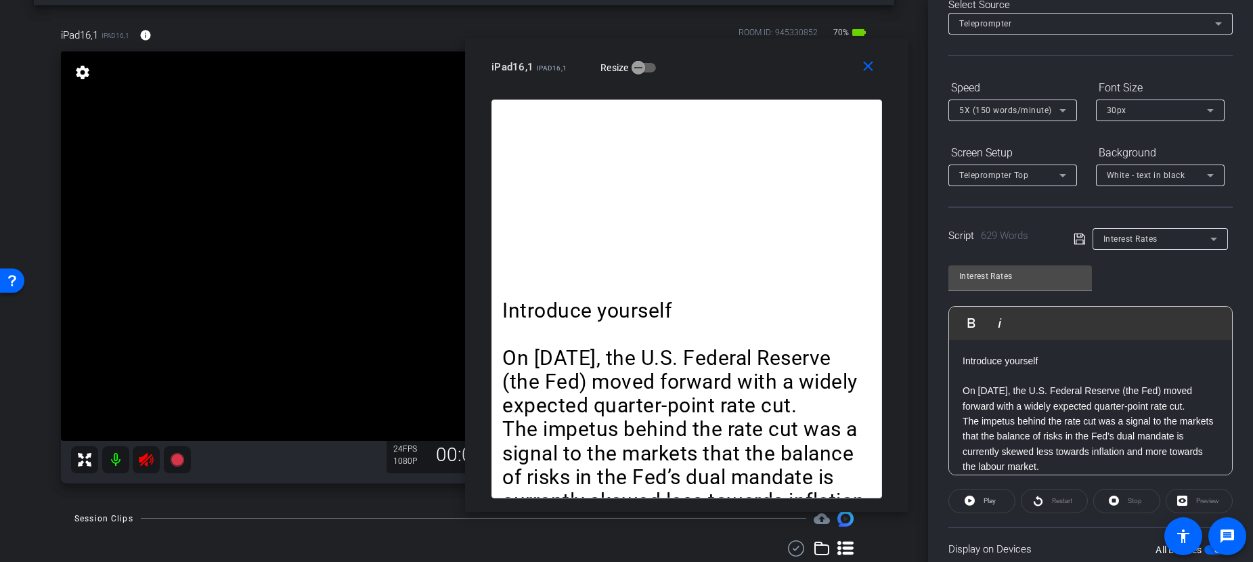
drag, startPoint x: 995, startPoint y: 39, endPoint x: 837, endPoint y: 84, distance: 164.1
click at [818, 77] on div "iPad16,1 iPad16,1 Resize" at bounding box center [691, 67] width 401 height 24
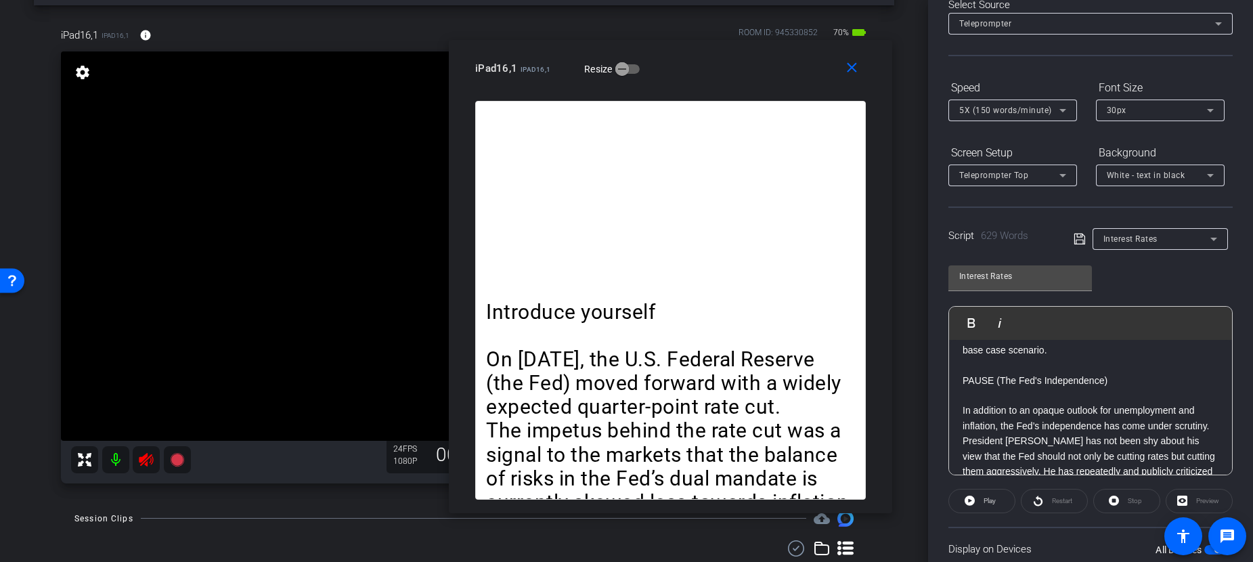
scroll to position [406, 0]
click at [699, 368] on p "On September 17, the U.S. Federal Reserve (the Fed) moved forward with a widely…" at bounding box center [670, 382] width 369 height 71
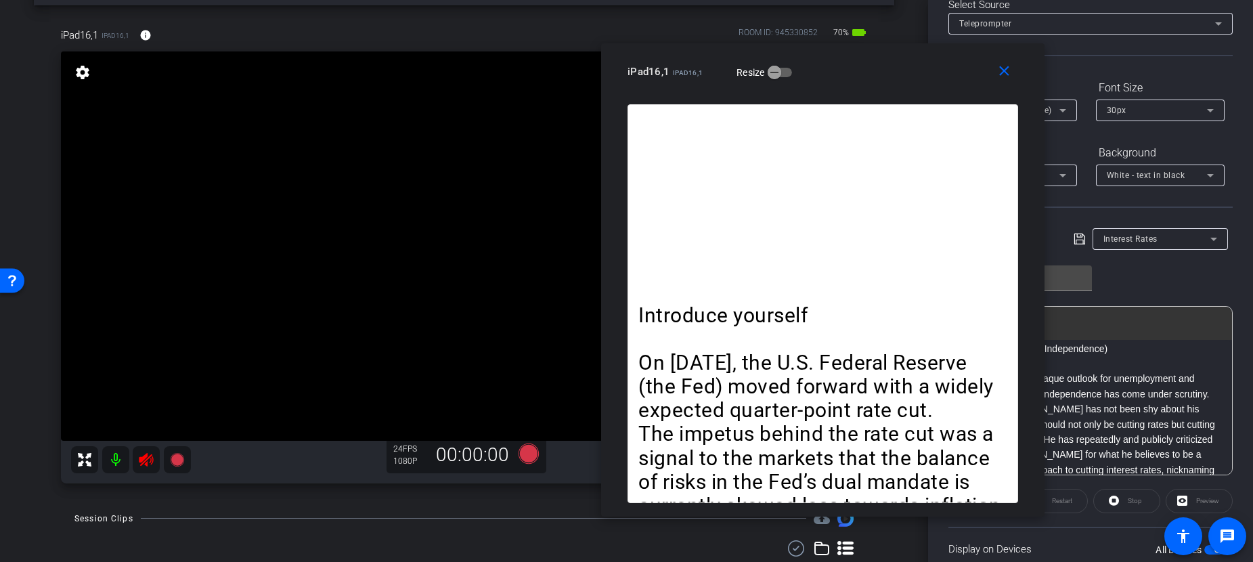
drag, startPoint x: 749, startPoint y: 74, endPoint x: 904, endPoint y: 76, distance: 155.0
click at [904, 76] on div "iPad16,1 iPad16,1 Resize" at bounding box center [828, 72] width 401 height 24
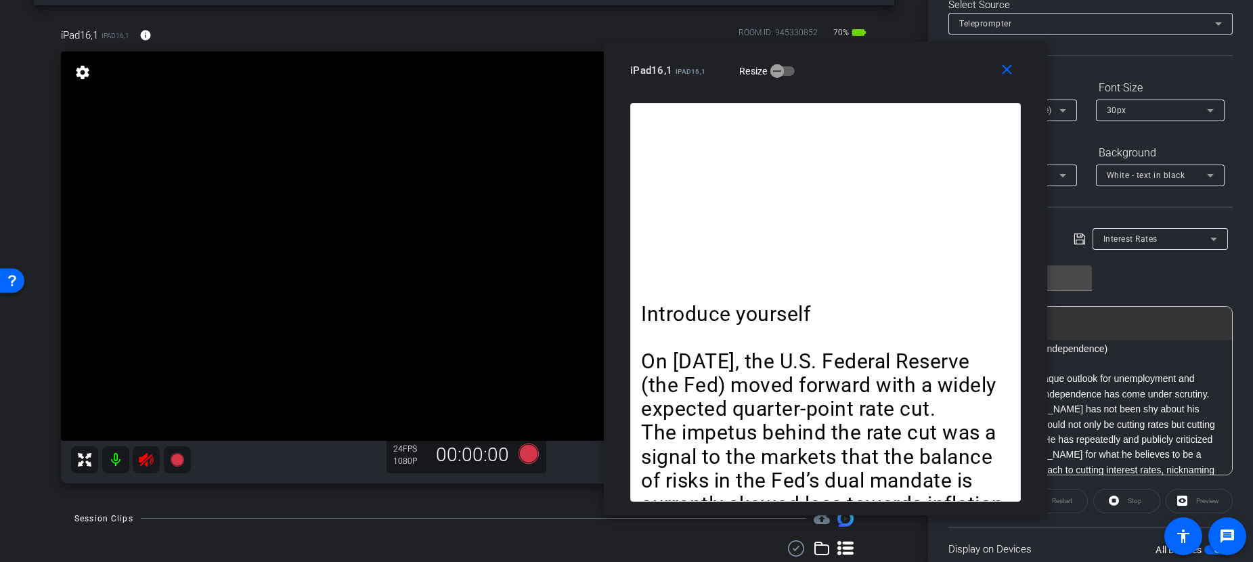
click at [825, 355] on p "On September 17, the U.S. Federal Reserve (the Fed) moved forward with a widely…" at bounding box center [825, 384] width 369 height 71
click at [1002, 71] on mat-icon "close" at bounding box center [1006, 70] width 17 height 17
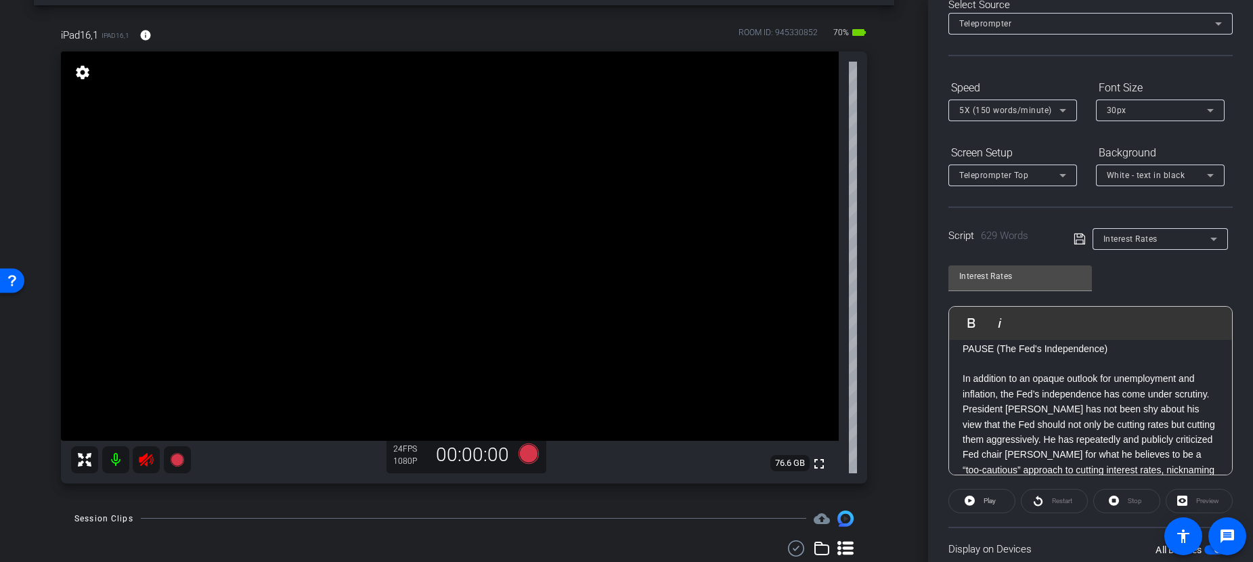
click at [1049, 371] on p at bounding box center [1091, 363] width 256 height 15
click at [1034, 356] on p "PAUSE (The Fed's Independence)" at bounding box center [1091, 348] width 256 height 15
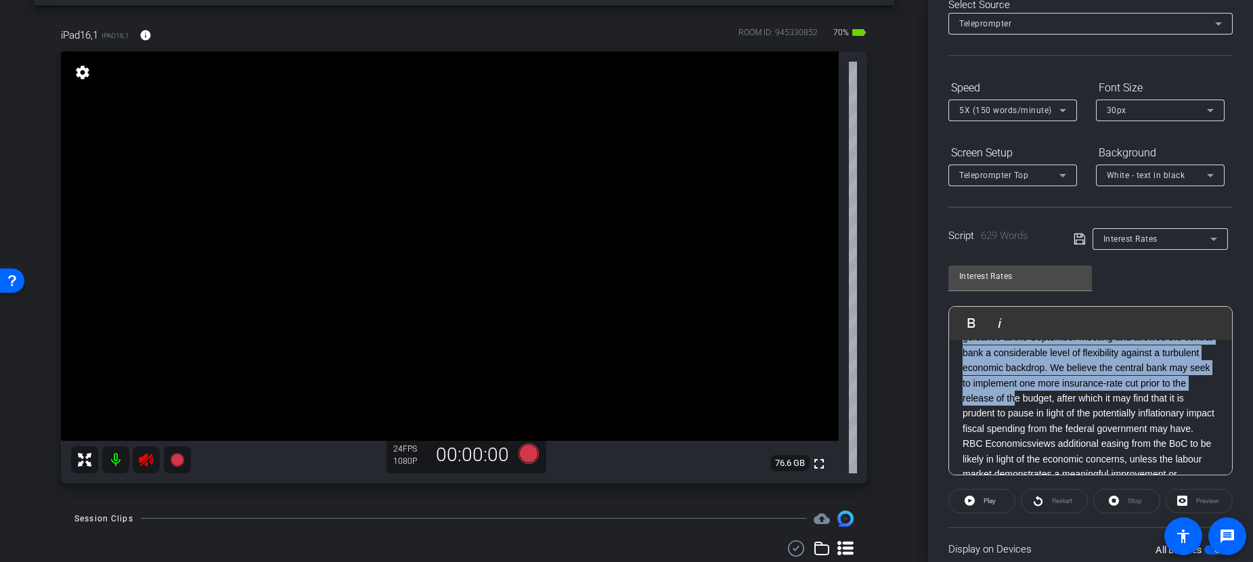
scroll to position [1210, 0]
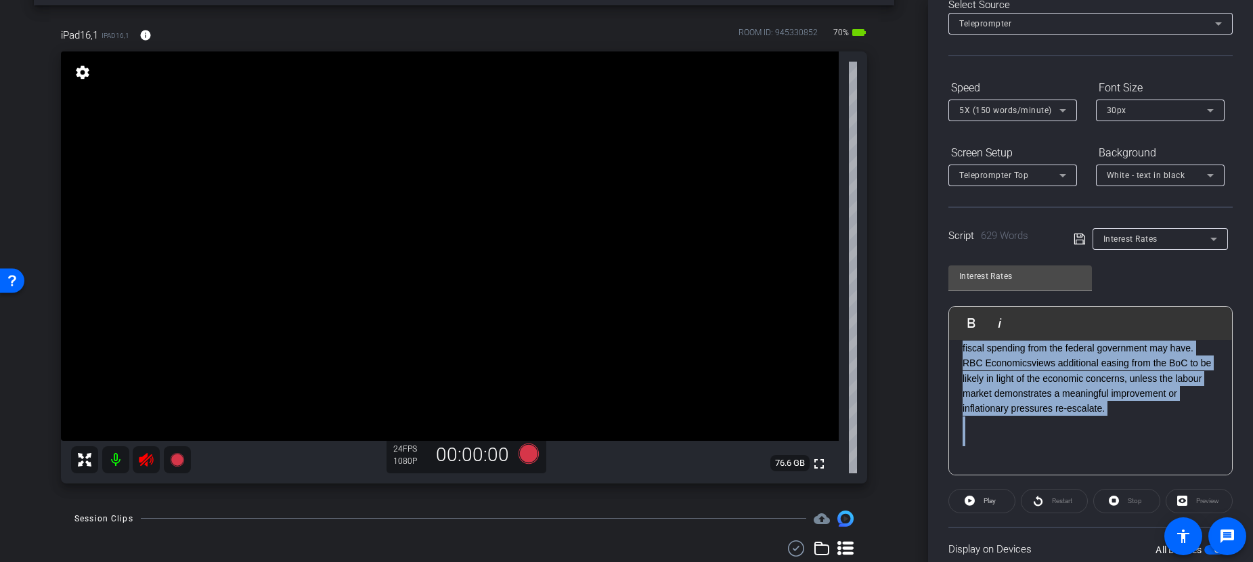
drag, startPoint x: 959, startPoint y: 404, endPoint x: 1179, endPoint y: 436, distance: 221.6
copy div "In addition to an opaque outlook for unemployment and inflation, the Fed’s inde…"
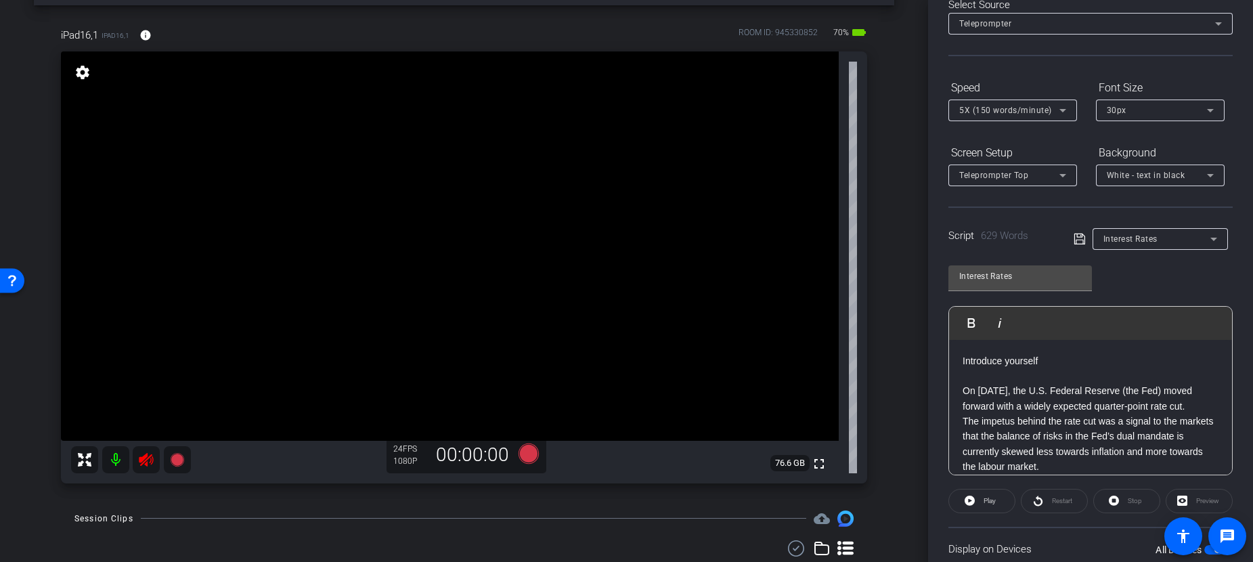
scroll to position [0, 0]
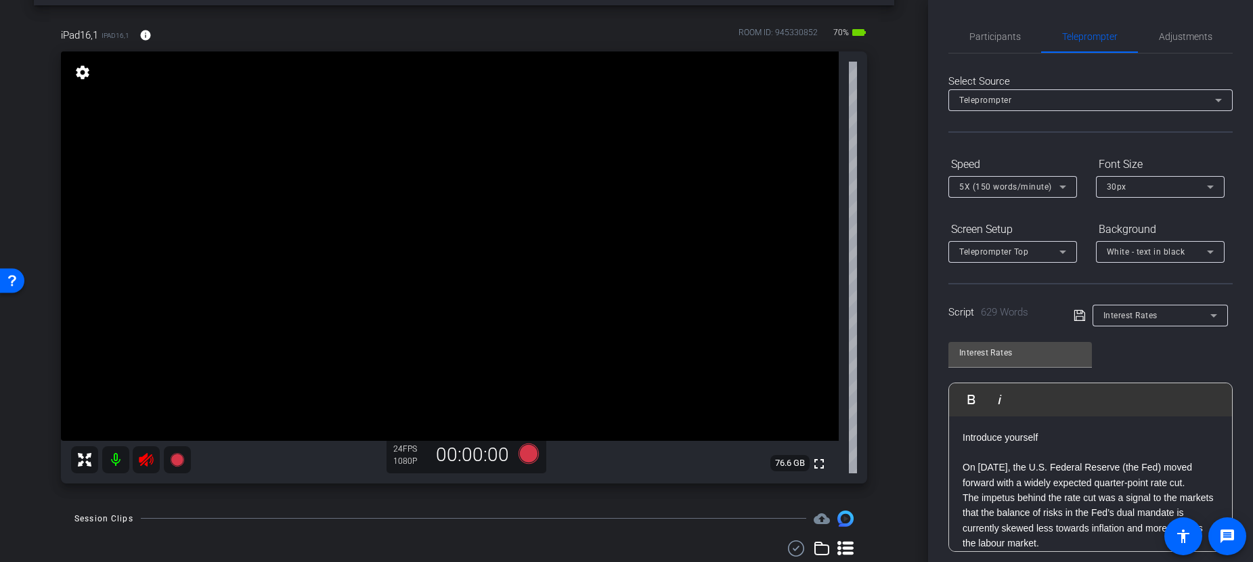
drag, startPoint x: 882, startPoint y: 468, endPoint x: 894, endPoint y: 474, distance: 12.7
click at [884, 468] on div "arrow_back Tas - October 2025 Recordings Back to project Send invite account_bo…" at bounding box center [464, 228] width 928 height 562
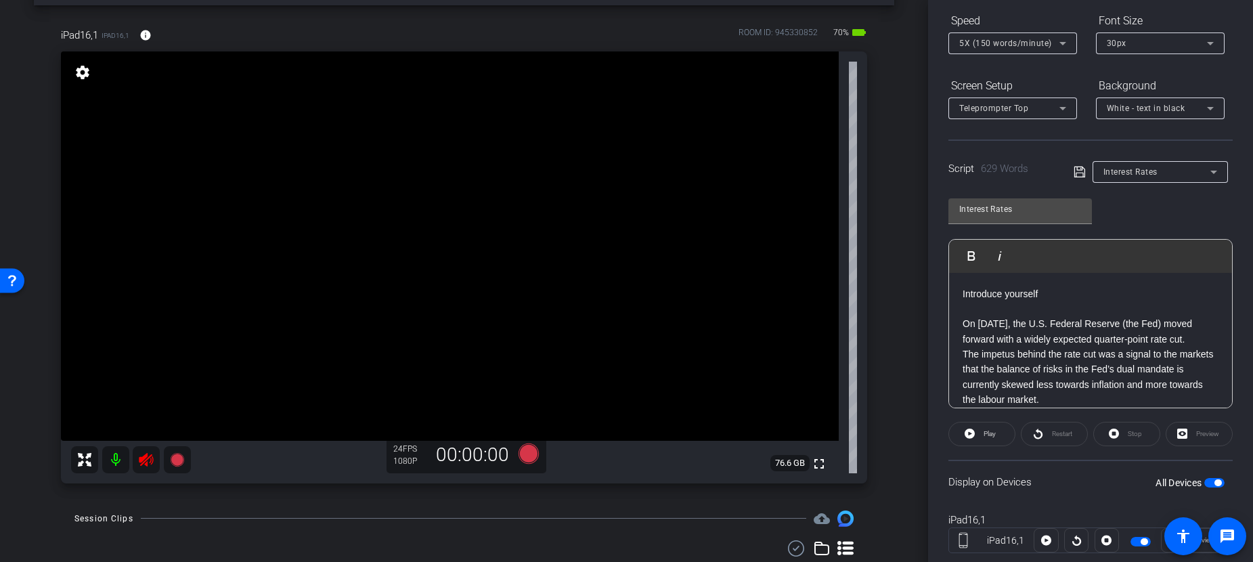
scroll to position [178, 0]
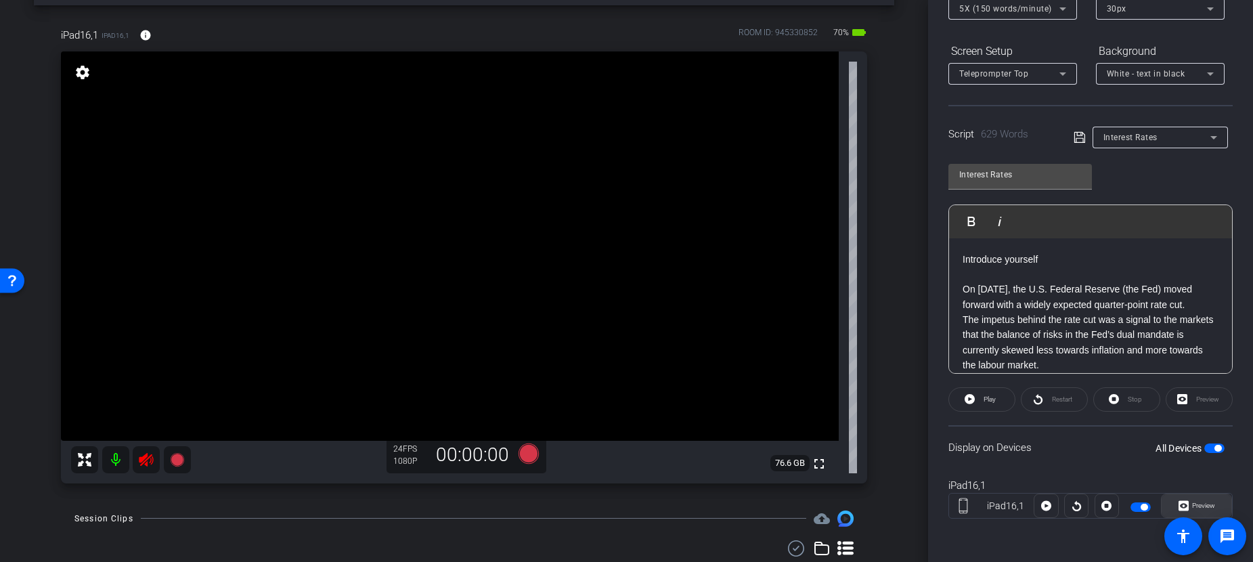
click at [1166, 504] on span "Preview" at bounding box center [1203, 505] width 23 height 7
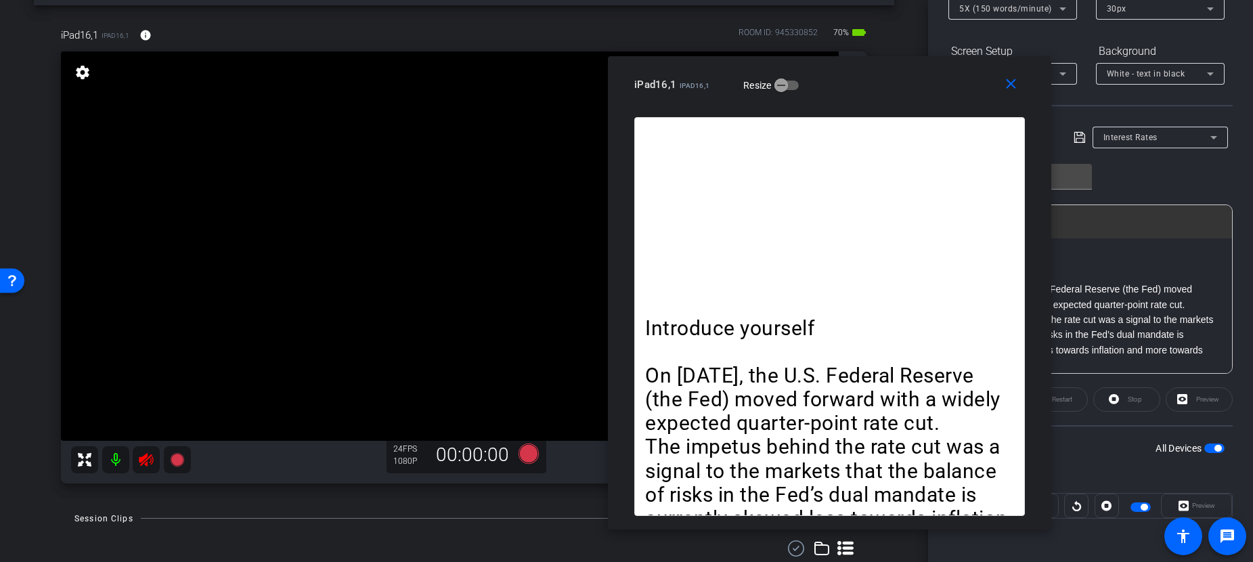
drag, startPoint x: 652, startPoint y: 76, endPoint x: 855, endPoint y: 88, distance: 203.4
click at [855, 88] on div "iPad16,1 iPad16,1 Resize" at bounding box center [834, 84] width 401 height 24
click at [521, 454] on icon at bounding box center [528, 453] width 20 height 20
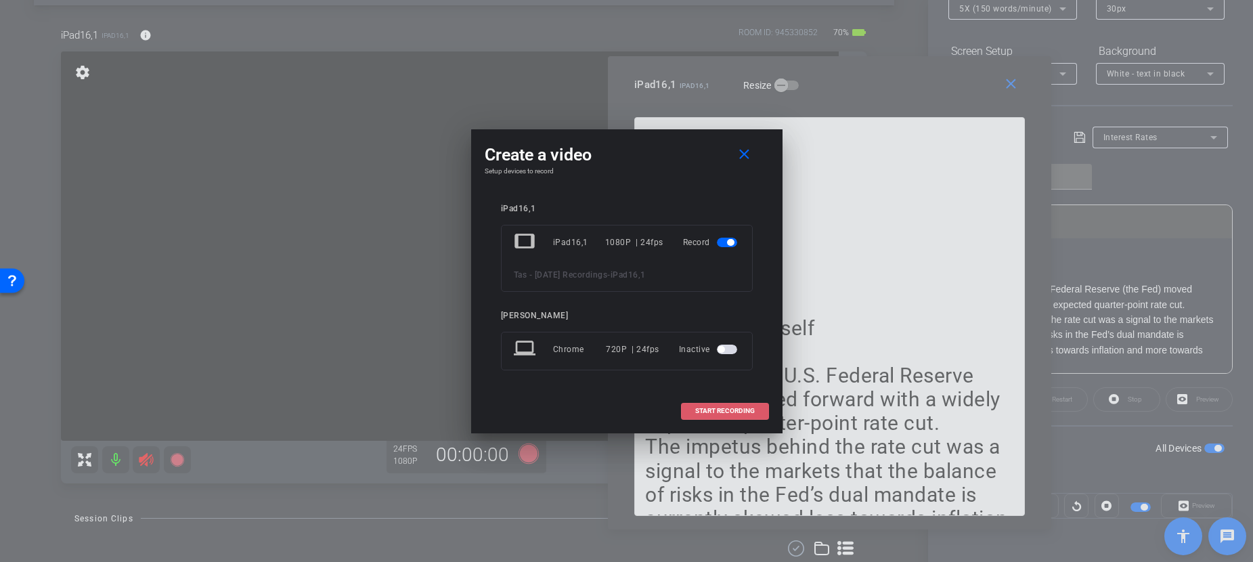
click at [738, 408] on span "START RECORDING" at bounding box center [725, 411] width 60 height 7
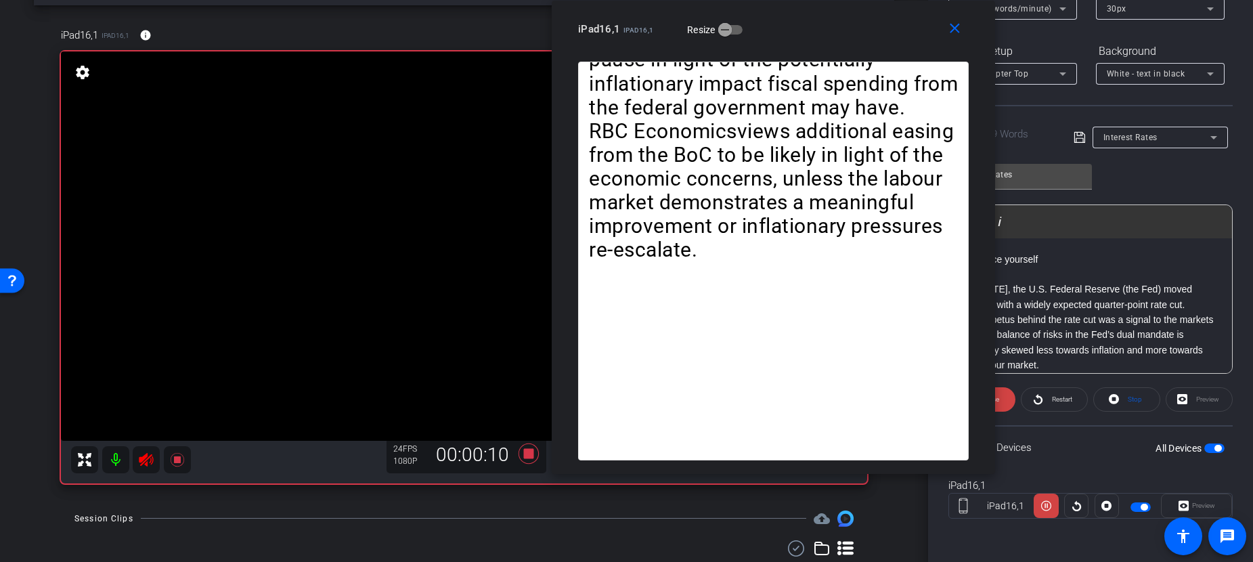
drag, startPoint x: 922, startPoint y: 88, endPoint x: 866, endPoint y: 12, distance: 94.9
click at [866, 12] on div "close iPad16,1 iPad16,1 Resize" at bounding box center [773, 31] width 443 height 61
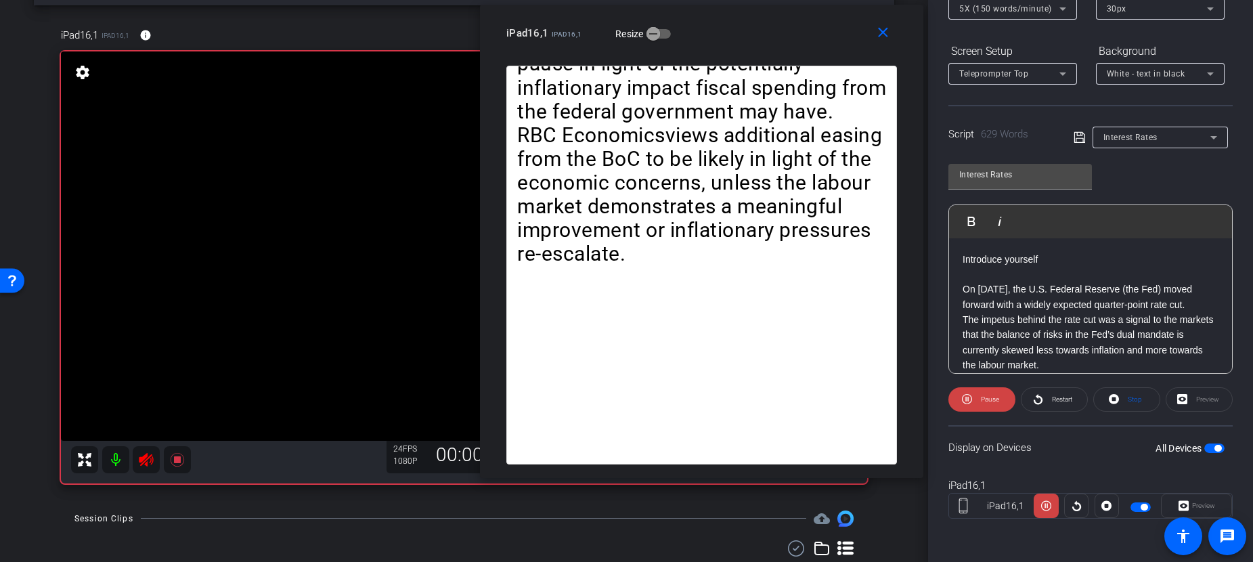
drag, startPoint x: 847, startPoint y: 35, endPoint x: 774, endPoint y: 40, distance: 73.3
click at [774, 40] on div "iPad16,1 iPad16,1 Resize" at bounding box center [706, 33] width 401 height 24
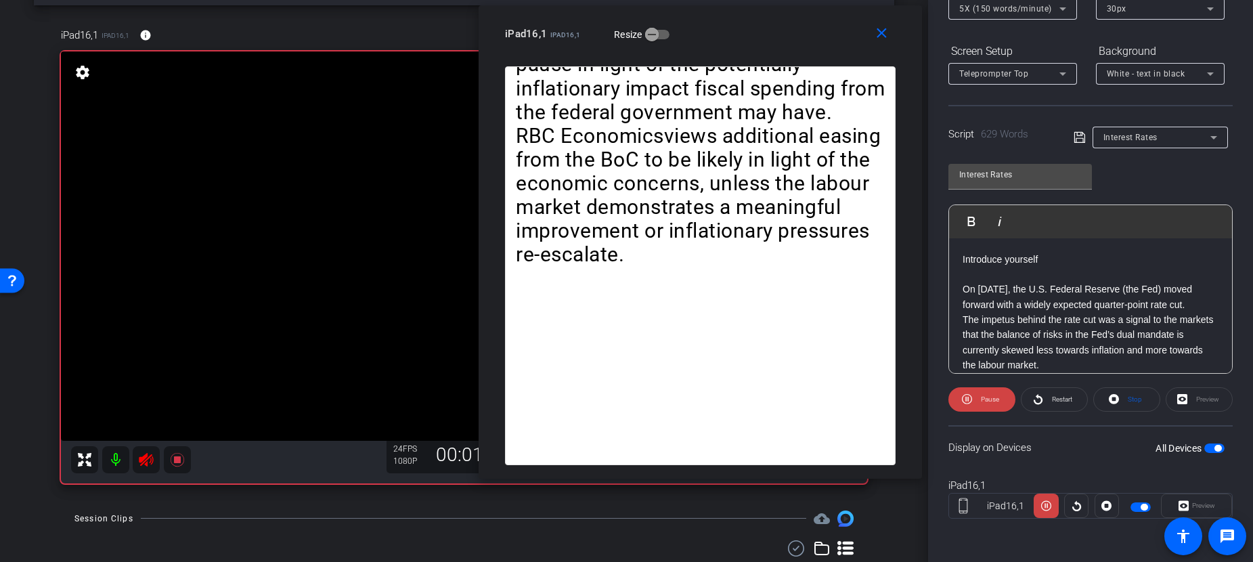
click at [1013, 14] on div "5X (150 words/minute)" at bounding box center [1009, 8] width 100 height 17
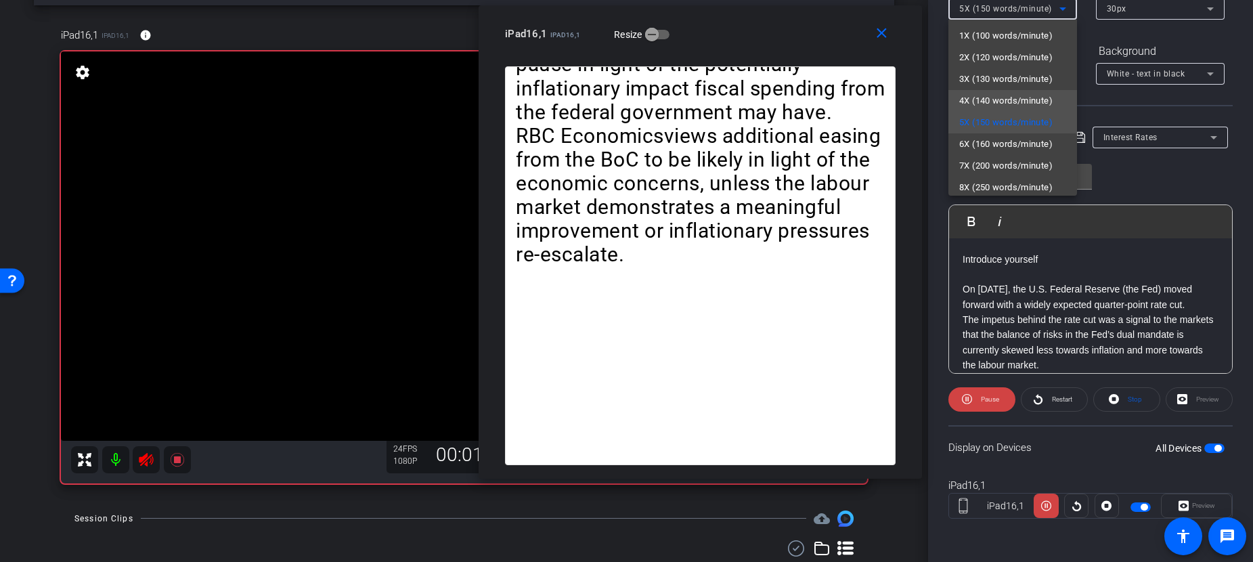
click at [1005, 99] on span "4X (140 words/minute)" at bounding box center [1005, 101] width 93 height 16
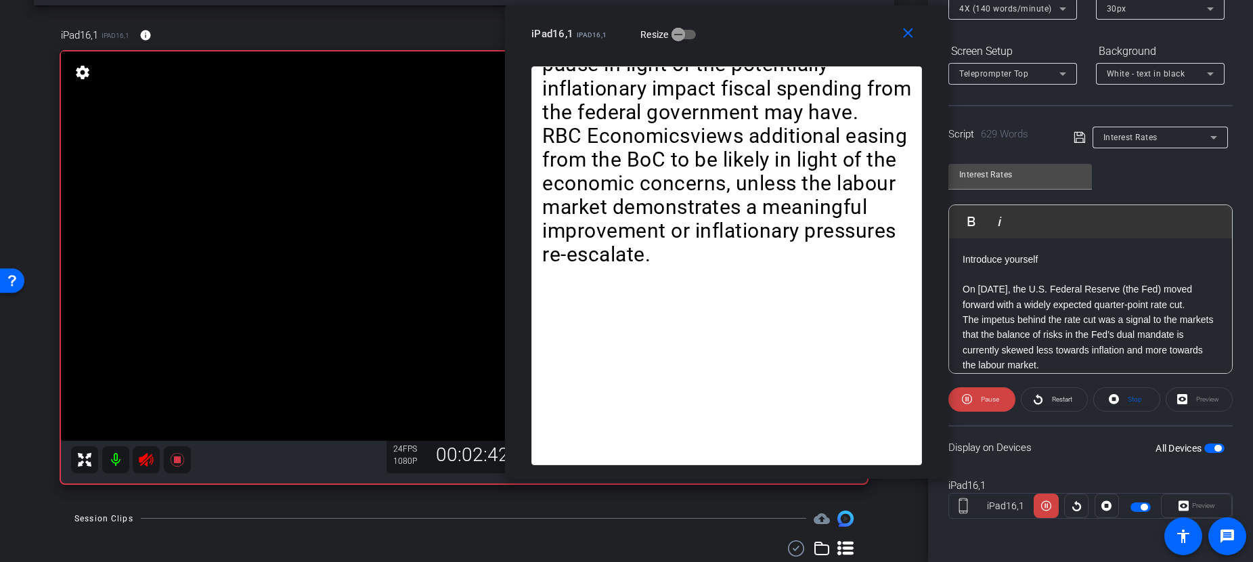
drag, startPoint x: 722, startPoint y: 30, endPoint x: 749, endPoint y: 30, distance: 26.4
click at [749, 30] on div "iPad16,1 iPad16,1 Resize" at bounding box center [731, 34] width 401 height 24
click at [1027, 10] on span "4X (140 words/minute)" at bounding box center [1005, 8] width 93 height 9
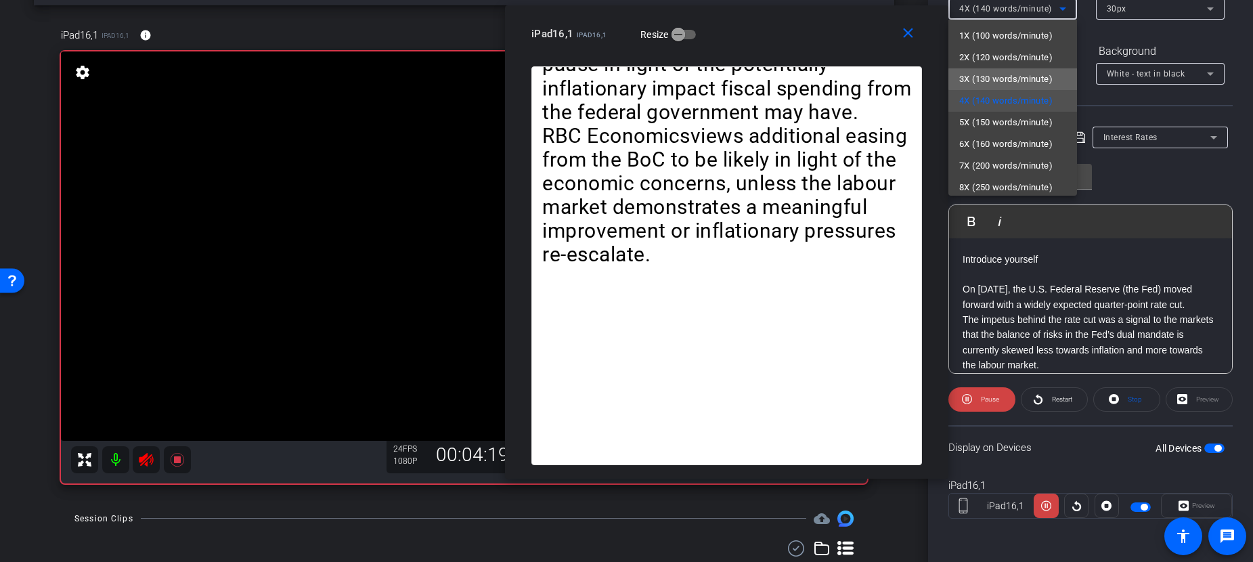
click at [1019, 79] on span "3X (130 words/minute)" at bounding box center [1005, 79] width 93 height 16
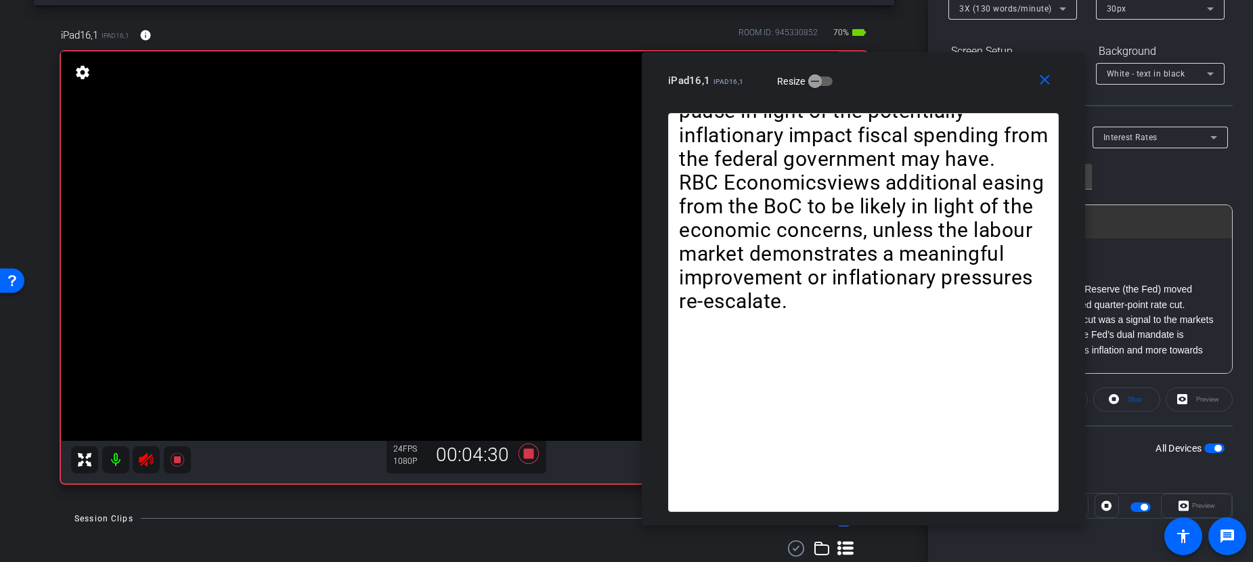
drag, startPoint x: 755, startPoint y: 37, endPoint x: 892, endPoint y: 84, distance: 144.5
click at [892, 84] on div "iPad16,1 iPad16,1 Resize" at bounding box center [868, 80] width 401 height 24
click at [523, 456] on icon at bounding box center [528, 453] width 20 height 20
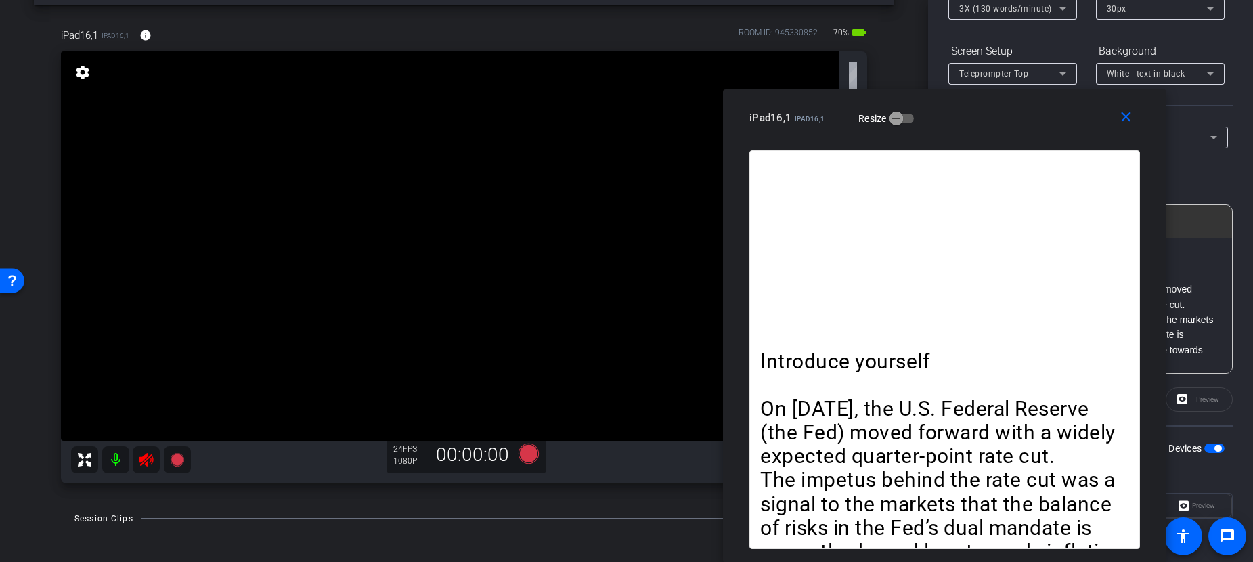
drag, startPoint x: 963, startPoint y: 85, endPoint x: 1044, endPoint y: 125, distance: 90.5
click at [1044, 125] on div "iPad16,1 iPad16,1 Resize" at bounding box center [949, 118] width 401 height 24
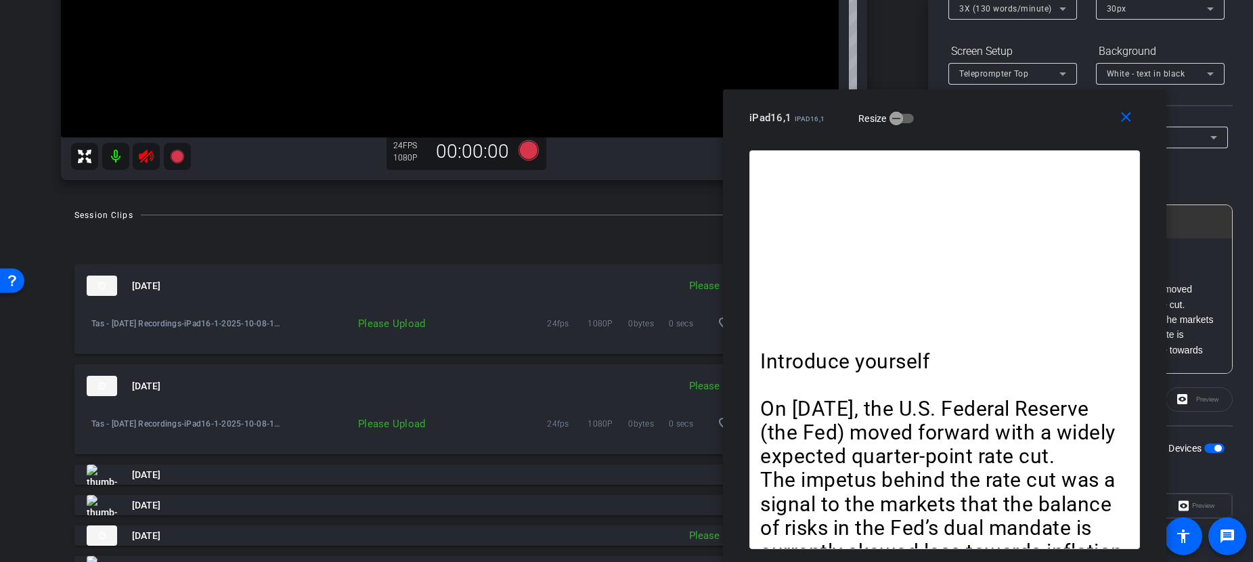
scroll to position [357, 0]
click at [1126, 117] on mat-icon "close" at bounding box center [1126, 117] width 17 height 17
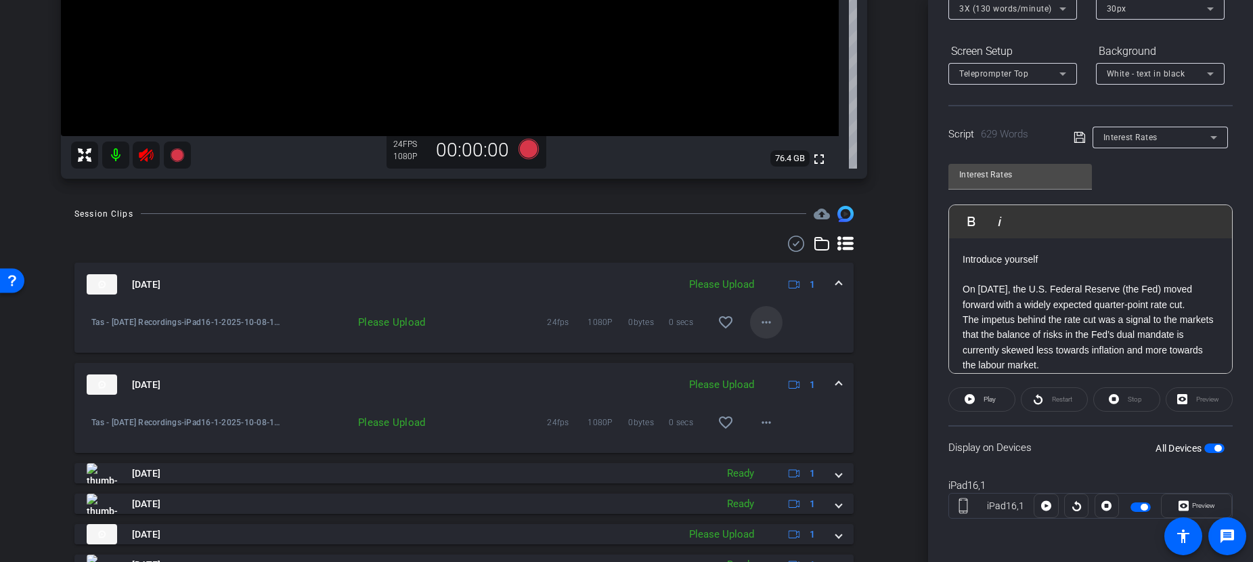
click at [758, 322] on mat-icon "more_horiz" at bounding box center [766, 322] width 16 height 16
click at [769, 349] on span "Upload" at bounding box center [779, 351] width 54 height 16
click at [1145, 137] on span "Interest Rates" at bounding box center [1130, 137] width 54 height 9
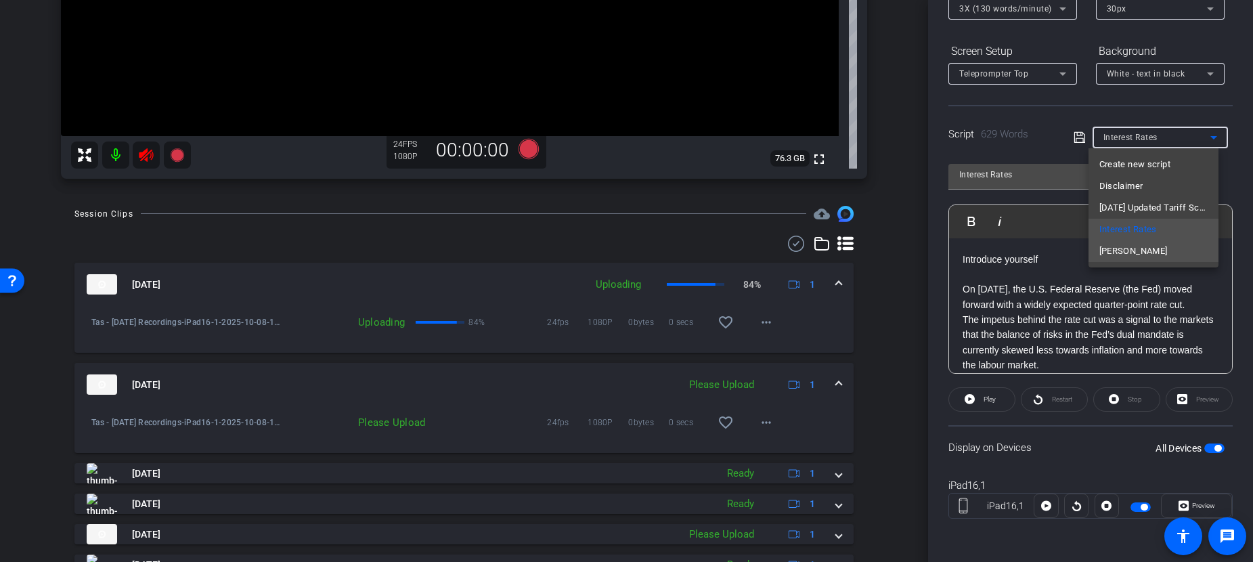
click at [1128, 248] on span "CUSMA" at bounding box center [1133, 251] width 68 height 16
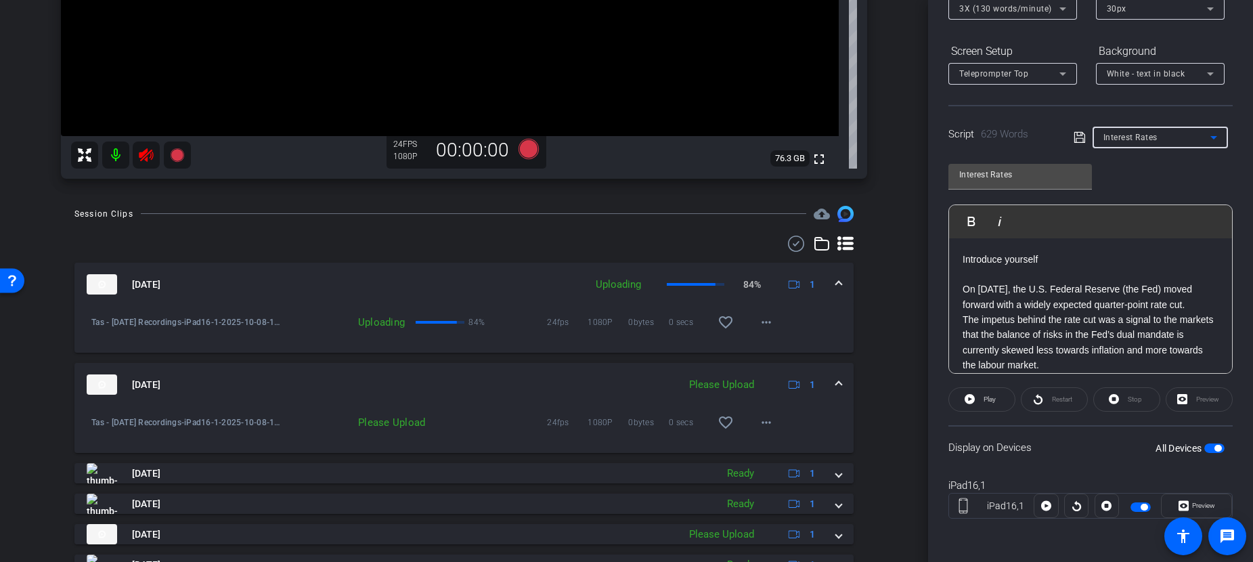
type input "CUSMA"
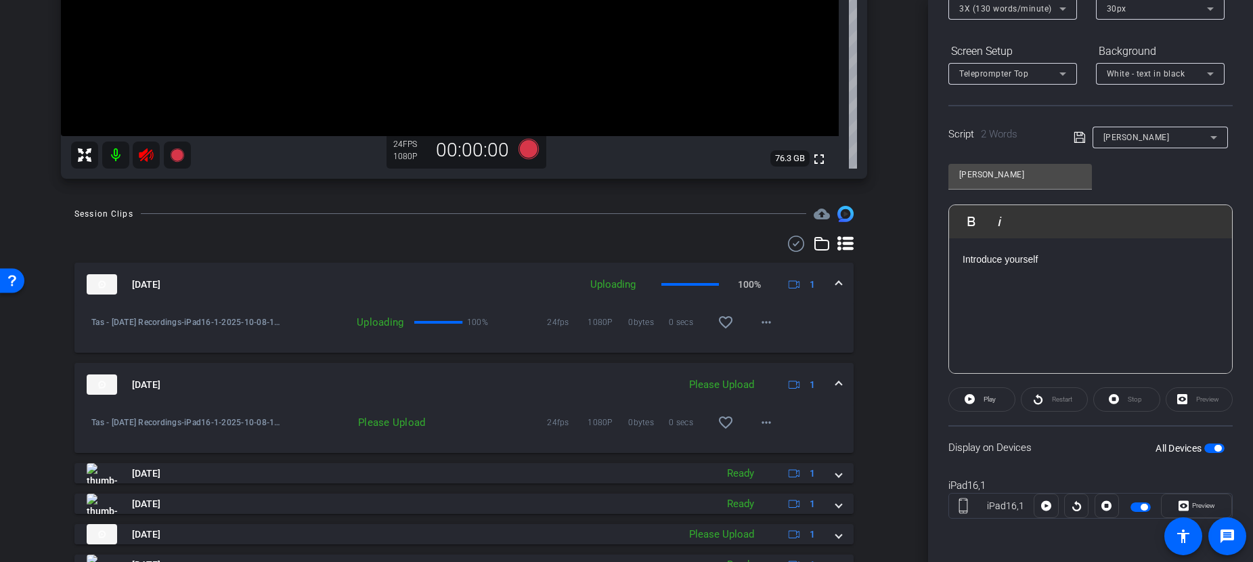
click at [1114, 279] on p at bounding box center [1091, 274] width 256 height 15
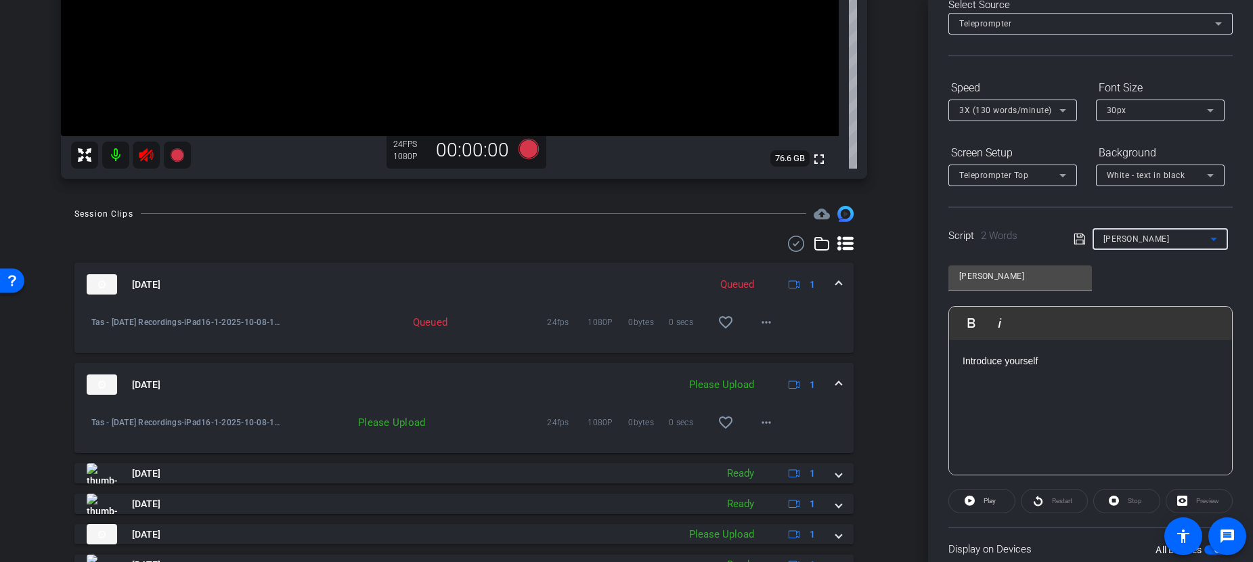
click at [1126, 238] on span "CUSMA" at bounding box center [1136, 238] width 66 height 9
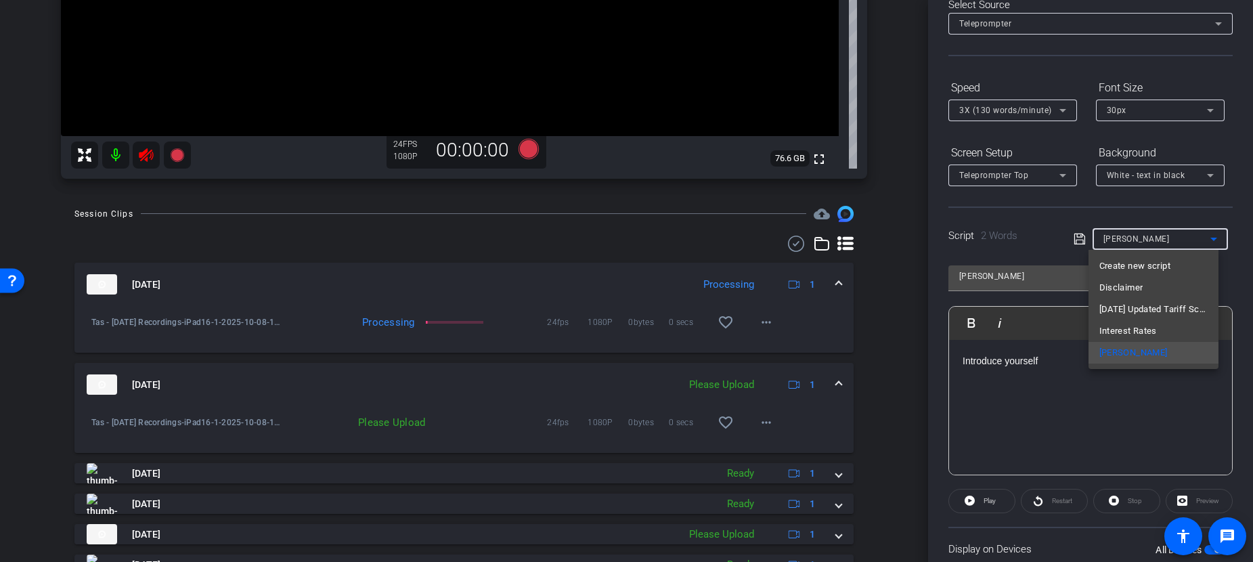
click at [1068, 382] on div at bounding box center [626, 281] width 1253 height 562
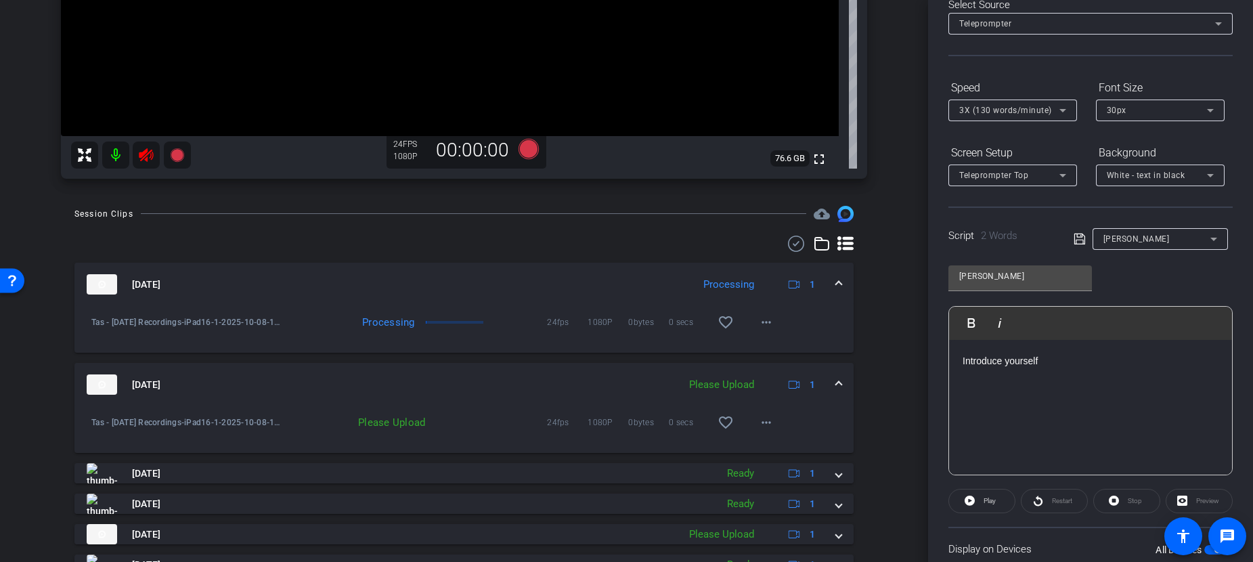
drag, startPoint x: 1043, startPoint y: 389, endPoint x: 1011, endPoint y: 402, distance: 34.3
click at [1042, 389] on p at bounding box center [1091, 390] width 256 height 15
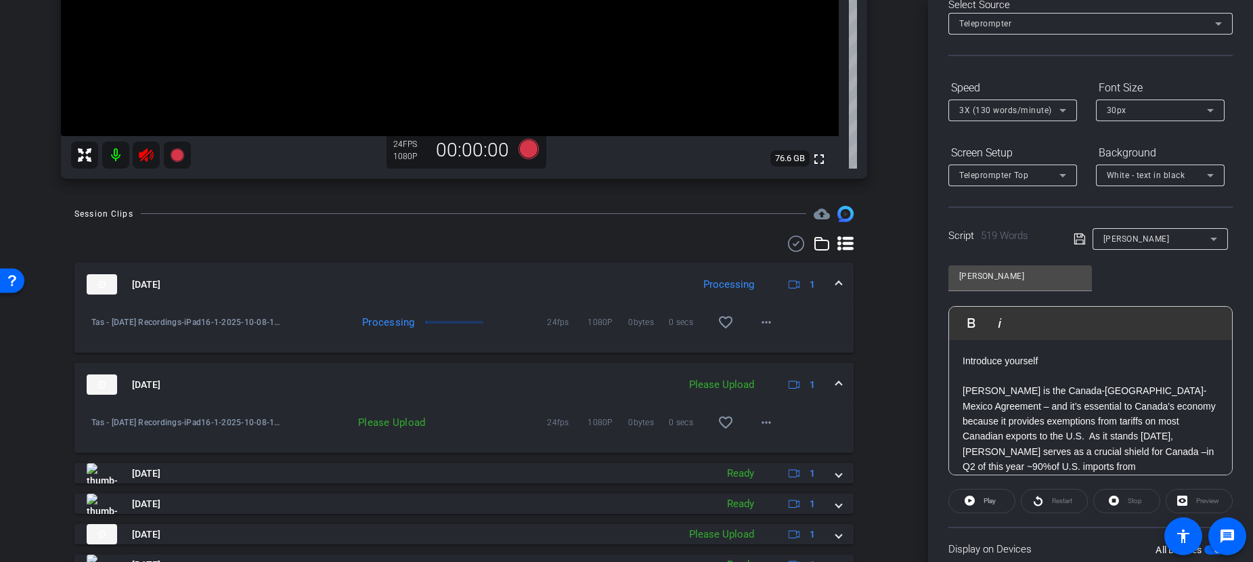
scroll to position [971, 0]
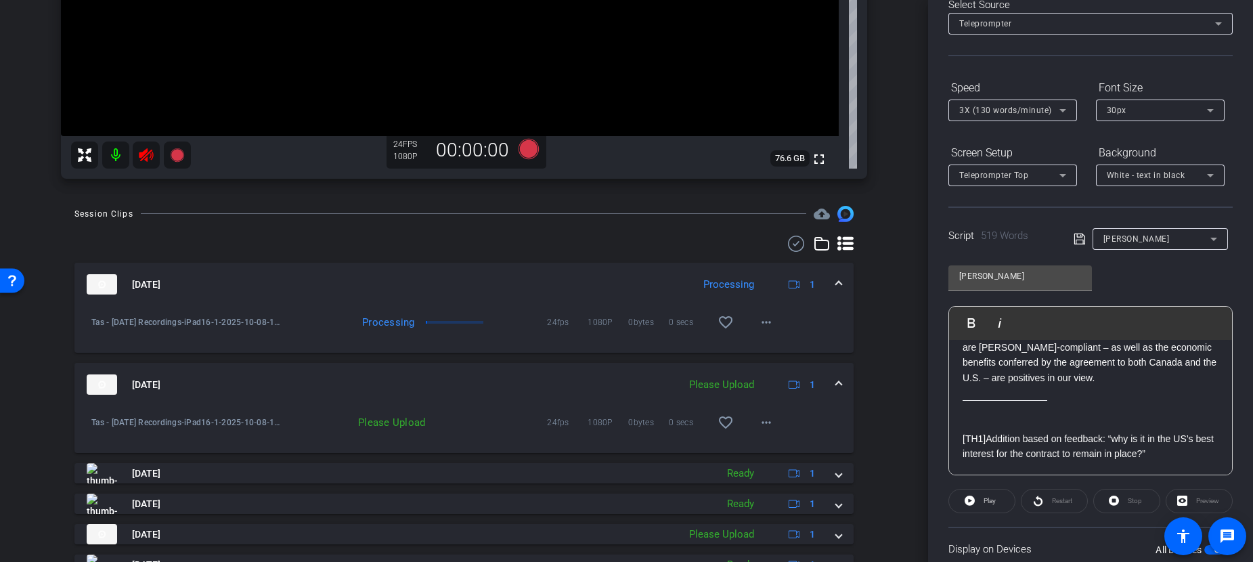
drag, startPoint x: 1066, startPoint y: 414, endPoint x: 967, endPoint y: 416, distance: 98.2
click at [967, 416] on p at bounding box center [1091, 408] width 256 height 15
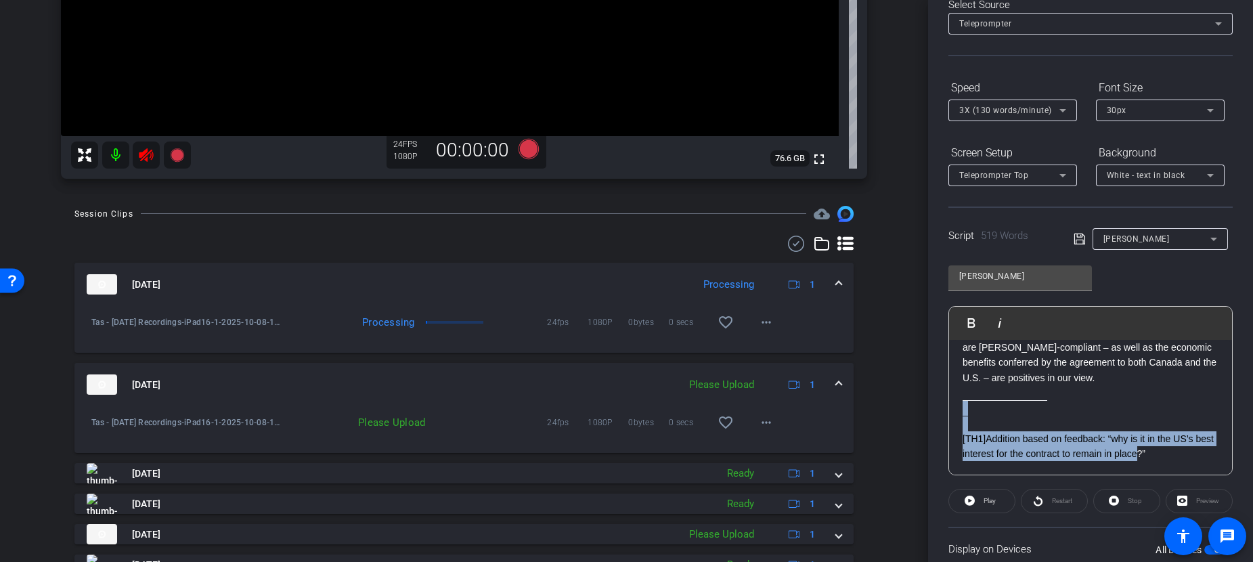
scroll to position [984, 0]
drag, startPoint x: 963, startPoint y: 414, endPoint x: 1183, endPoint y: 463, distance: 225.5
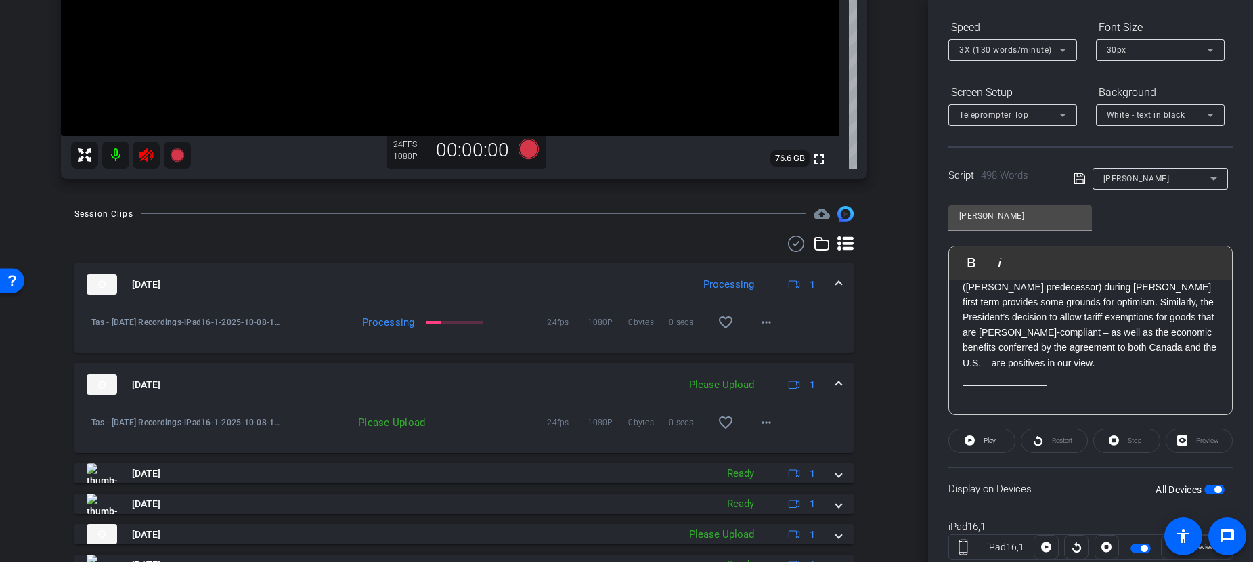
scroll to position [122, 0]
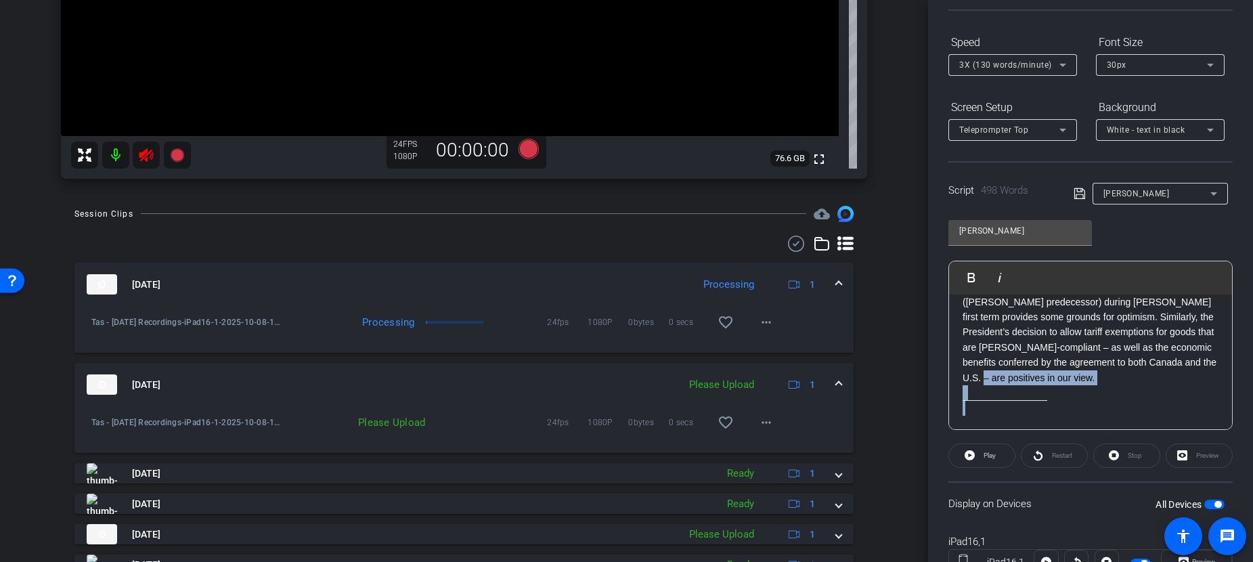
drag, startPoint x: 1065, startPoint y: 402, endPoint x: 953, endPoint y: 403, distance: 111.7
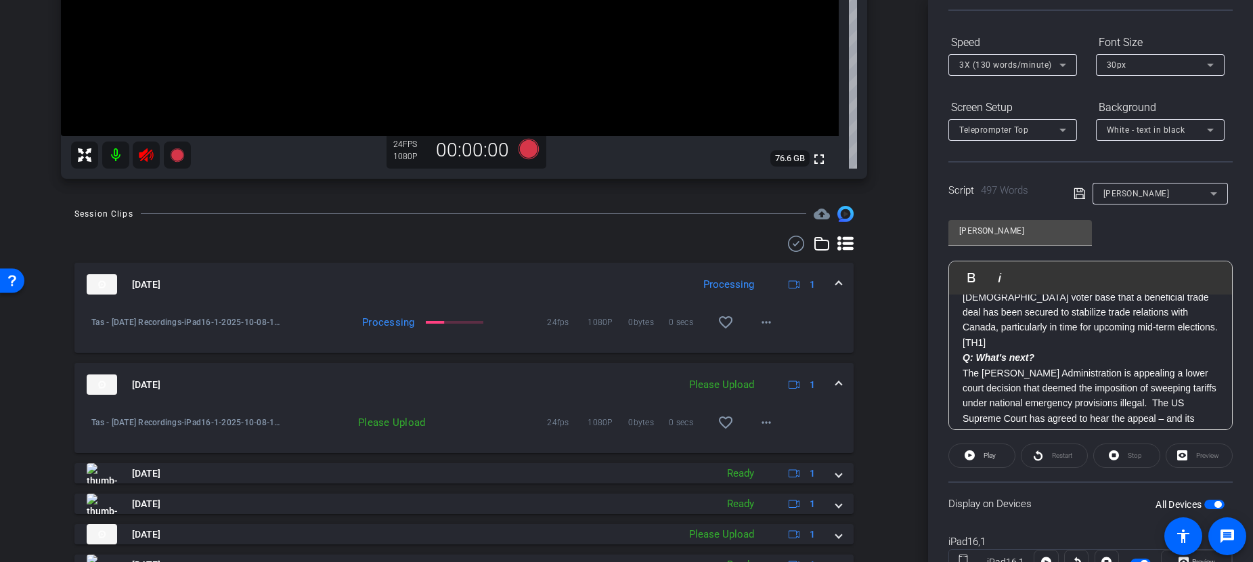
scroll to position [532, 0]
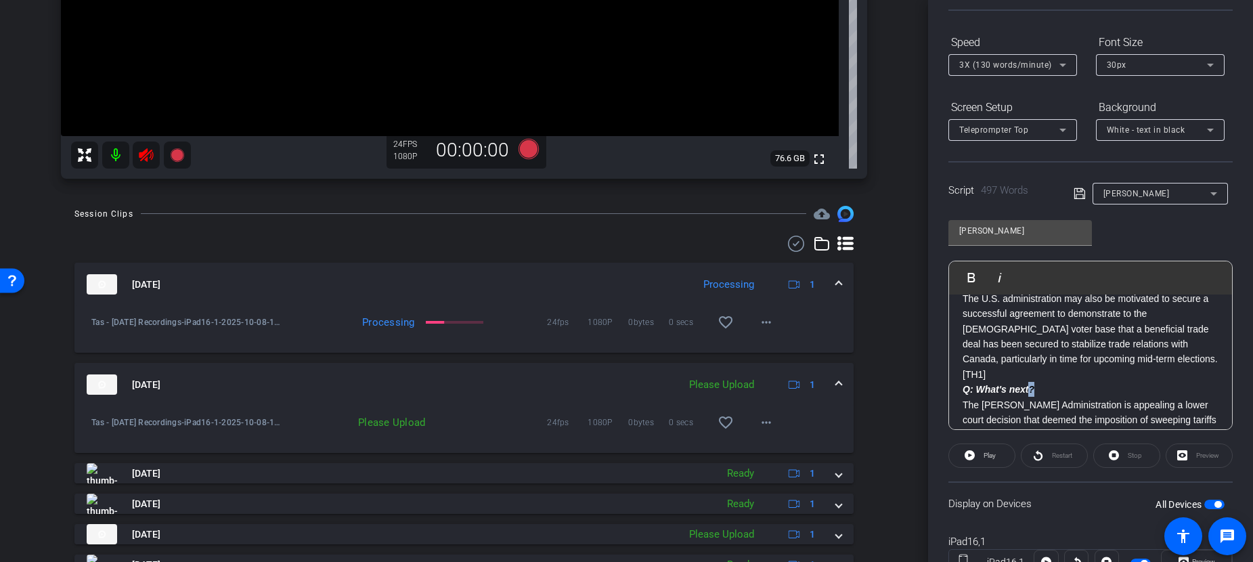
drag, startPoint x: 1040, startPoint y: 409, endPoint x: 1028, endPoint y: 407, distance: 11.7
click at [1028, 397] on p "Q: What's next?" at bounding box center [1091, 389] width 256 height 15
drag, startPoint x: 963, startPoint y: 393, endPoint x: 994, endPoint y: 393, distance: 31.1
click at [994, 382] on p "The U.S. administration may also be motivated to secure a successful agreement …" at bounding box center [1091, 336] width 256 height 91
click at [965, 393] on em "Q: What's next?" at bounding box center [999, 389] width 72 height 11
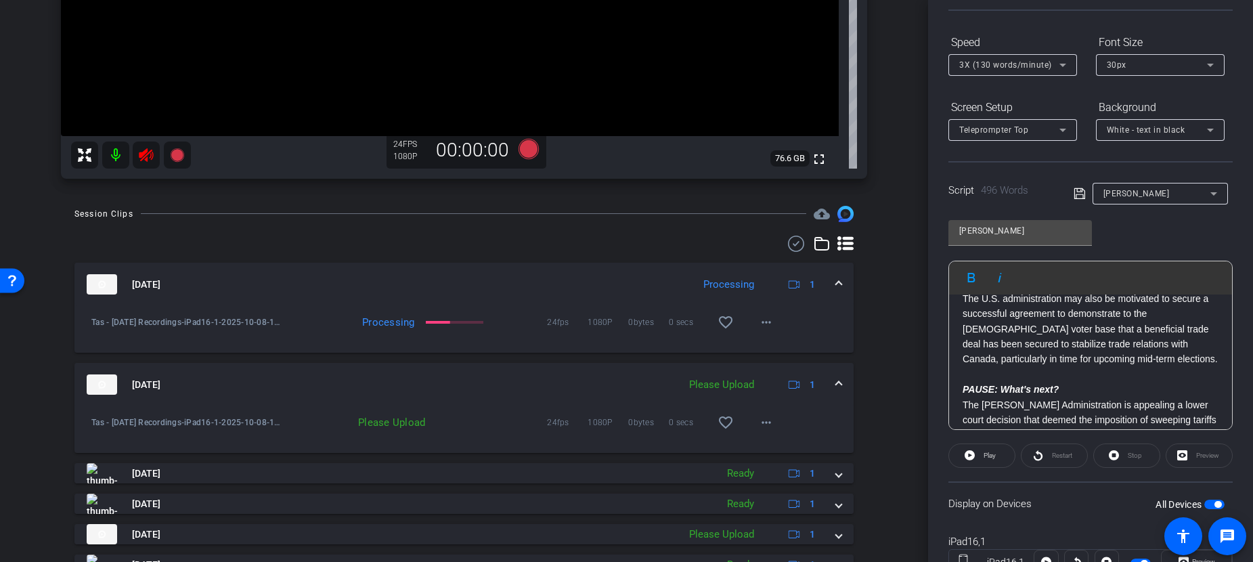
click at [1085, 397] on p "PAUSE: What's next?" at bounding box center [1091, 389] width 256 height 15
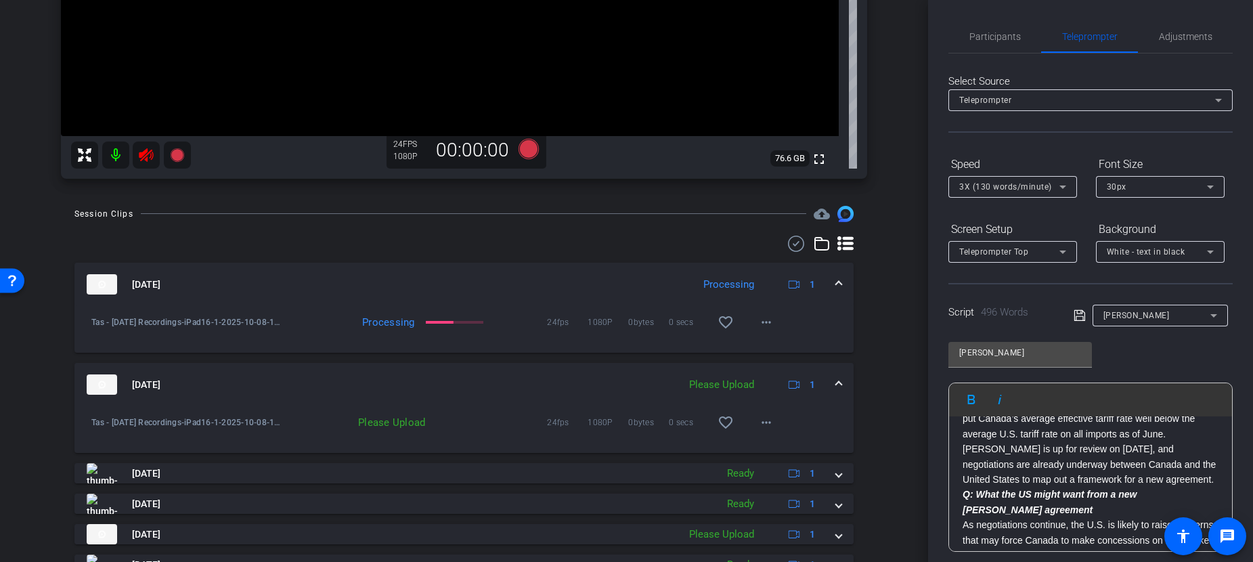
scroll to position [126, 0]
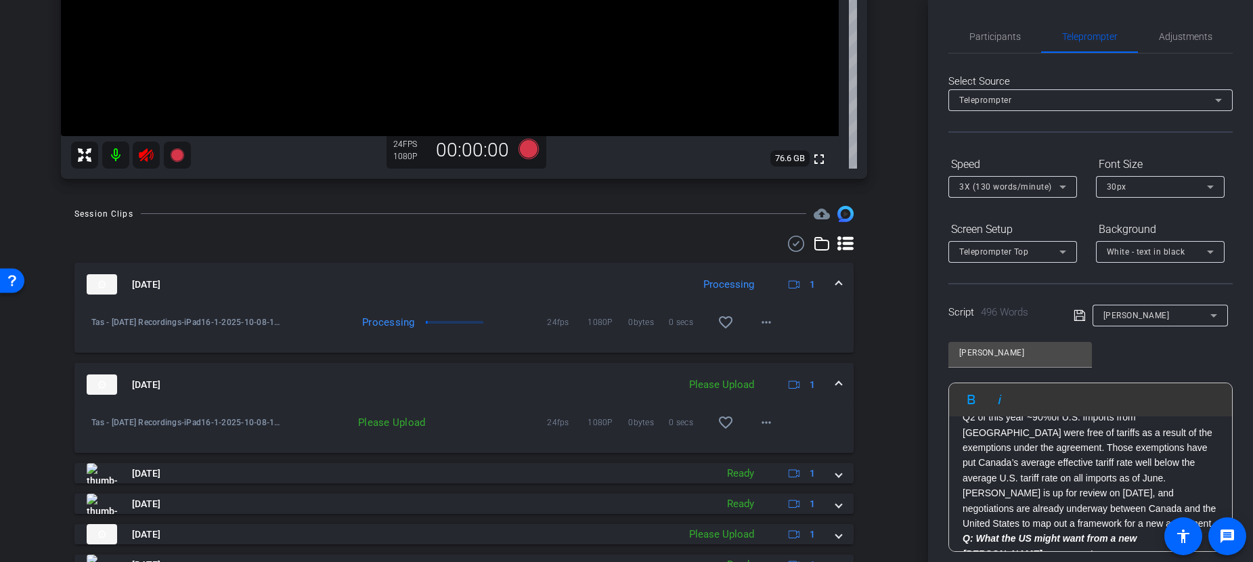
click at [1145, 518] on p "CUSMA is the Canada-United States-Mexico Agreement – and it’s essential to Cana…" at bounding box center [1091, 432] width 256 height 197
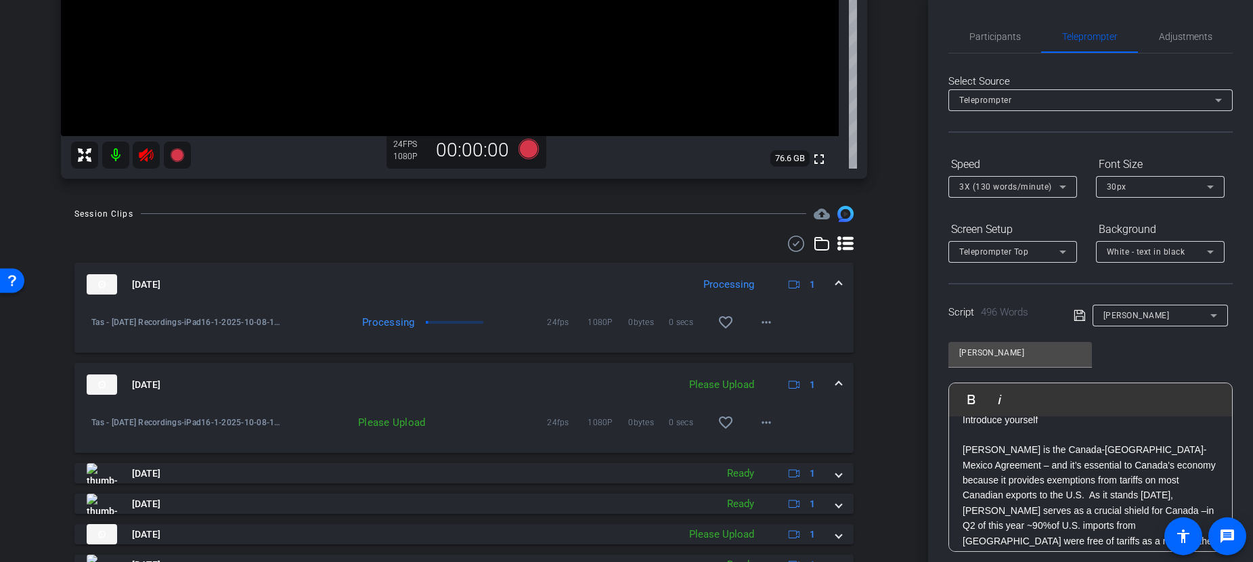
scroll to position [0, 0]
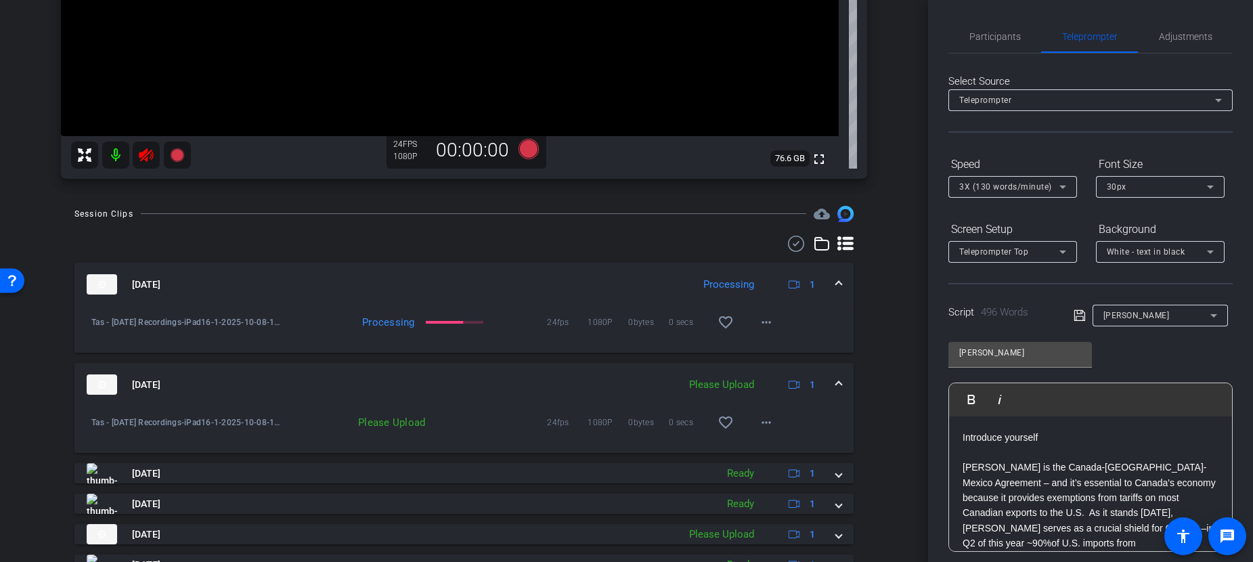
click at [1061, 446] on p at bounding box center [1091, 452] width 256 height 15
click at [1049, 437] on p "Introduce yourself" at bounding box center [1091, 437] width 256 height 15
click at [1047, 439] on p "Introduce yourself" at bounding box center [1091, 437] width 256 height 15
click at [963, 461] on p "CUSMA is the Canada-United States-Mexico Agreement – and it’s essential to Cana…" at bounding box center [1091, 558] width 256 height 197
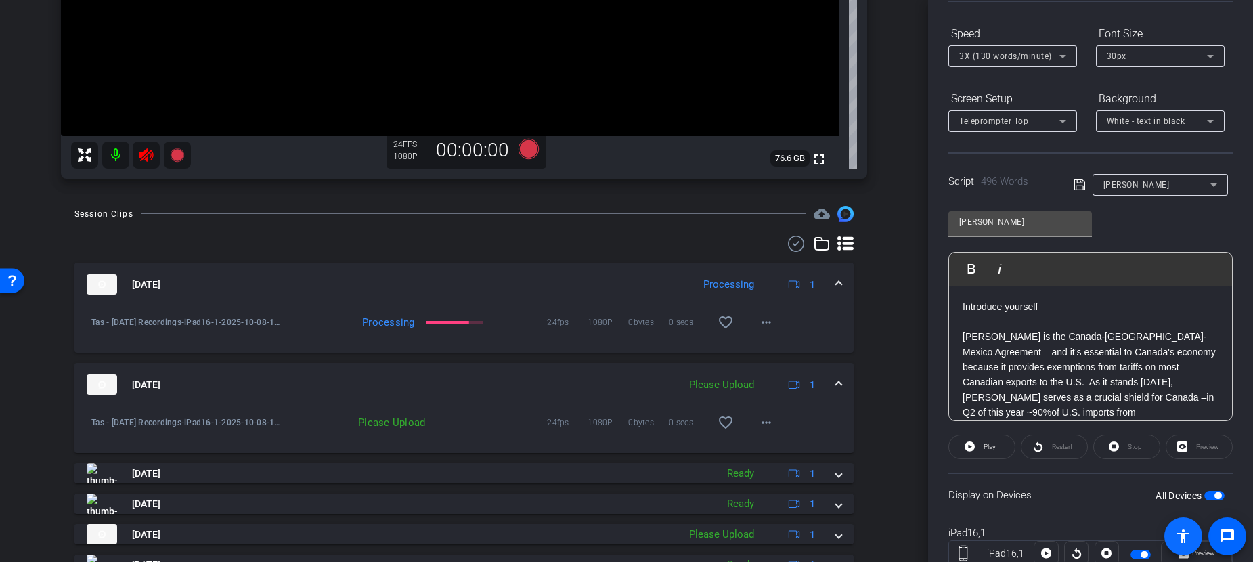
scroll to position [178, 0]
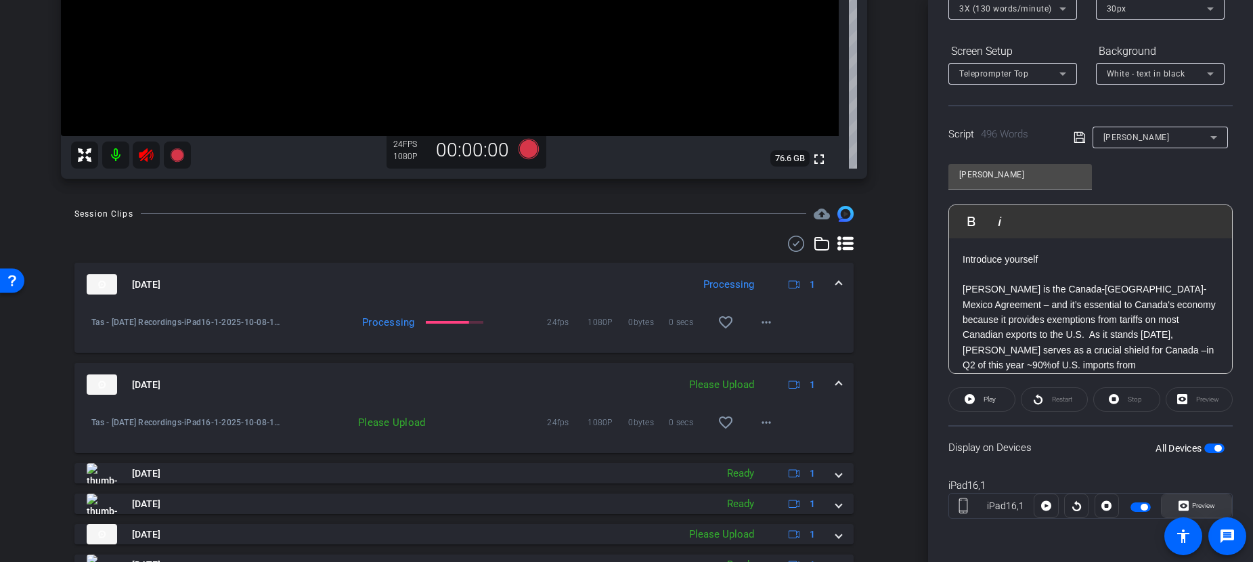
click at [1166, 504] on icon at bounding box center [1184, 506] width 10 height 20
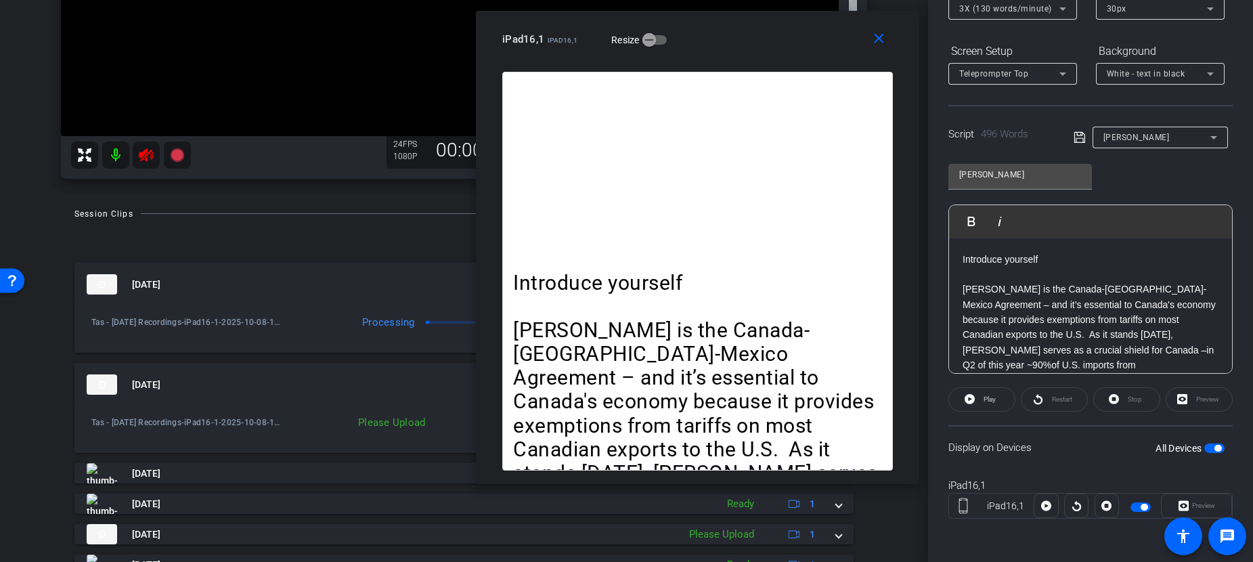
drag, startPoint x: 716, startPoint y: 70, endPoint x: 789, endPoint y: 35, distance: 80.9
click at [789, 35] on div "iPad16,1 iPad16,1 Resize" at bounding box center [702, 39] width 401 height 24
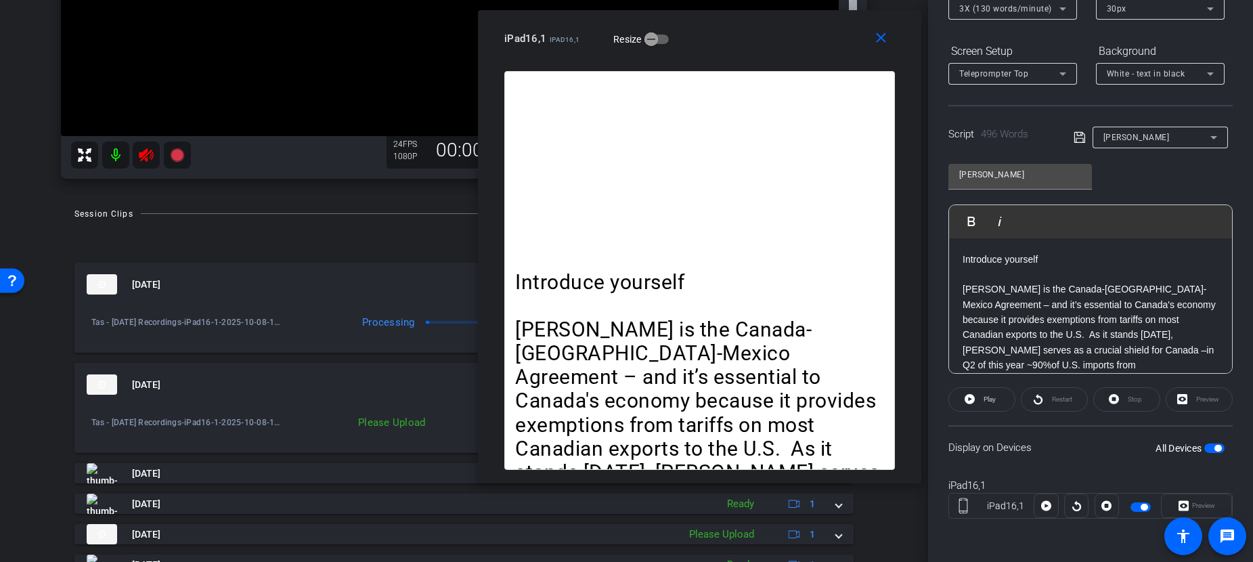
click at [755, 339] on p "CUSMA is the Canada-United States-Mexico Agreement – and it’s essential to Cana…" at bounding box center [699, 554] width 369 height 475
click at [600, 249] on div "Introduce yourself CUSMA is the Canada-United States-Mexico Agreement – and it’…" at bounding box center [699, 270] width 391 height 399
click at [599, 249] on div "Introduce yourself CUSMA is the Canada-United States-Mexico Agreement – and it’…" at bounding box center [699, 270] width 391 height 399
click at [613, 278] on p "Introduce yourself" at bounding box center [699, 282] width 369 height 24
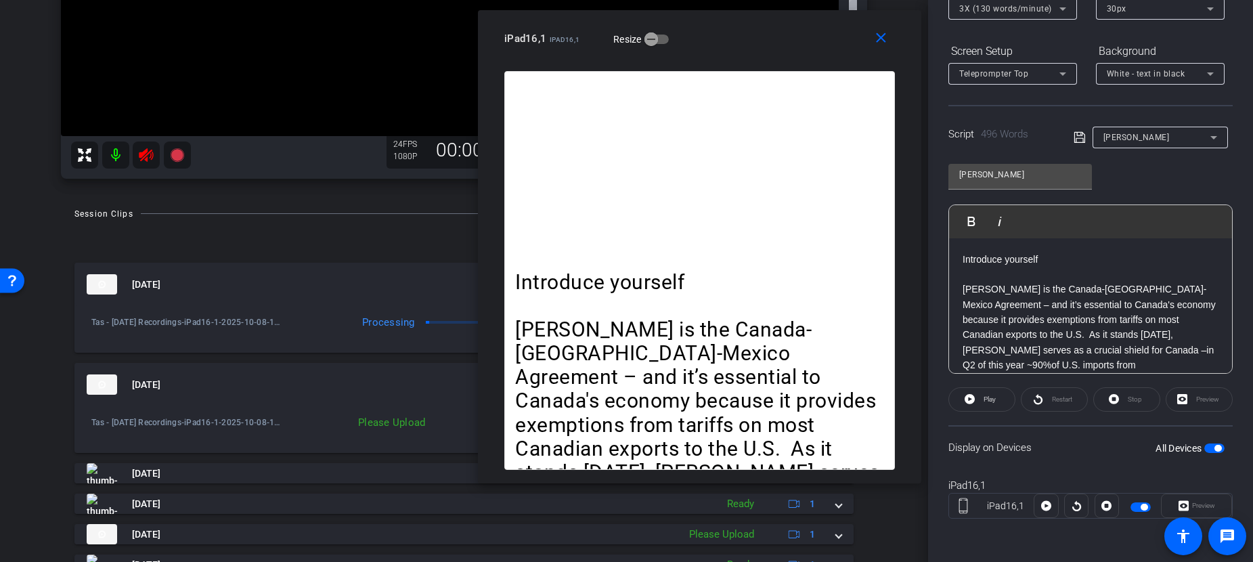
click at [657, 314] on p at bounding box center [699, 306] width 369 height 24
click at [707, 325] on p "CUSMA is the Canada-United States-Mexico Agreement – and it’s essential to Cana…" at bounding box center [699, 554] width 369 height 475
click at [879, 43] on mat-icon "close" at bounding box center [881, 38] width 17 height 17
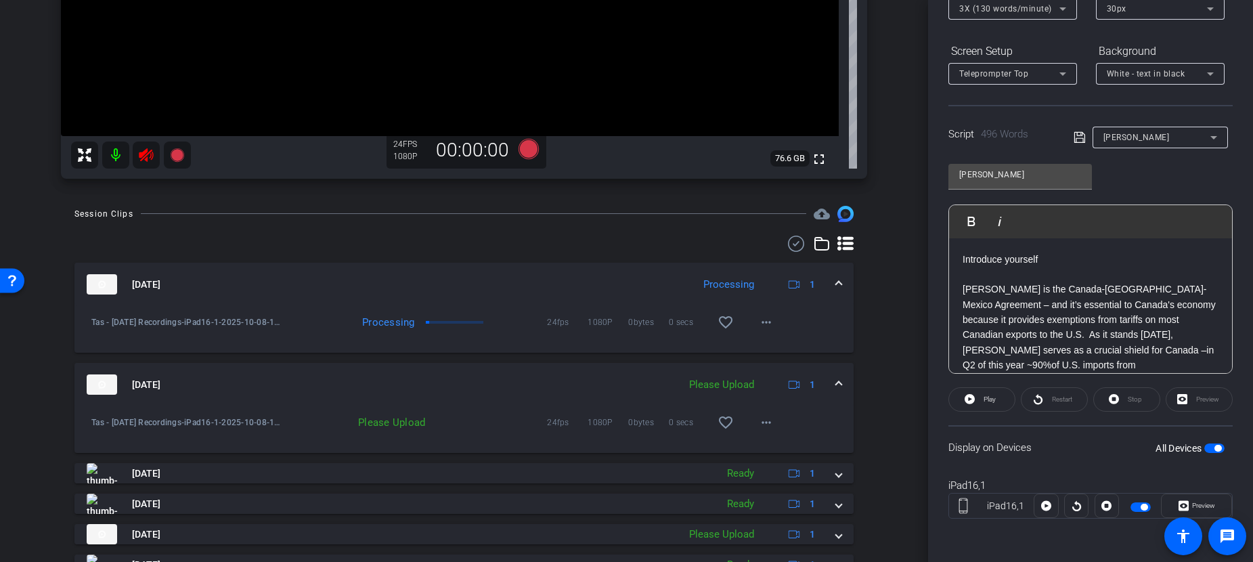
click at [1114, 340] on p "CUSMA is the Canada-United States-Mexico Agreement – and it’s essential to Cana…" at bounding box center [1091, 380] width 256 height 197
click at [1028, 332] on p "CUSMA is the Canada-United States-Mexico Agreement – and it’s essential to Cana…" at bounding box center [1091, 380] width 256 height 197
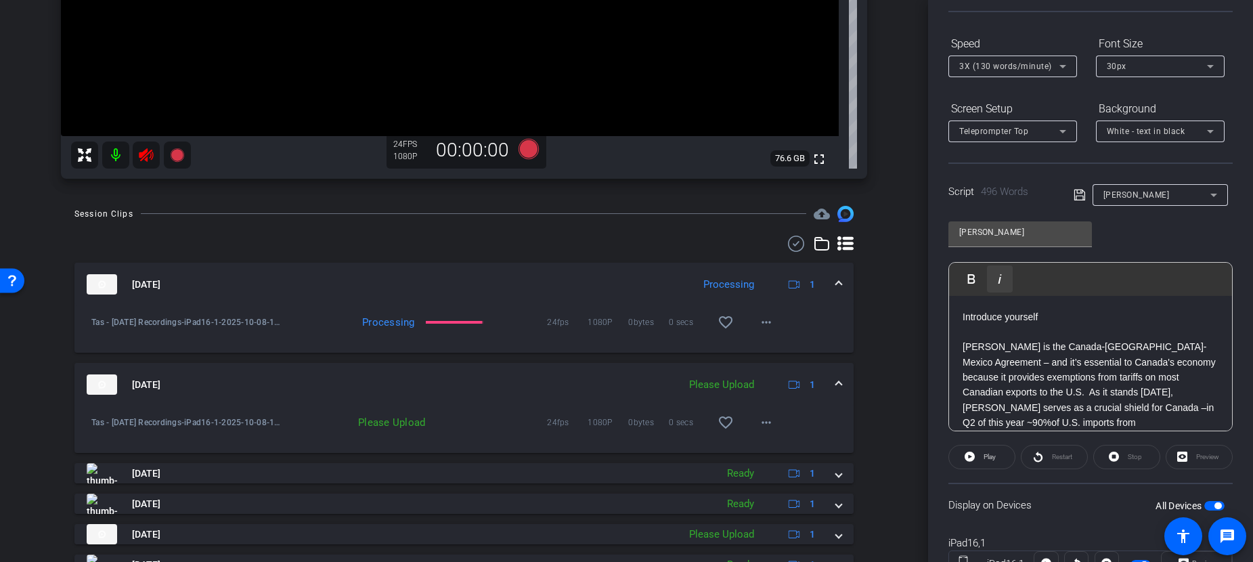
scroll to position [76, 0]
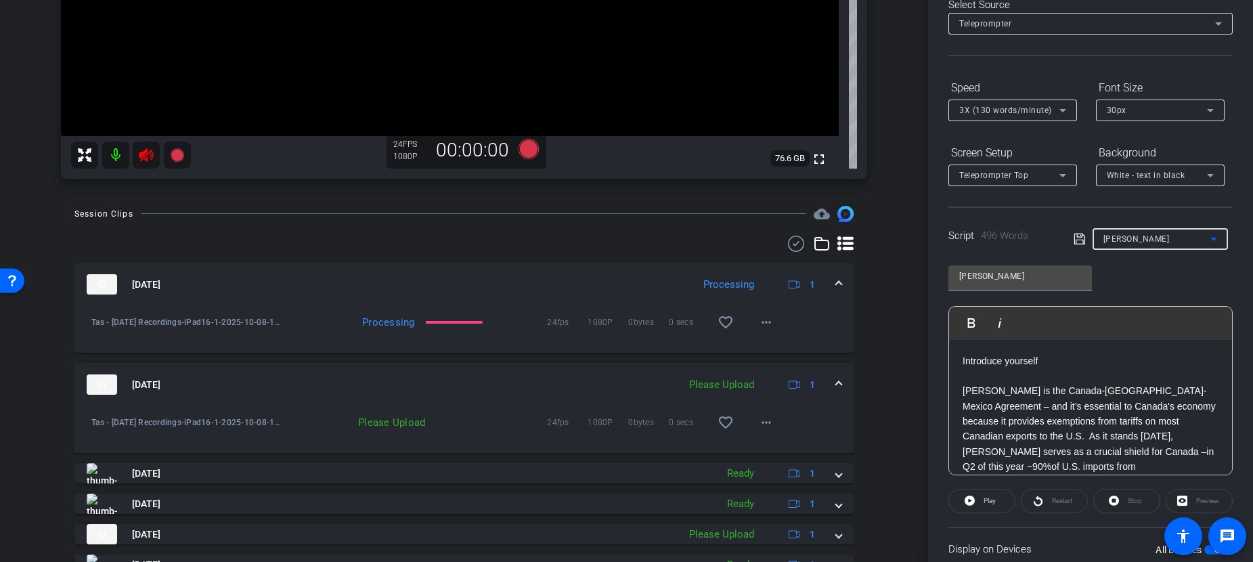
click at [1166, 234] on div "CUSMA" at bounding box center [1156, 238] width 107 height 17
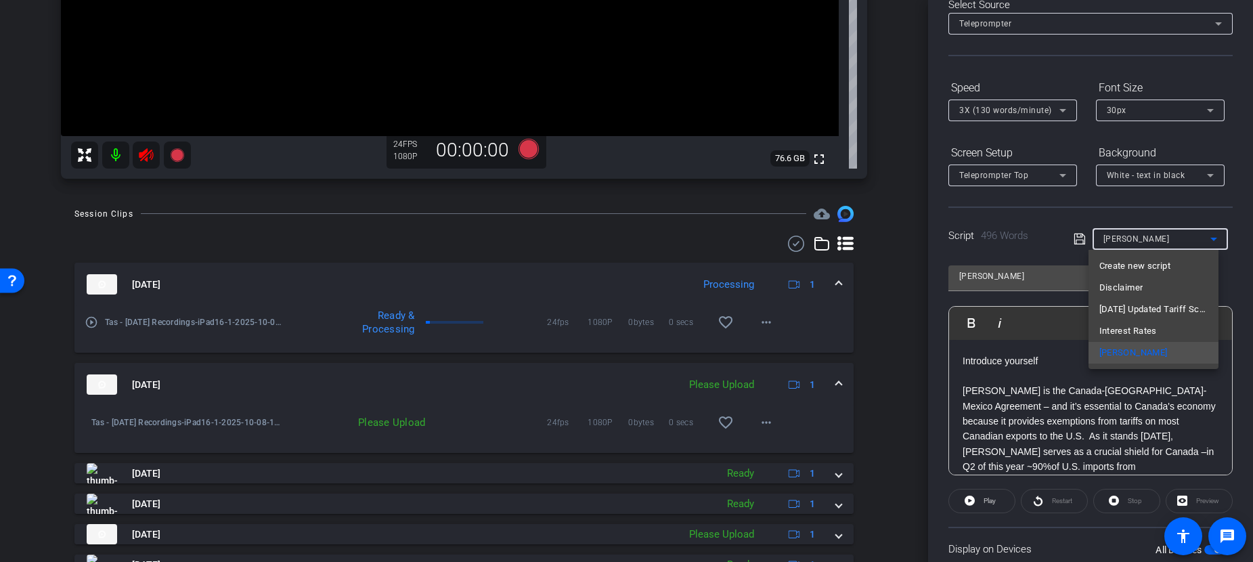
click at [1038, 347] on div at bounding box center [626, 281] width 1253 height 562
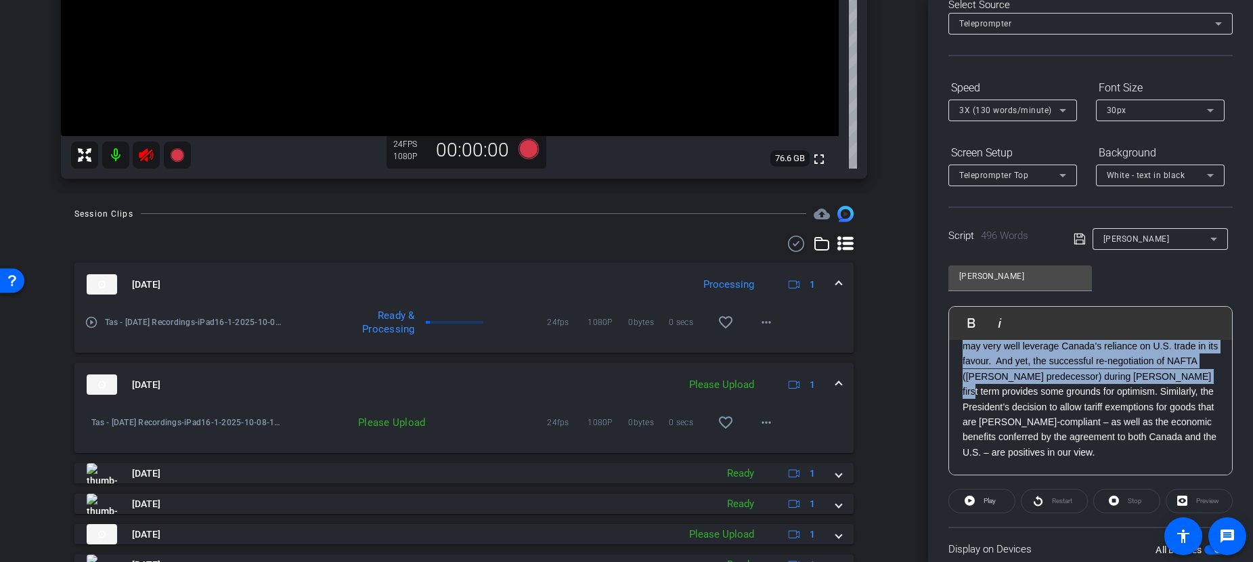
scroll to position [984, 0]
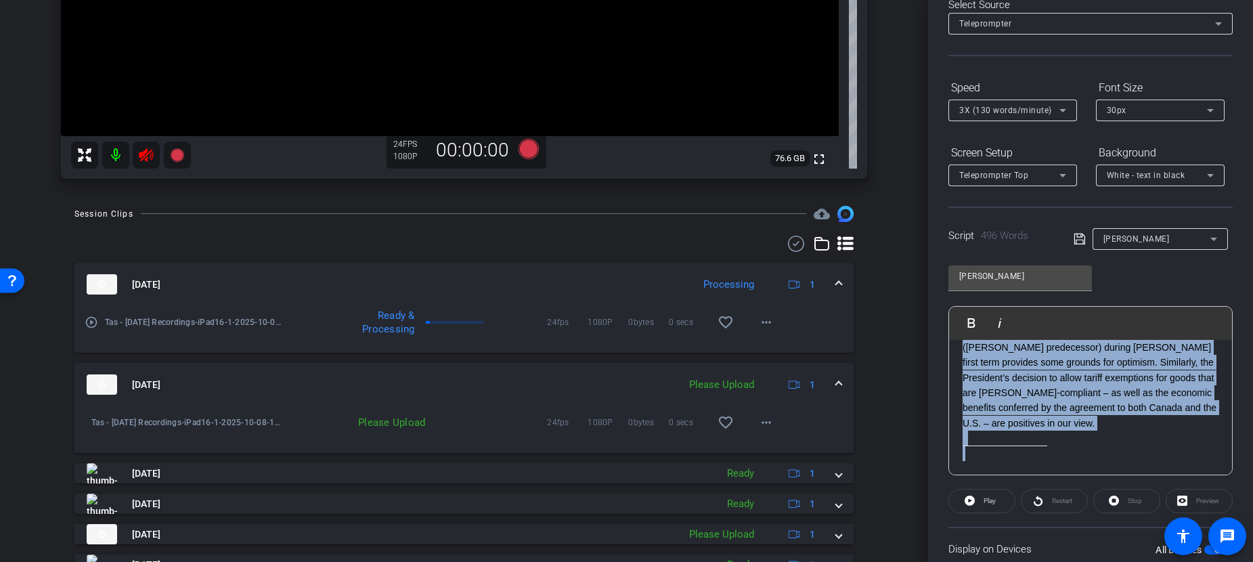
drag, startPoint x: 965, startPoint y: 357, endPoint x: 1190, endPoint y: 446, distance: 241.6
copy div "ntroduce yourself CUSMA is the Canada-United States-Mexico Agreement – and it’s…"
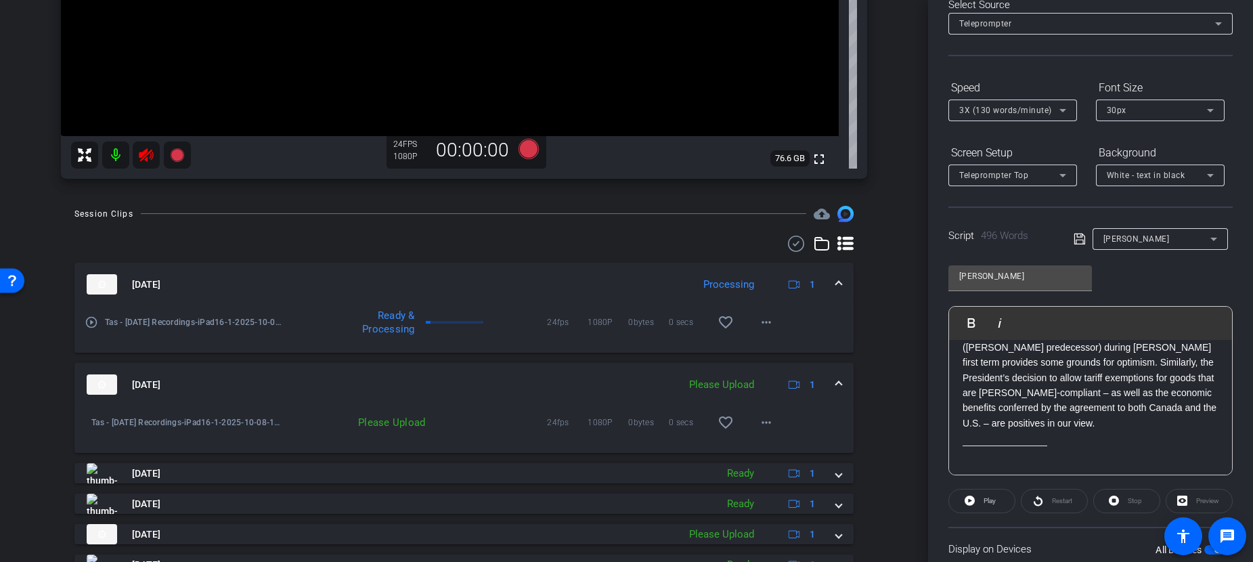
click at [1164, 242] on div "CUSMA" at bounding box center [1156, 238] width 107 height 17
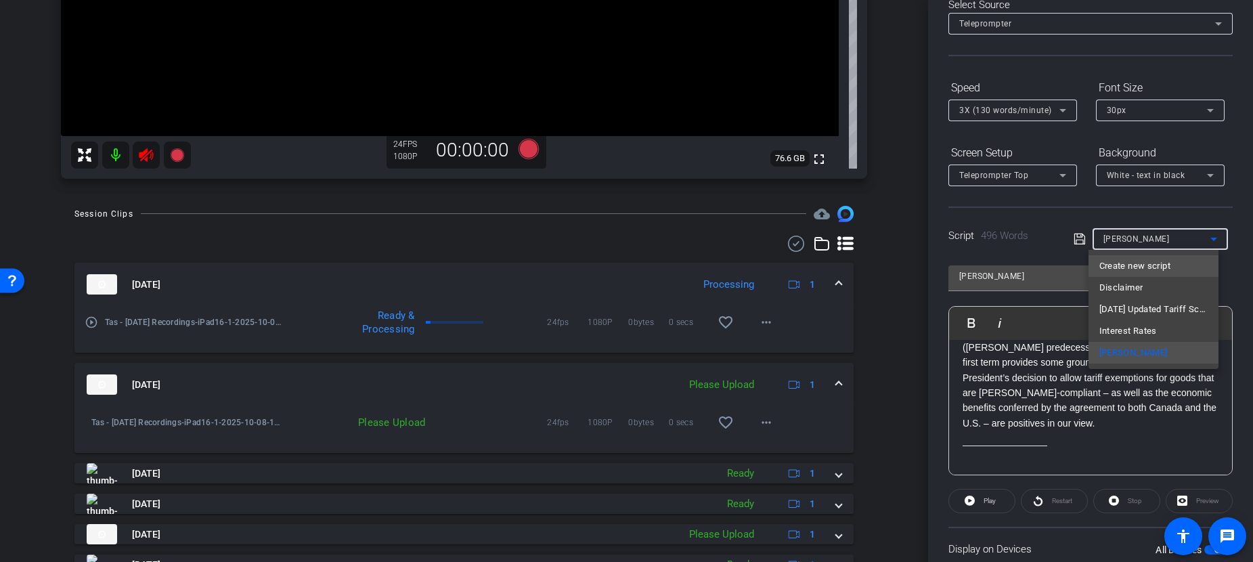
click at [1133, 270] on span "Create new script" at bounding box center [1134, 266] width 71 height 16
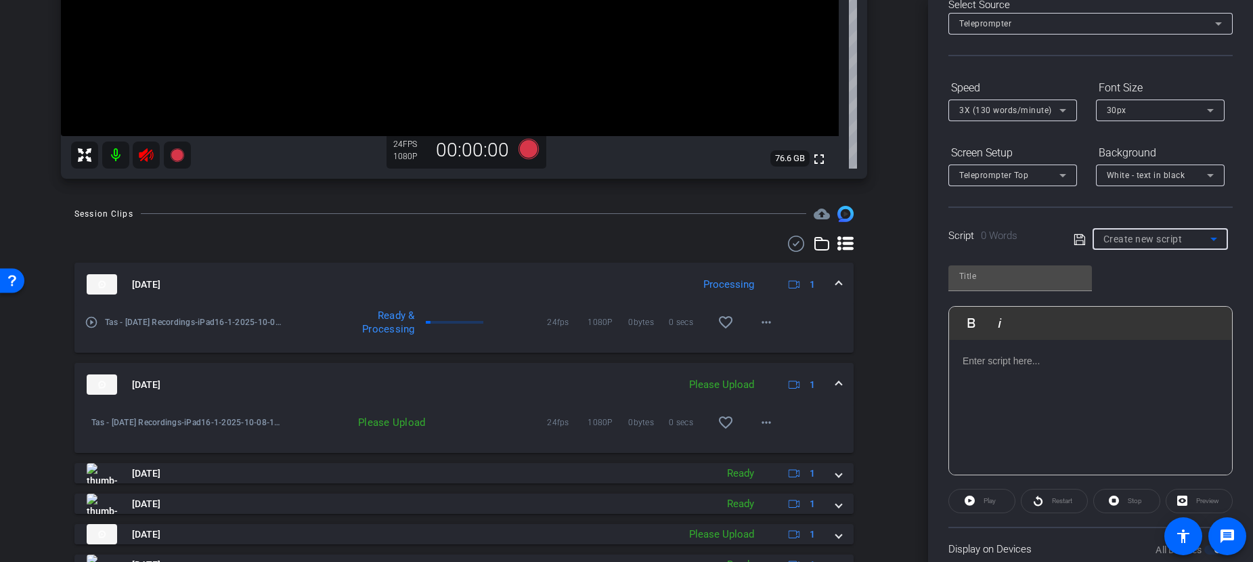
scroll to position [0, 0]
click at [1031, 366] on p at bounding box center [1091, 360] width 256 height 15
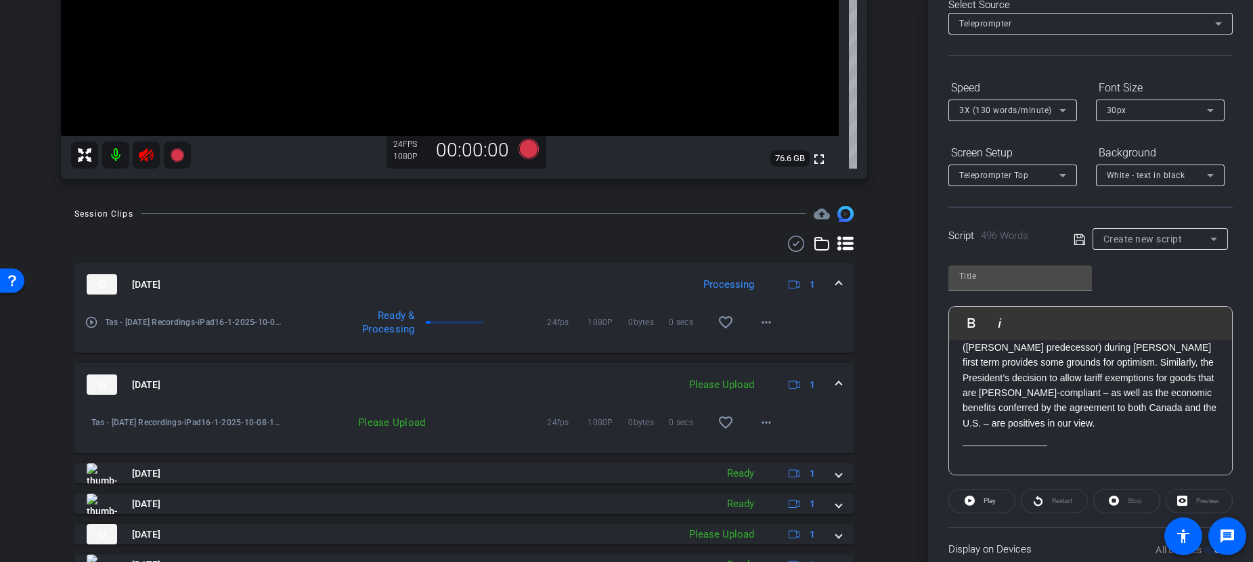
click at [1116, 414] on p "Even though we’ve been here before, this time feels different. The stakes for C…" at bounding box center [1091, 339] width 256 height 182
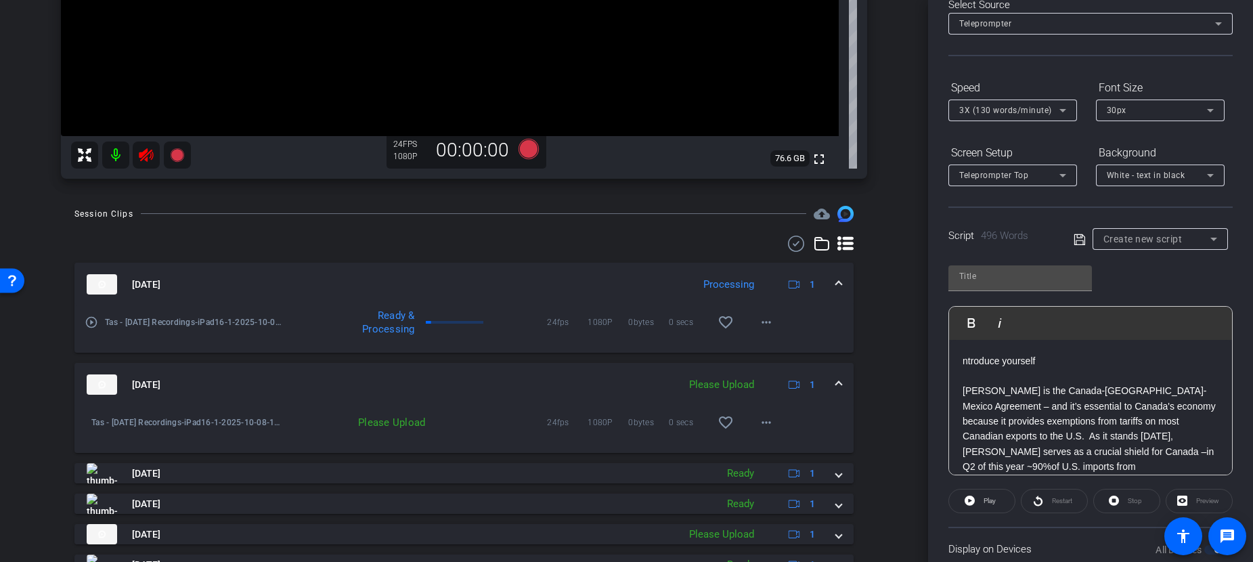
scroll to position [0, 0]
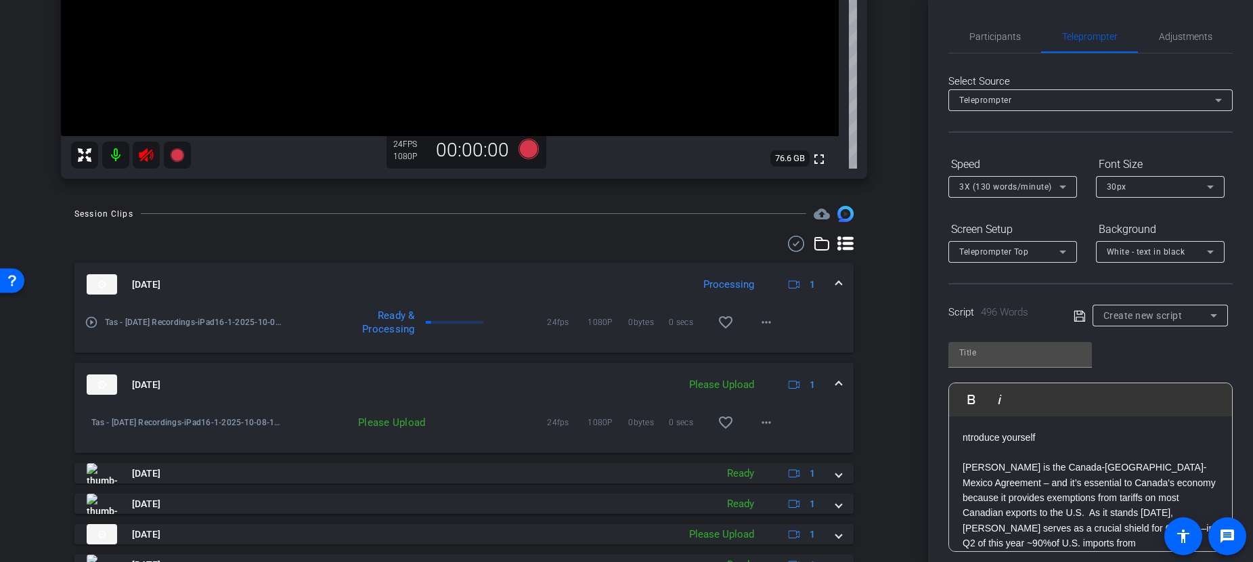
click at [1059, 484] on p "CUSMA is the Canada-United States-Mexico Agreement – and it’s essential to Cana…" at bounding box center [1091, 558] width 256 height 197
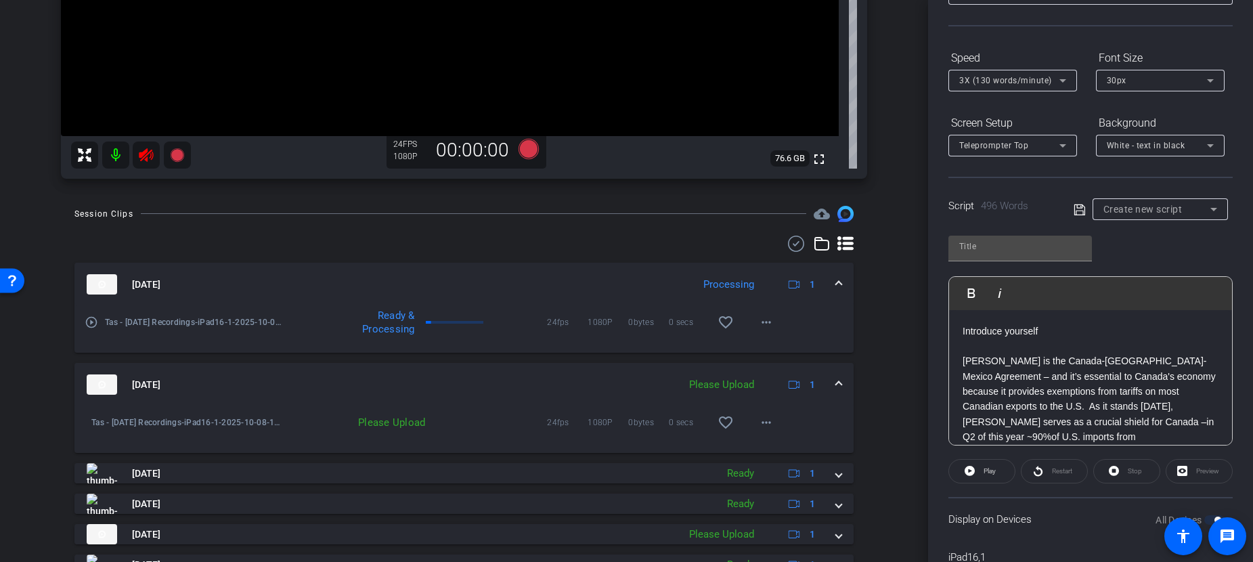
scroll to position [178, 0]
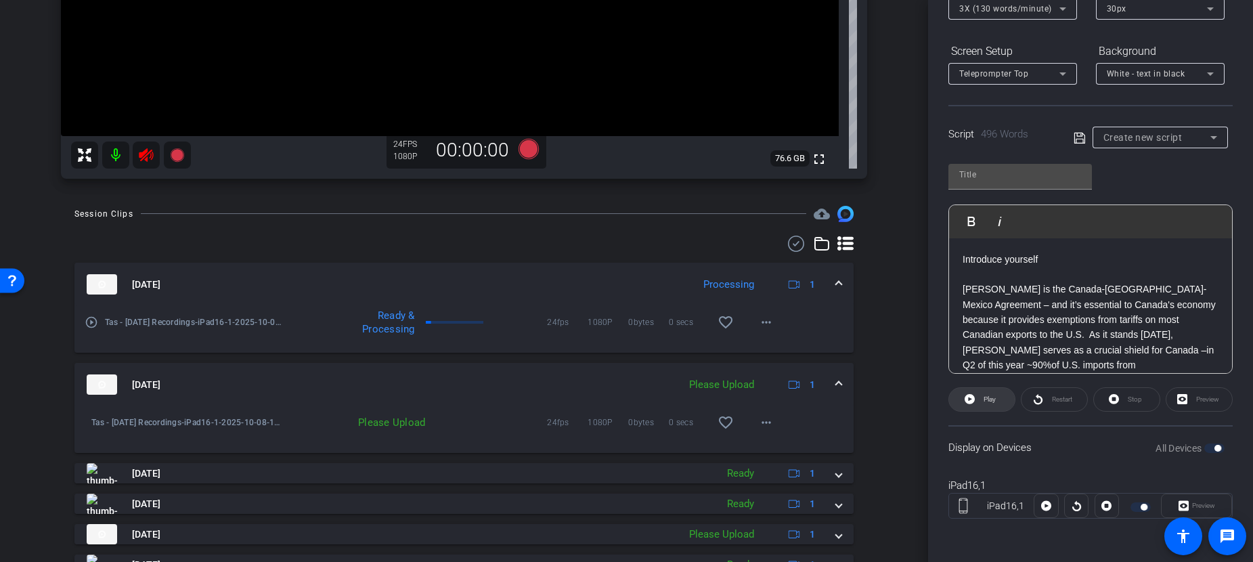
click at [984, 401] on span "Play" at bounding box center [990, 398] width 12 height 7
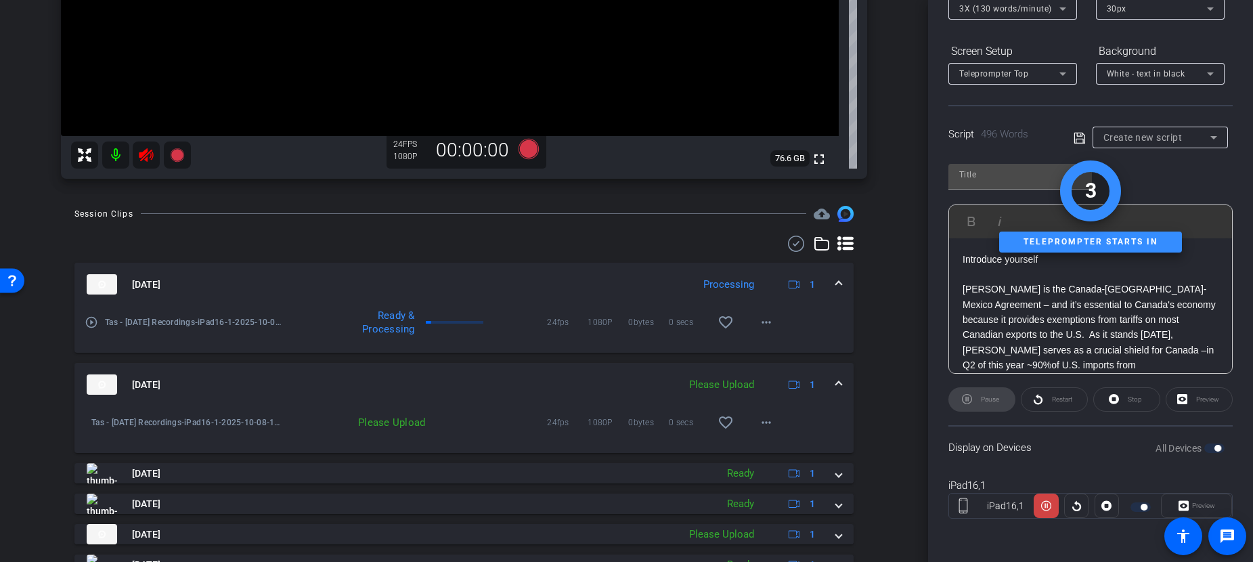
type input "Default title 7029"
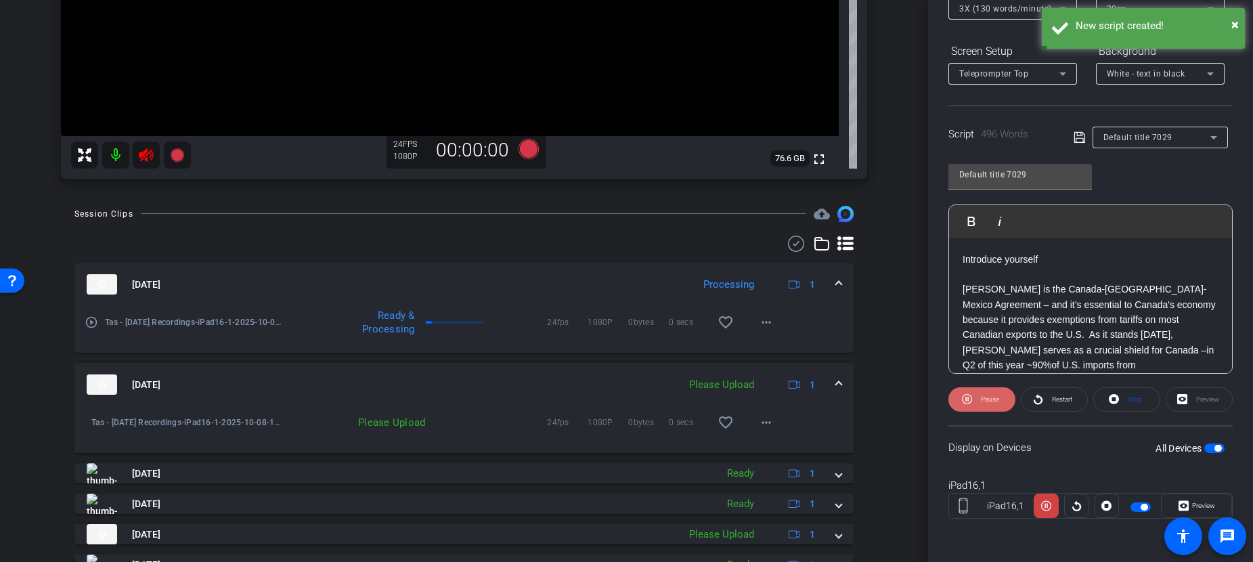
click at [982, 401] on span "Pause" at bounding box center [990, 398] width 18 height 7
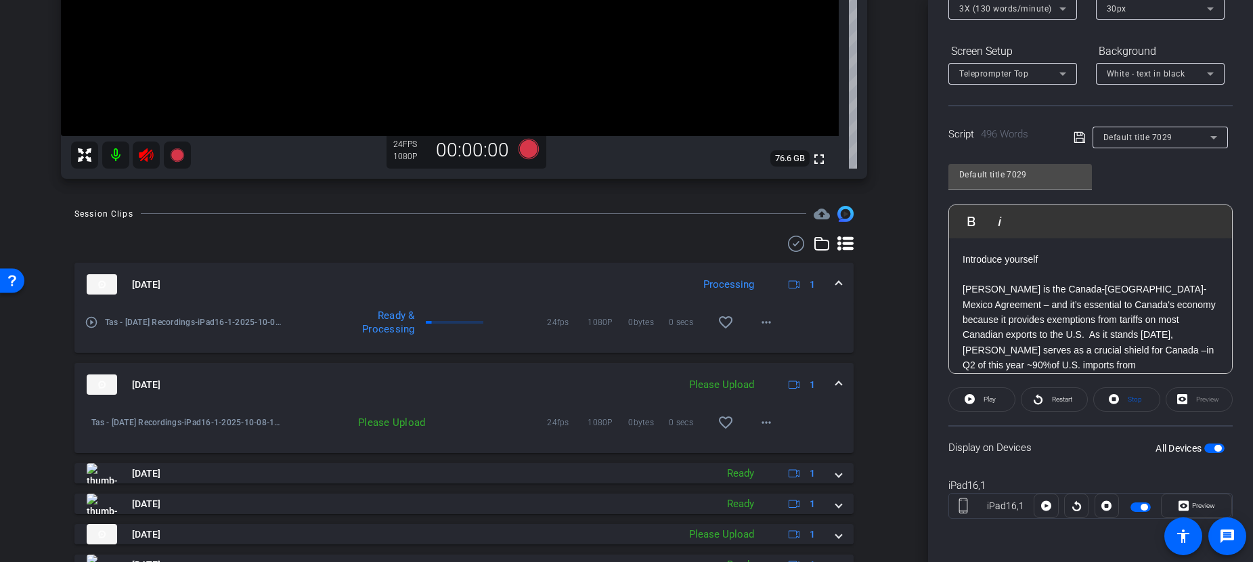
click at [1054, 267] on p at bounding box center [1091, 274] width 256 height 15
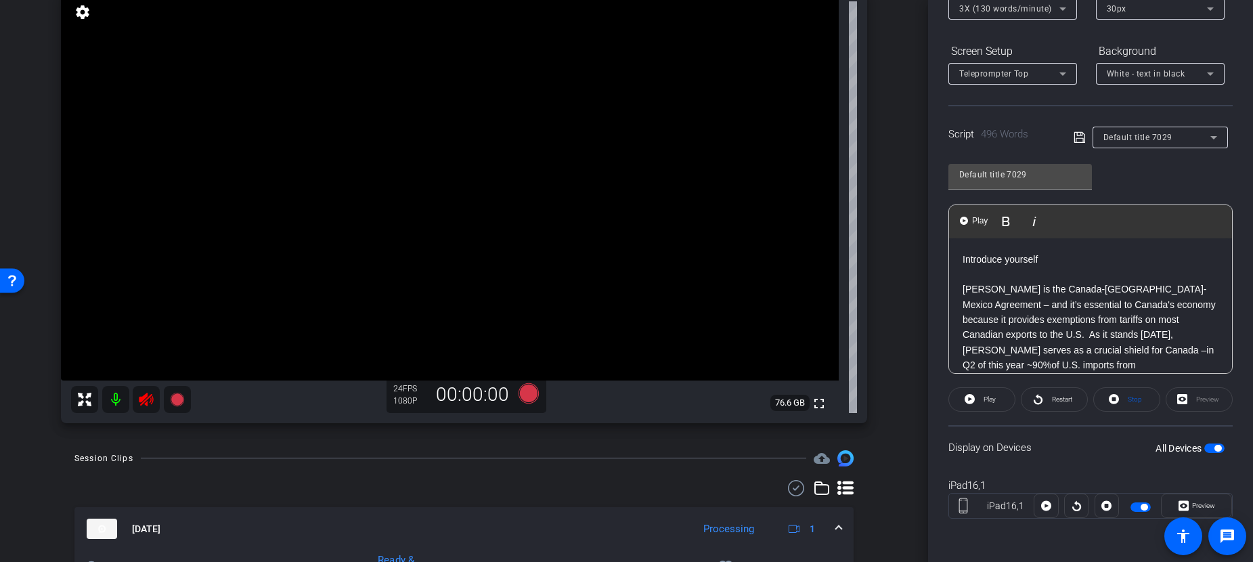
scroll to position [154, 0]
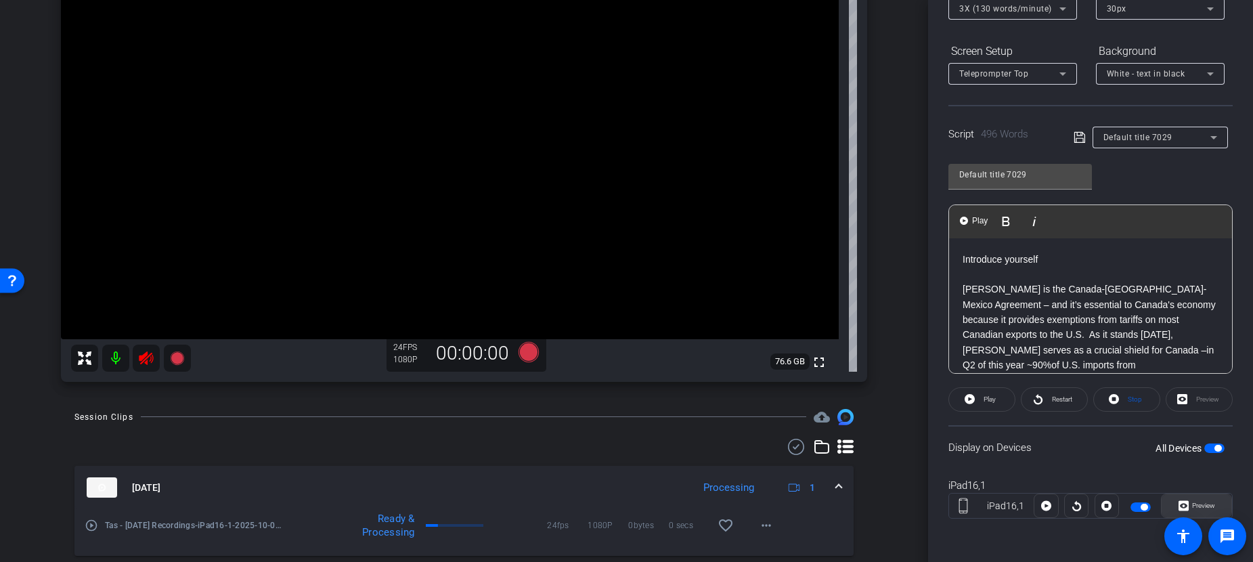
click at [1166, 508] on icon at bounding box center [1184, 506] width 10 height 10
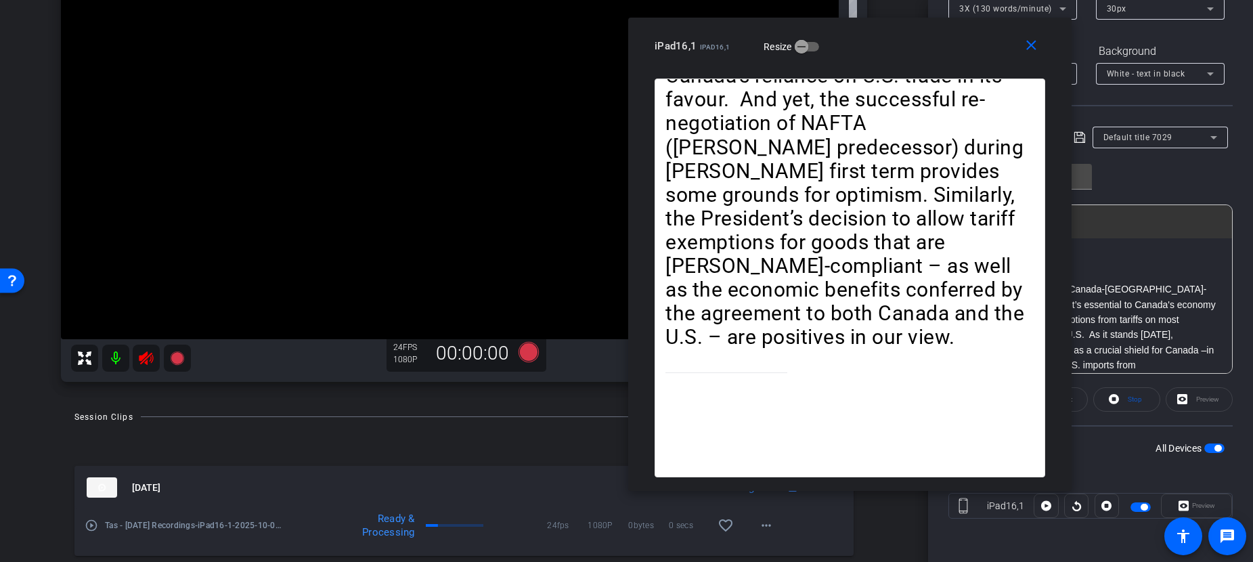
drag, startPoint x: 656, startPoint y: 75, endPoint x: 900, endPoint y: 60, distance: 244.8
click at [895, 48] on div "iPad16,1 iPad16,1 Resize" at bounding box center [855, 46] width 401 height 24
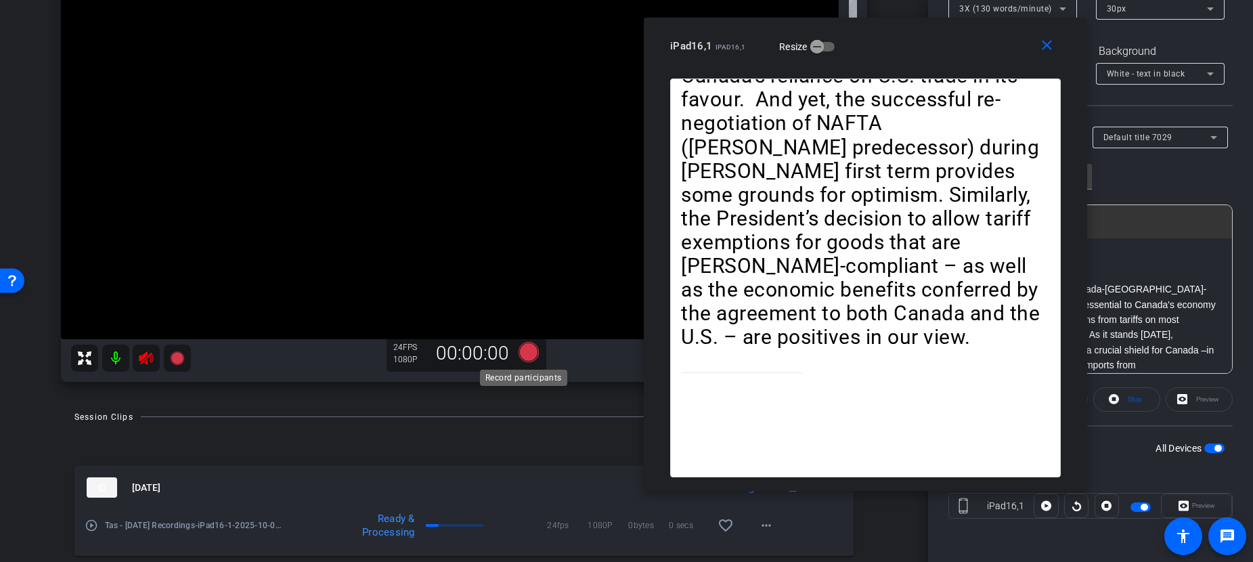
click at [533, 353] on icon at bounding box center [528, 352] width 20 height 20
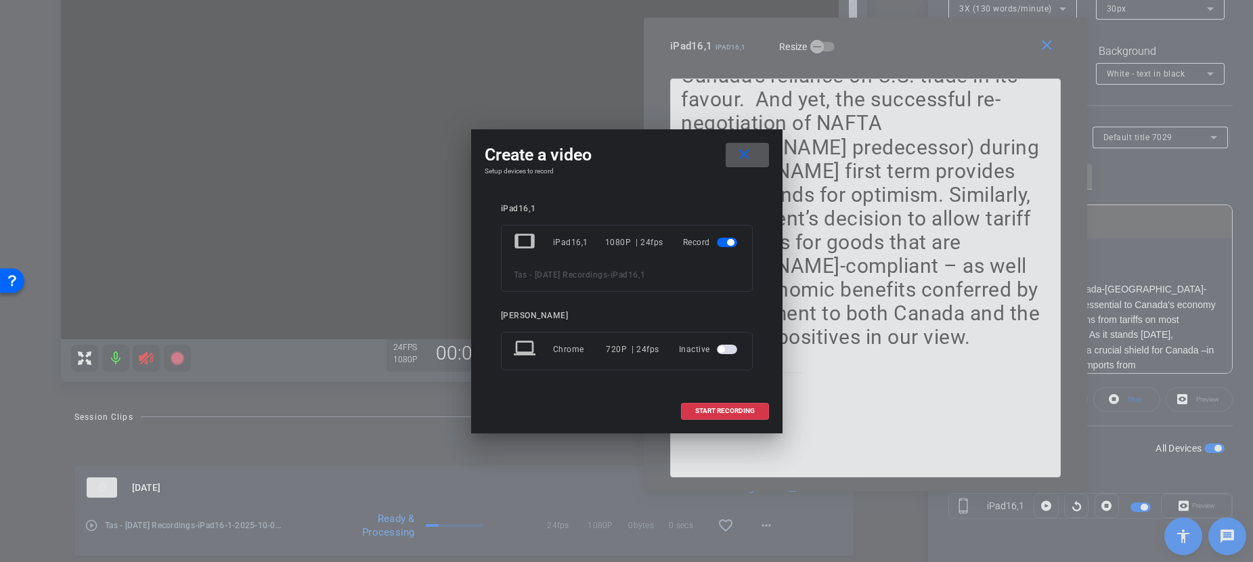
drag, startPoint x: 701, startPoint y: 411, endPoint x: 692, endPoint y: 413, distance: 9.0
click at [701, 408] on span "START RECORDING" at bounding box center [725, 411] width 60 height 7
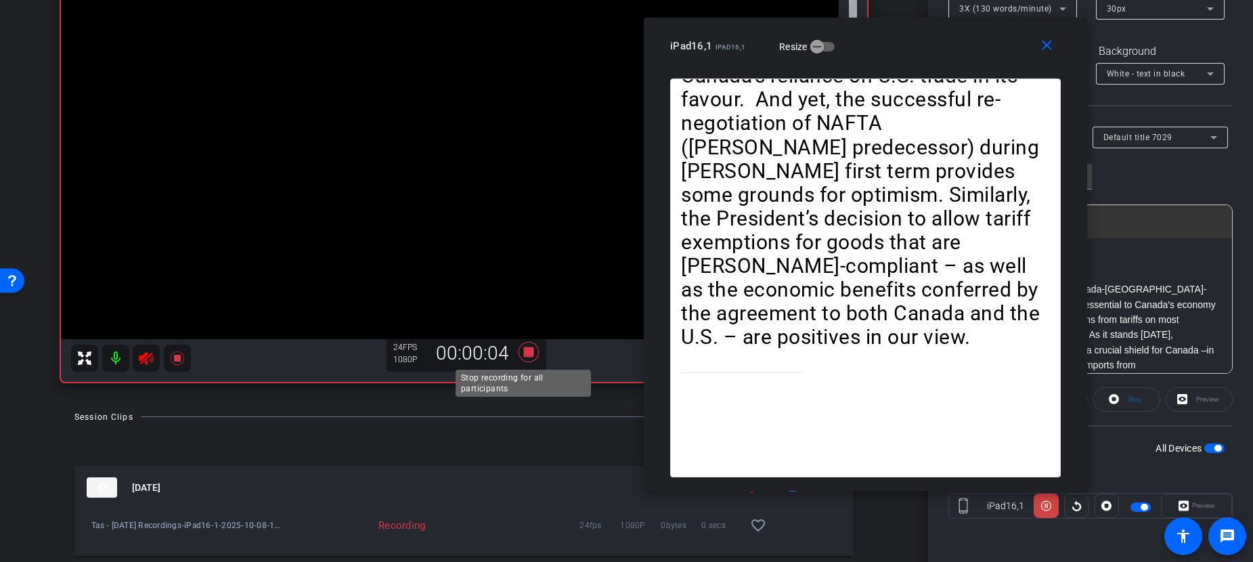
click at [521, 353] on icon at bounding box center [528, 352] width 20 height 20
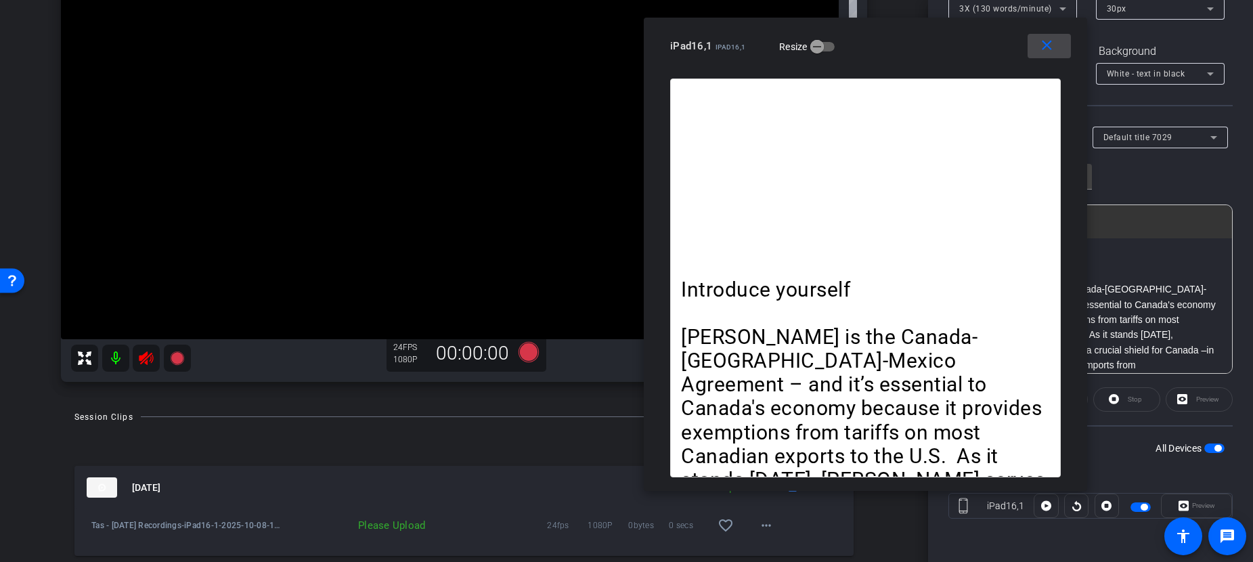
click at [1047, 43] on mat-icon "close" at bounding box center [1046, 45] width 17 height 17
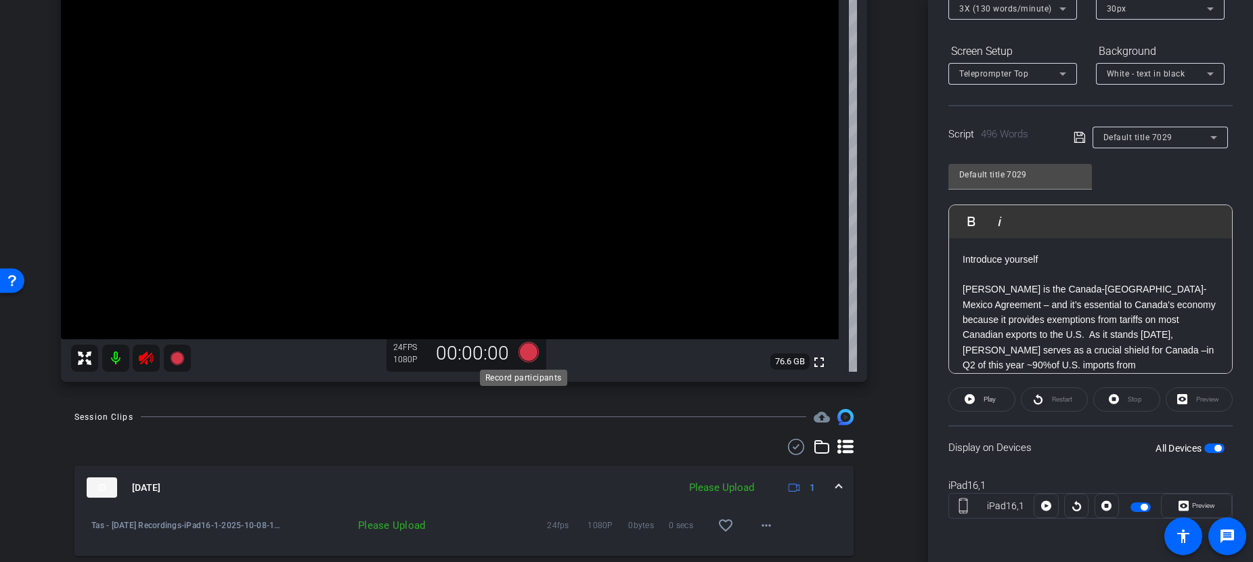
click at [523, 351] on icon at bounding box center [528, 352] width 20 height 20
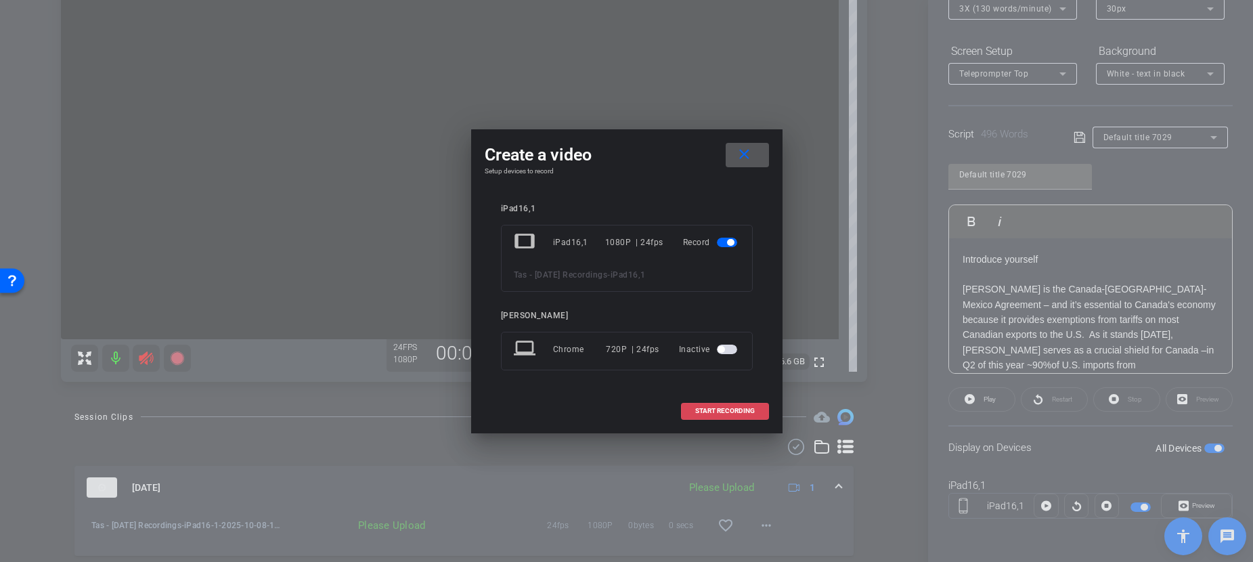
click at [724, 408] on span "START RECORDING" at bounding box center [725, 411] width 60 height 7
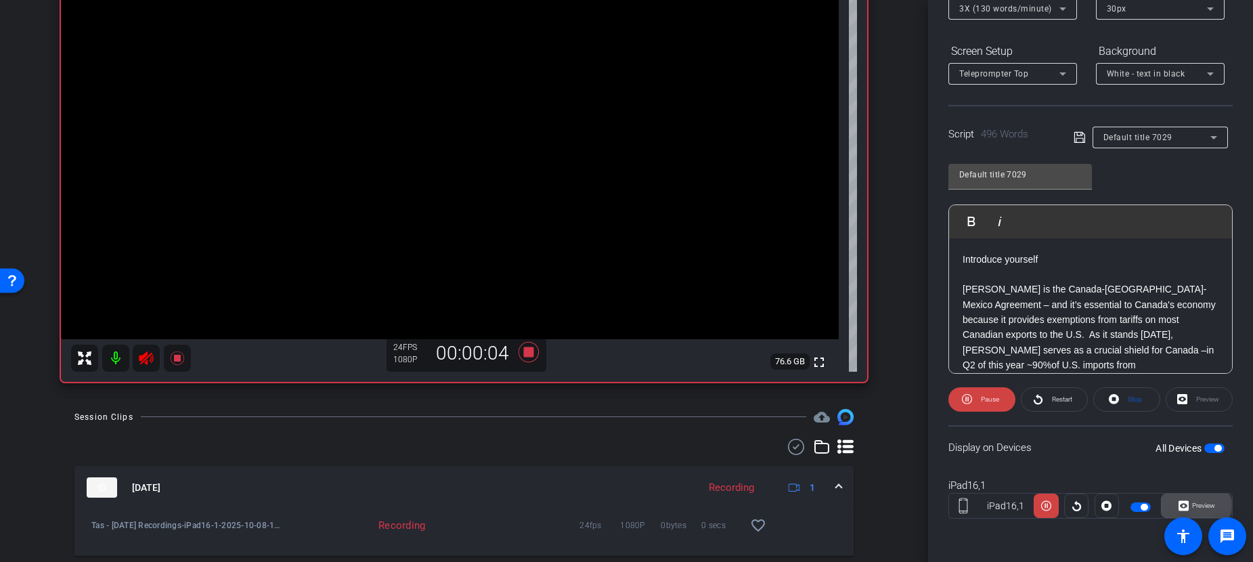
click at [1166, 505] on icon at bounding box center [1184, 506] width 10 height 20
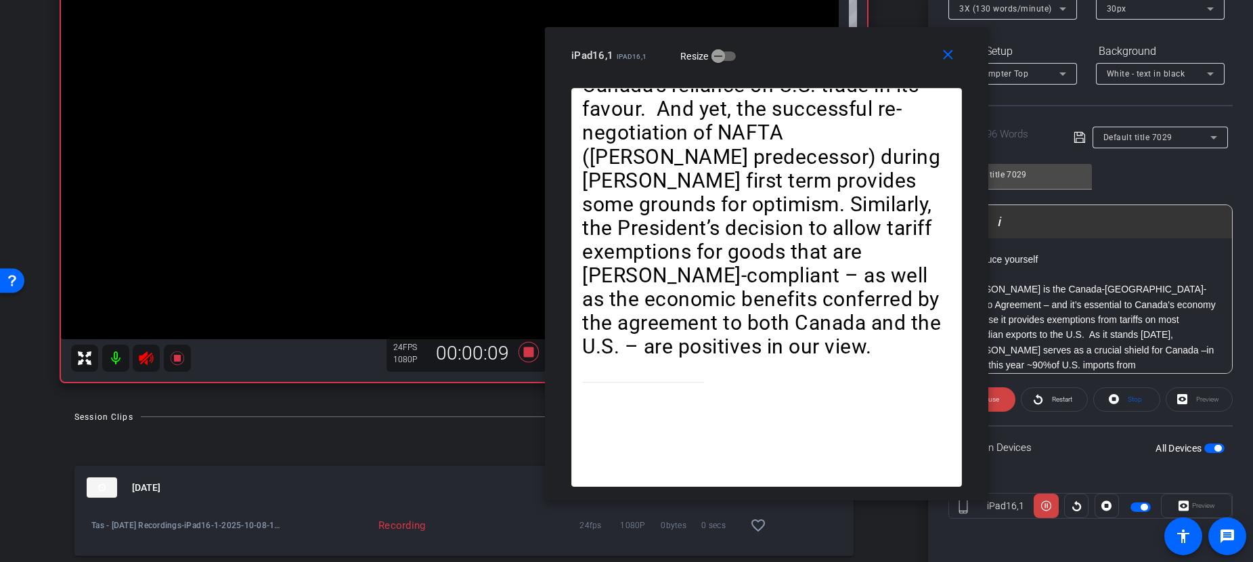
drag, startPoint x: 661, startPoint y: 81, endPoint x: 802, endPoint y: 64, distance: 141.2
click at [802, 64] on div "iPad16,1 iPad16,1 Resize" at bounding box center [771, 55] width 401 height 24
click at [518, 357] on icon at bounding box center [528, 352] width 32 height 24
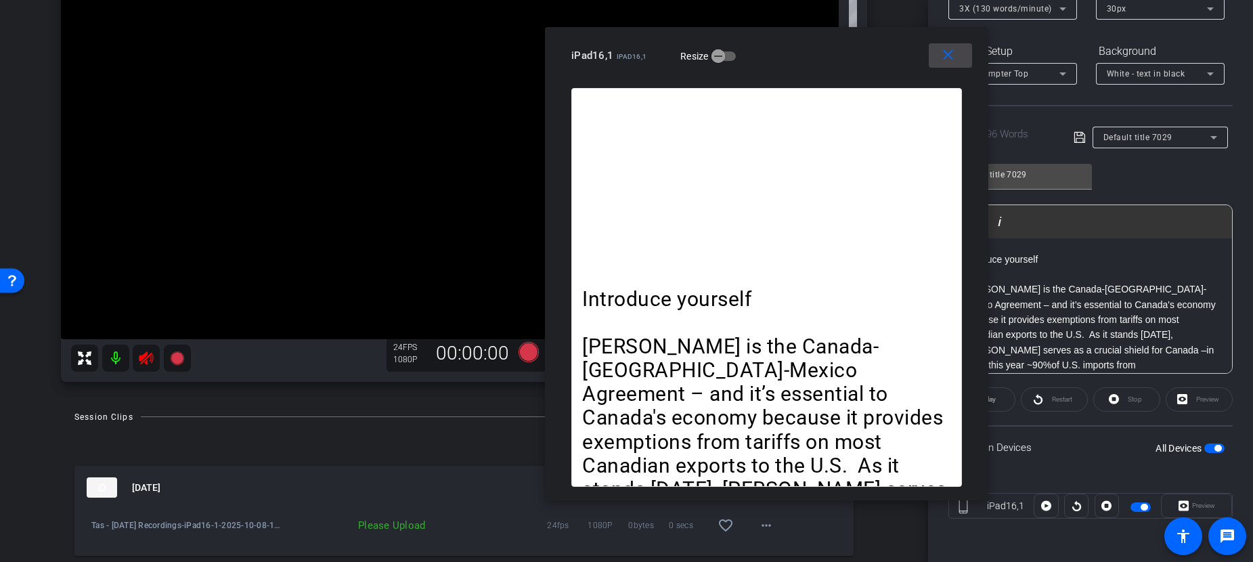
click at [950, 60] on mat-icon "close" at bounding box center [948, 55] width 17 height 17
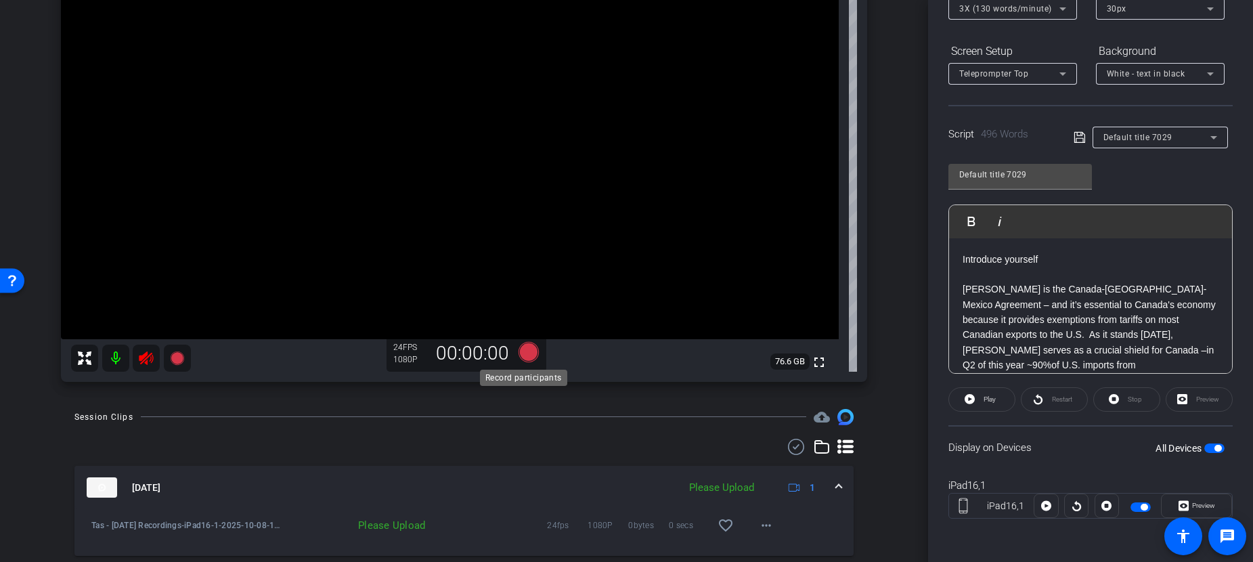
click at [521, 351] on icon at bounding box center [528, 352] width 20 height 20
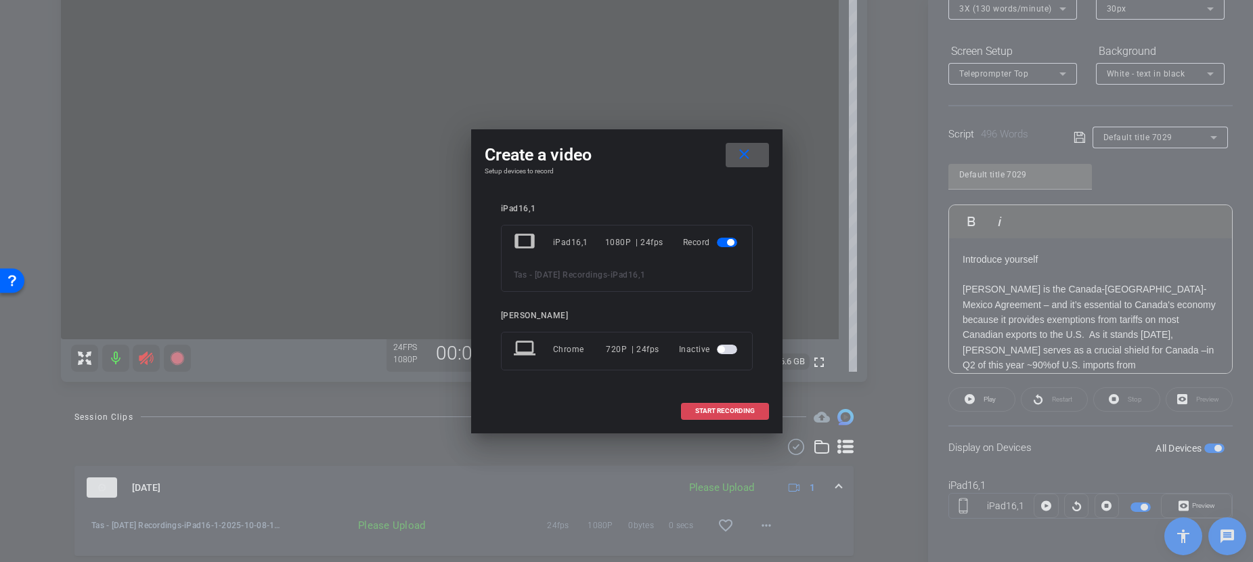
click at [715, 414] on span "START RECORDING" at bounding box center [725, 411] width 60 height 7
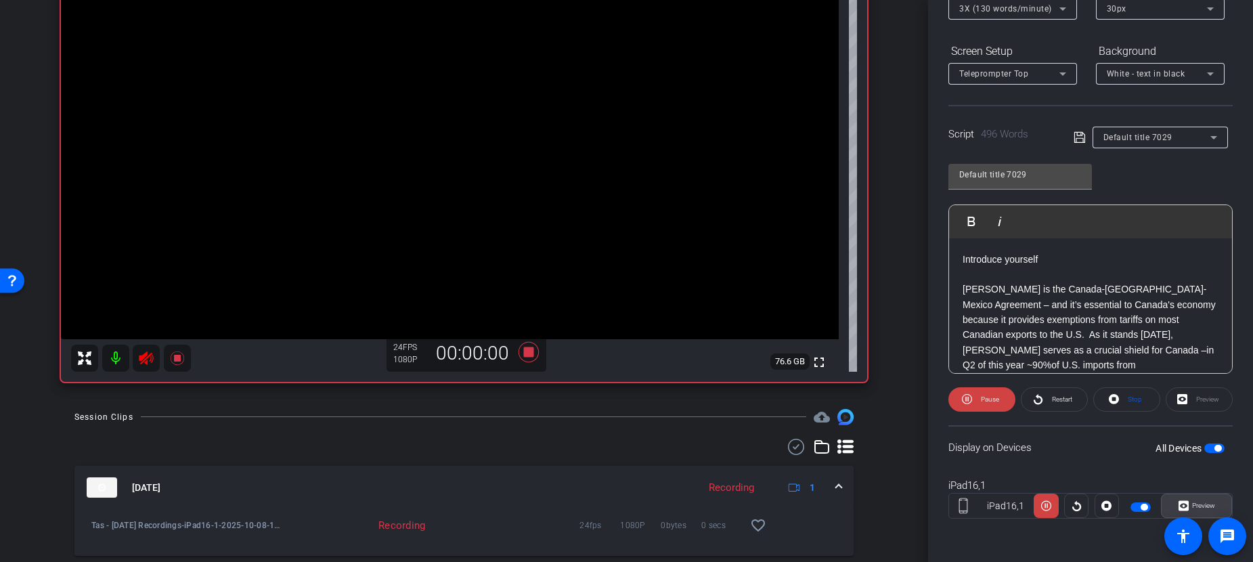
click at [1166, 504] on span "Preview" at bounding box center [1203, 505] width 23 height 7
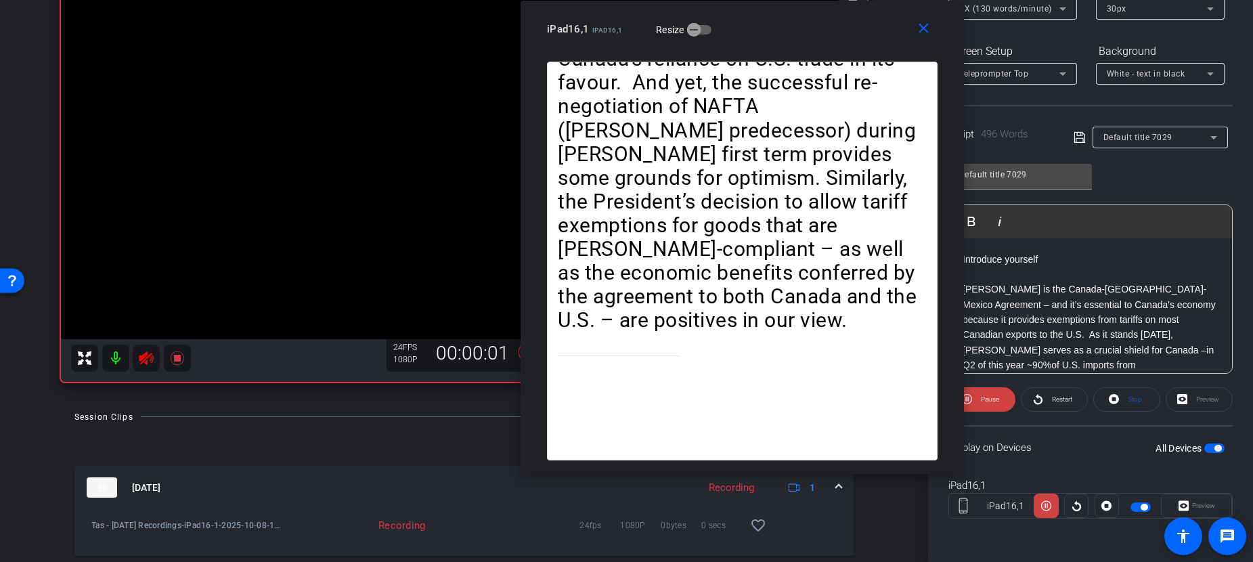
drag, startPoint x: 684, startPoint y: 79, endPoint x: 800, endPoint y: 26, distance: 127.2
click at [800, 26] on div "iPad16,1 iPad16,1 Resize" at bounding box center [747, 29] width 401 height 24
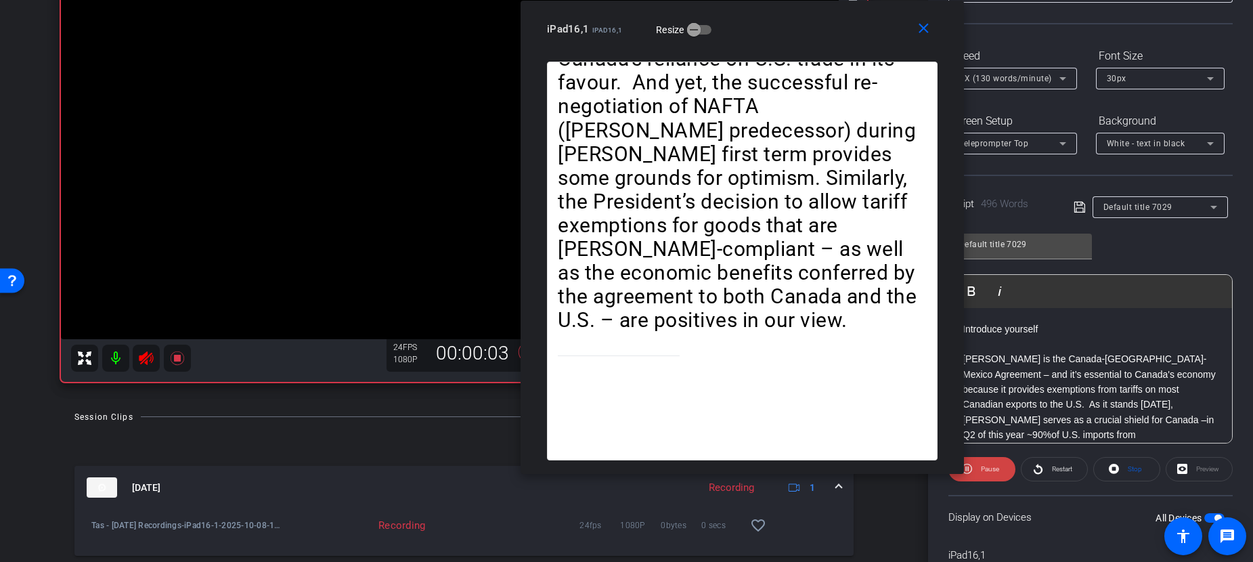
scroll to position [76, 0]
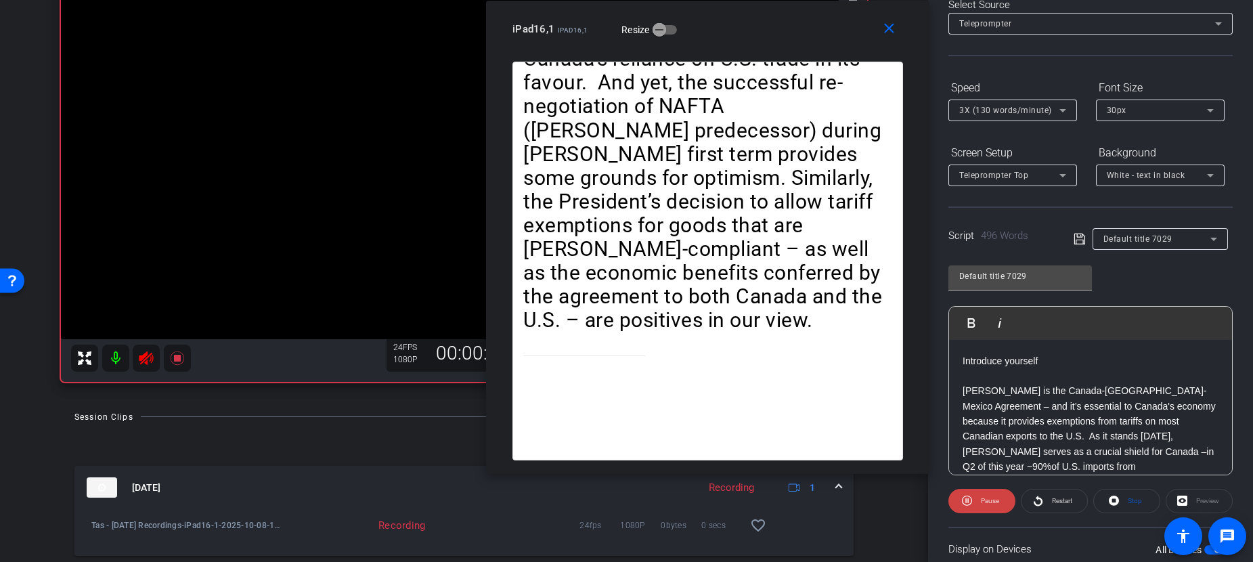
drag, startPoint x: 850, startPoint y: 26, endPoint x: 816, endPoint y: 24, distance: 34.6
click at [816, 24] on div "iPad16,1 iPad16,1 Resize" at bounding box center [712, 29] width 401 height 24
click at [988, 109] on span "3X (130 words/minute)" at bounding box center [1005, 110] width 93 height 9
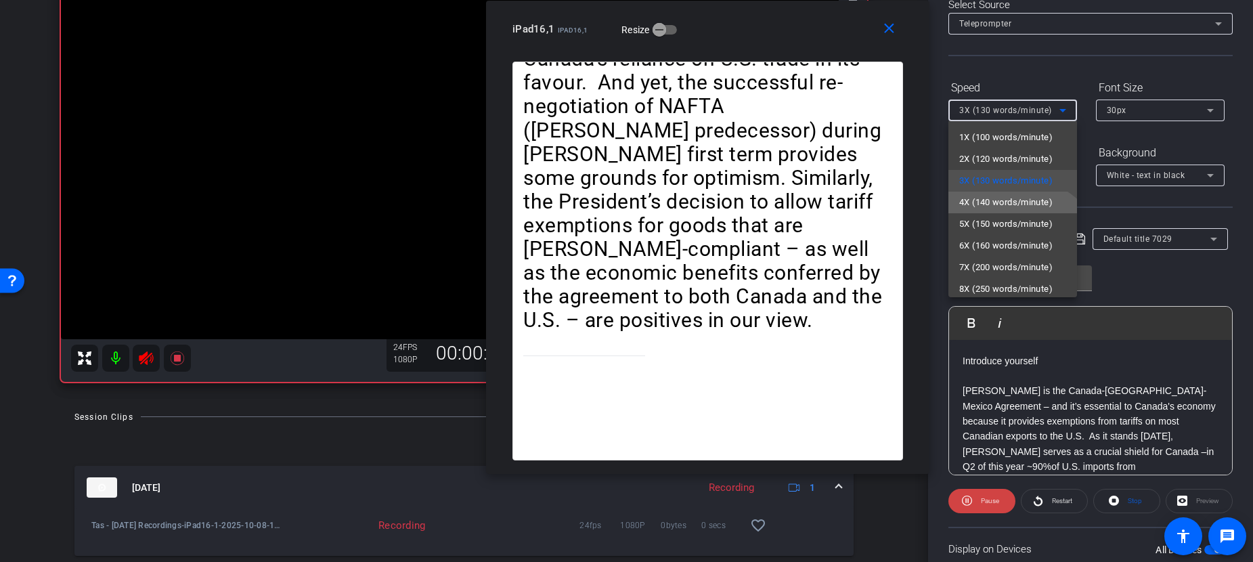
click at [992, 198] on span "4X (140 words/minute)" at bounding box center [1005, 202] width 93 height 16
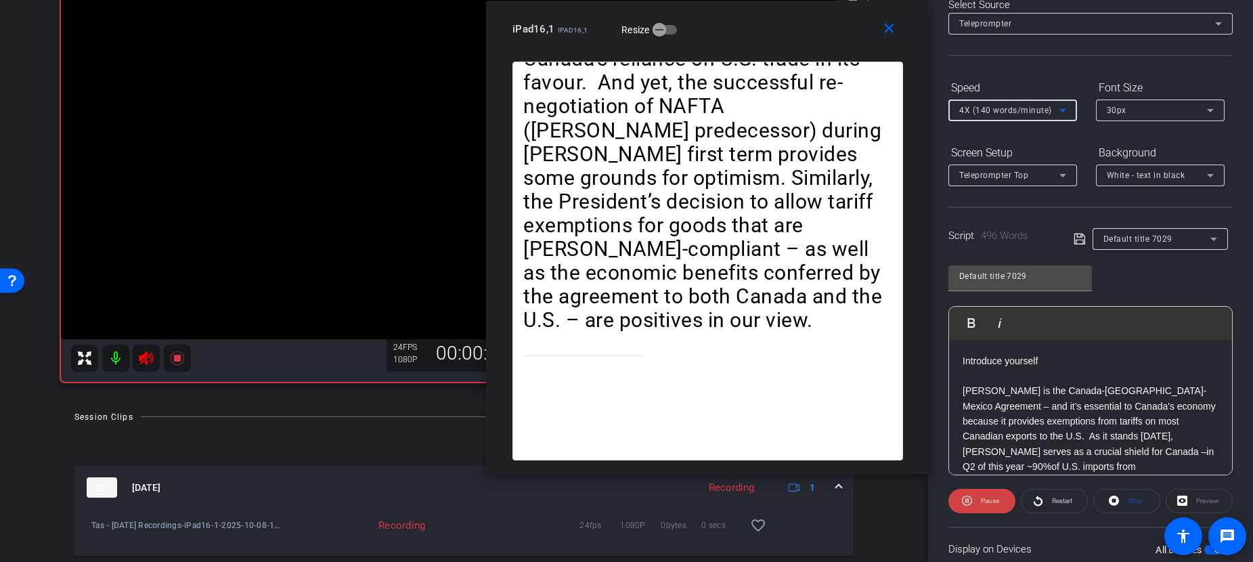
click at [986, 107] on span "4X (140 words/minute)" at bounding box center [1005, 110] width 93 height 9
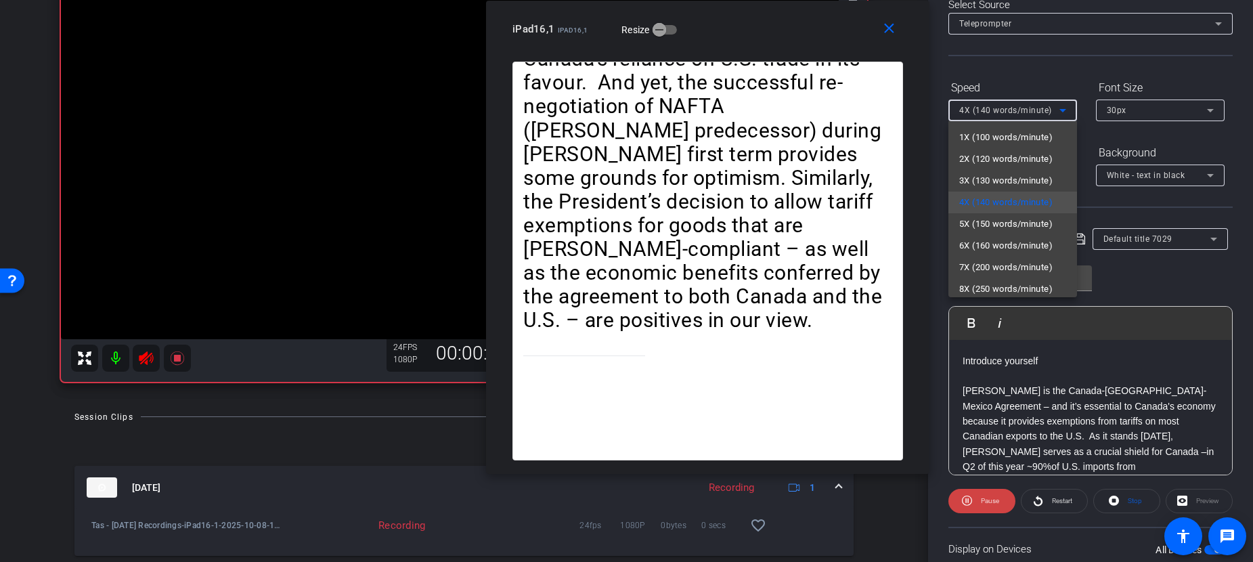
click at [986, 107] on div at bounding box center [626, 281] width 1253 height 562
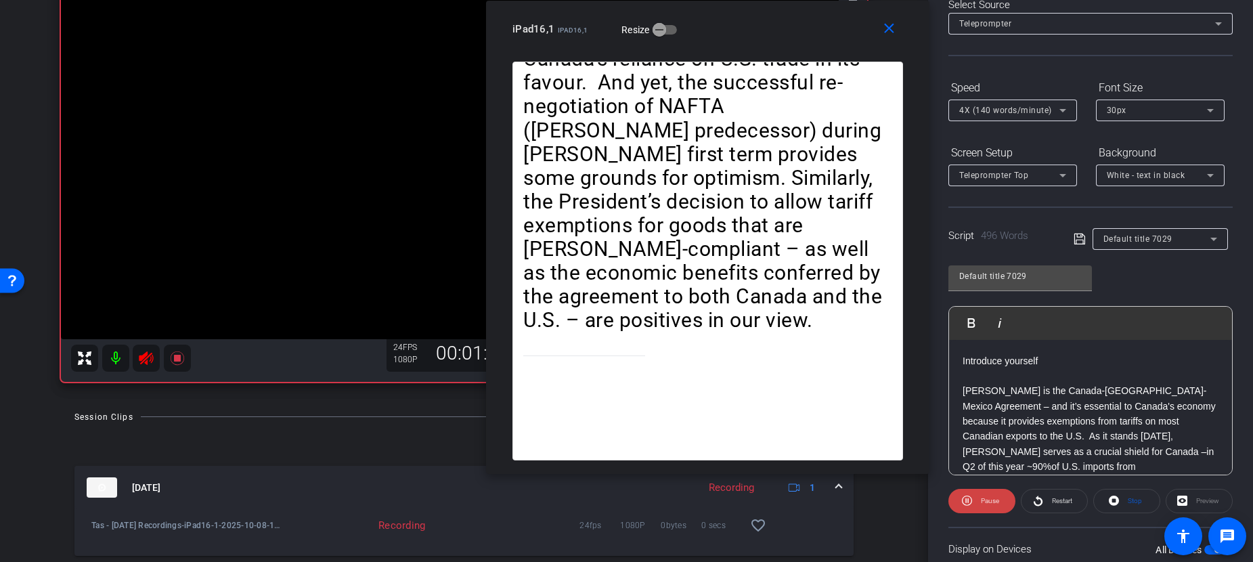
click at [1004, 112] on span "4X (140 words/minute)" at bounding box center [1005, 110] width 93 height 9
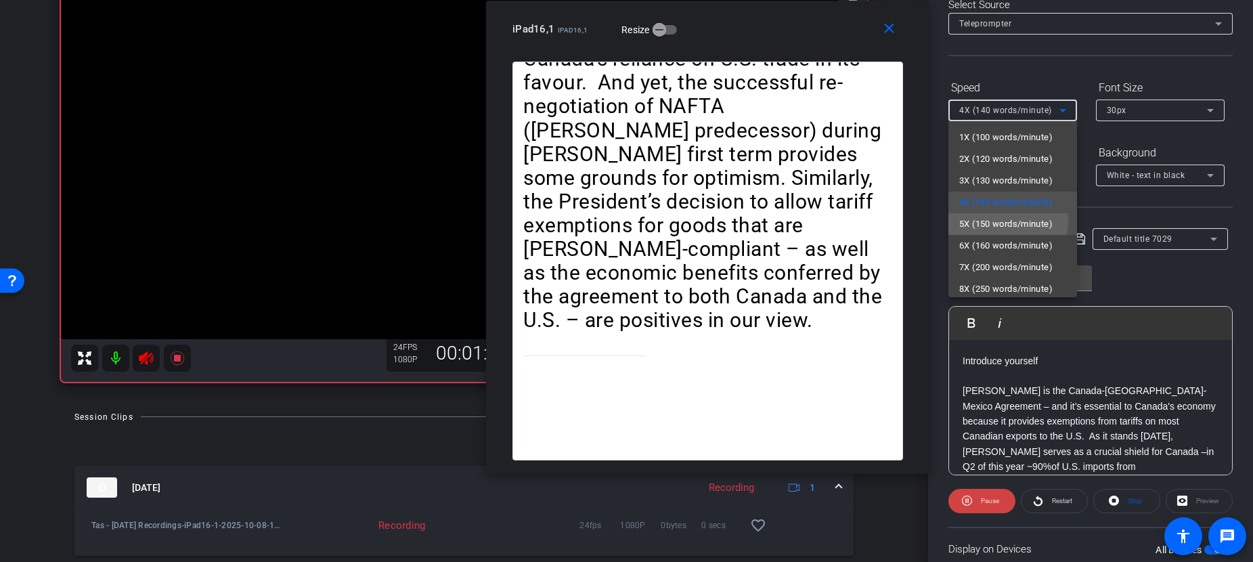
click at [999, 220] on span "5X (150 words/minute)" at bounding box center [1005, 224] width 93 height 16
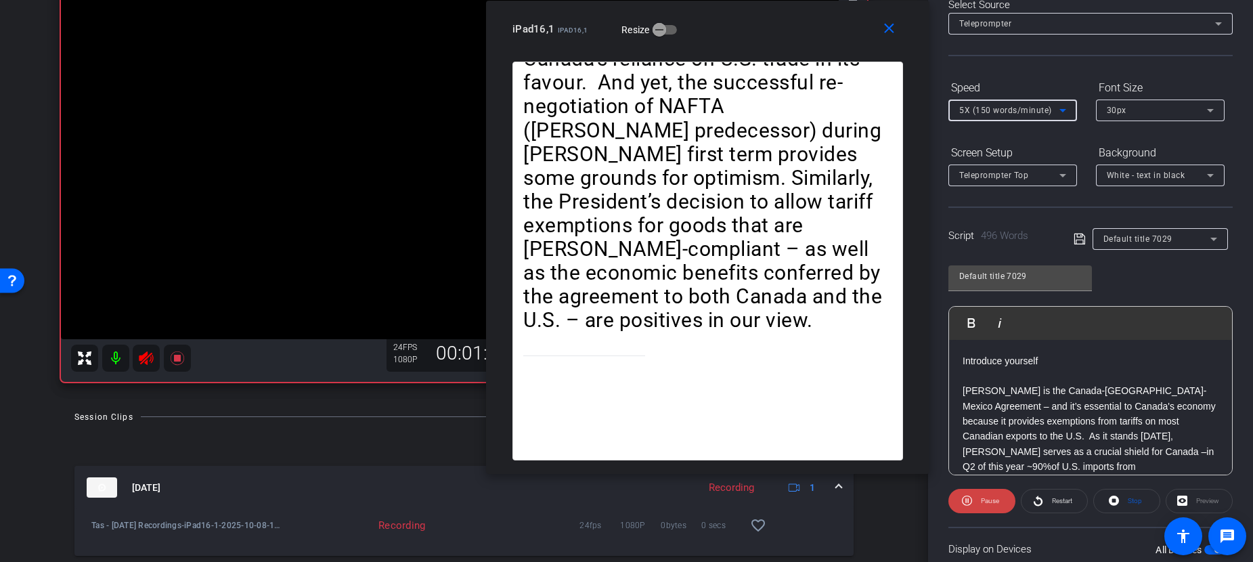
click at [1005, 110] on span "5X (150 words/minute)" at bounding box center [1005, 110] width 93 height 9
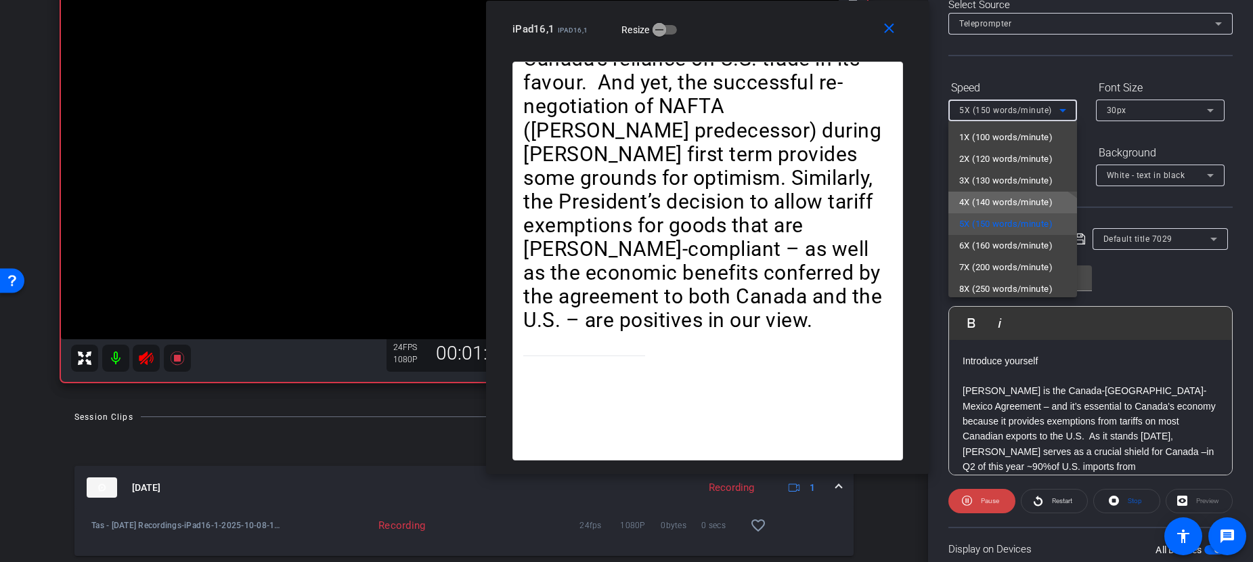
click at [999, 196] on span "4X (140 words/minute)" at bounding box center [1005, 202] width 93 height 16
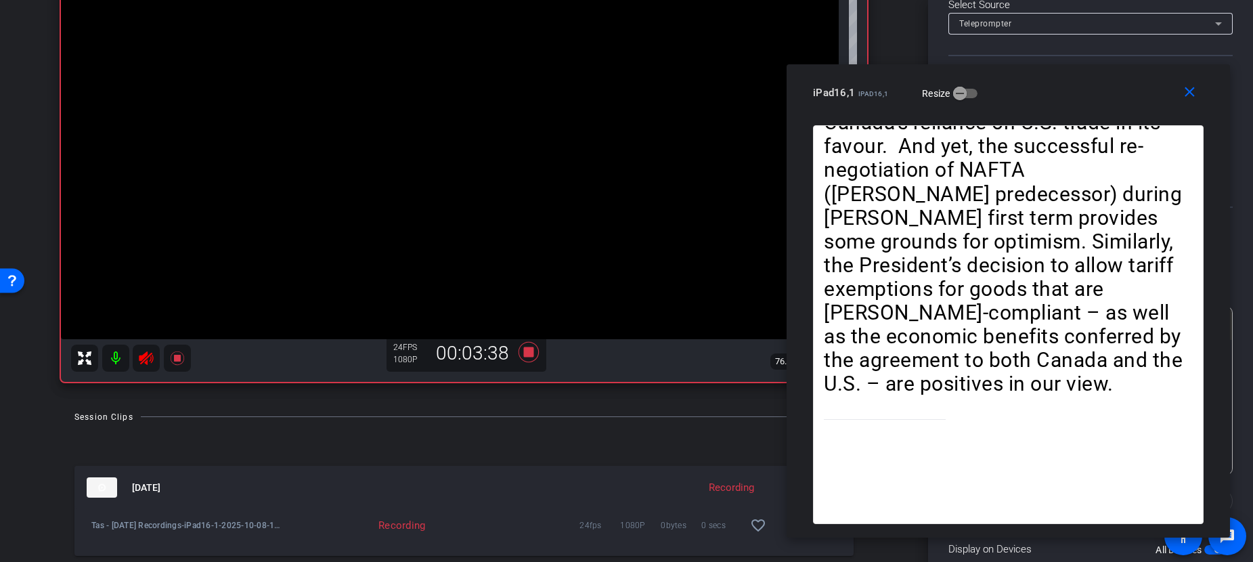
drag, startPoint x: 738, startPoint y: 26, endPoint x: 1030, endPoint y: 93, distance: 299.5
click at [1038, 89] on div "iPad16,1 iPad16,1 Resize" at bounding box center [1013, 93] width 401 height 24
click at [526, 354] on icon at bounding box center [528, 352] width 20 height 20
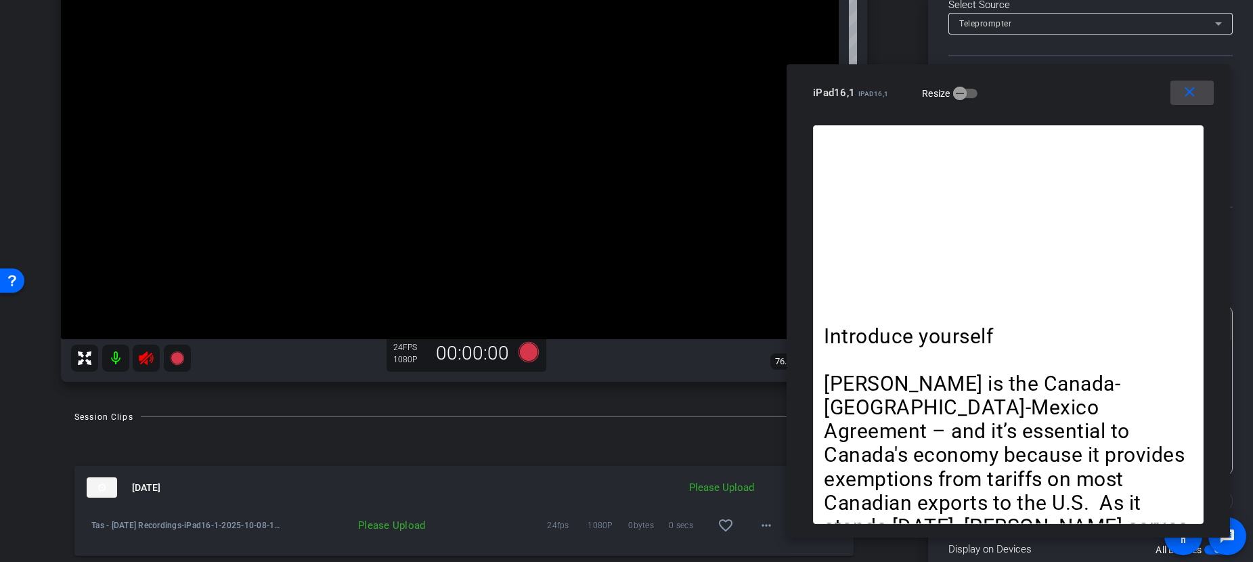
click at [1166, 95] on mat-icon "close" at bounding box center [1189, 92] width 17 height 17
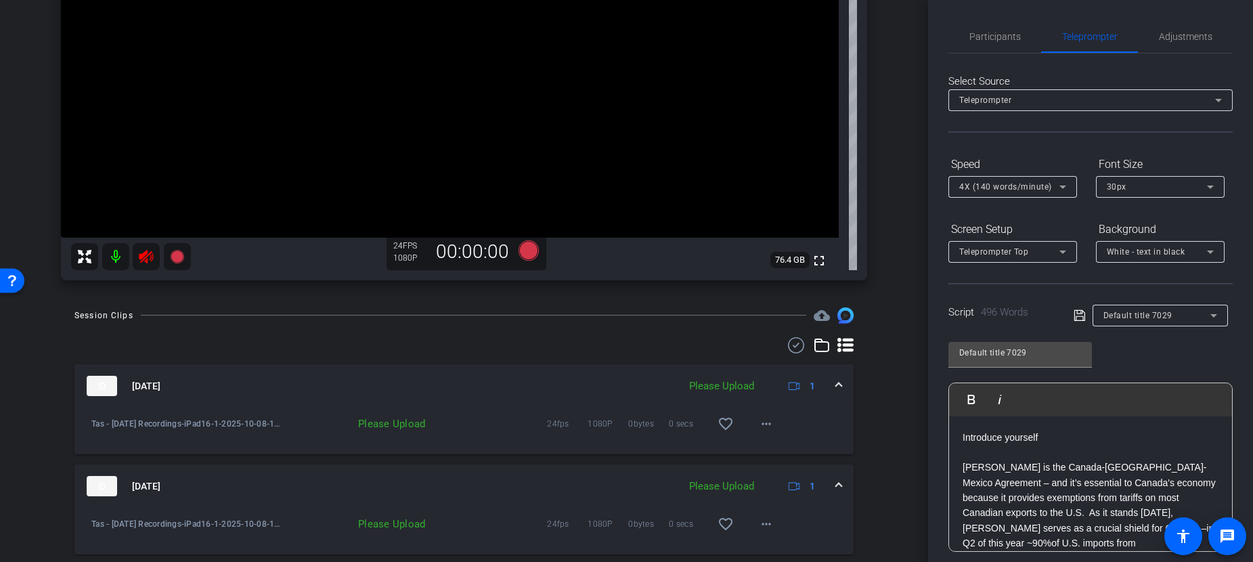
scroll to position [154, 0]
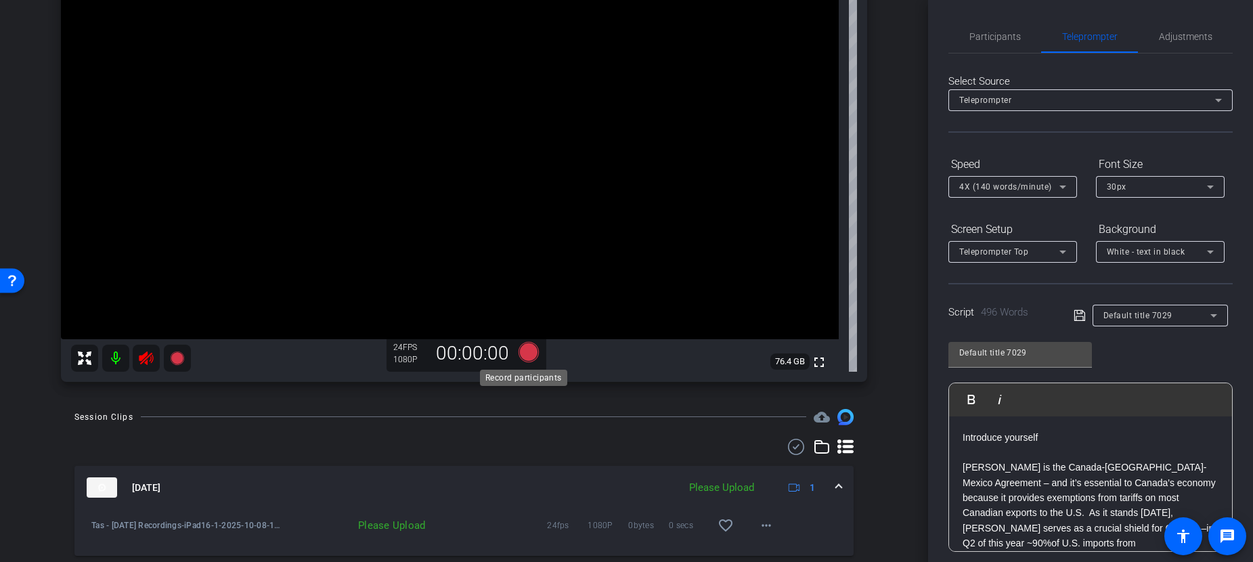
click at [520, 355] on icon at bounding box center [528, 352] width 20 height 20
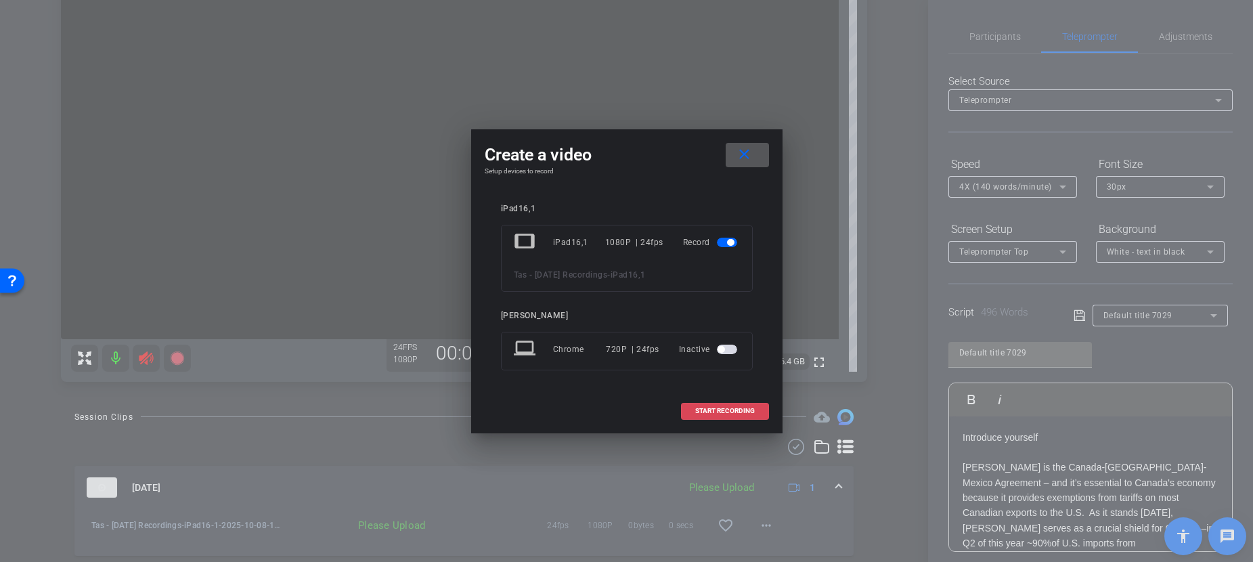
click at [732, 411] on span "START RECORDING" at bounding box center [725, 411] width 60 height 7
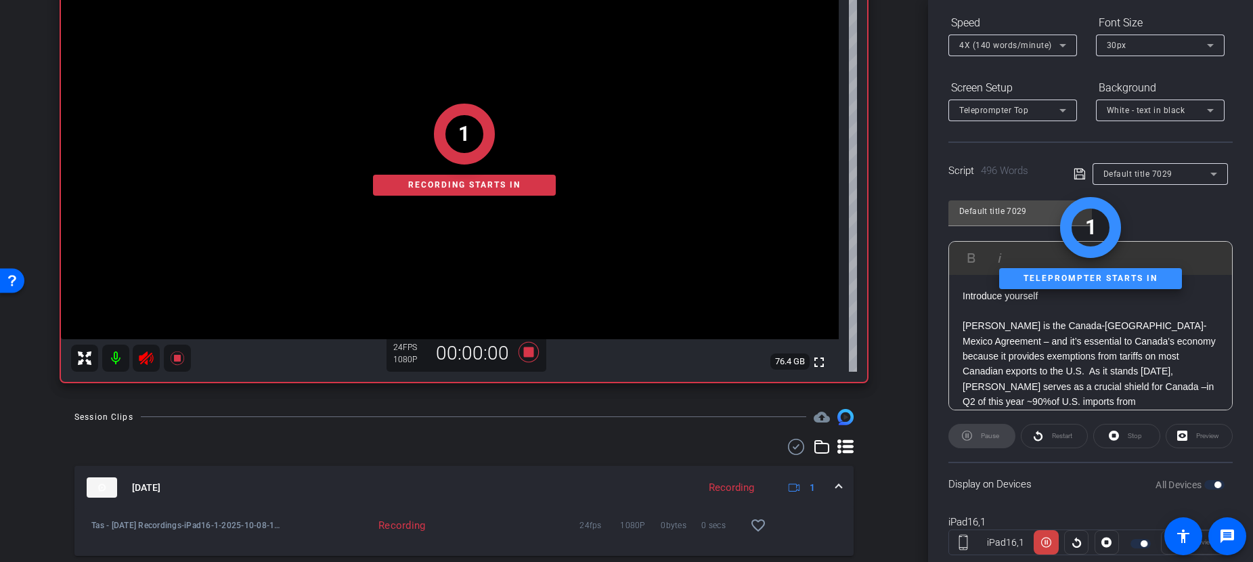
scroll to position [178, 0]
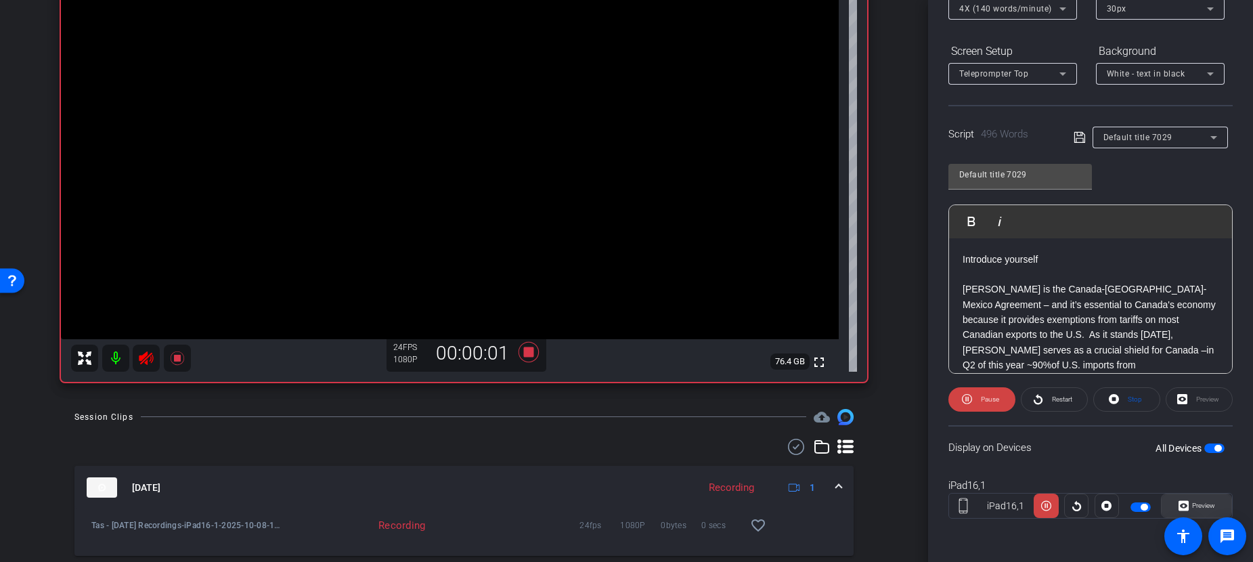
click at [1166, 505] on span "Preview" at bounding box center [1202, 505] width 26 height 19
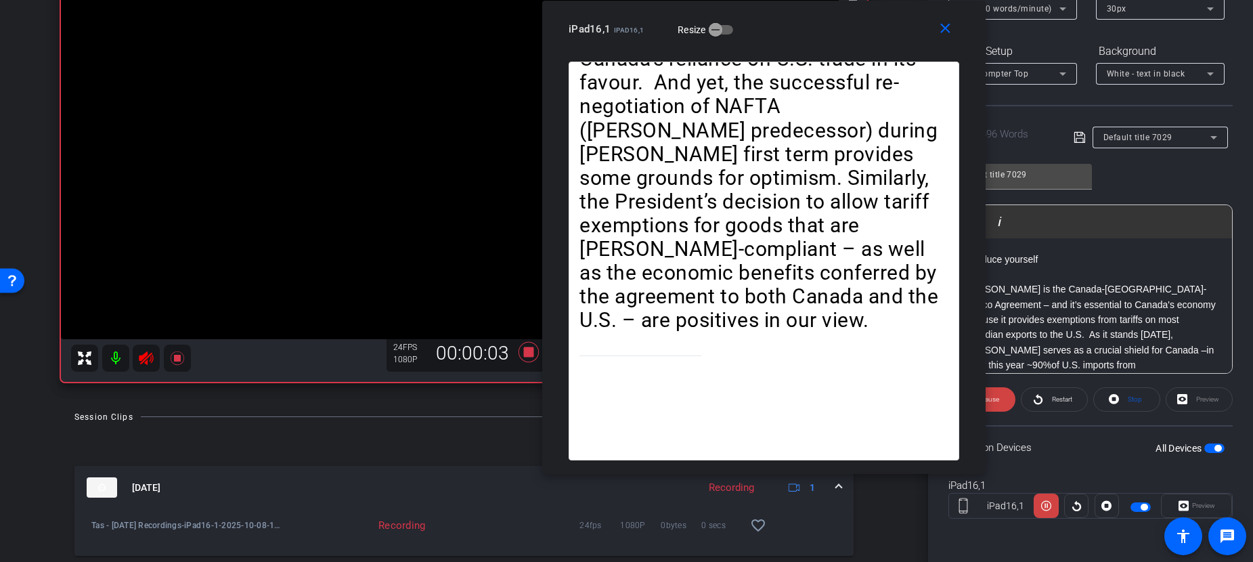
drag, startPoint x: 686, startPoint y: 72, endPoint x: 824, endPoint y: 13, distance: 149.8
click at [824, 13] on div "close iPad16,1 iPad16,1 Resize" at bounding box center [763, 31] width 443 height 61
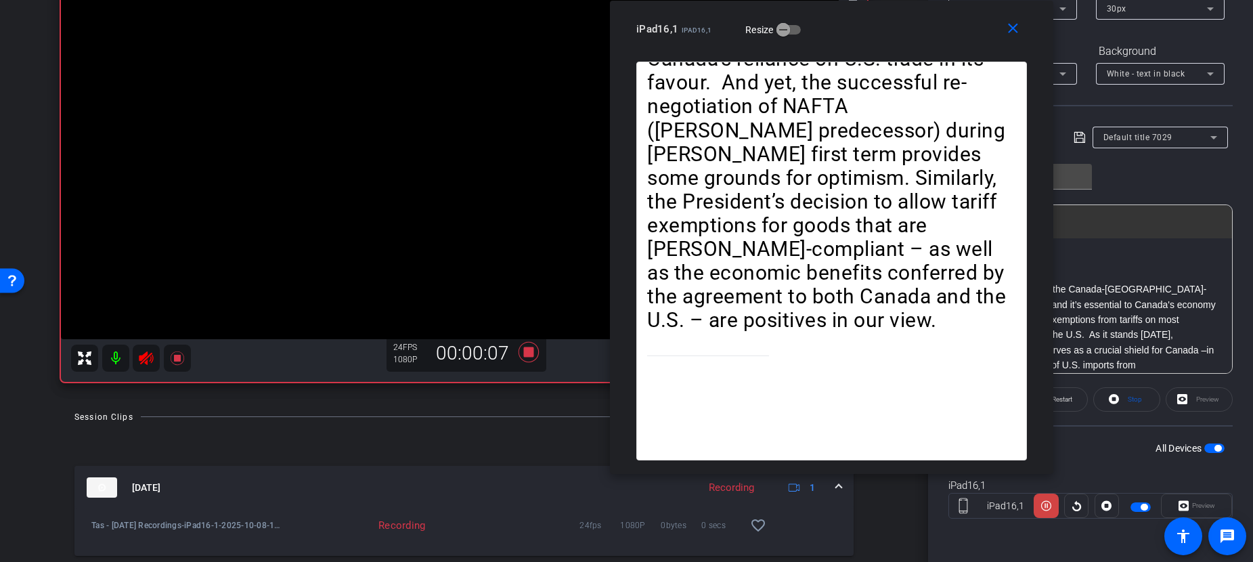
drag, startPoint x: 787, startPoint y: 30, endPoint x: 855, endPoint y: 20, distance: 68.6
click at [855, 20] on div "iPad16,1 iPad16,1 Resize" at bounding box center [836, 29] width 401 height 24
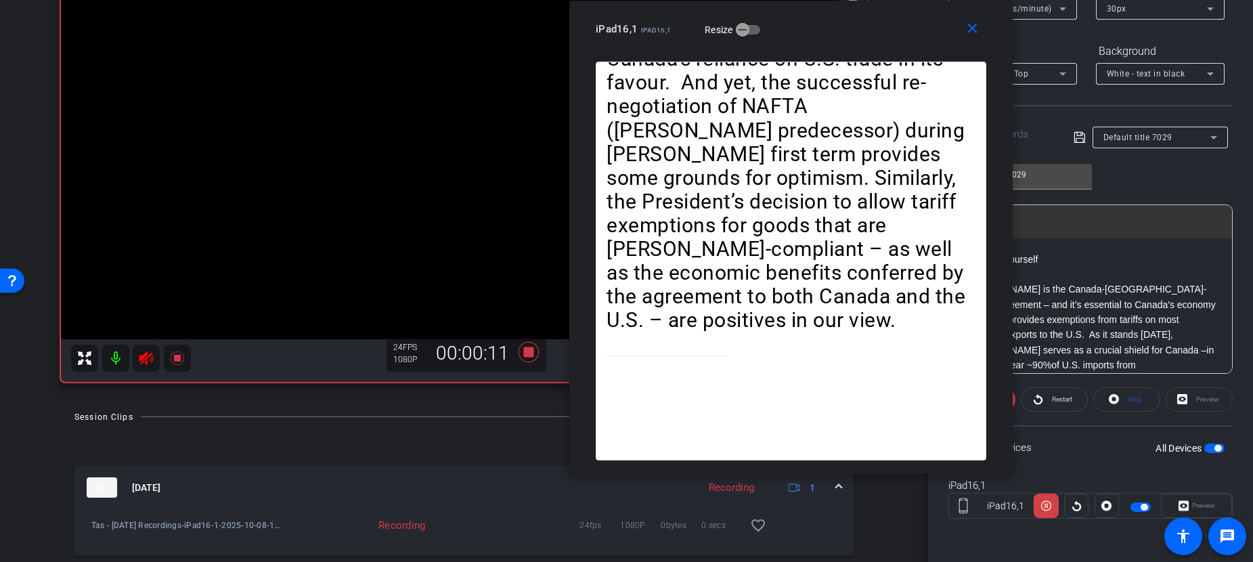
drag, startPoint x: 863, startPoint y: 32, endPoint x: 822, endPoint y: 26, distance: 41.1
click at [822, 26] on div "iPad16,1 iPad16,1 Resize" at bounding box center [796, 29] width 401 height 24
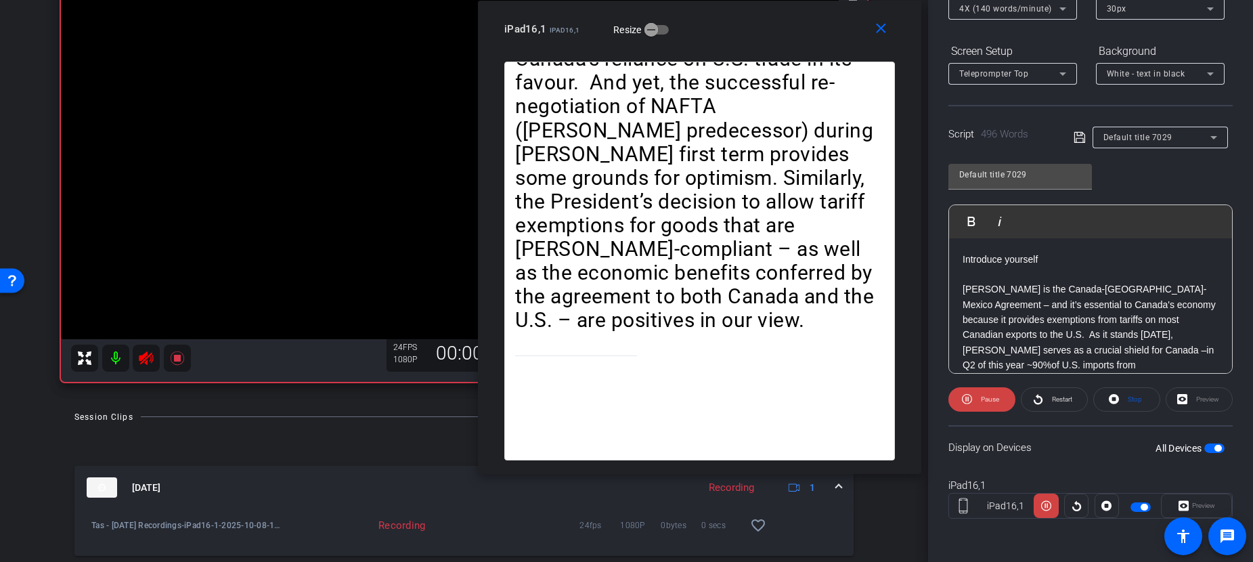
drag, startPoint x: 851, startPoint y: 28, endPoint x: 754, endPoint y: 15, distance: 97.7
click at [754, 15] on div "close iPad16,1 iPad16,1 Resize" at bounding box center [699, 31] width 443 height 61
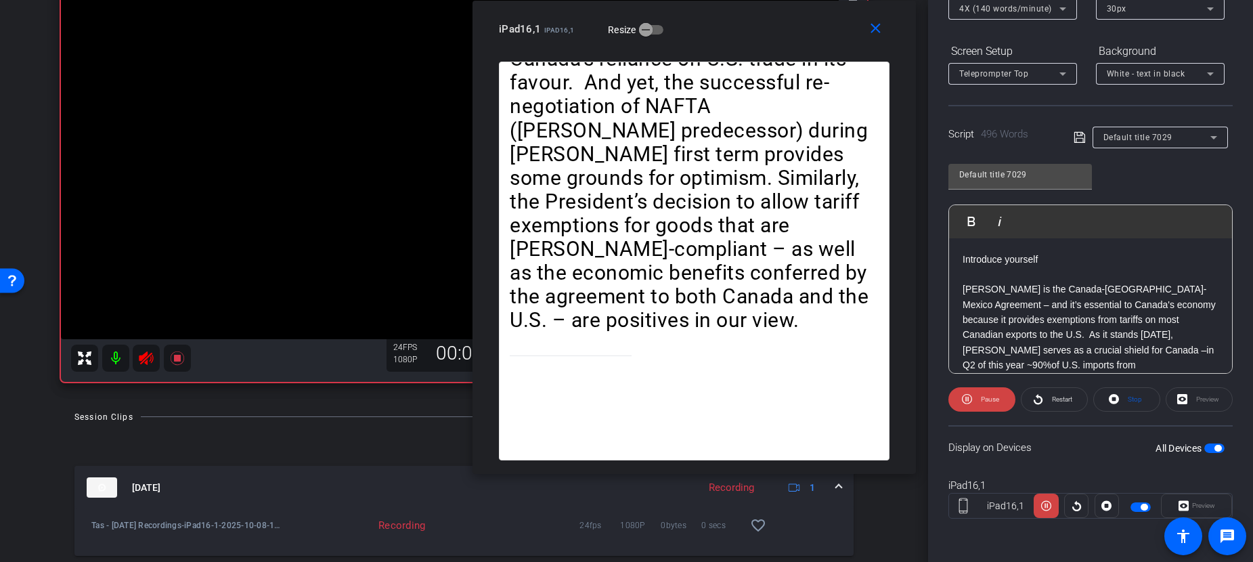
scroll to position [76, 0]
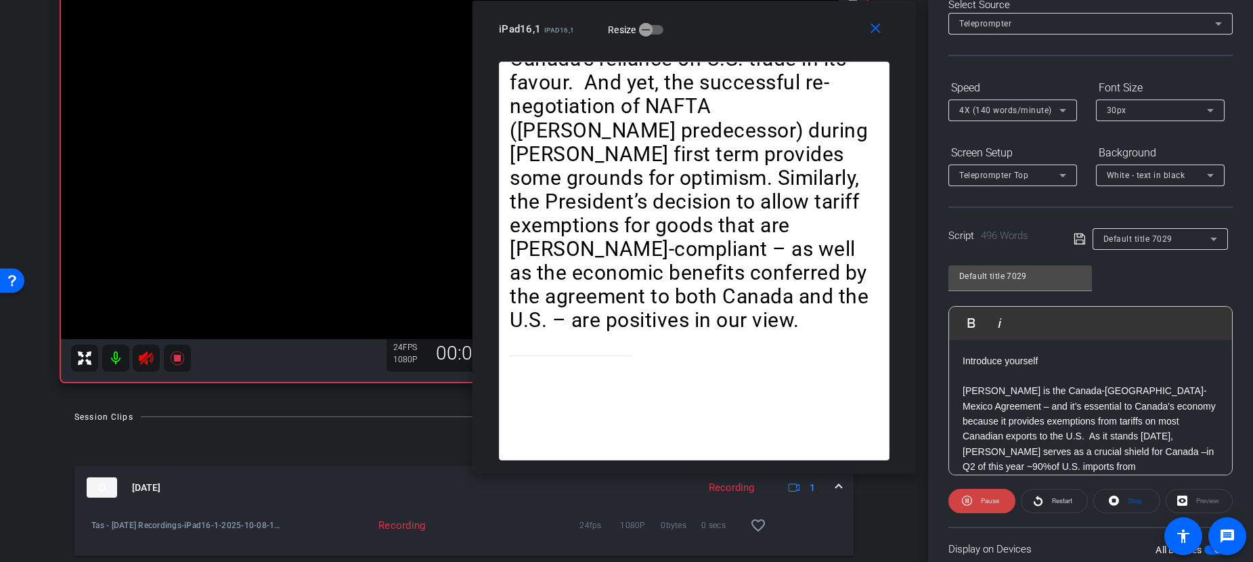
click at [1009, 109] on span "4X (140 words/minute)" at bounding box center [1005, 110] width 93 height 9
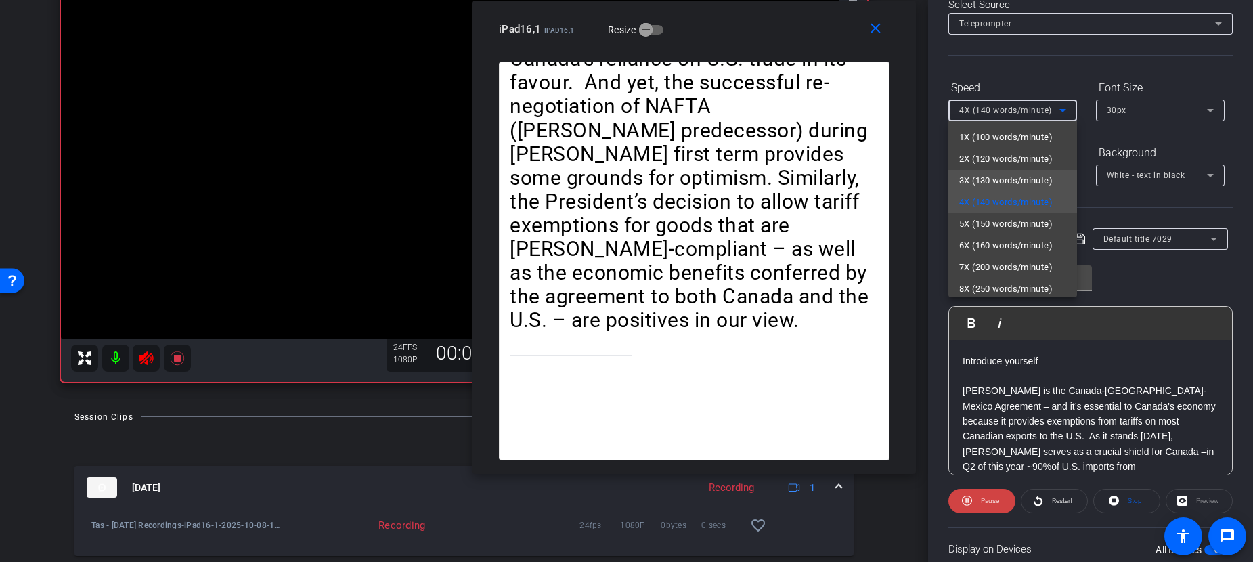
click at [999, 184] on span "3X (130 words/minute)" at bounding box center [1005, 181] width 93 height 16
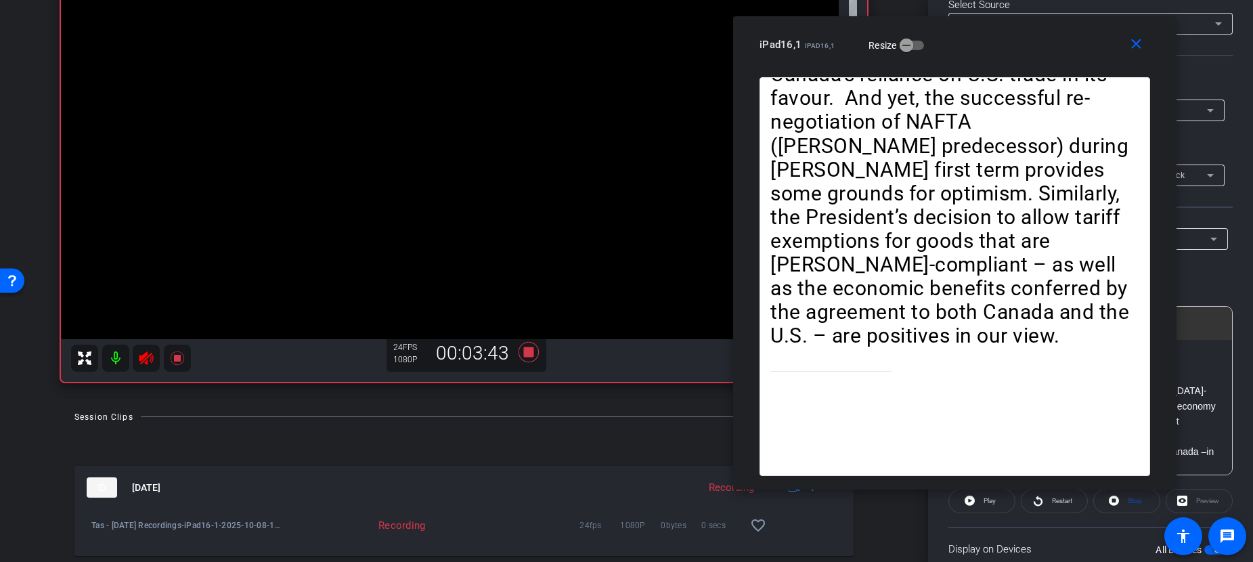
drag, startPoint x: 697, startPoint y: 27, endPoint x: 959, endPoint y: 43, distance: 262.5
click at [959, 43] on div "iPad16,1 iPad16,1 Resize" at bounding box center [960, 44] width 401 height 24
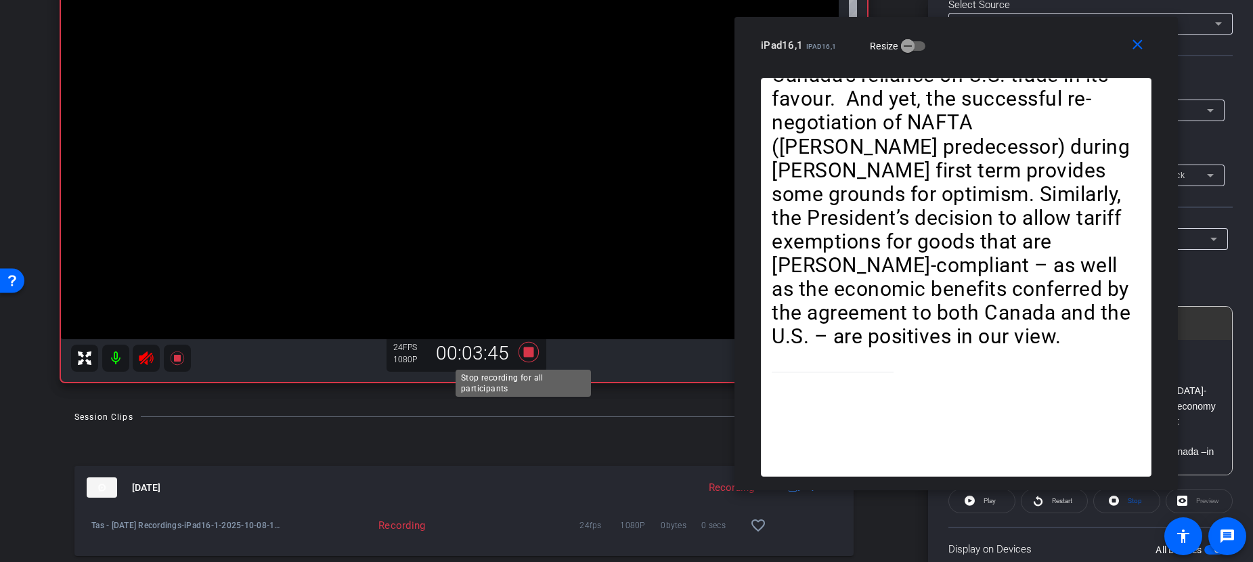
click at [523, 357] on icon at bounding box center [528, 352] width 32 height 24
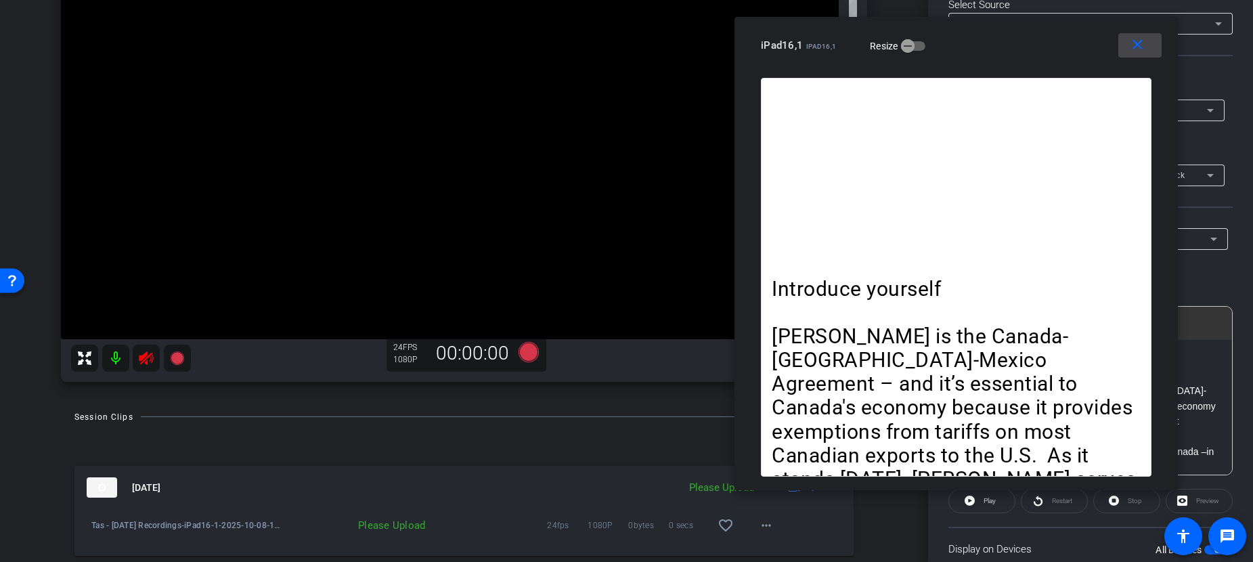
click at [1135, 45] on mat-icon "close" at bounding box center [1137, 45] width 17 height 17
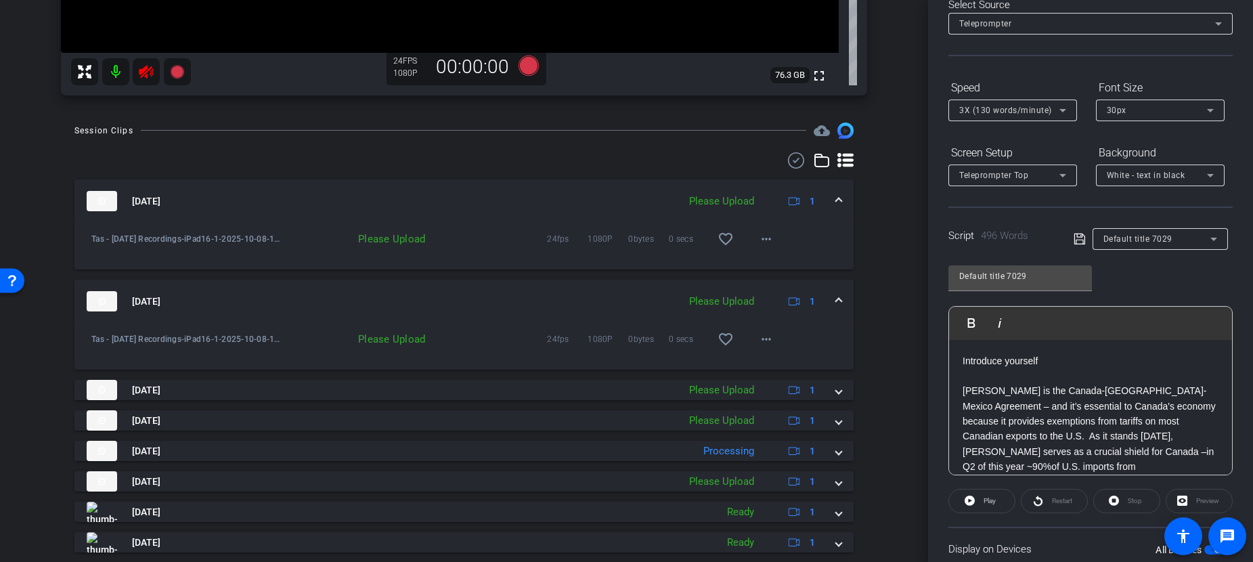
scroll to position [459, 0]
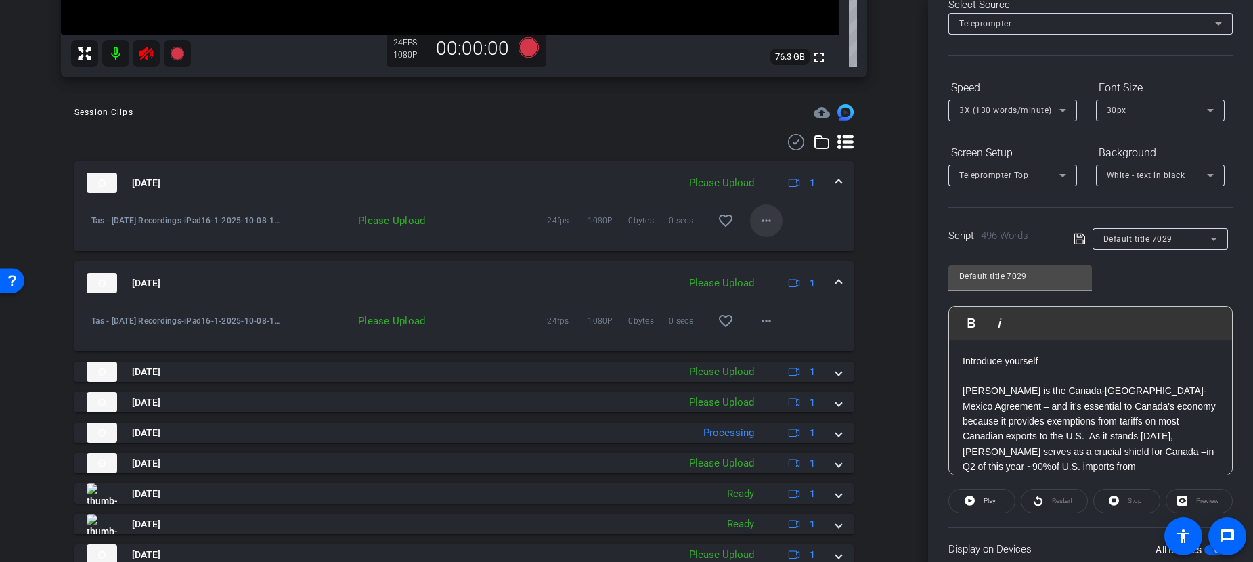
click at [759, 219] on mat-icon "more_horiz" at bounding box center [766, 221] width 16 height 16
click at [766, 247] on span "Upload" at bounding box center [779, 249] width 54 height 16
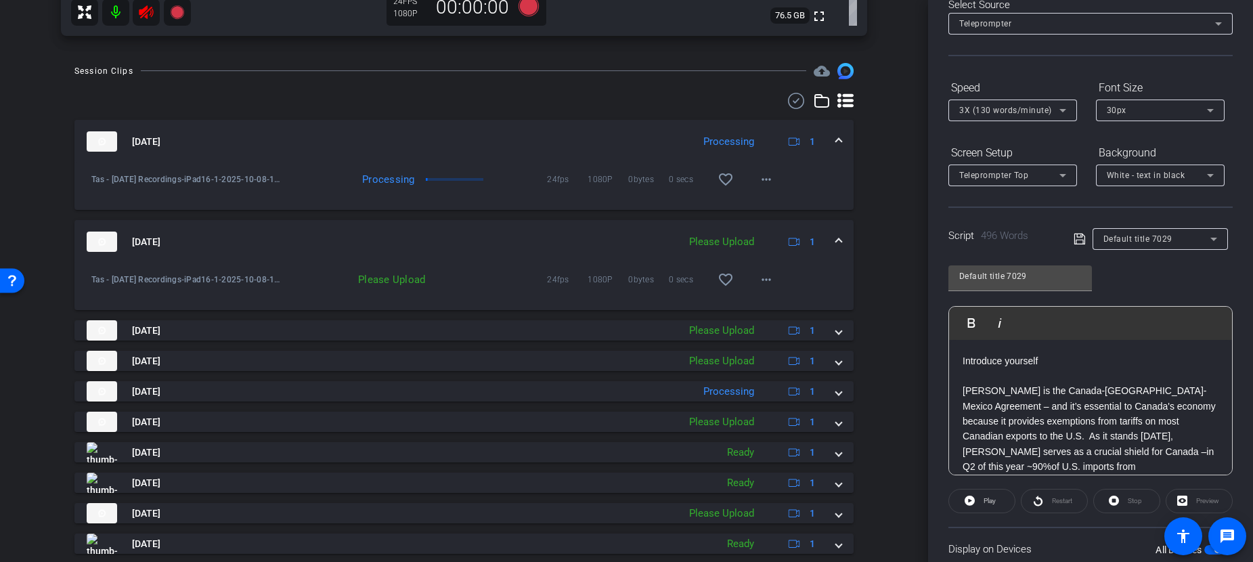
scroll to position [540, 0]
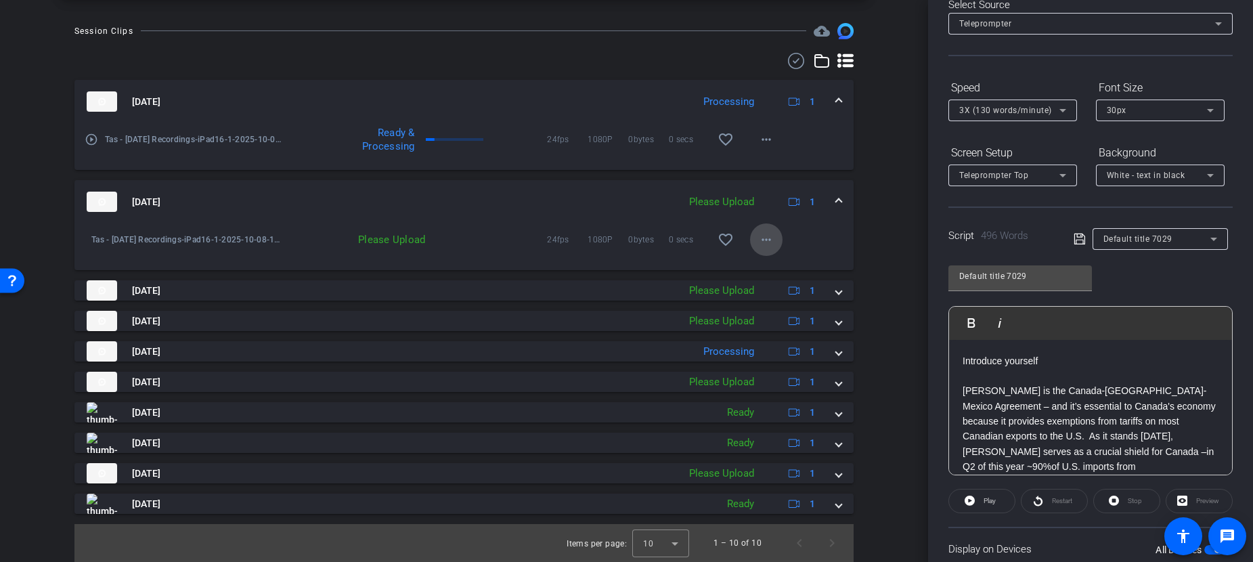
click at [762, 245] on mat-icon "more_horiz" at bounding box center [766, 240] width 16 height 16
click at [762, 267] on span "Upload" at bounding box center [779, 268] width 54 height 16
click at [723, 272] on div "Oct 8, 2025 Processing 1 play_circle_outline Tas - October 2025 Recordings-iPad…" at bounding box center [463, 297] width 779 height 434
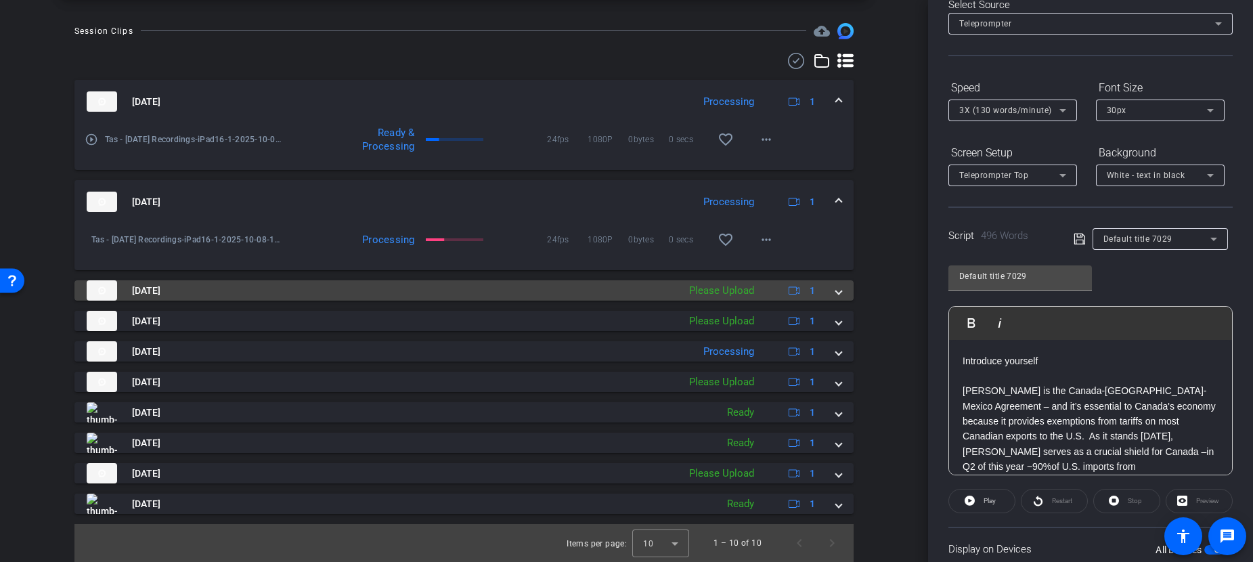
click at [724, 284] on div "Please Upload" at bounding box center [721, 291] width 79 height 16
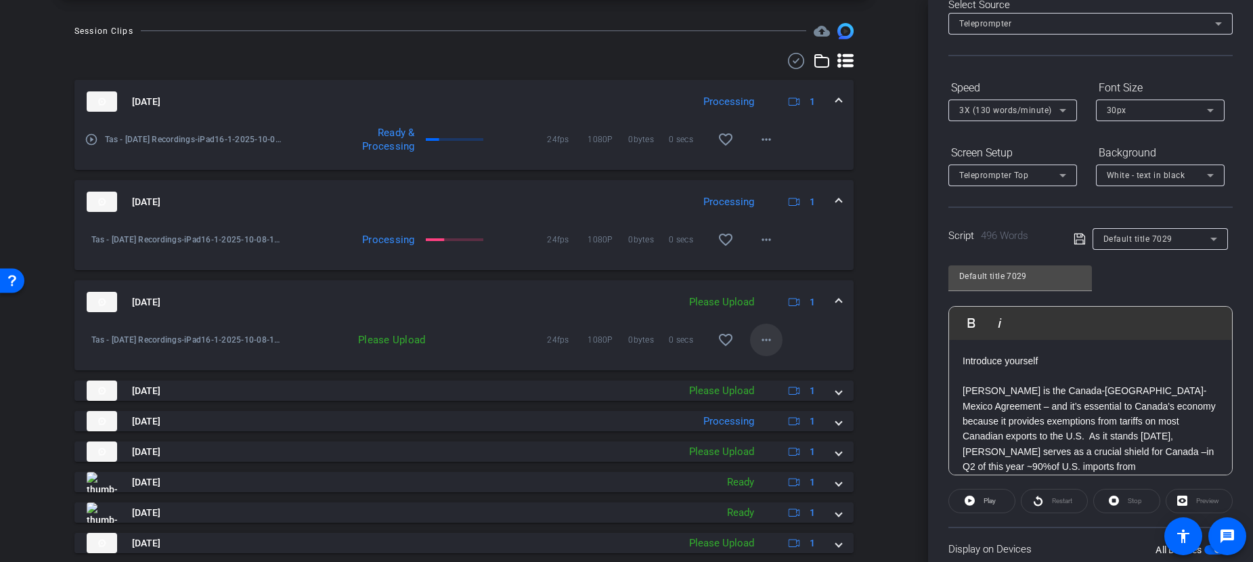
click at [763, 342] on mat-icon "more_horiz" at bounding box center [766, 340] width 16 height 16
click at [763, 368] on span "Upload" at bounding box center [779, 368] width 54 height 16
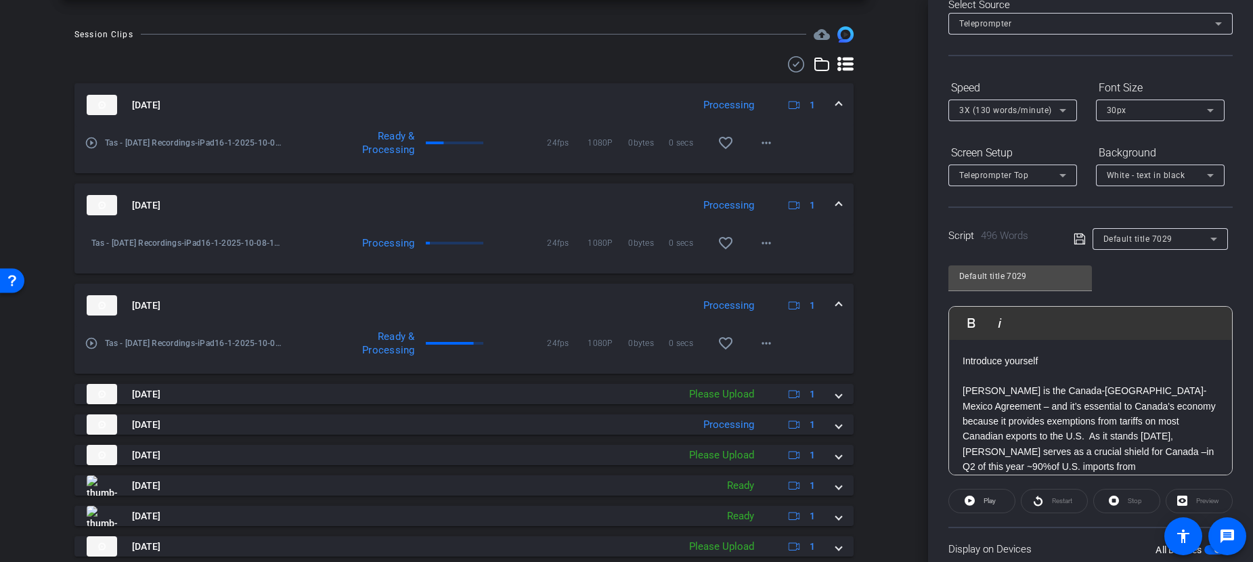
scroll to position [610, 0]
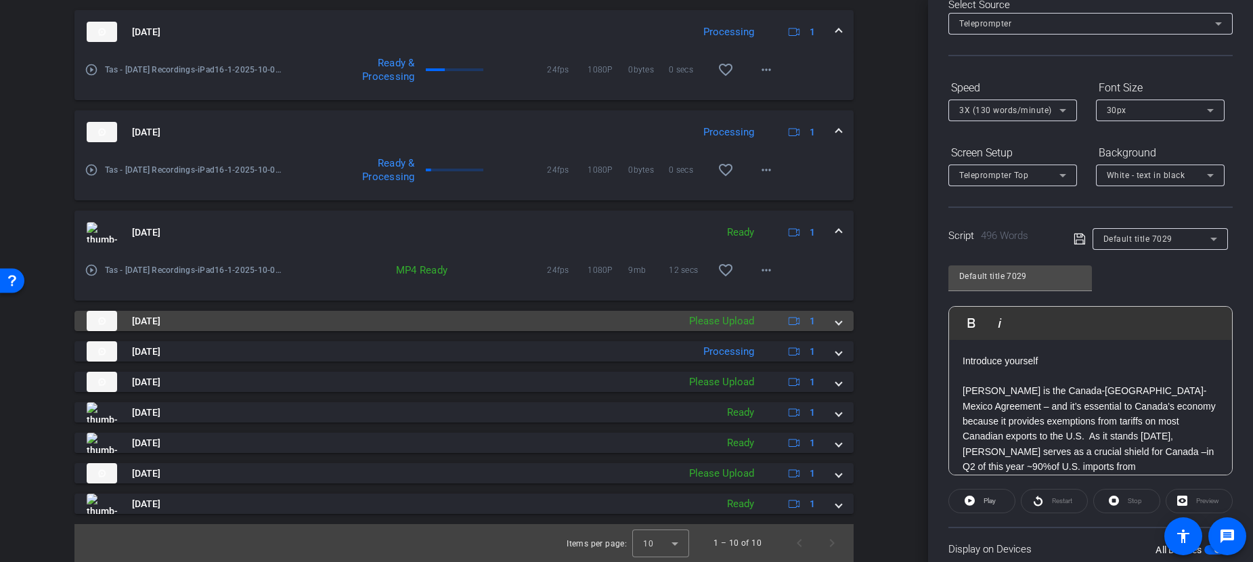
click at [691, 322] on div "Please Upload" at bounding box center [721, 321] width 79 height 16
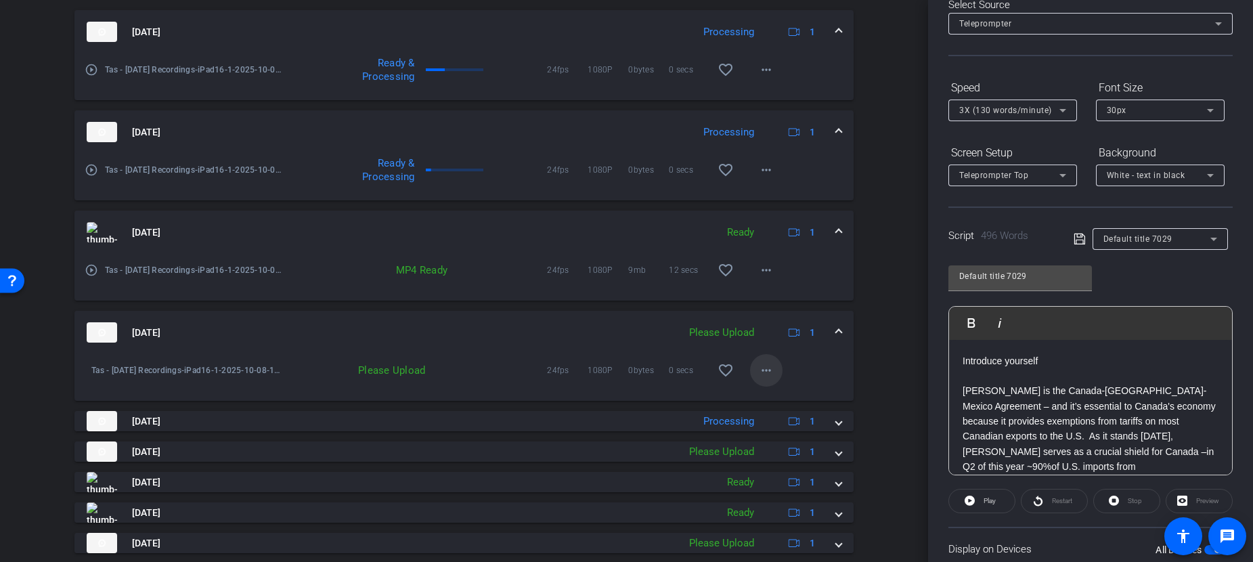
click at [758, 376] on mat-icon "more_horiz" at bounding box center [766, 370] width 16 height 16
click at [764, 398] on span "Upload" at bounding box center [779, 399] width 54 height 16
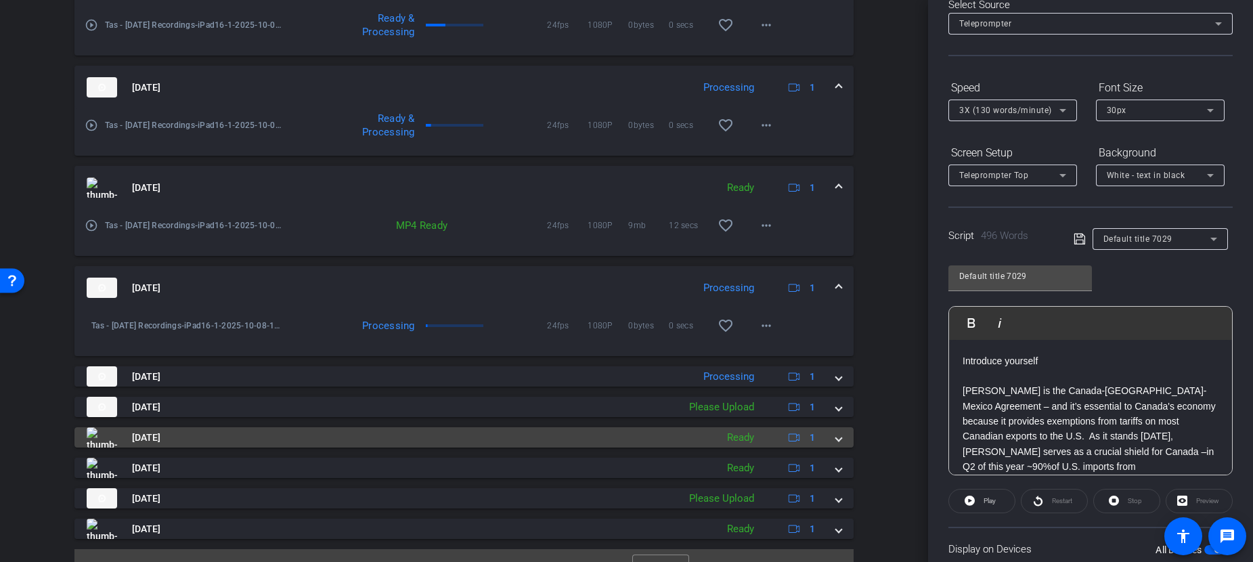
scroll to position [680, 0]
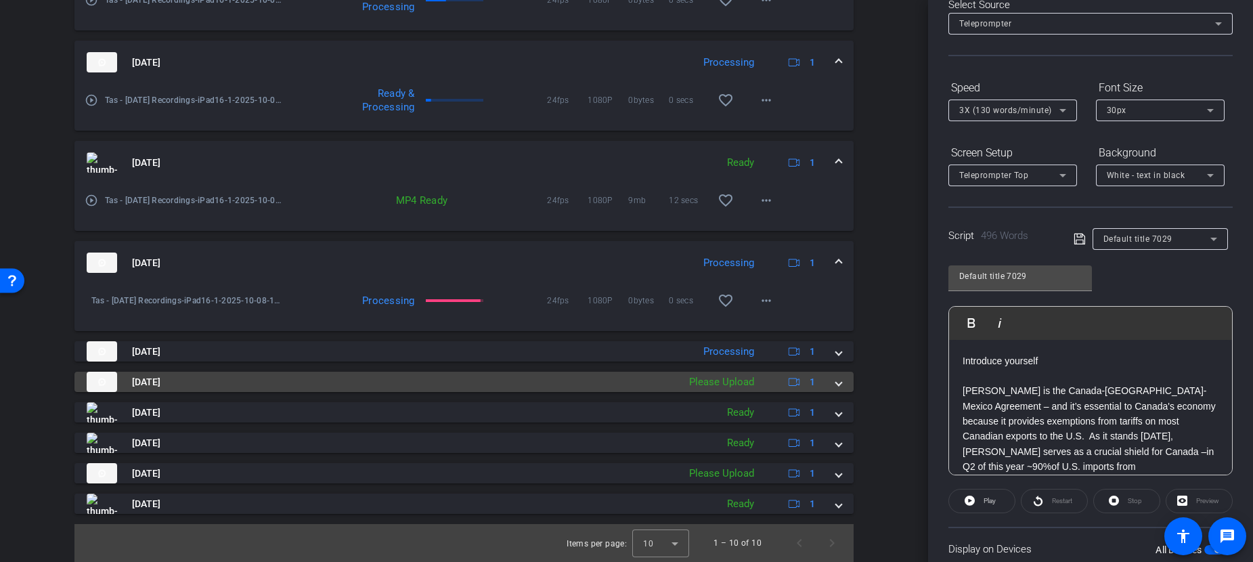
click at [730, 380] on div "Please Upload" at bounding box center [721, 382] width 79 height 16
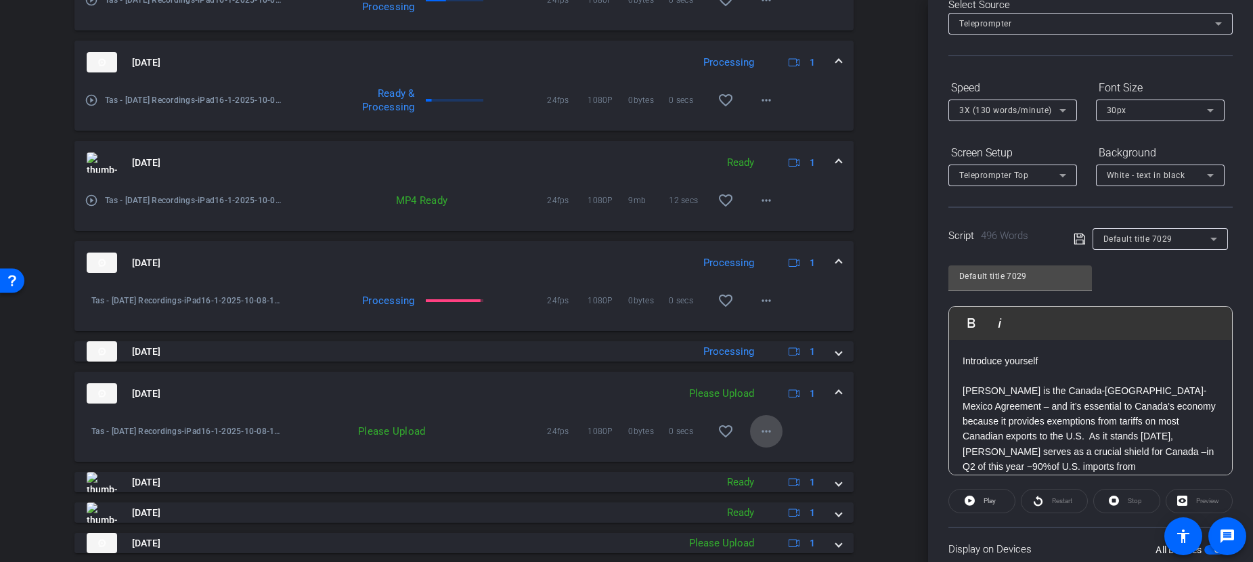
click at [761, 432] on mat-icon "more_horiz" at bounding box center [766, 431] width 16 height 16
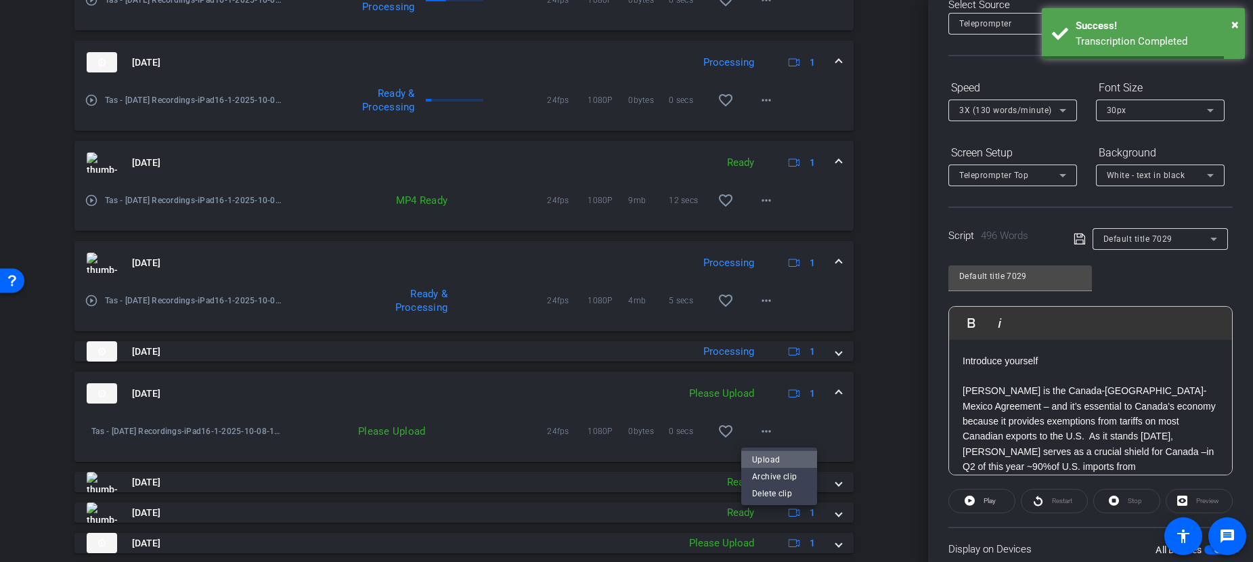
click at [763, 457] on span "Upload" at bounding box center [779, 460] width 54 height 16
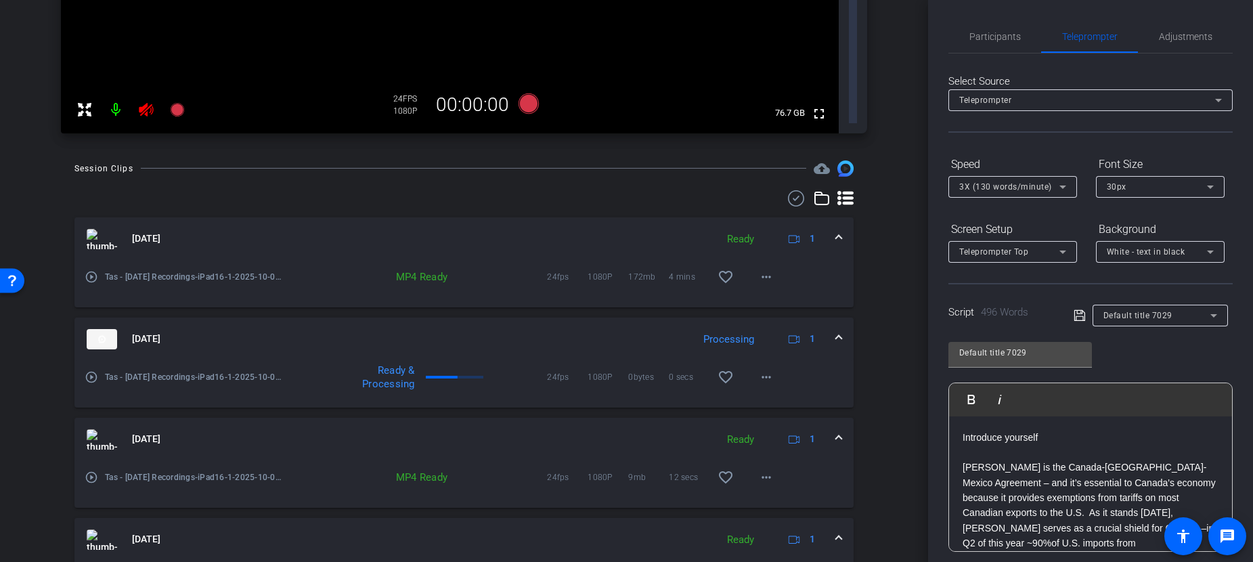
scroll to position [690, 0]
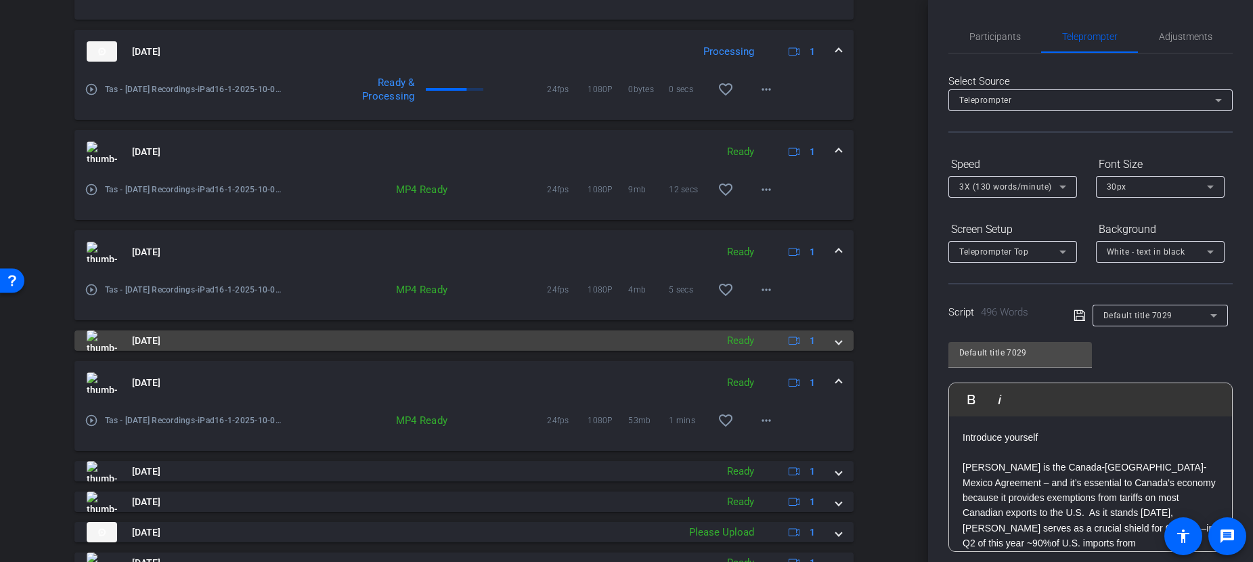
click at [669, 490] on div "Oct 8, 2025 Ready 1 play_circle_outline Tas - October 2025 Recordings-iPad16-1-…" at bounding box center [463, 251] width 779 height 643
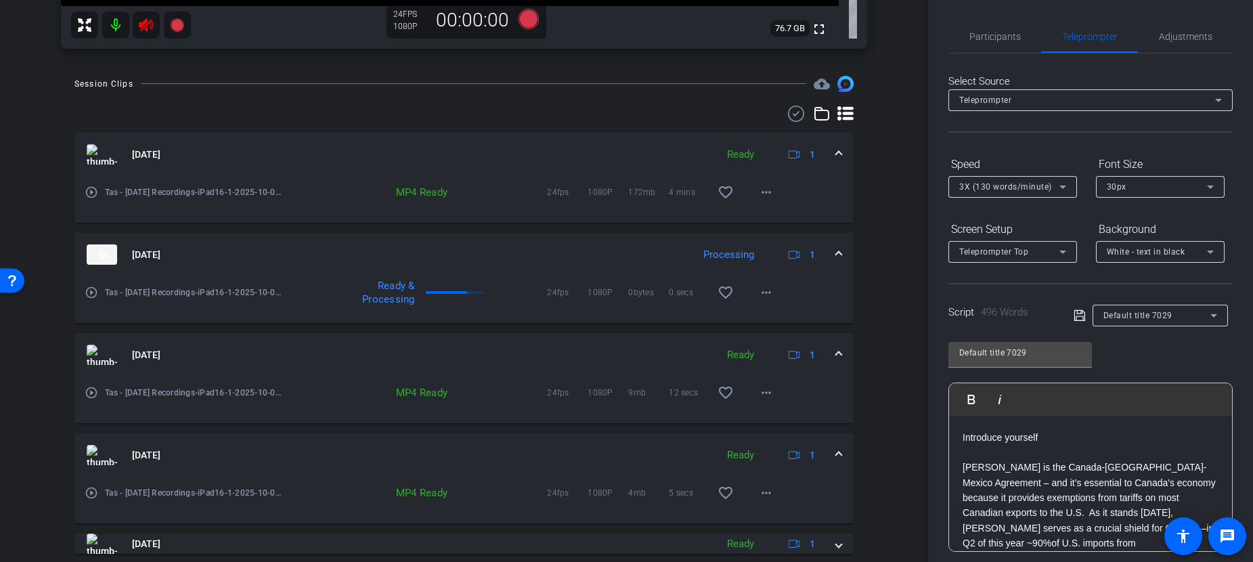
scroll to position [589, 0]
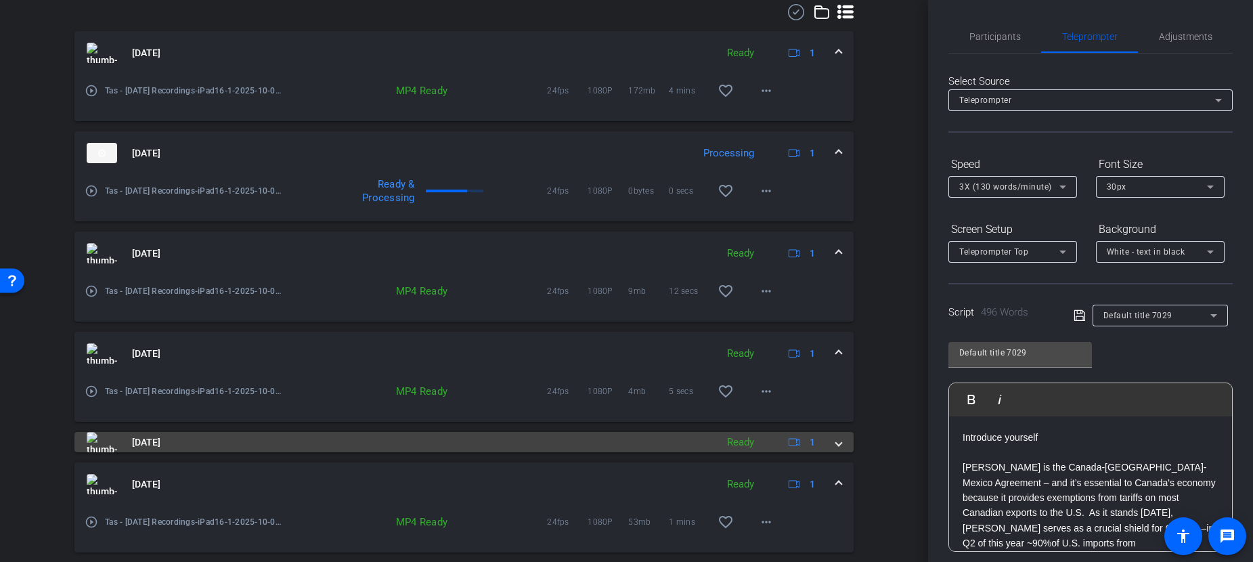
click at [836, 442] on span at bounding box center [838, 442] width 5 height 14
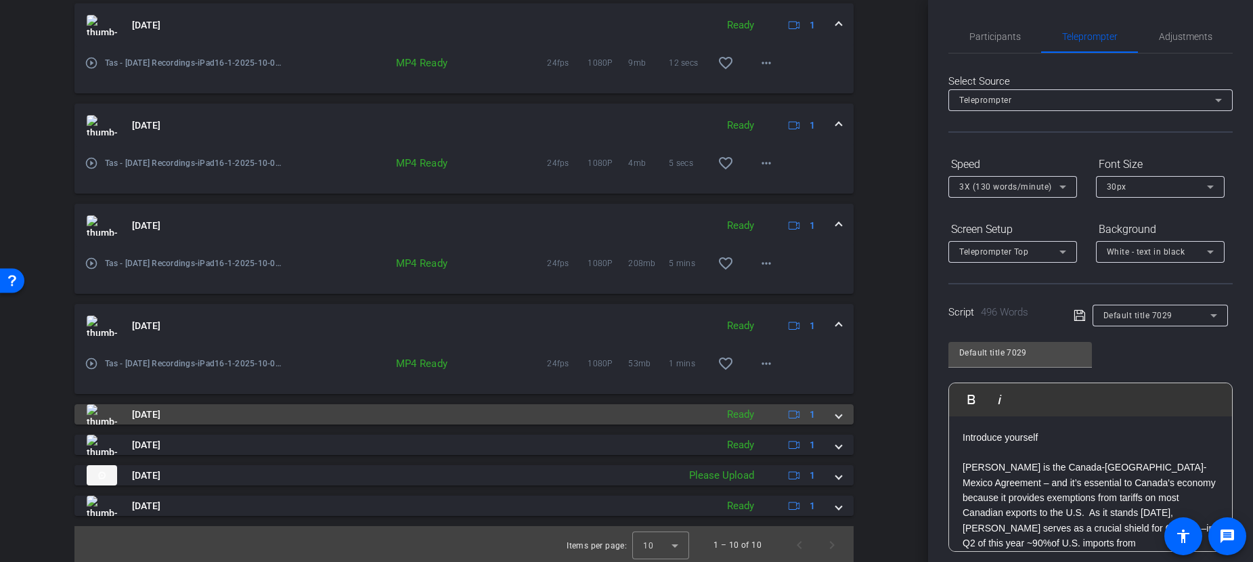
scroll to position [819, 0]
click at [836, 416] on span at bounding box center [838, 412] width 5 height 14
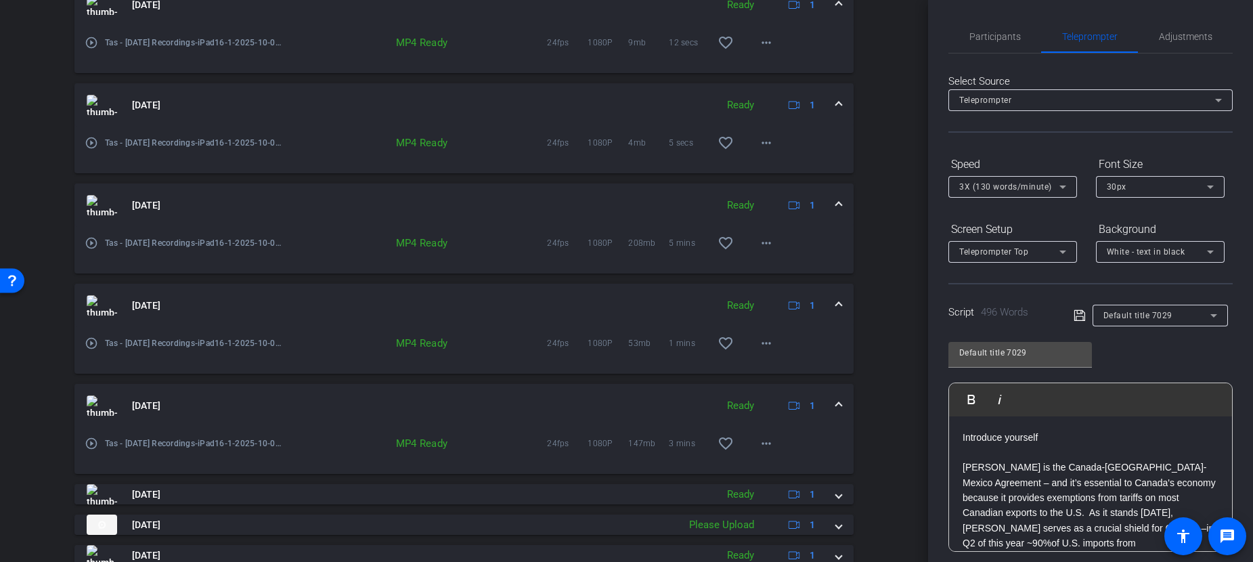
scroll to position [889, 0]
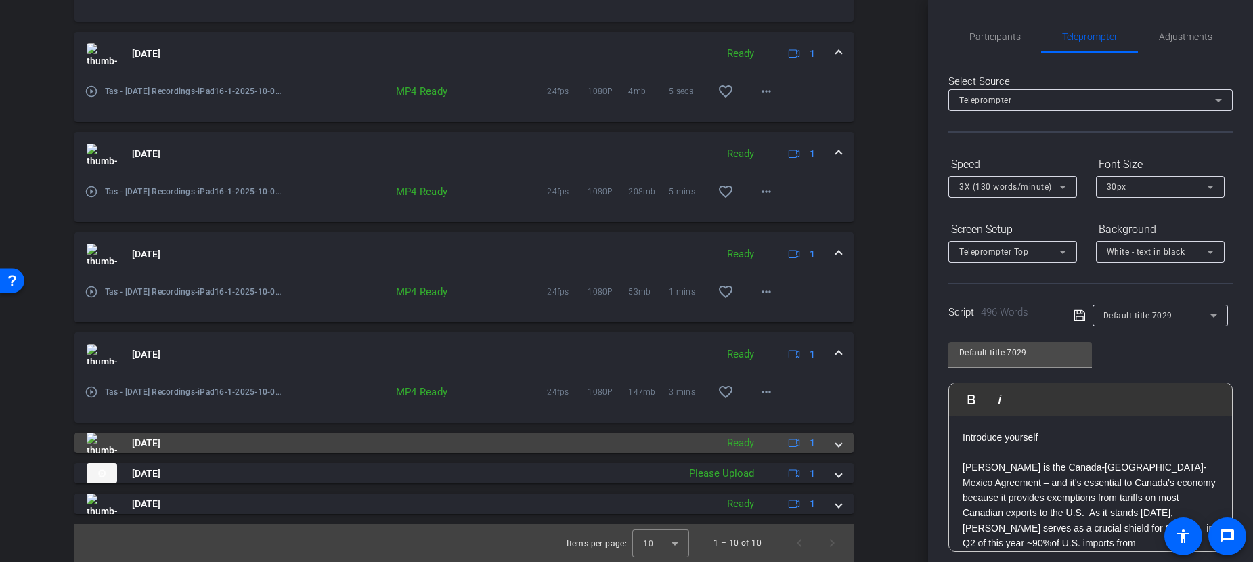
click at [836, 443] on span at bounding box center [838, 443] width 5 height 14
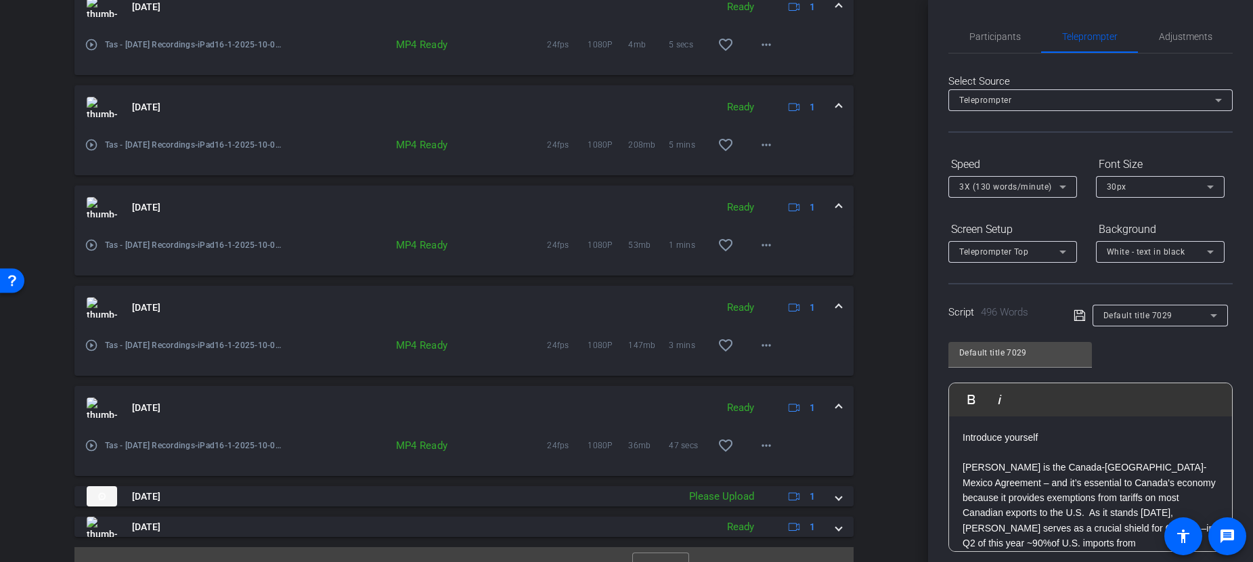
scroll to position [959, 0]
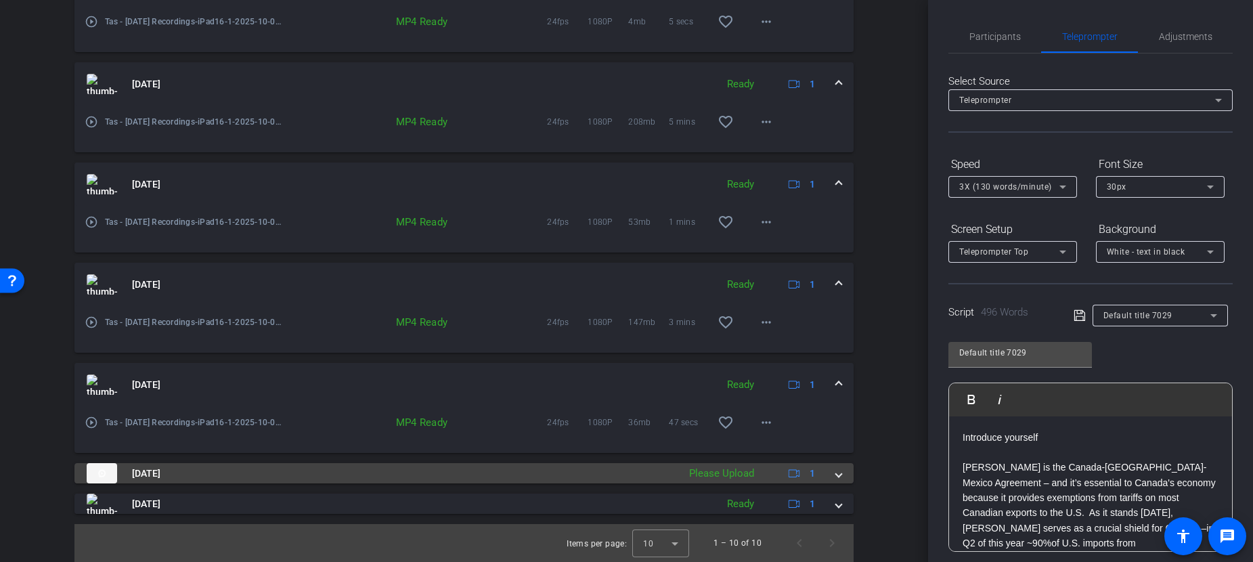
click at [836, 475] on span at bounding box center [838, 473] width 5 height 14
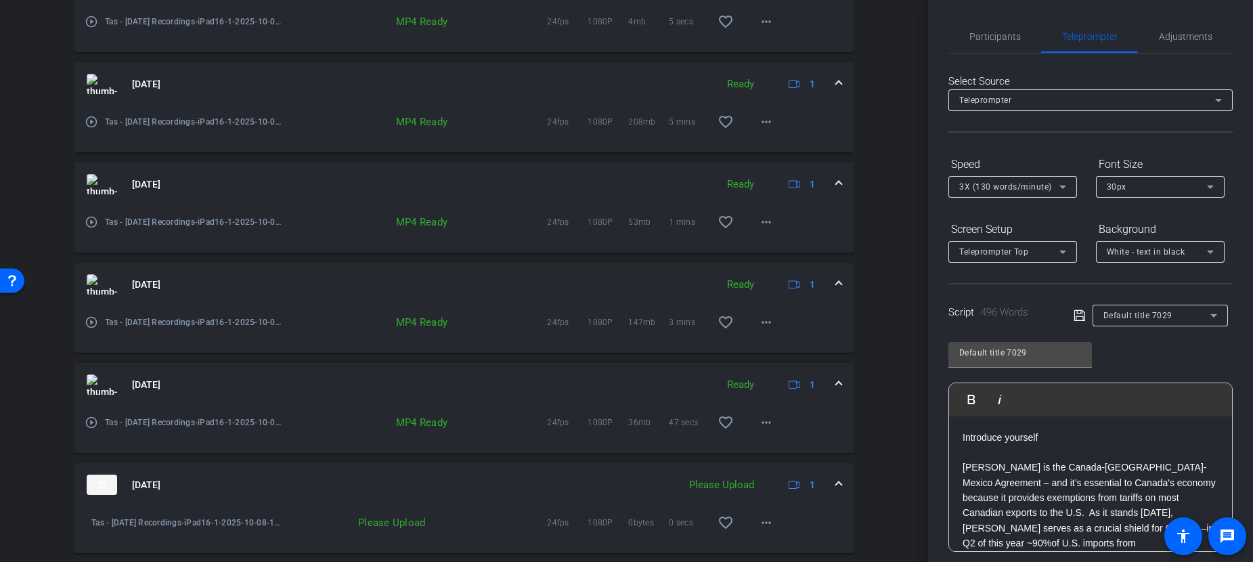
scroll to position [1028, 0]
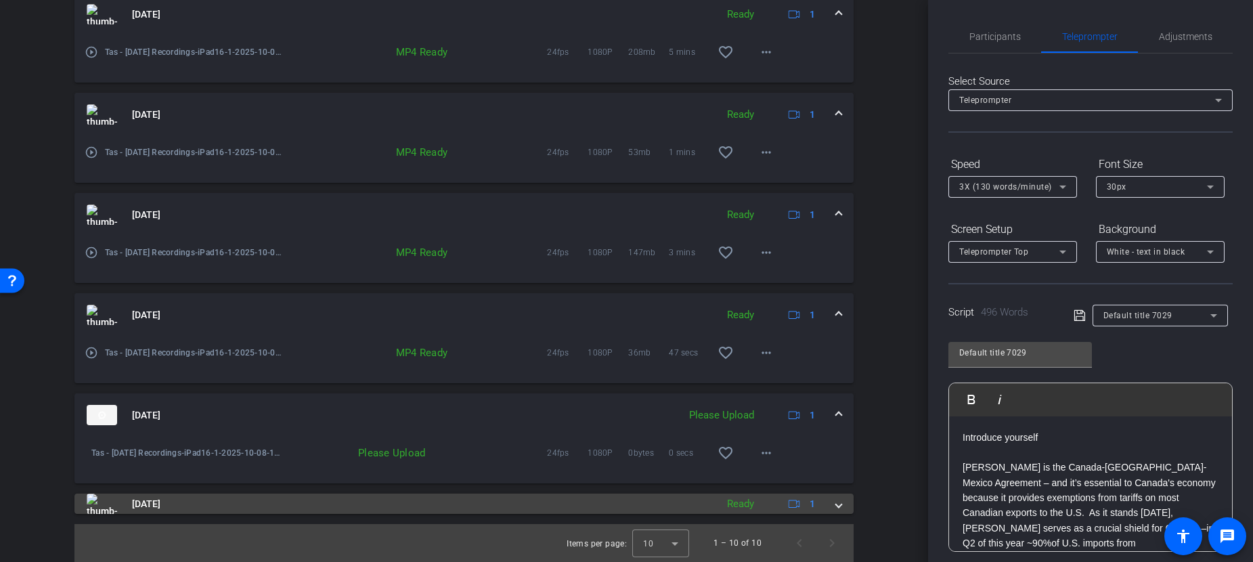
click at [836, 504] on span at bounding box center [838, 504] width 5 height 14
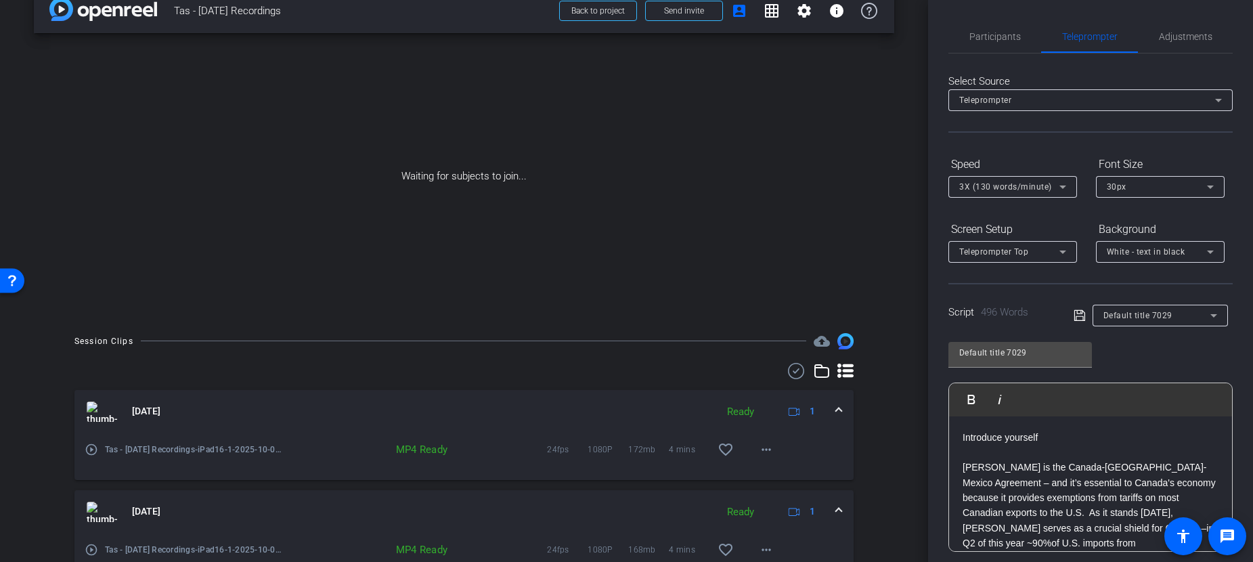
scroll to position [0, 0]
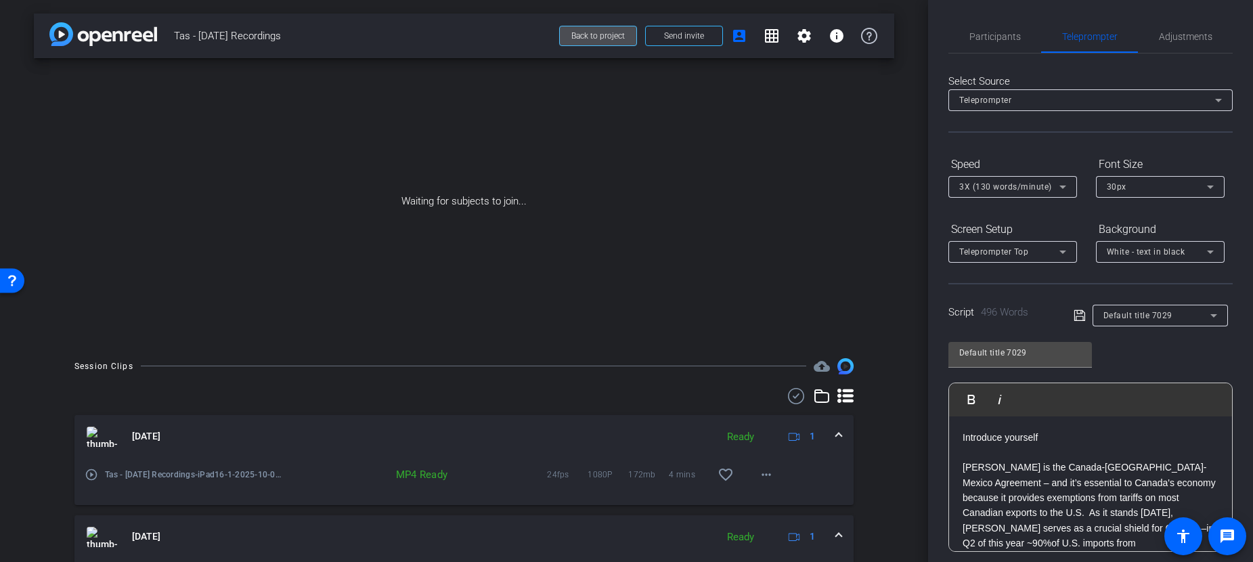
click at [575, 31] on span "Back to project" at bounding box center [597, 35] width 53 height 9
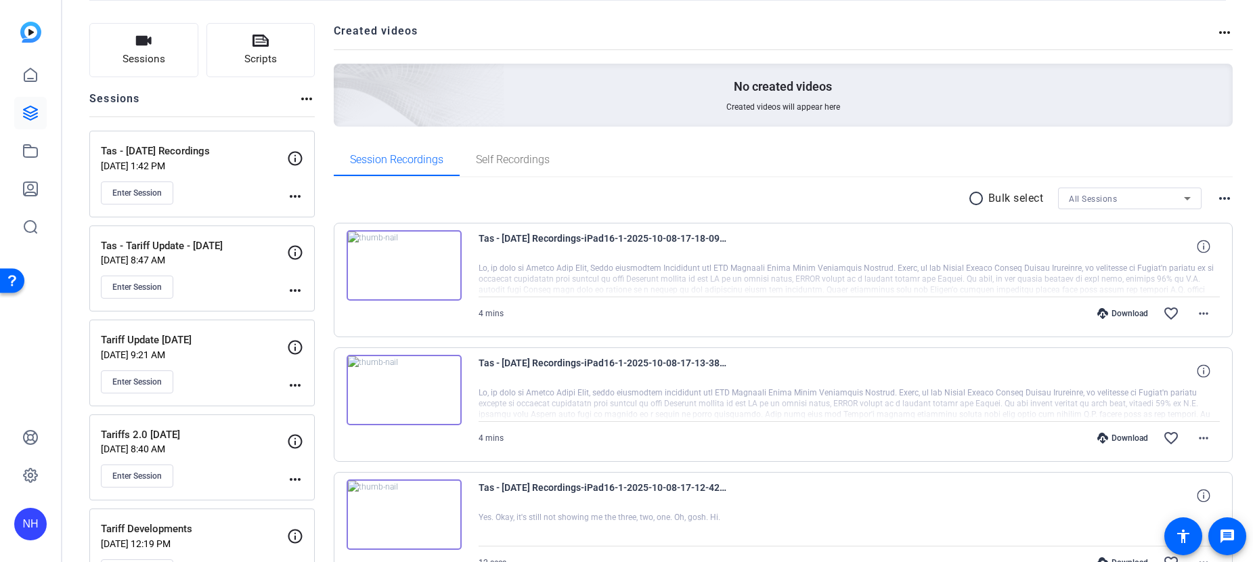
scroll to position [203, 0]
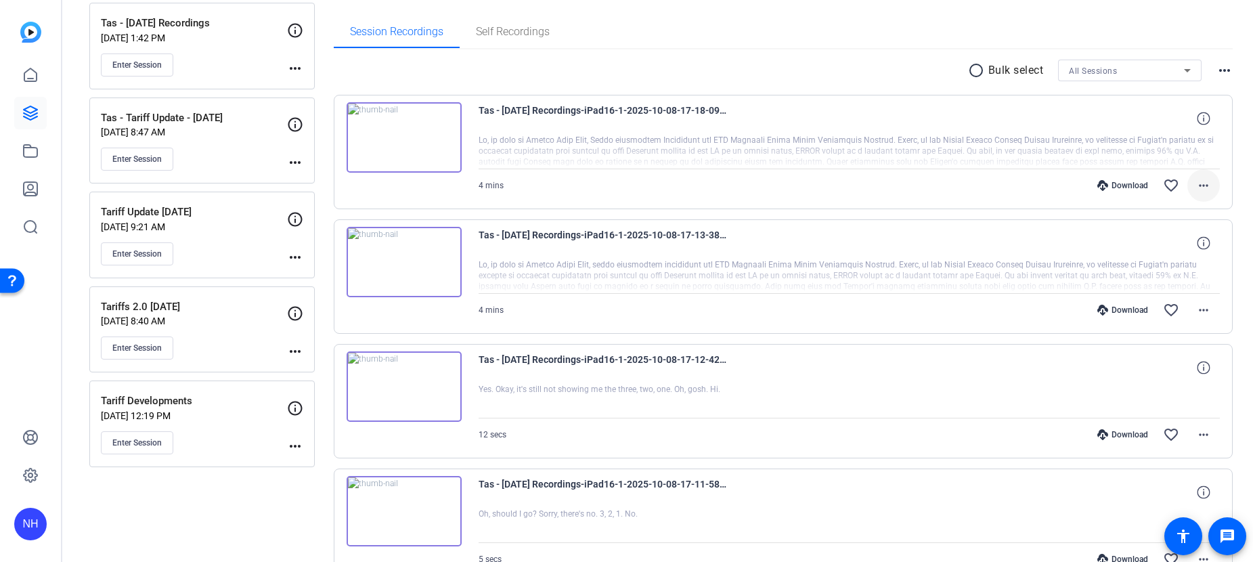
click at [1166, 183] on mat-icon "more_horiz" at bounding box center [1203, 185] width 16 height 16
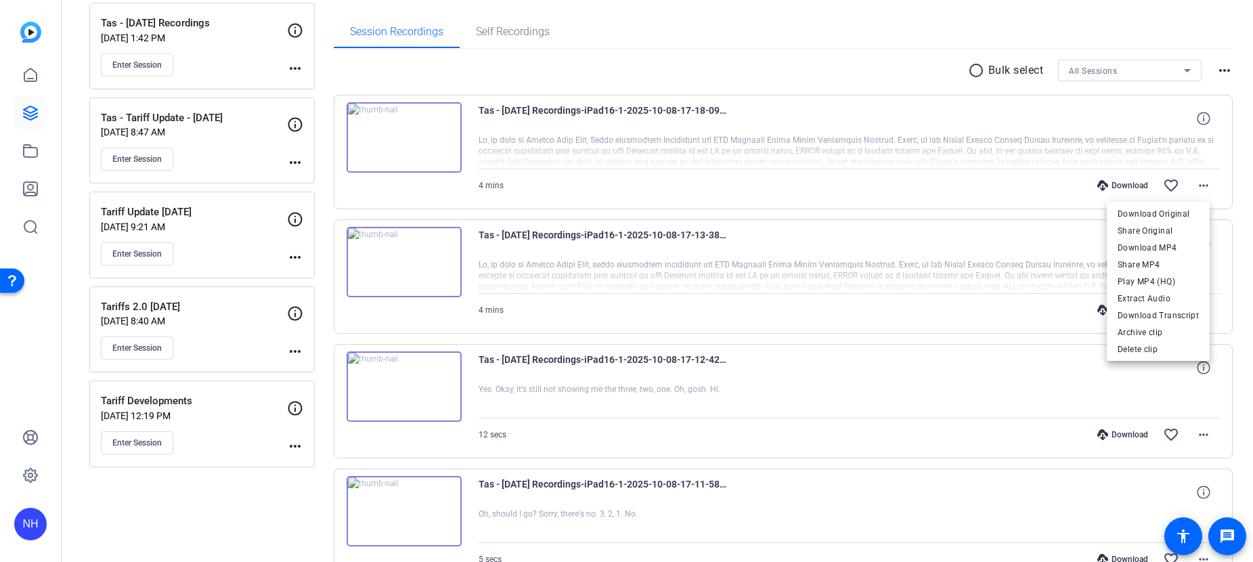
click at [837, 150] on div at bounding box center [626, 281] width 1253 height 562
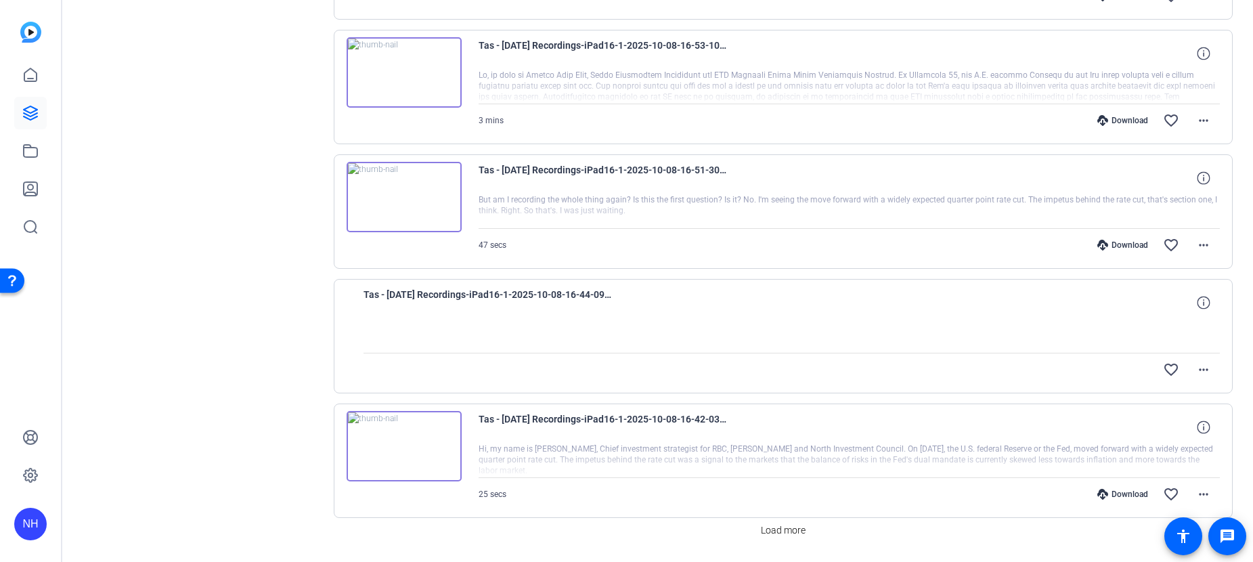
scroll to position [1056, 0]
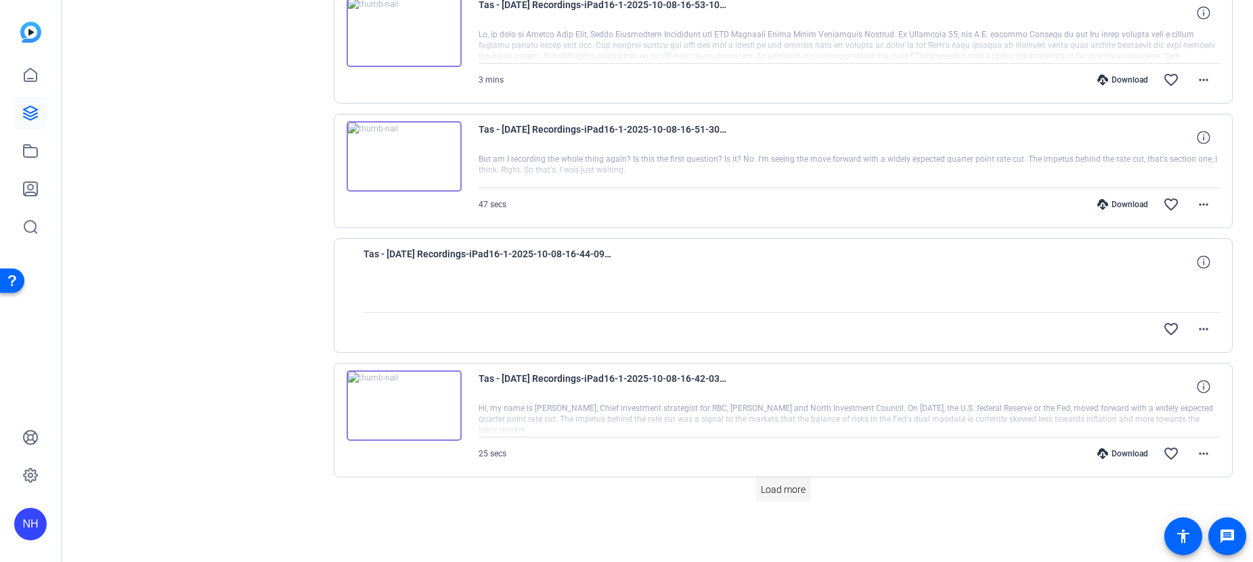
click at [785, 489] on span "Load more" at bounding box center [783, 490] width 45 height 14
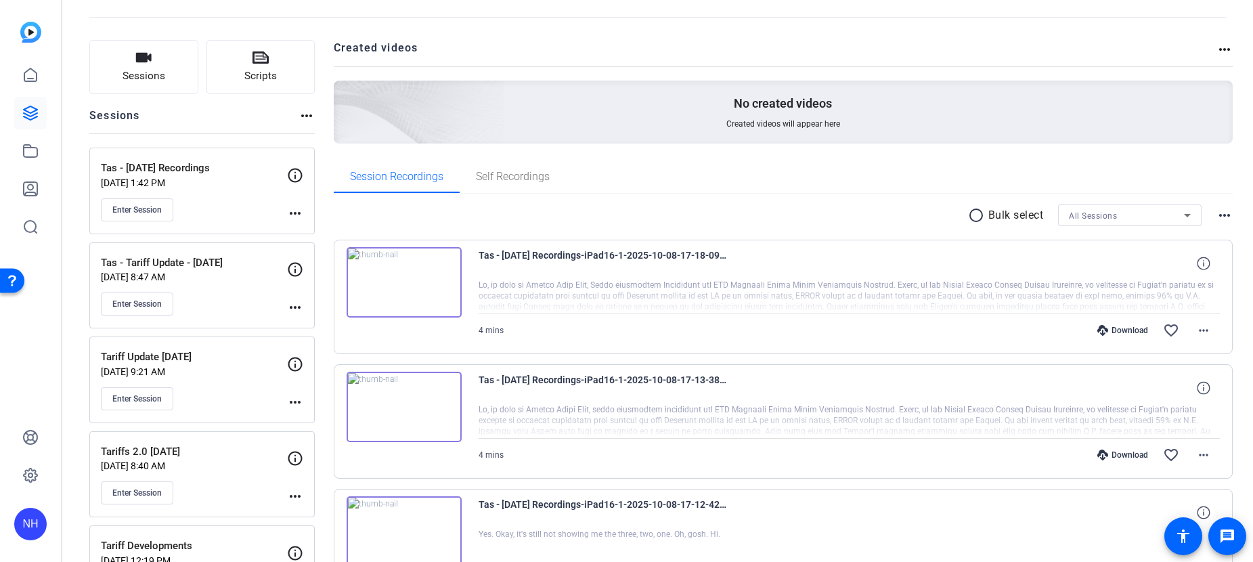
scroll to position [0, 0]
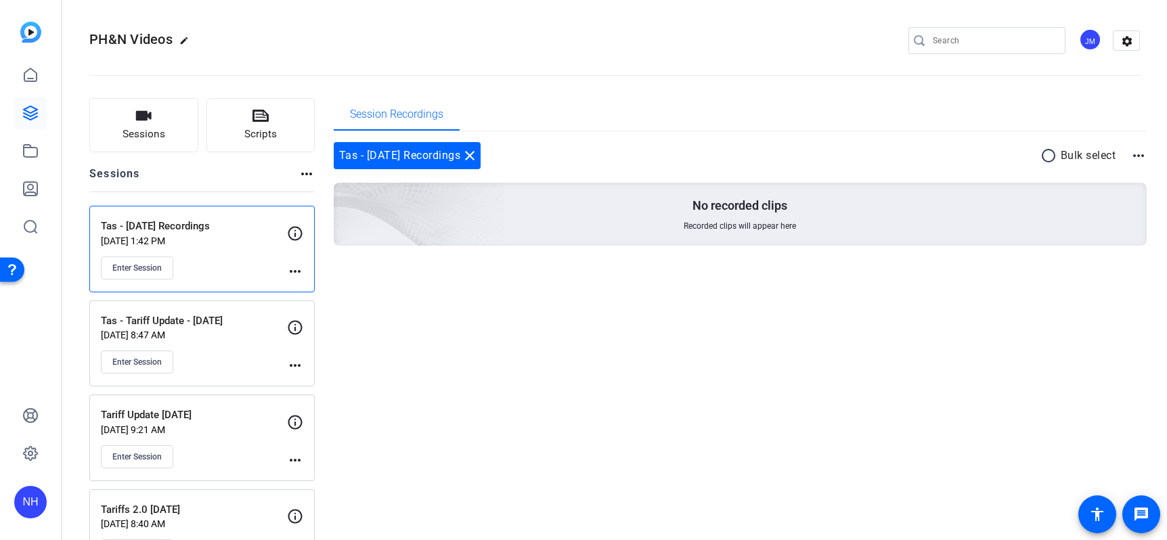
click at [184, 236] on p "[DATE] 1:42 PM" at bounding box center [194, 241] width 186 height 11
click at [259, 123] on icon at bounding box center [261, 116] width 16 height 16
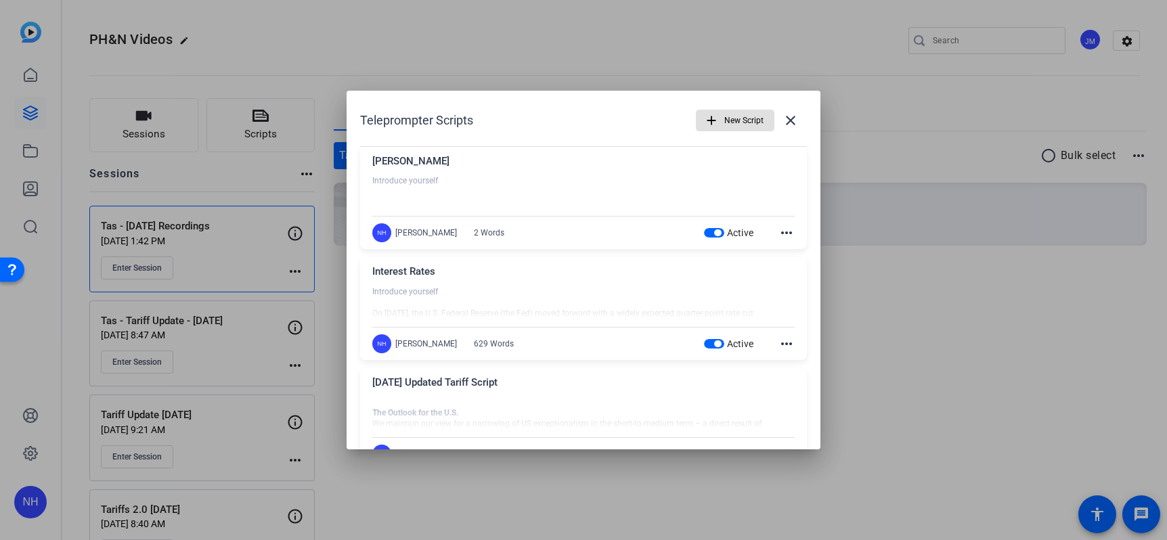
click at [499, 171] on div "CUSMA" at bounding box center [583, 165] width 422 height 22
click at [671, 177] on div at bounding box center [583, 192] width 422 height 34
click at [704, 231] on span "button" at bounding box center [714, 232] width 20 height 9
click at [703, 236] on span "button" at bounding box center [706, 232] width 20 height 9
click at [778, 231] on mat-icon "more_horiz" at bounding box center [786, 233] width 16 height 16
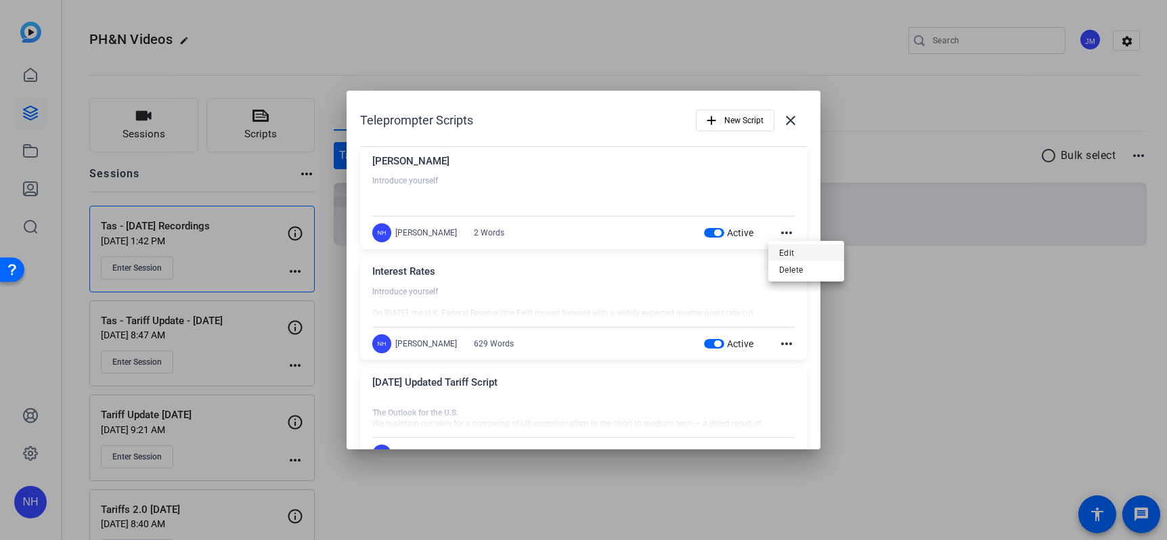
click at [788, 255] on span "Edit" at bounding box center [806, 253] width 54 height 16
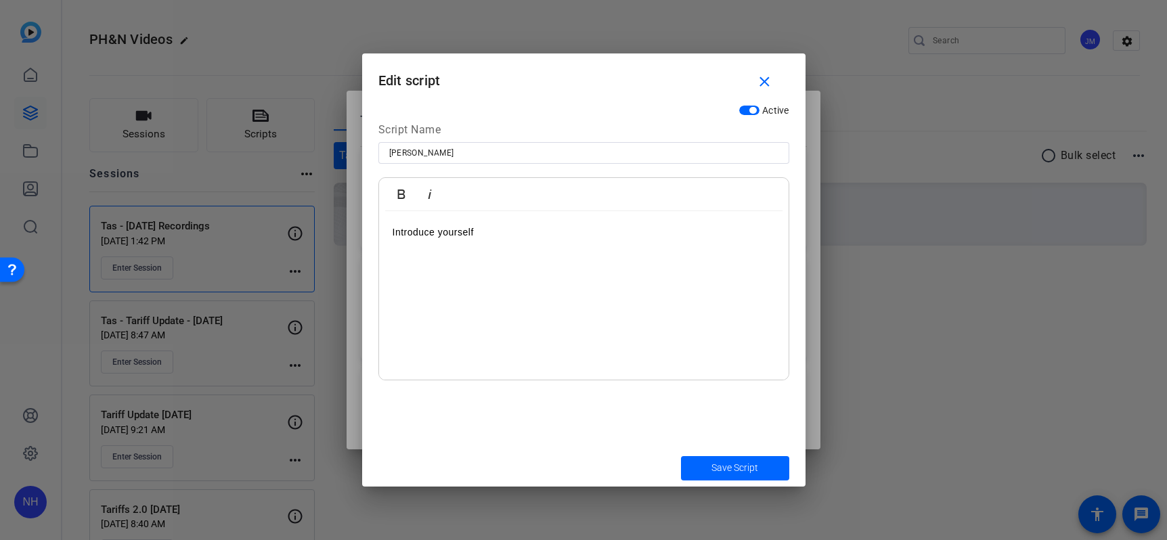
click at [440, 238] on p "Introduce yourself" at bounding box center [584, 232] width 382 height 15
click at [455, 261] on p at bounding box center [584, 262] width 382 height 15
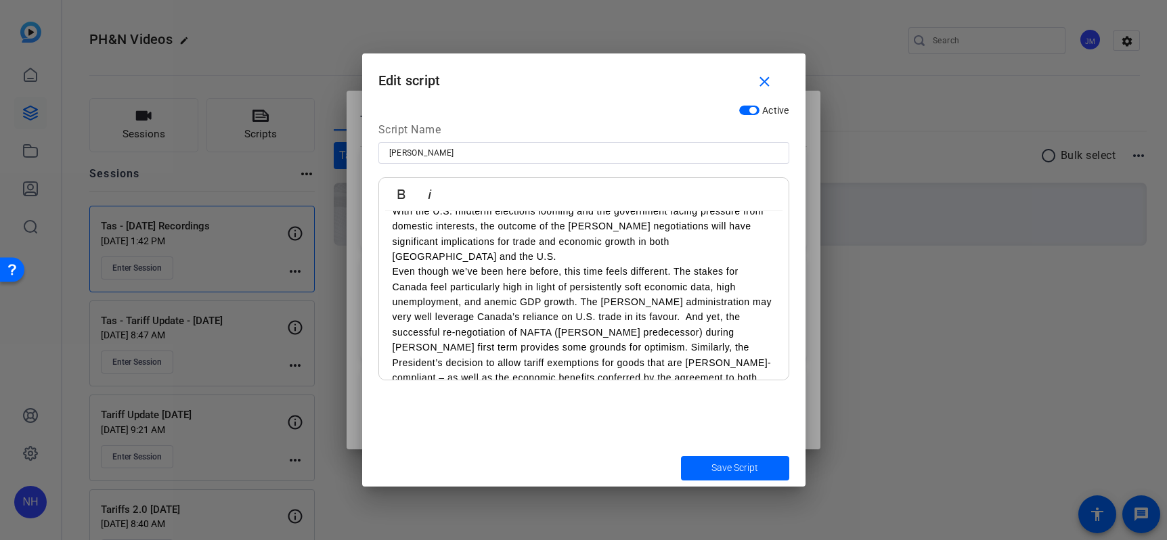
scroll to position [646, 0]
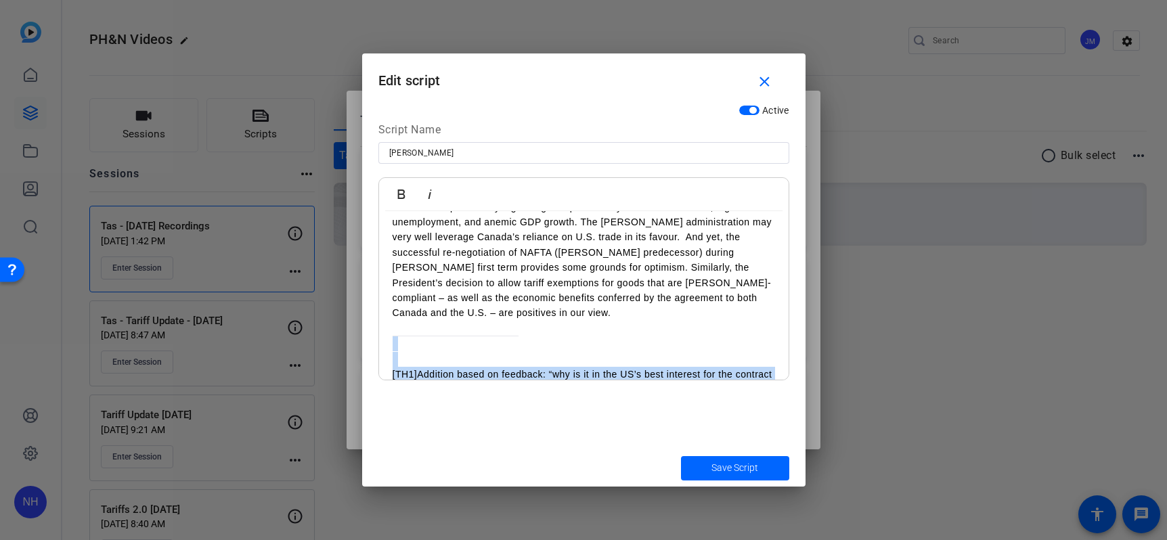
drag, startPoint x: 471, startPoint y: 299, endPoint x: 717, endPoint y: 372, distance: 256.6
click at [661, 389] on div "Active Script Name CUSMA Bold Italic Introduce yourself Q: What is CUSMA and wh…" at bounding box center [583, 273] width 443 height 351
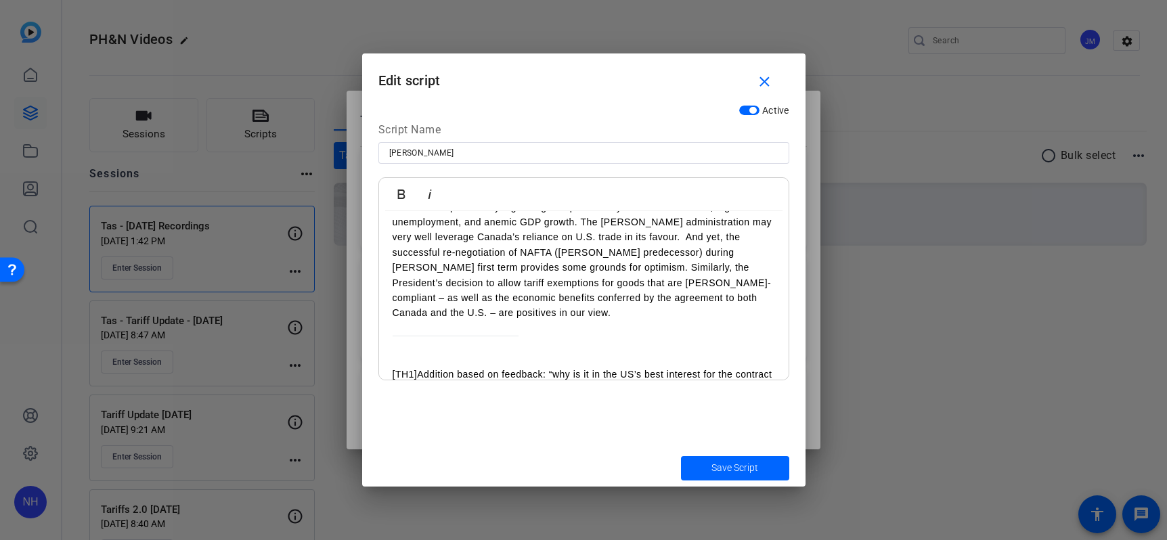
scroll to position [600, 0]
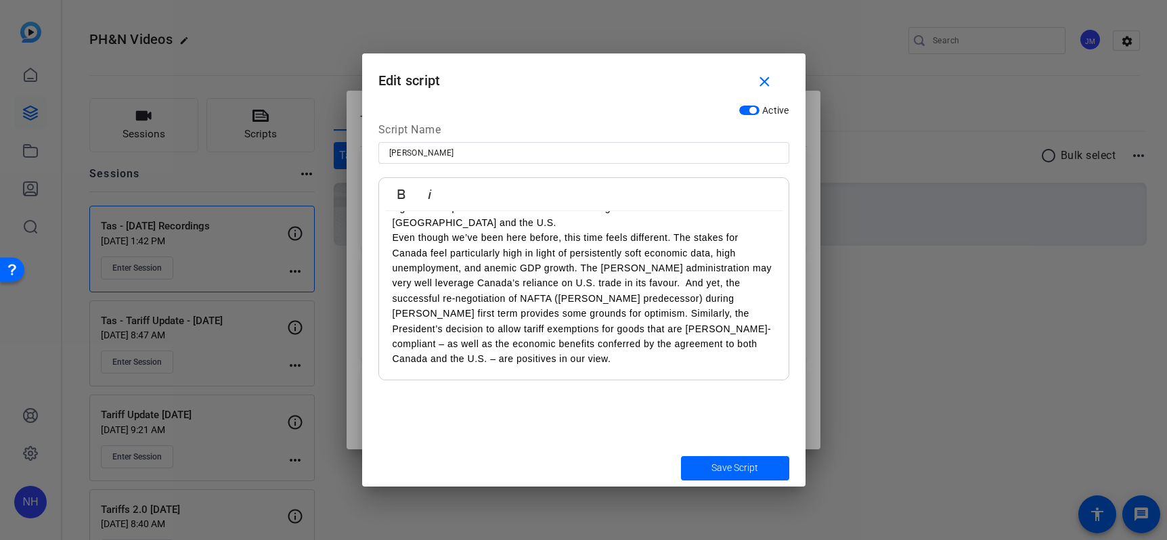
click at [600, 329] on p "Even though we’ve been here before, this time feels different. The stakes for C…" at bounding box center [584, 298] width 382 height 137
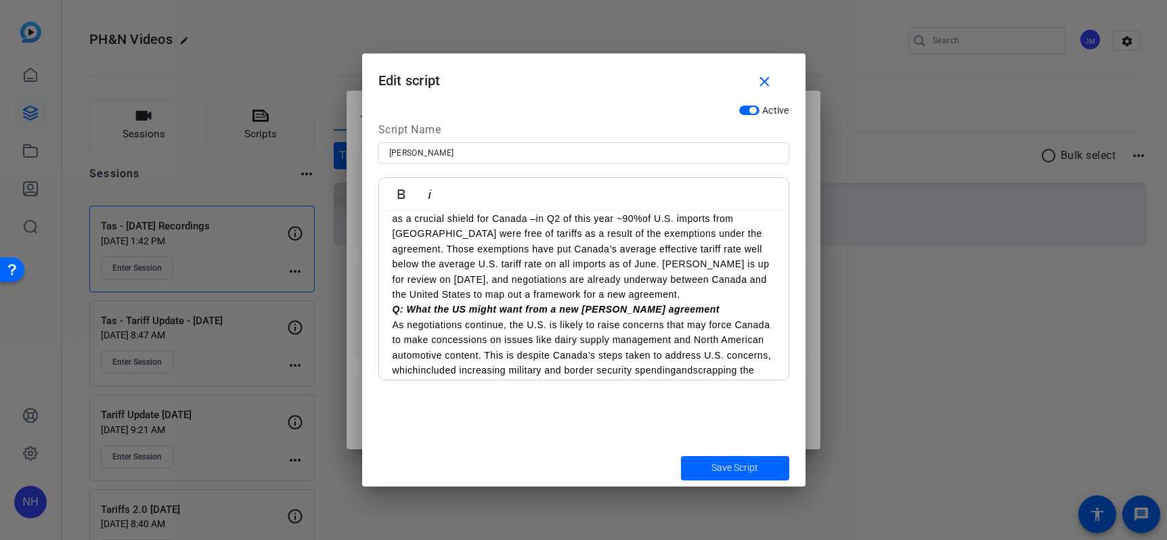
scroll to position [0, 0]
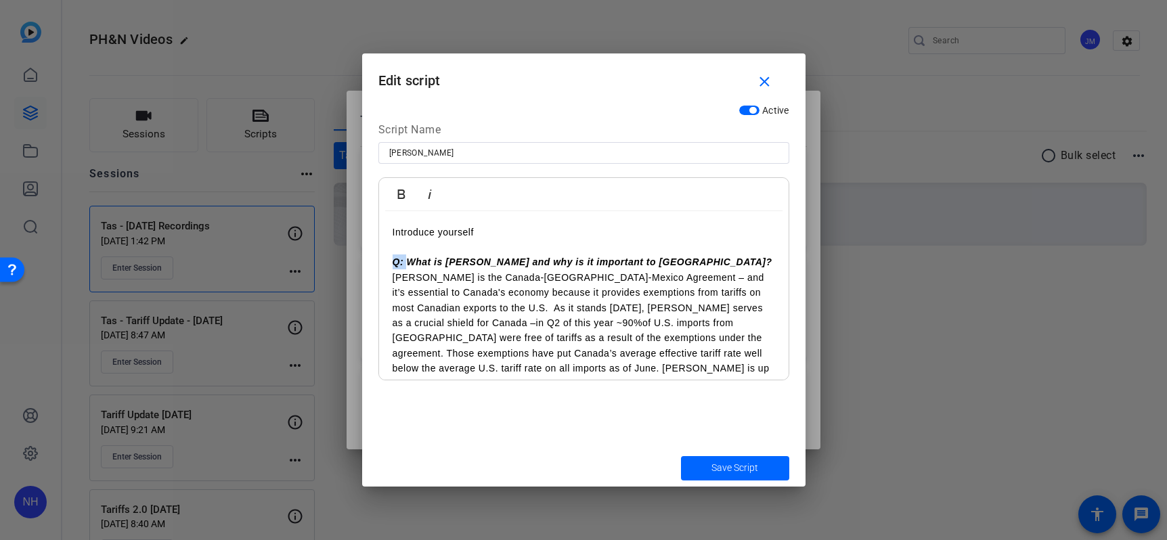
drag, startPoint x: 409, startPoint y: 264, endPoint x: 393, endPoint y: 264, distance: 16.2
click at [393, 264] on em "Q: What is CUSMA and why is it important to Canada?" at bounding box center [583, 262] width 380 height 11
drag, startPoint x: 669, startPoint y: 255, endPoint x: 383, endPoint y: 261, distance: 286.4
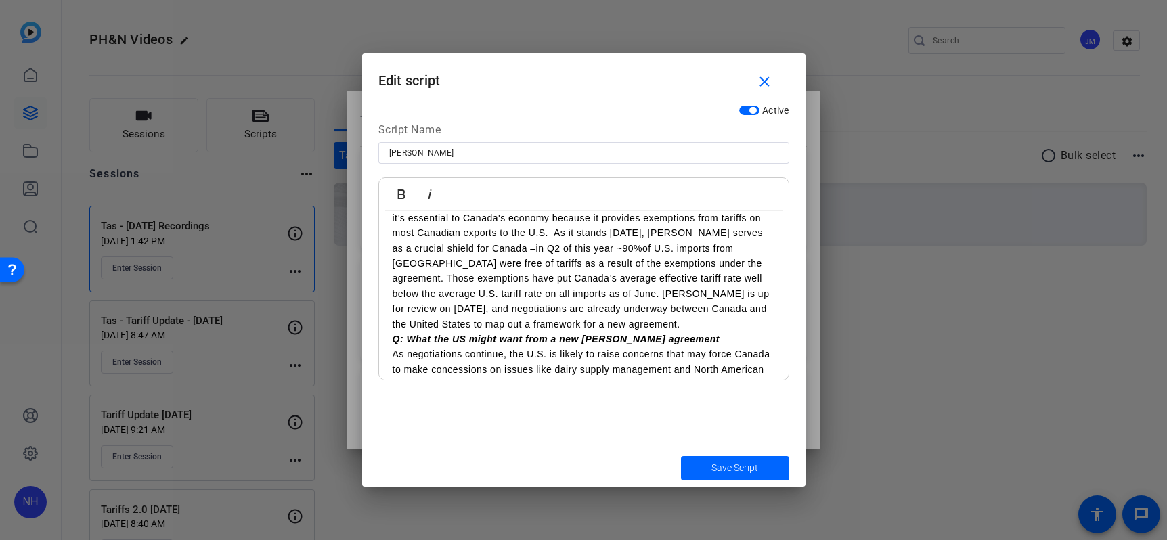
scroll to position [102, 0]
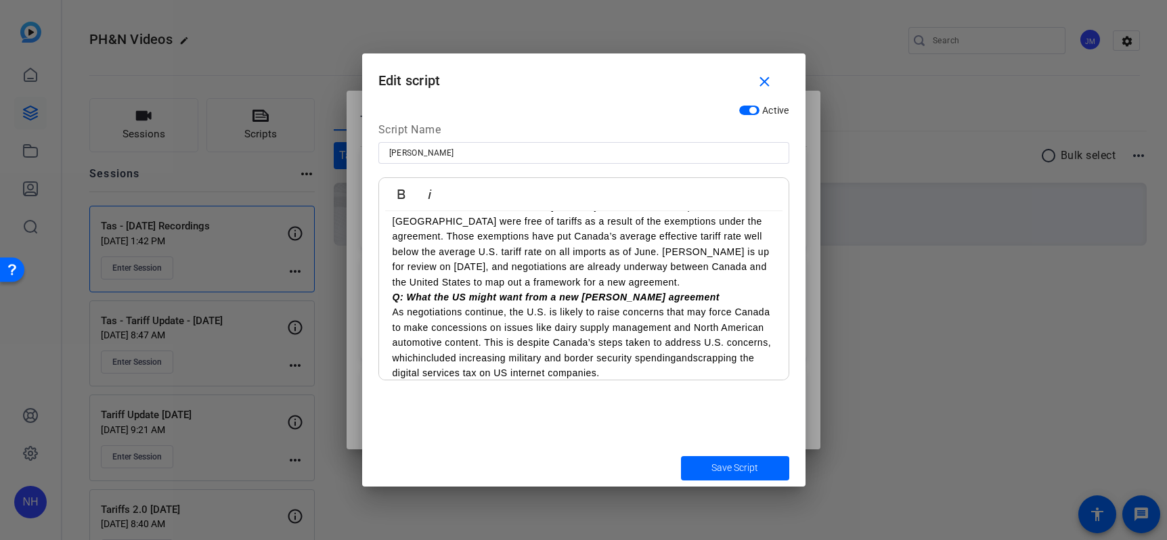
click at [501, 285] on p "CUSMA is the Canada-United States-Mexico Agreement – and it’s essential to Cana…" at bounding box center [584, 221] width 382 height 137
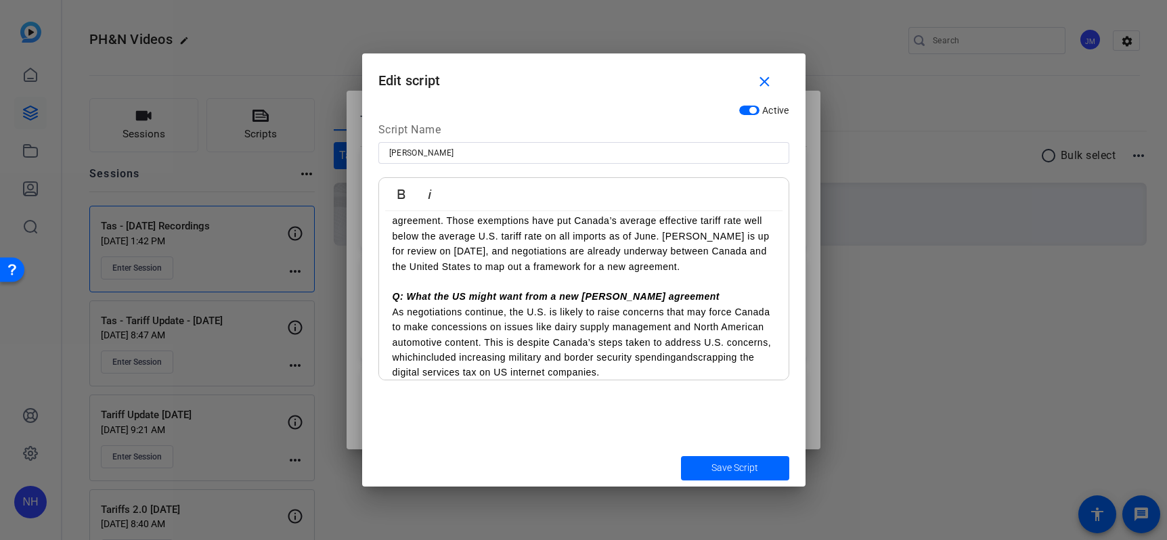
scroll to position [132, 0]
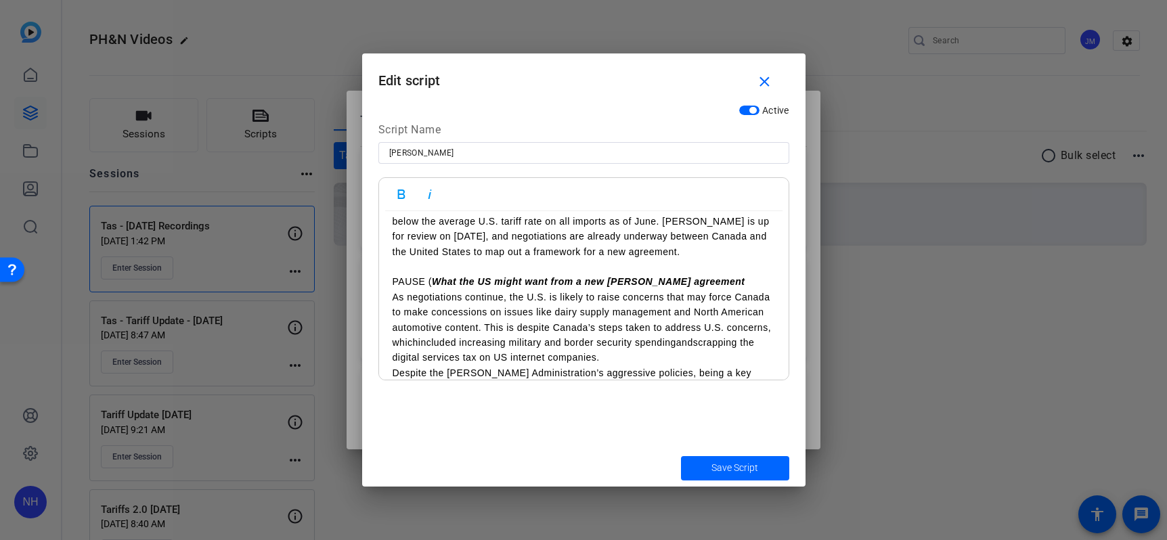
click at [697, 278] on em "What the US might want from a new CUSMA agreement" at bounding box center [588, 281] width 313 height 11
click at [393, 297] on p "As negotiations continue, the U.S. is likely to raise concerns that may force C…" at bounding box center [584, 328] width 382 height 76
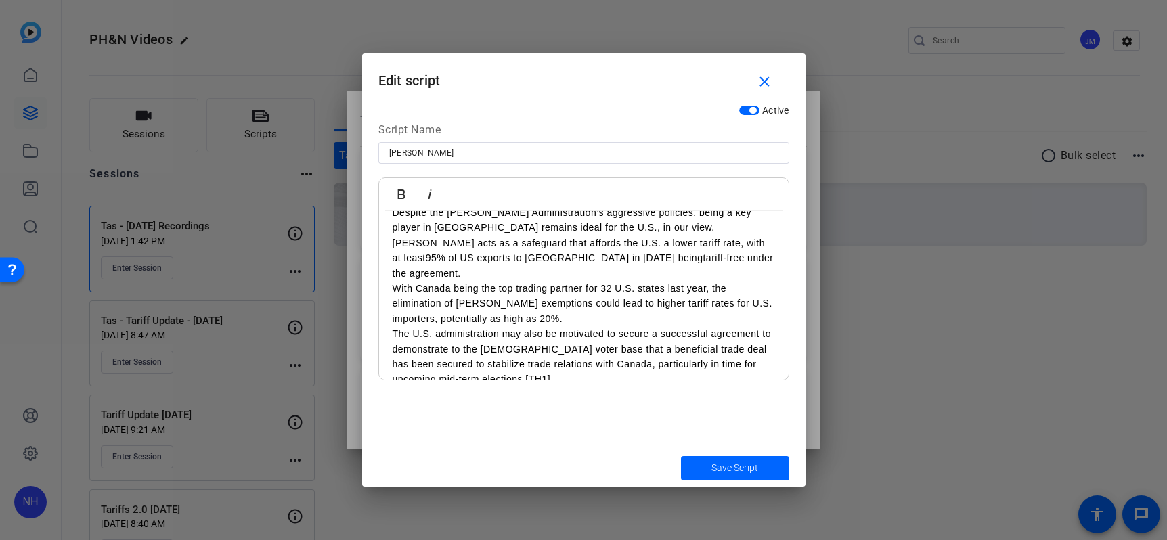
scroll to position [335, 0]
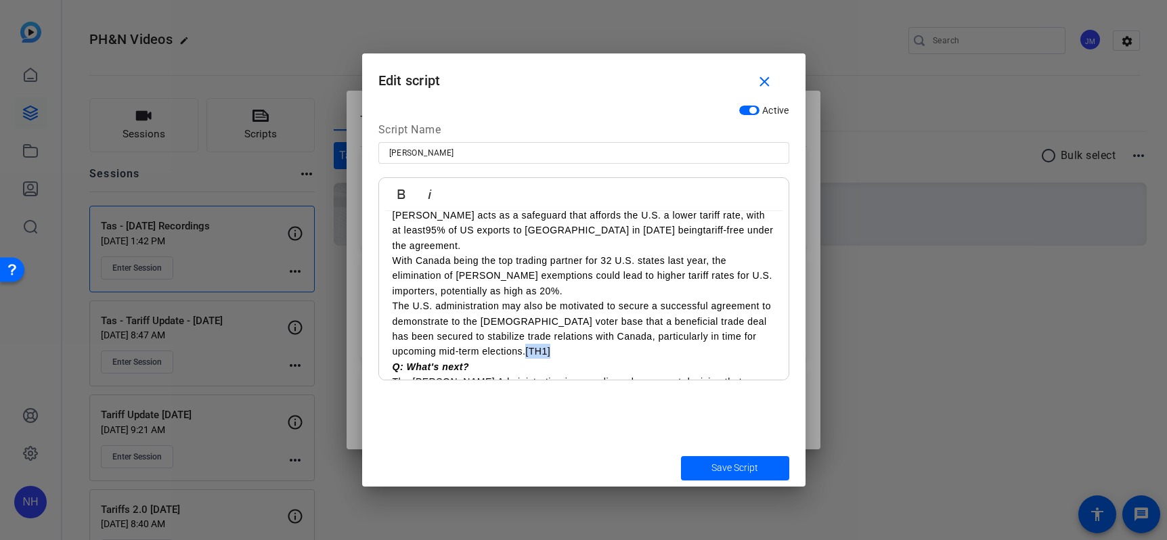
drag, startPoint x: 510, startPoint y: 336, endPoint x: 481, endPoint y: 339, distance: 28.6
click at [481, 339] on p "The U.S. administration may also be motivated to secure a successful agreement …" at bounding box center [584, 329] width 382 height 61
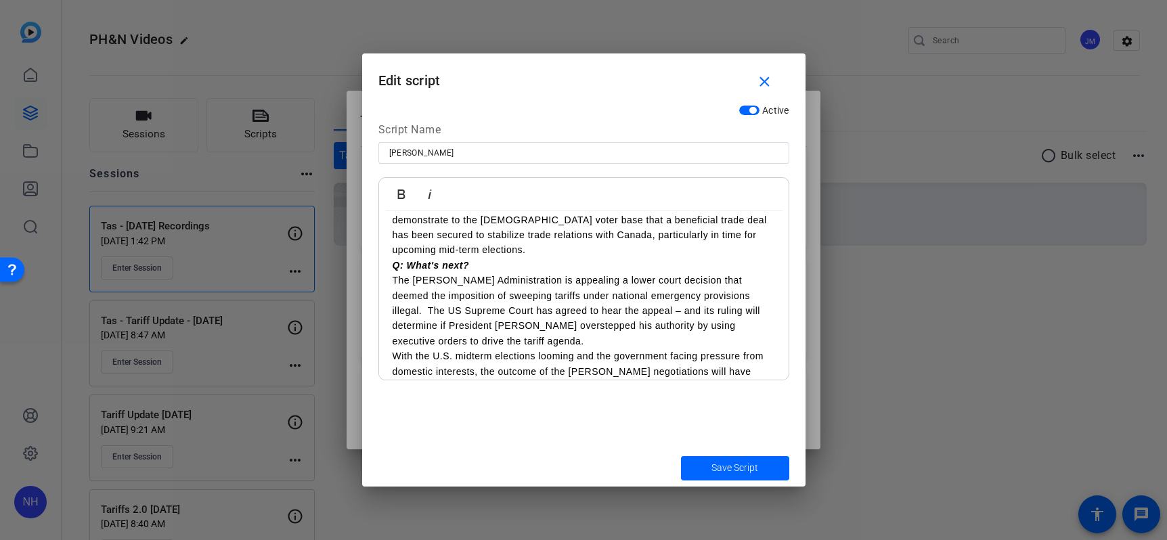
click at [391, 252] on div "Introduce yourself CUSMA is the Canada-United States-Mexico Agreement – and it’…" at bounding box center [584, 182] width 410 height 815
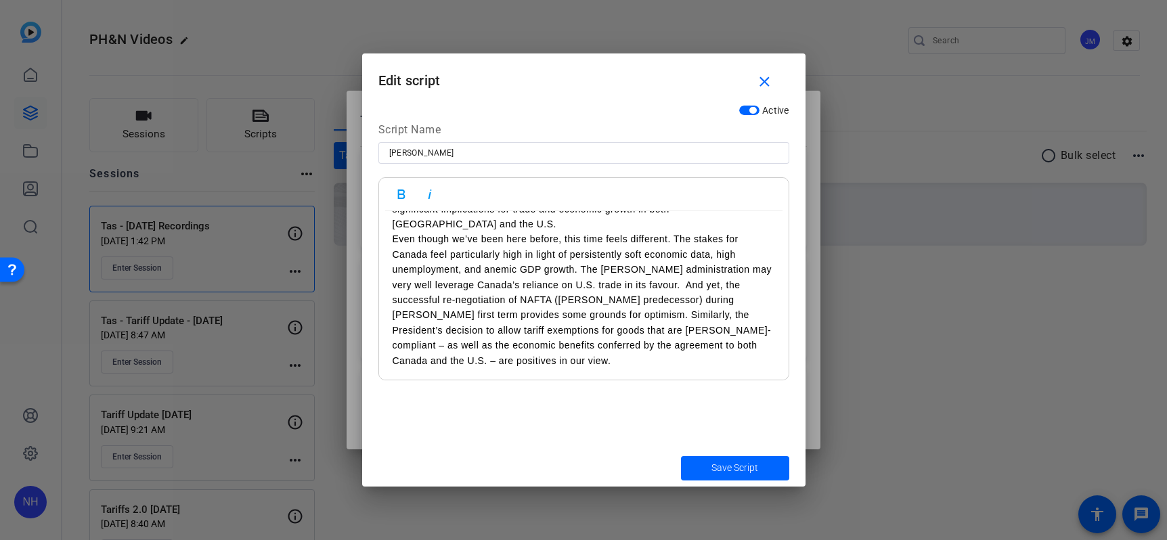
scroll to position [646, 0]
click at [474, 367] on p at bounding box center [584, 374] width 382 height 15
click at [721, 471] on span "Save Script" at bounding box center [734, 468] width 47 height 14
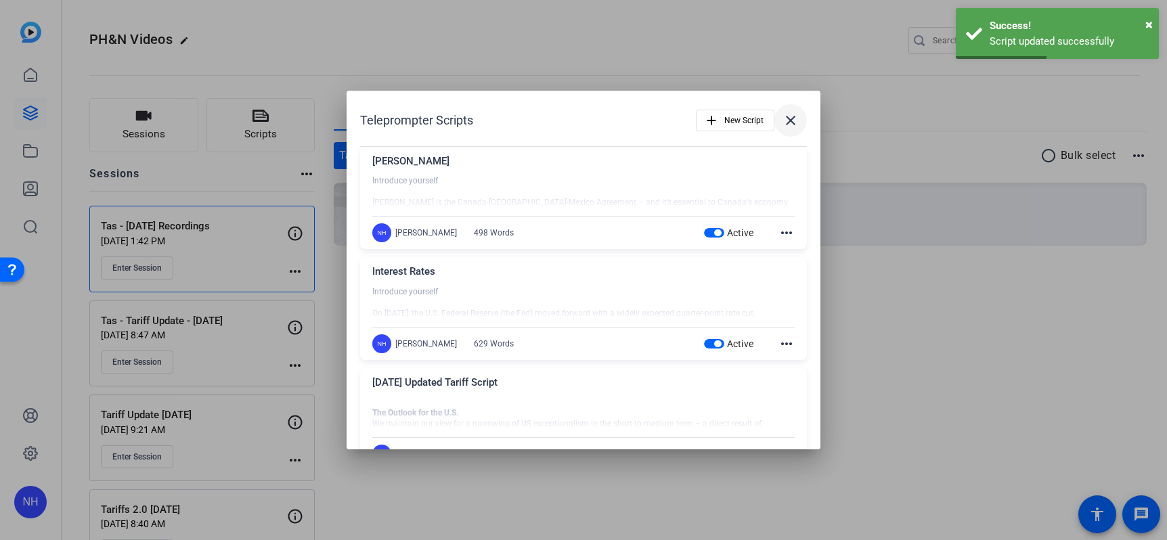
click at [783, 129] on span at bounding box center [790, 120] width 32 height 32
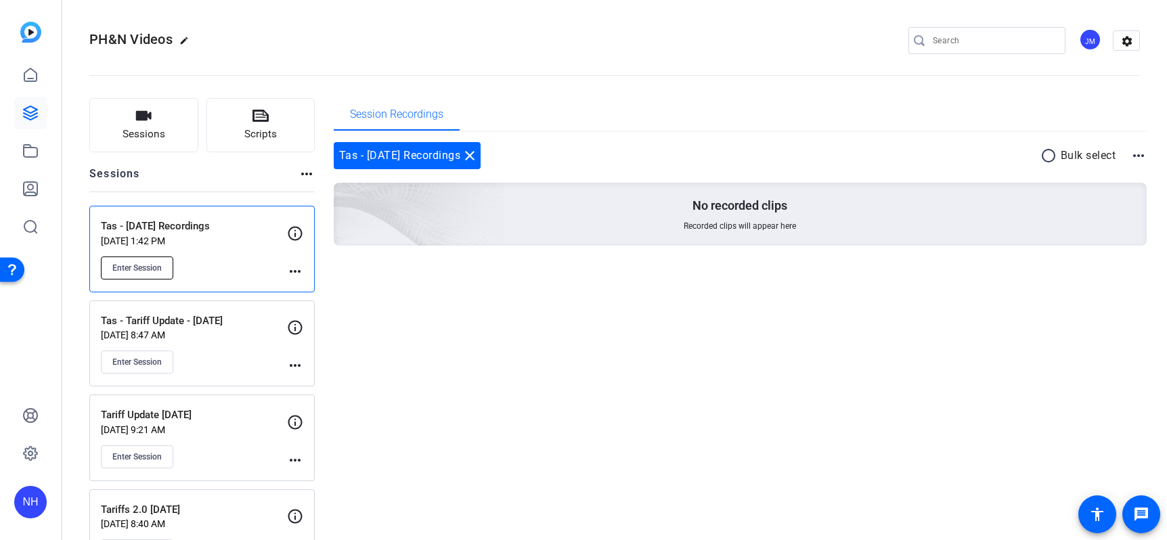
click at [139, 266] on span "Enter Session" at bounding box center [136, 268] width 49 height 11
